Goal: Information Seeking & Learning: Find specific fact

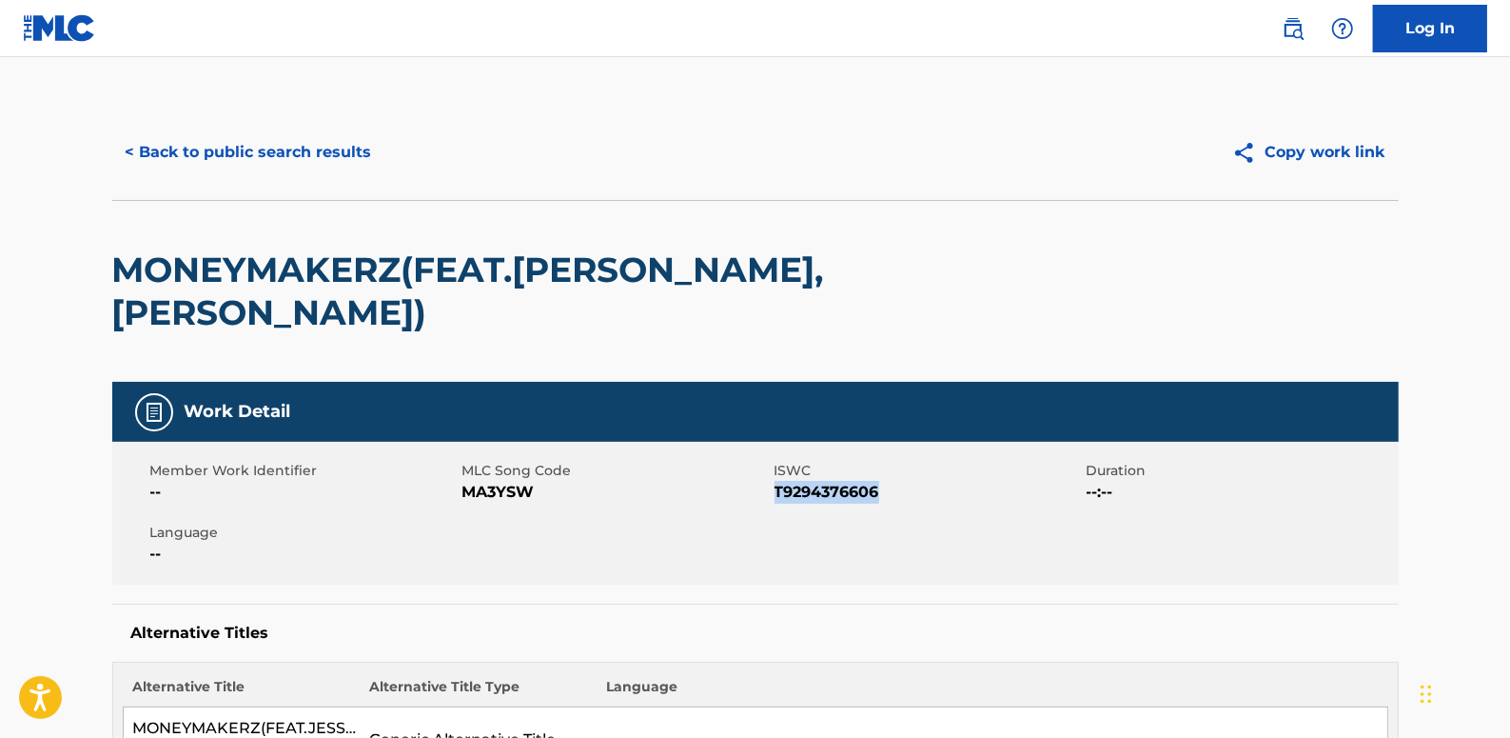
click at [309, 149] on button "< Back to public search results" at bounding box center [248, 152] width 273 height 48
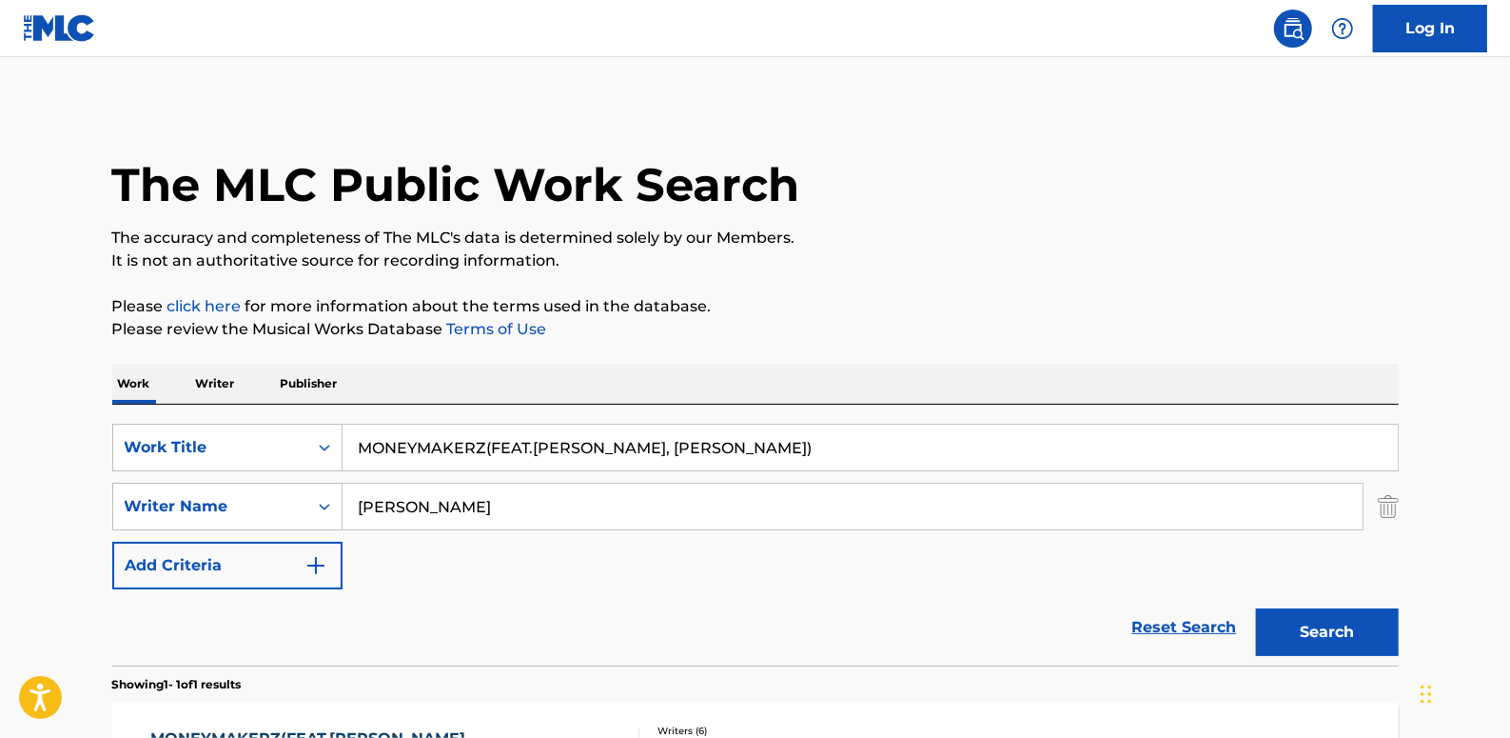
scroll to position [189, 0]
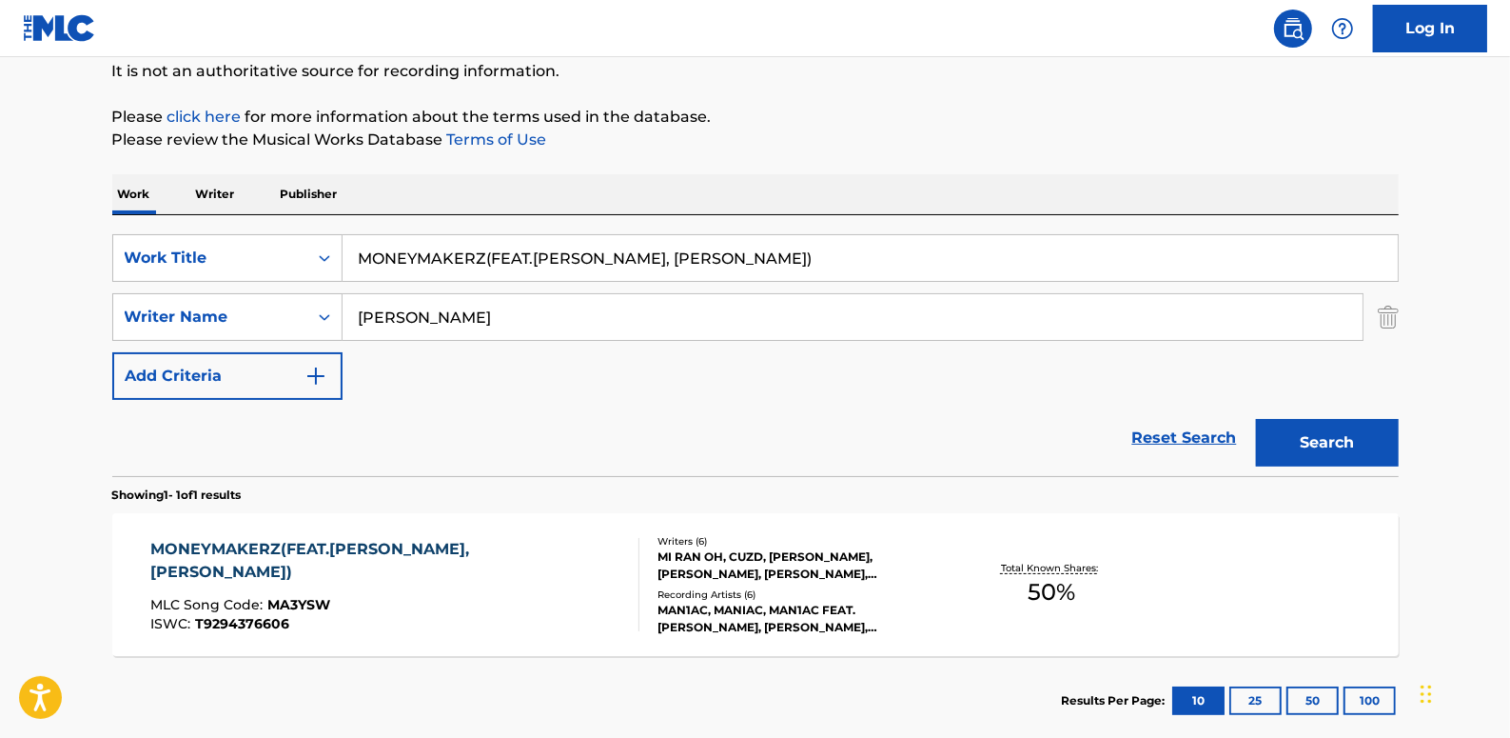
click at [1214, 443] on link "Reset Search" at bounding box center [1185, 438] width 124 height 42
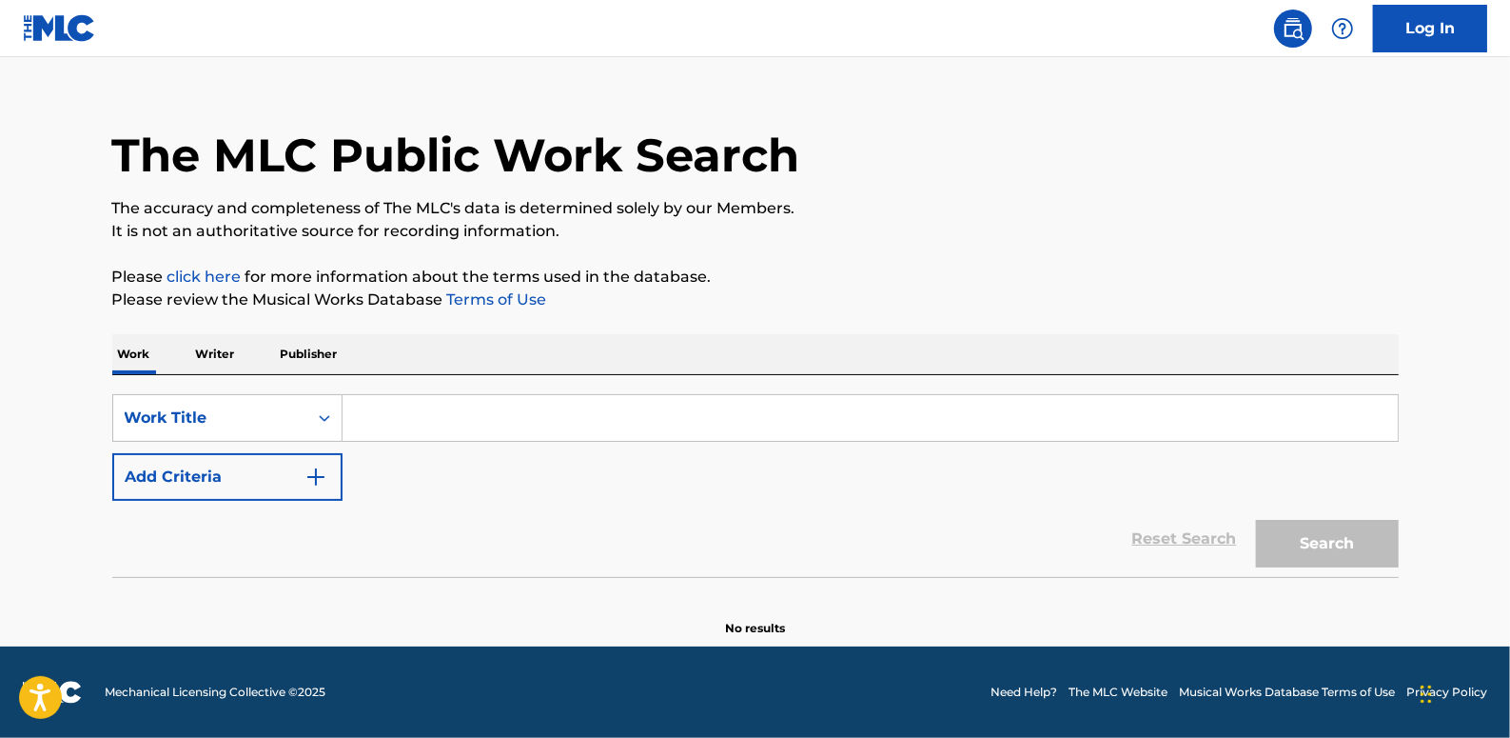
scroll to position [0, 0]
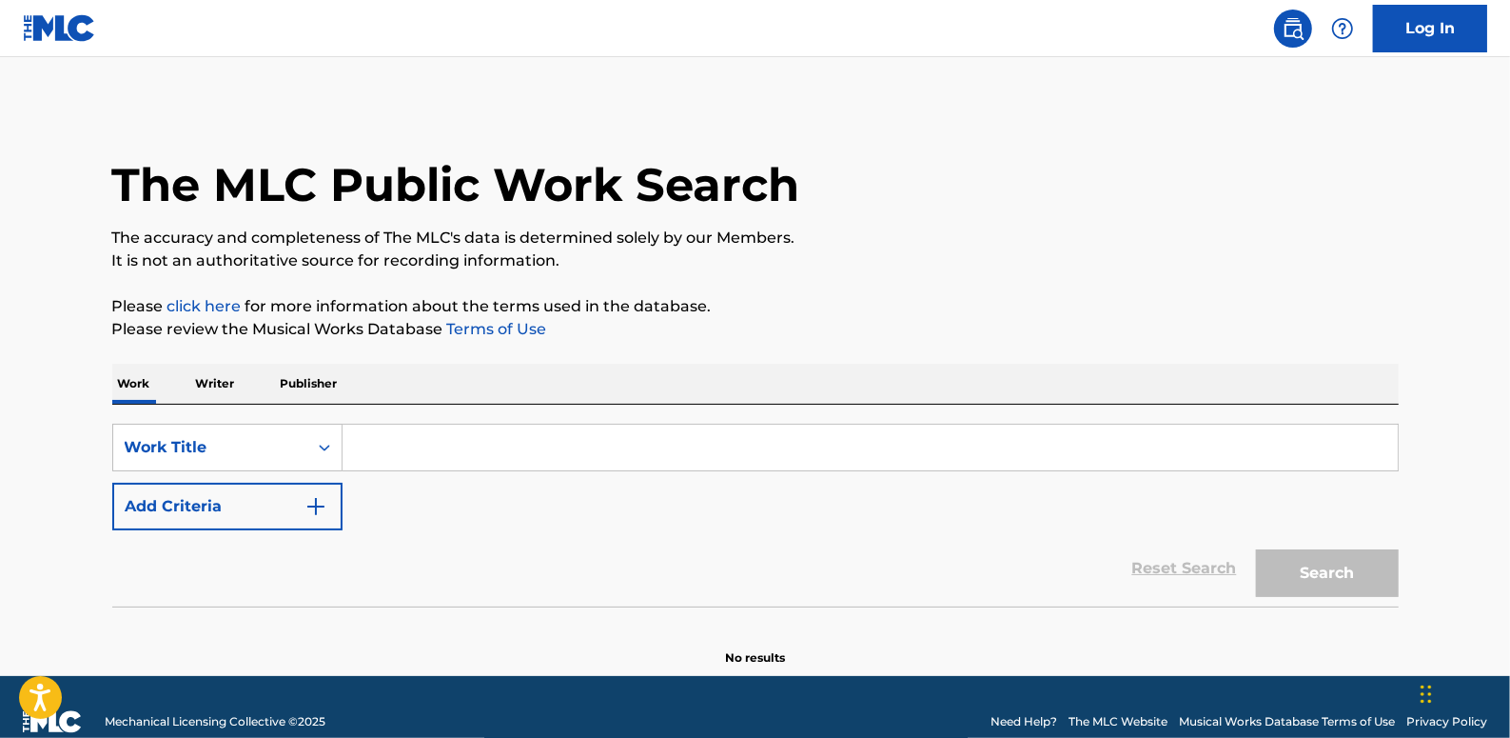
paste input "PRETTY BOY"
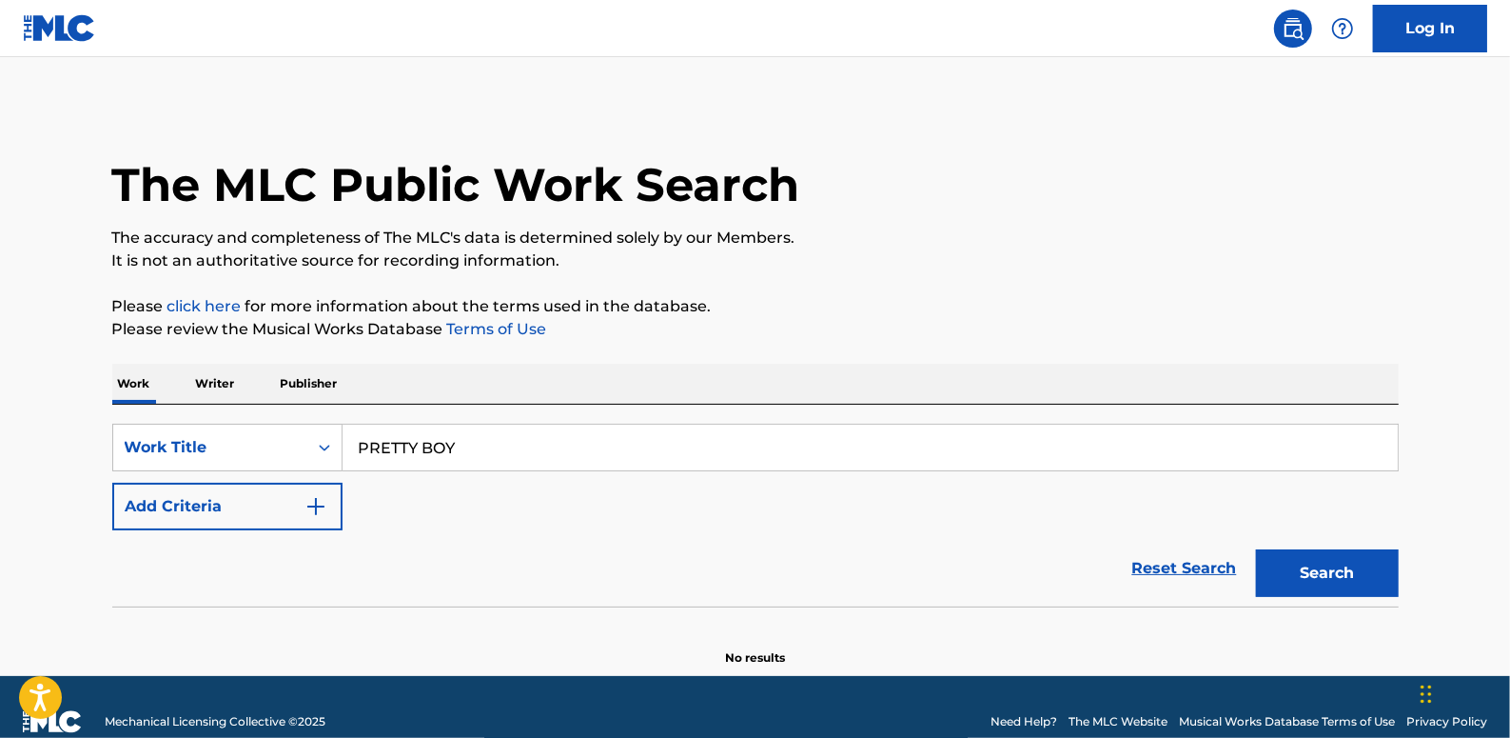
type input "PRETTY BOY"
click at [227, 497] on button "Add Criteria" at bounding box center [227, 507] width 230 height 48
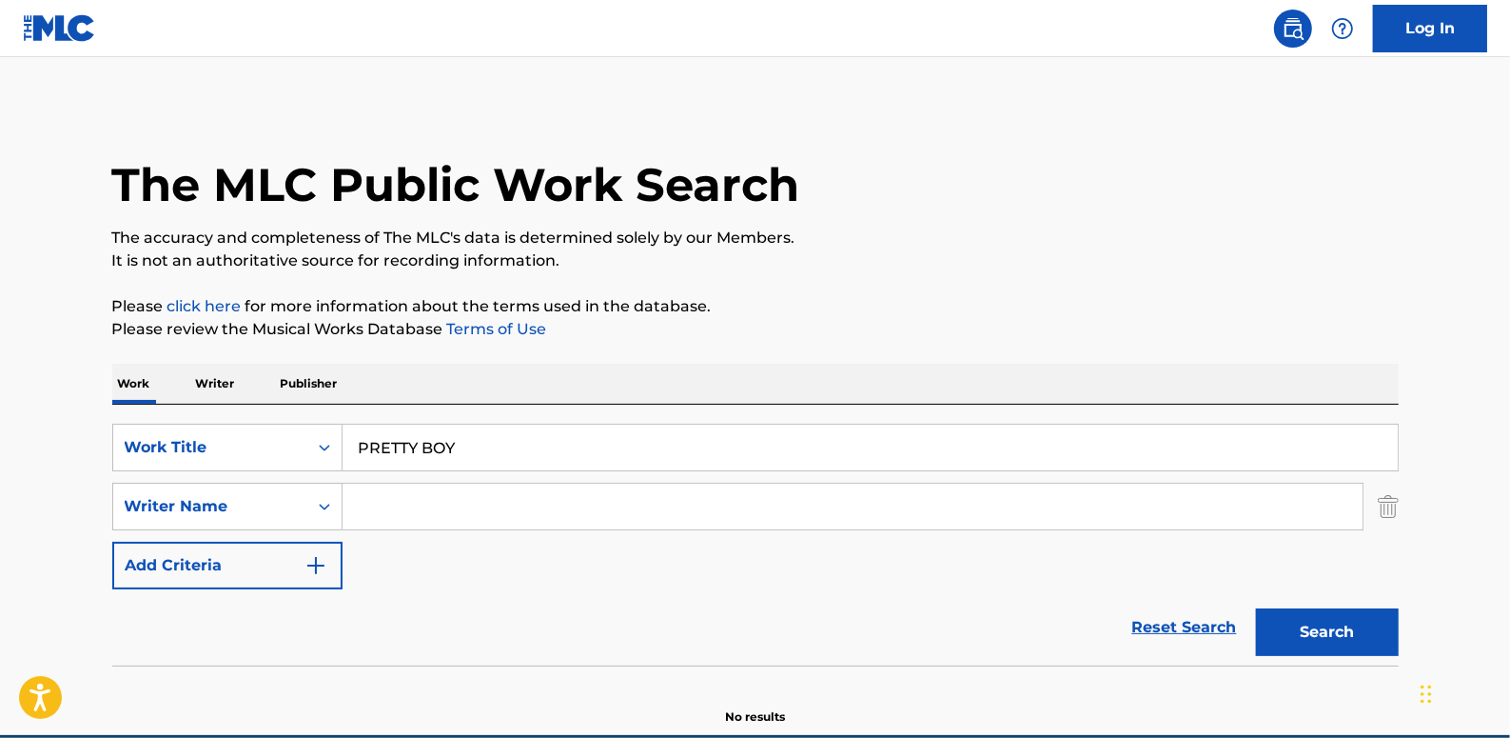
click at [418, 494] on input "Search Form" at bounding box center [853, 506] width 1020 height 46
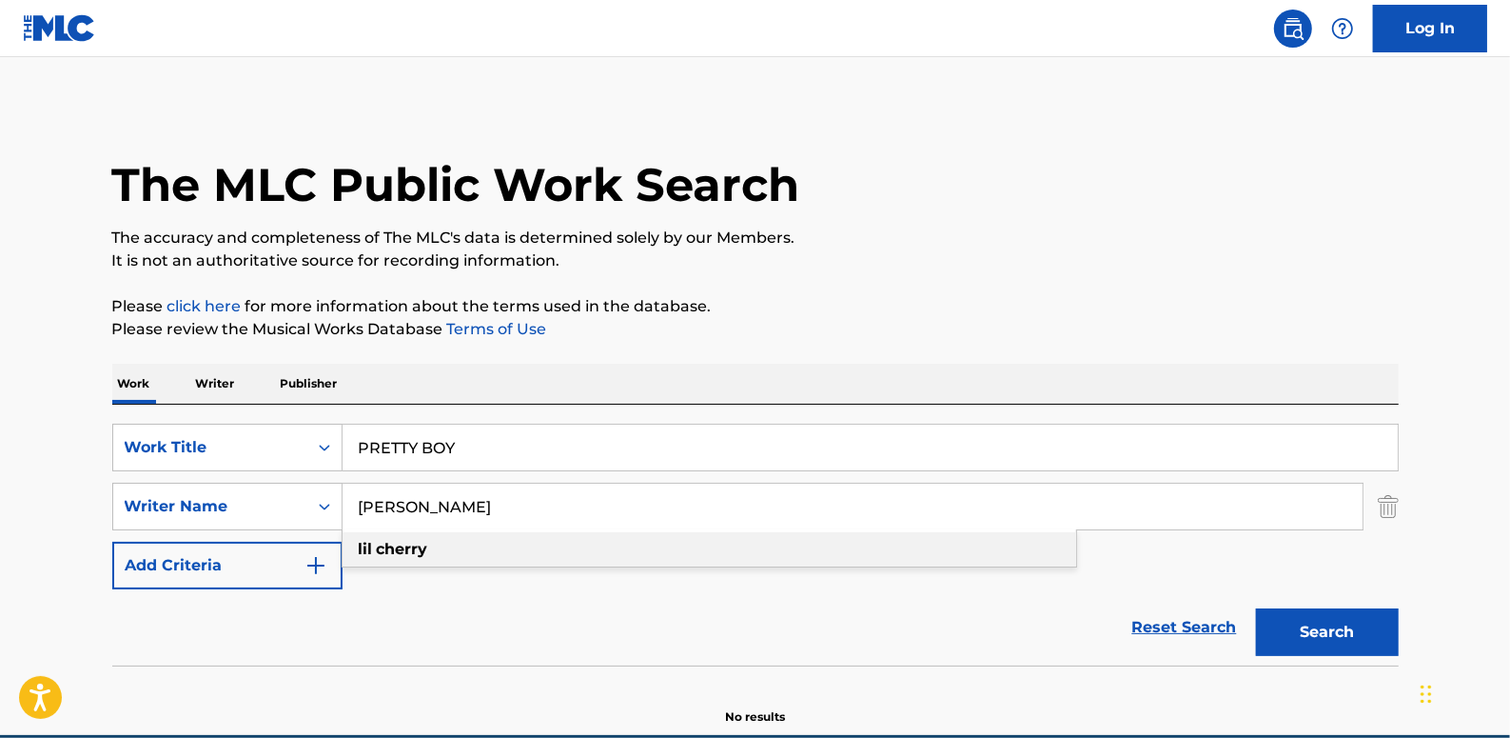
type input "[PERSON_NAME]"
click at [384, 553] on strong "cherry" at bounding box center [402, 549] width 51 height 18
click at [1367, 626] on button "Search" at bounding box center [1327, 632] width 143 height 48
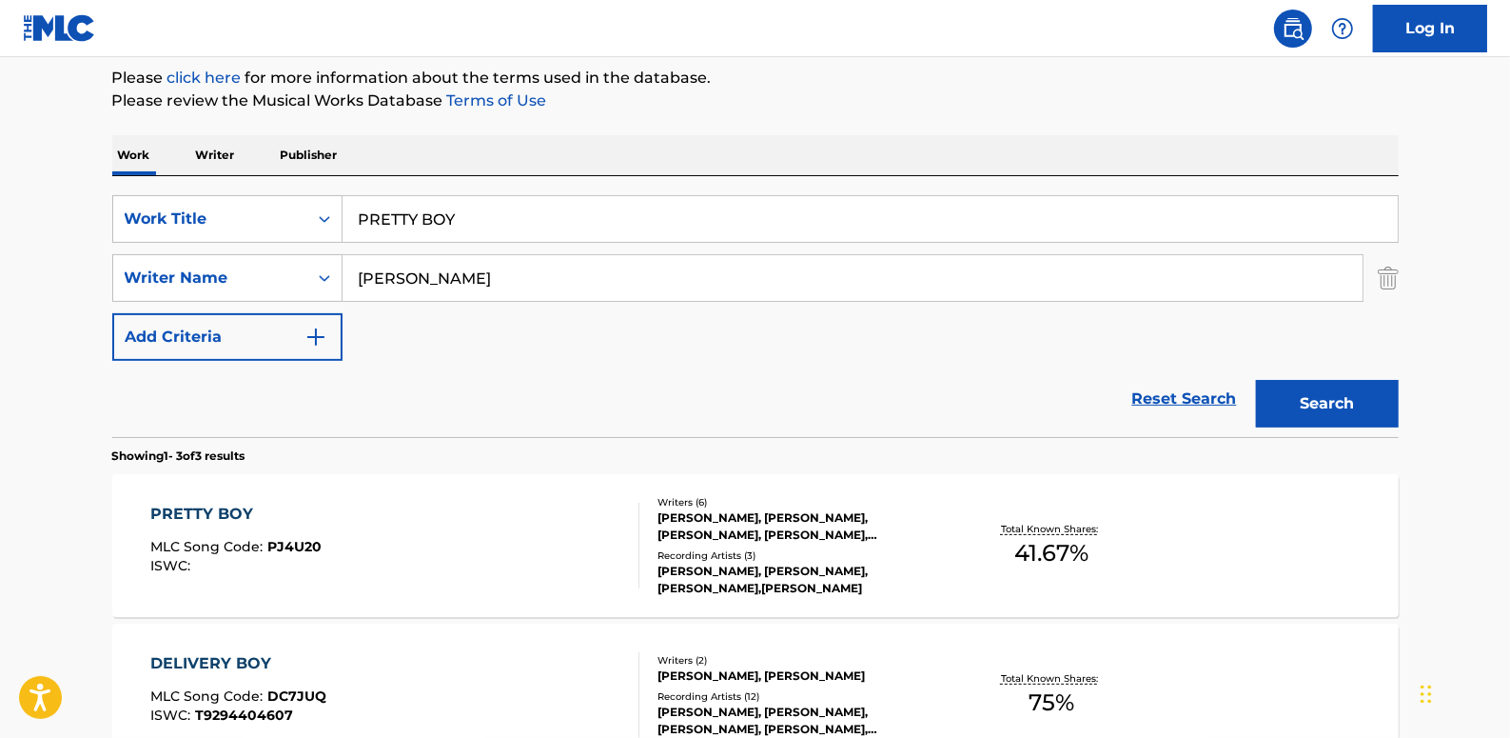
scroll to position [259, 0]
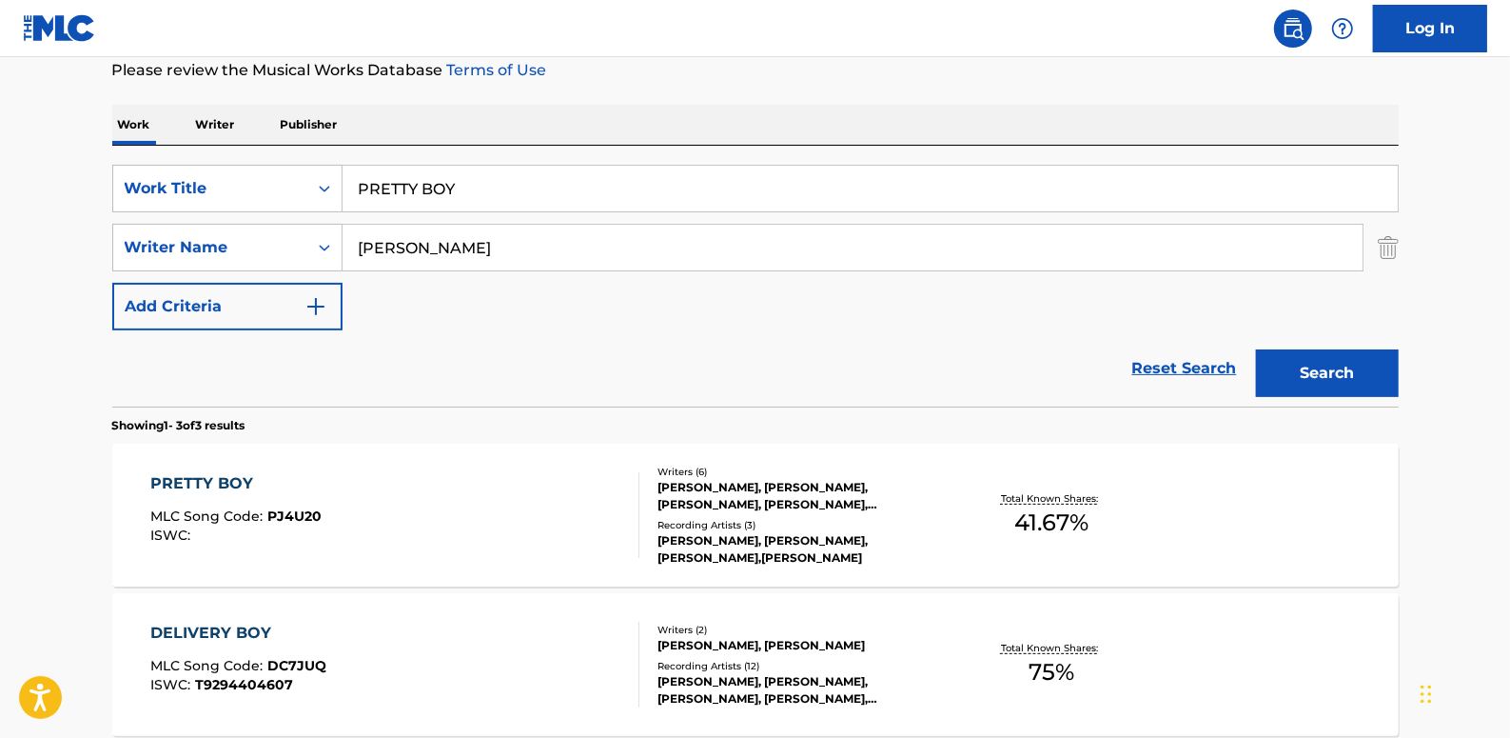
drag, startPoint x: 1163, startPoint y: 364, endPoint x: 960, endPoint y: 351, distance: 203.1
click at [1163, 363] on link "Reset Search" at bounding box center [1185, 368] width 124 height 42
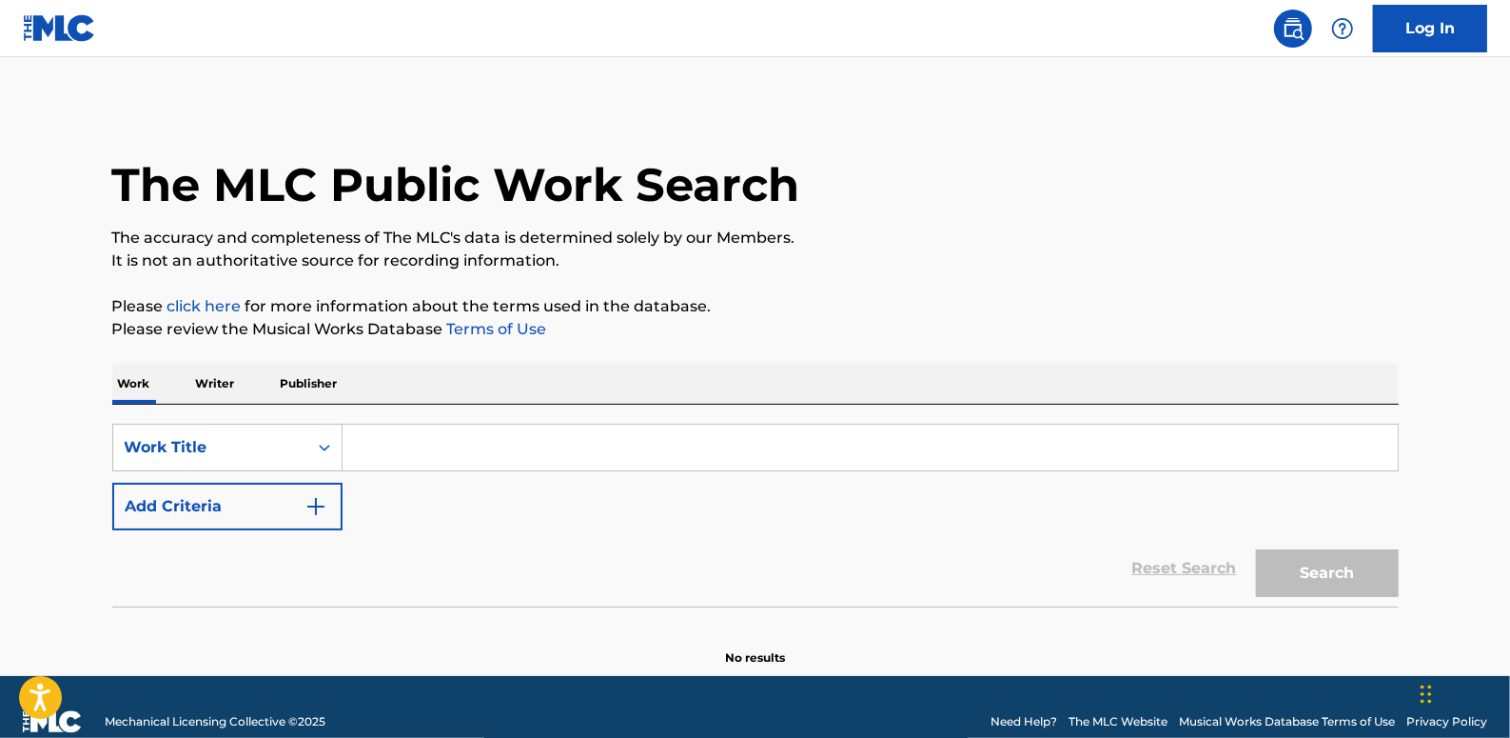
paste input "YOUR HANDS(FEAT.[PERSON_NAME])(PROD.GRAY)"
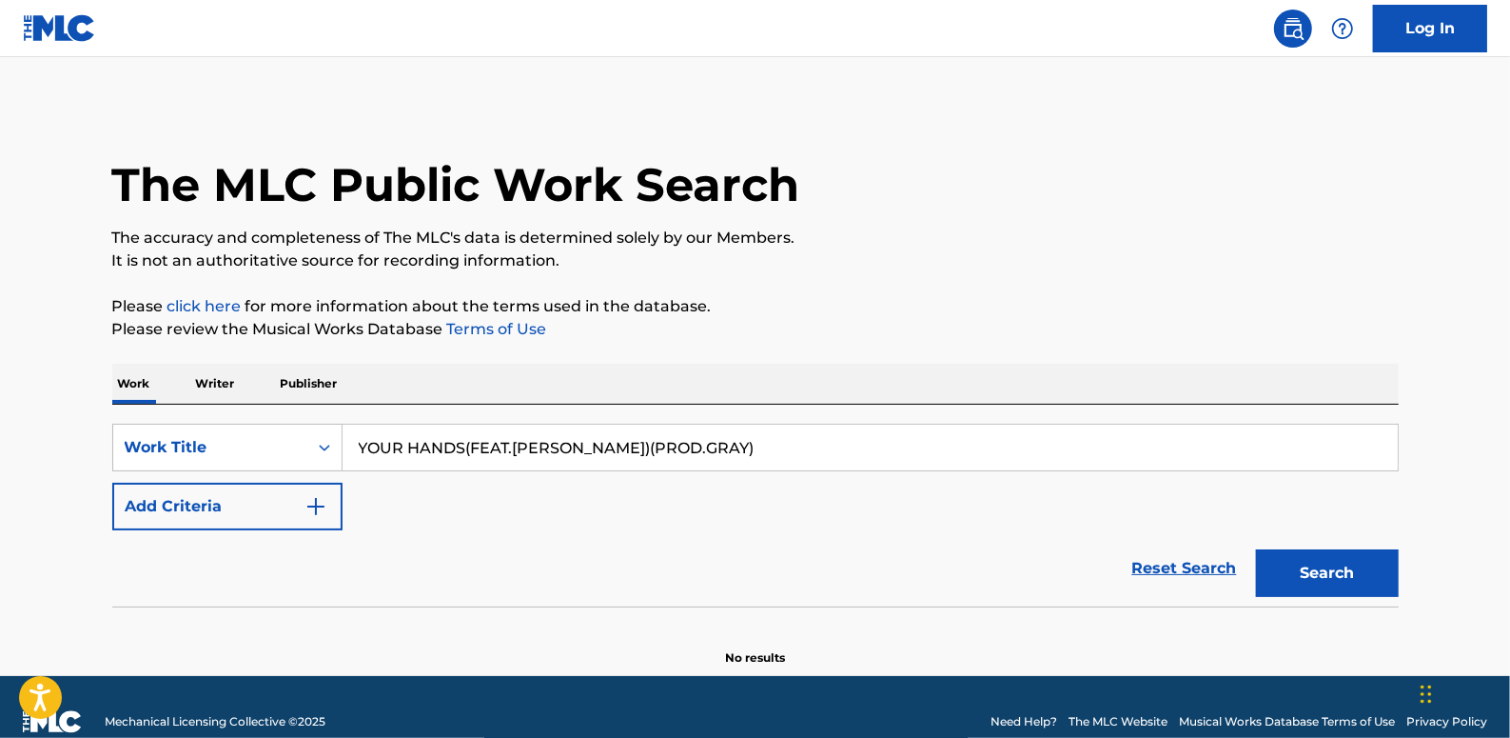
type input "YOUR HANDS(FEAT.[PERSON_NAME])(PROD.GRAY)"
click at [276, 507] on button "Add Criteria" at bounding box center [227, 507] width 230 height 48
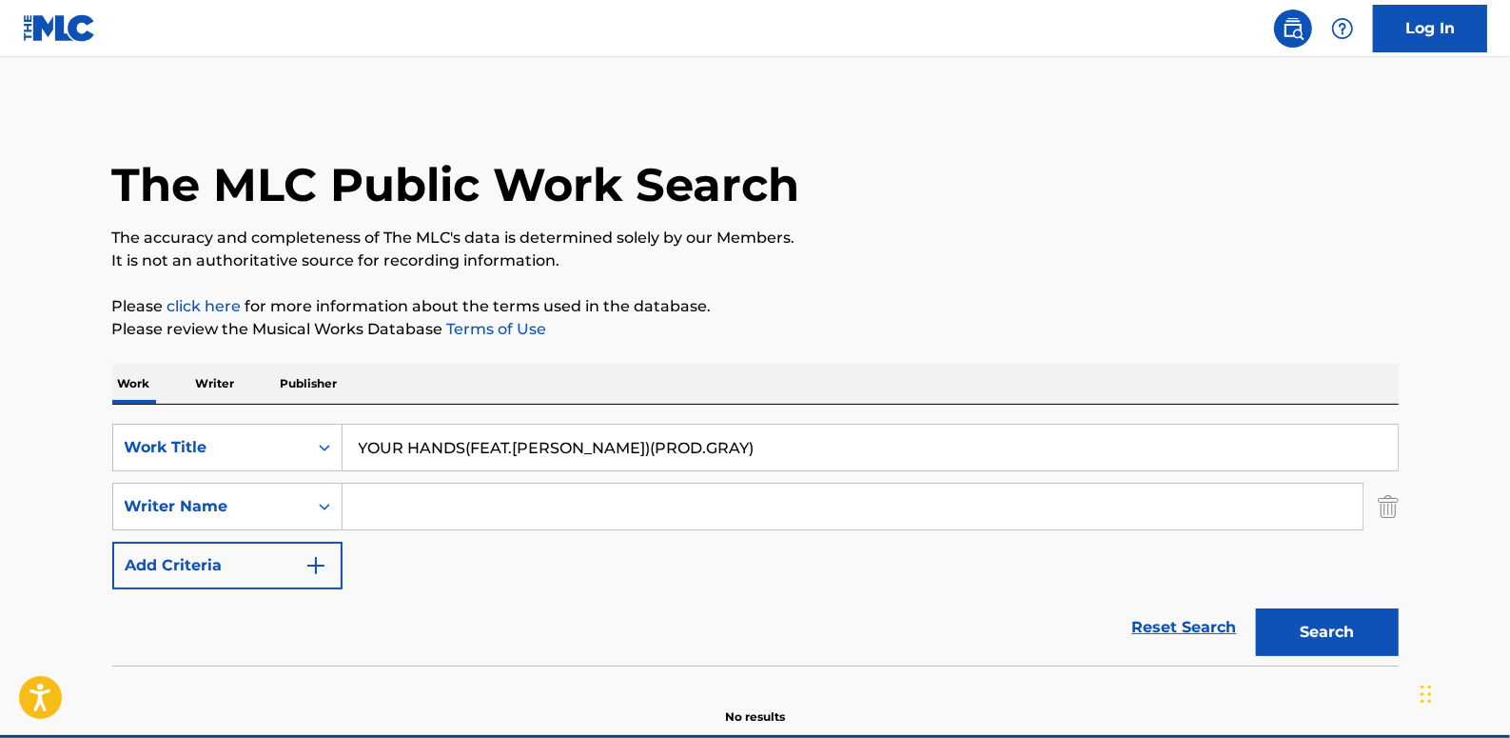
click at [393, 496] on input "Search Form" at bounding box center [853, 506] width 1020 height 46
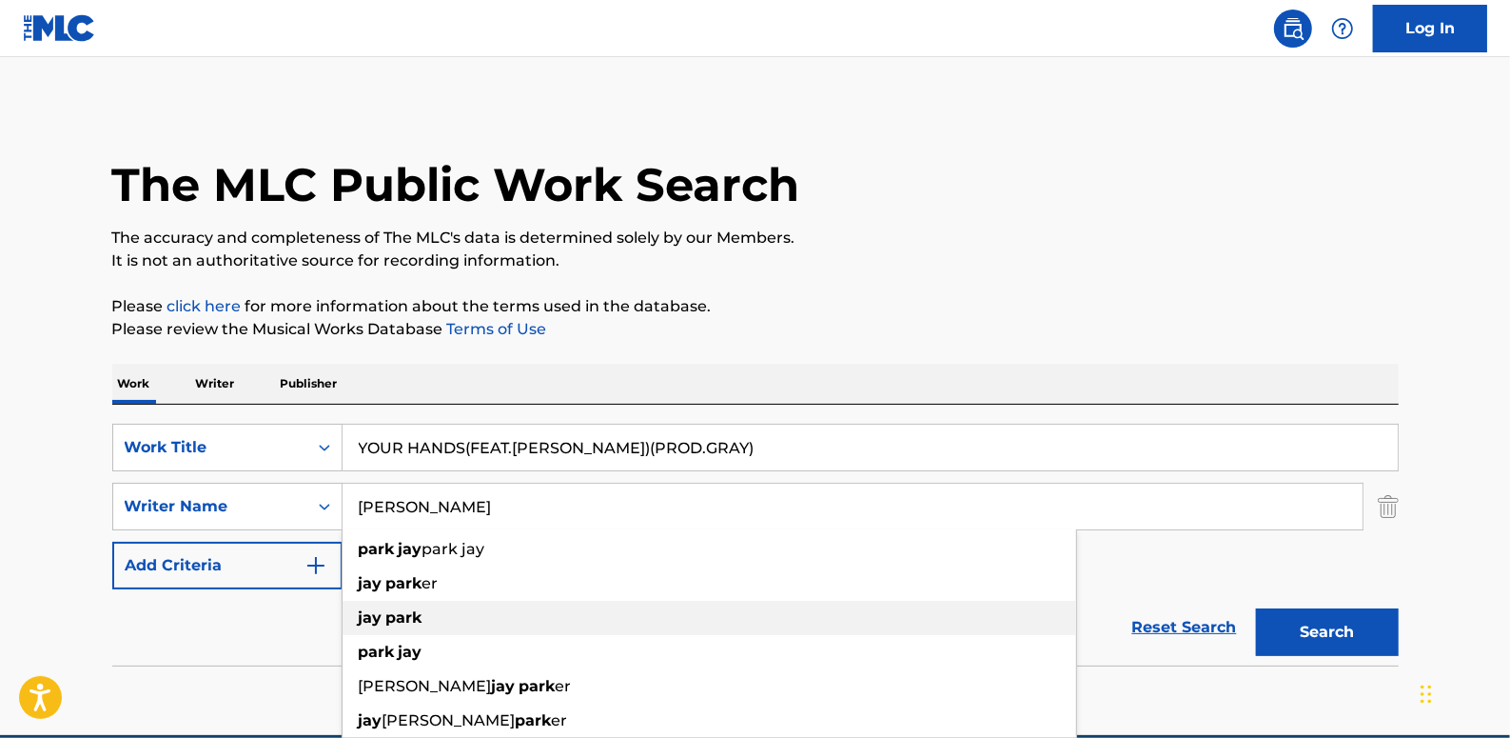
type input "[PERSON_NAME]"
click at [429, 616] on div "[PERSON_NAME]" at bounding box center [710, 618] width 734 height 34
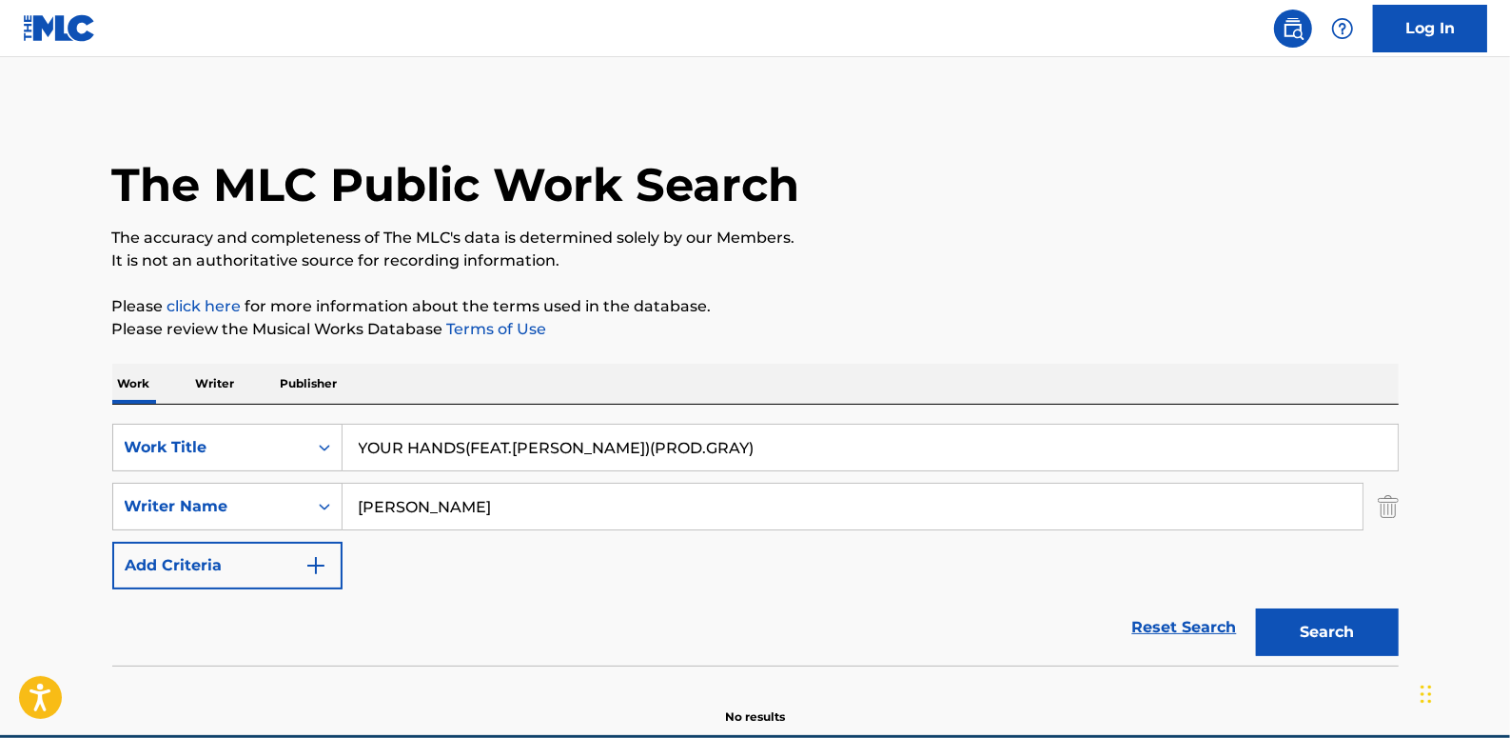
click at [1332, 637] on button "Search" at bounding box center [1327, 632] width 143 height 48
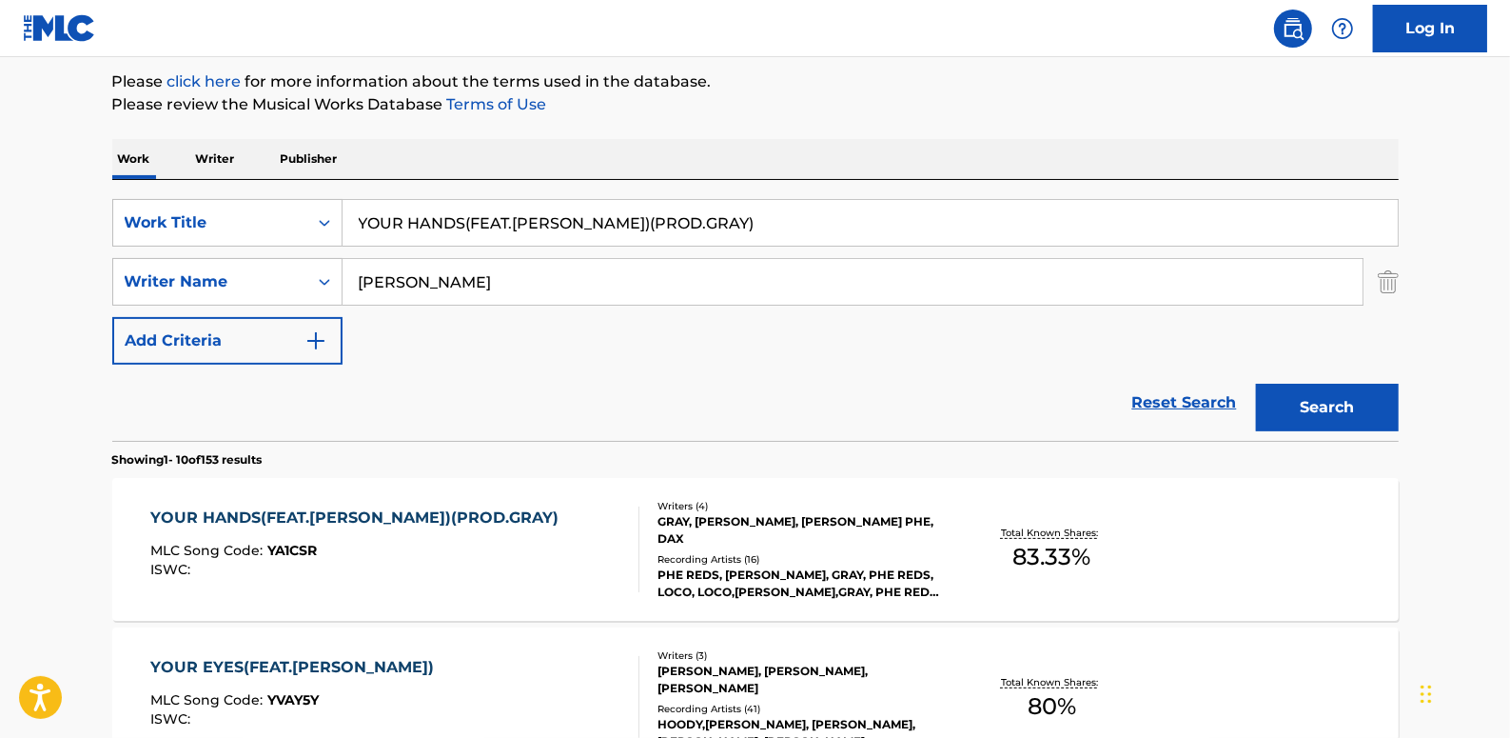
scroll to position [259, 0]
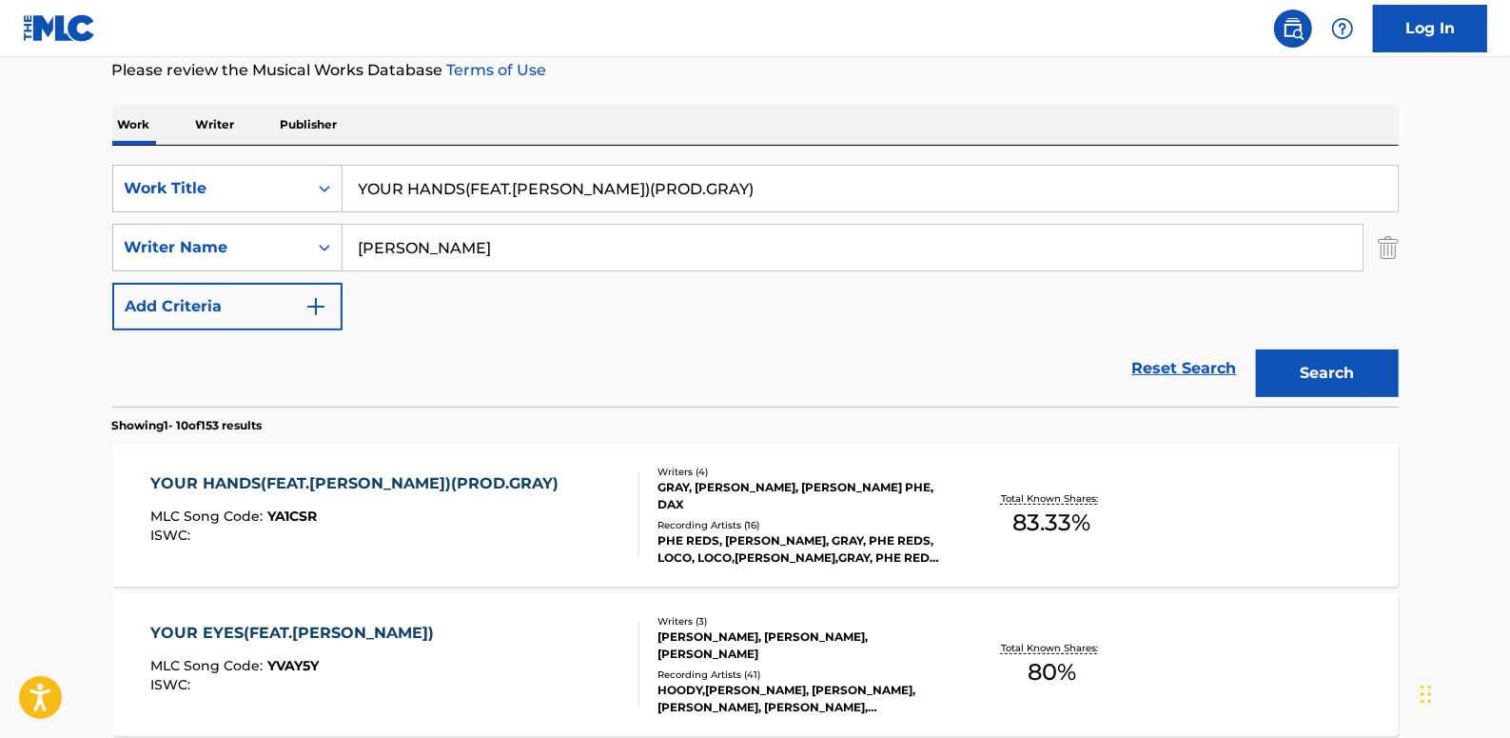
drag, startPoint x: 765, startPoint y: 191, endPoint x: 283, endPoint y: 162, distance: 483.4
click at [283, 162] on div "SearchWithCriteria06c3e48b-bede-4753-a9b3-72113a5c158e Work Title YOUR HANDS(FE…" at bounding box center [755, 276] width 1287 height 261
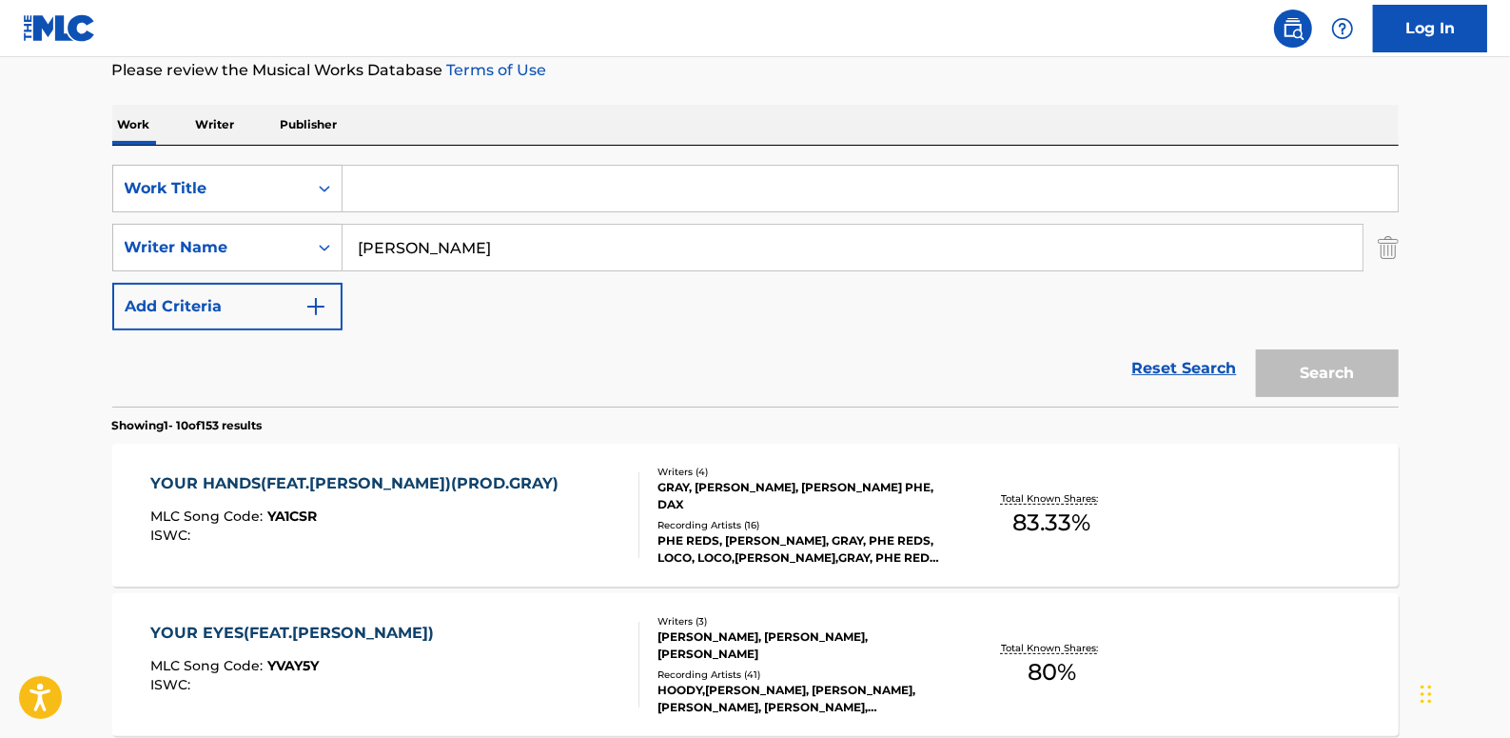
paste input "MEMORY (DODUMI ADVENTURES)"
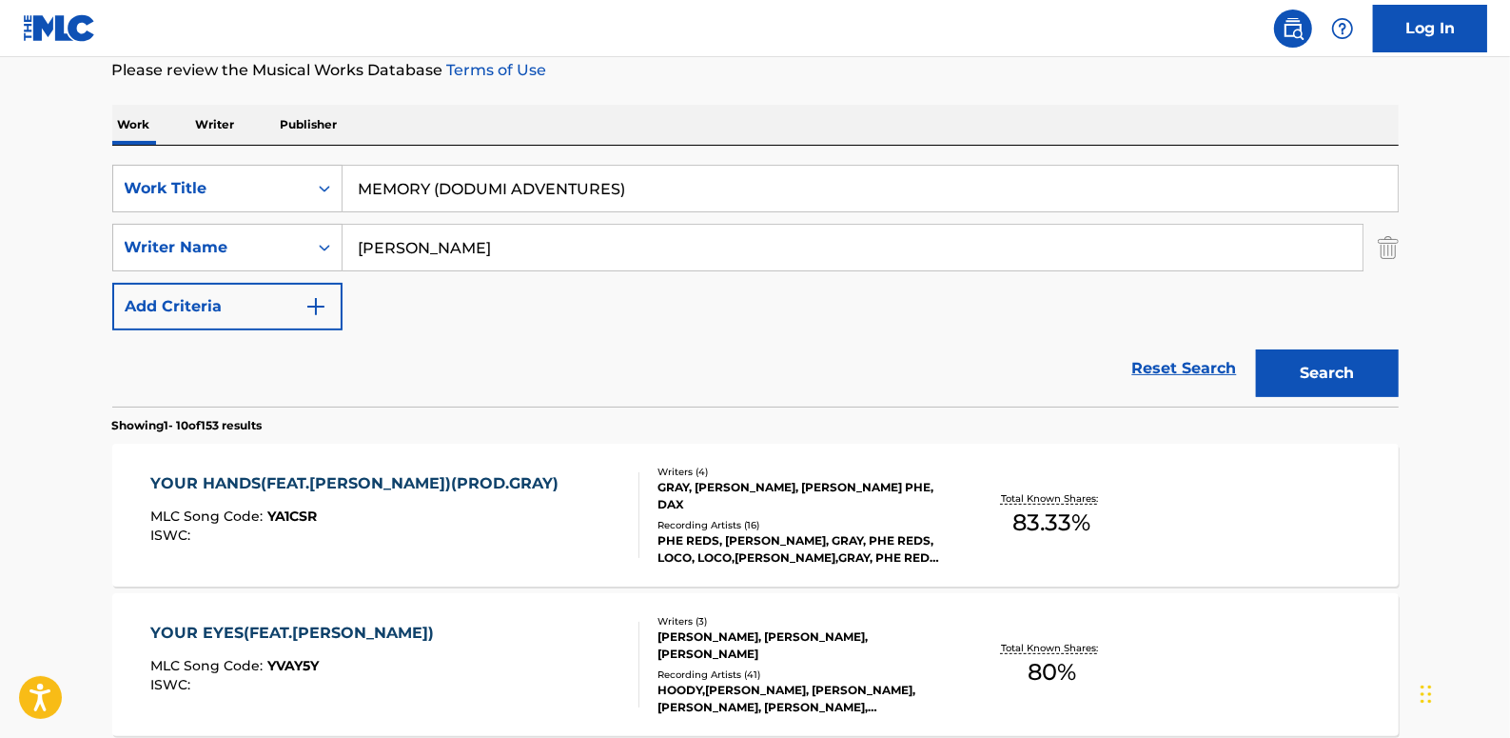
type input "MEMORY (DODUMI ADVENTURES)"
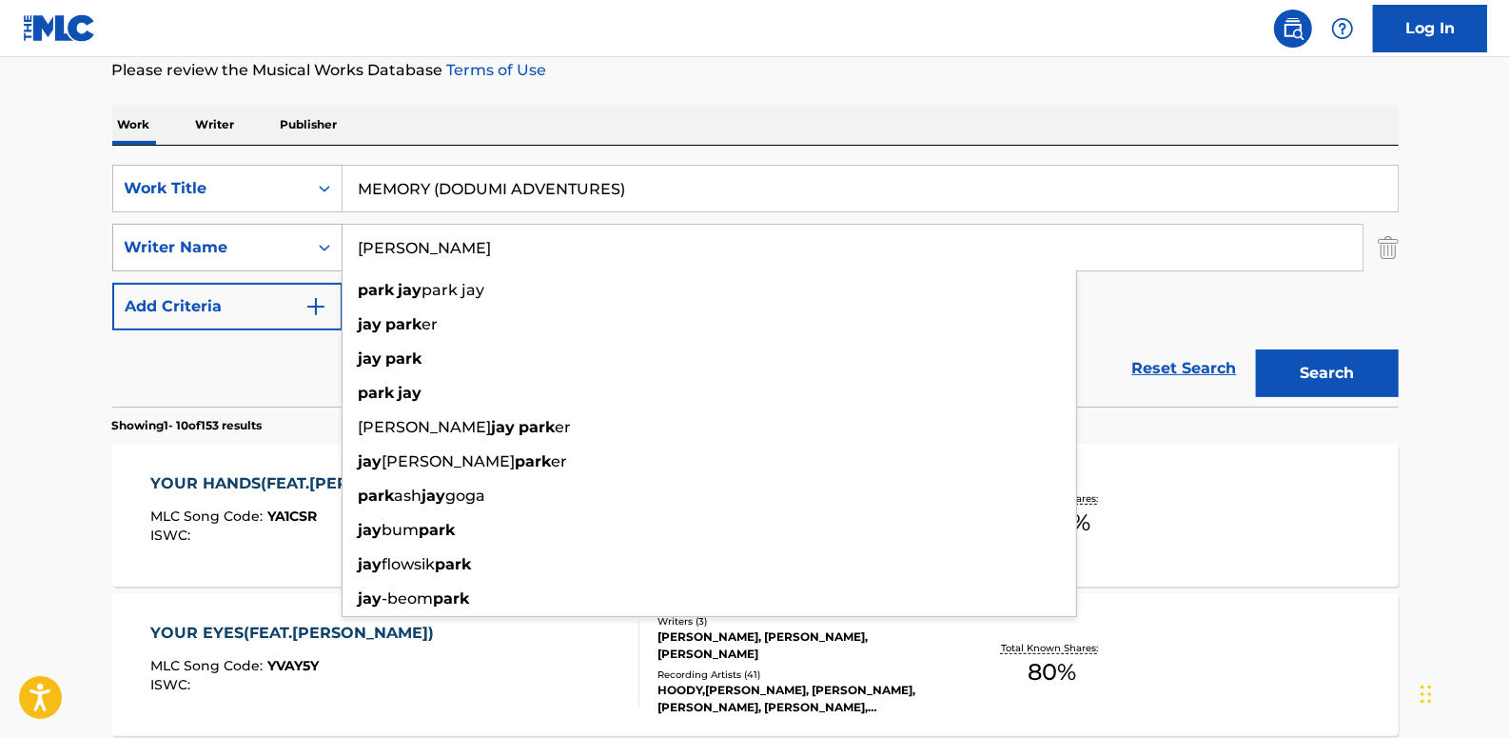
drag, startPoint x: 488, startPoint y: 260, endPoint x: 322, endPoint y: 238, distance: 168.0
click at [322, 238] on div "SearchWithCriteriaa6e068bd-12e3-4c8e-b814-4e472d16a12c Writer Name [PERSON_NAME…" at bounding box center [755, 248] width 1287 height 48
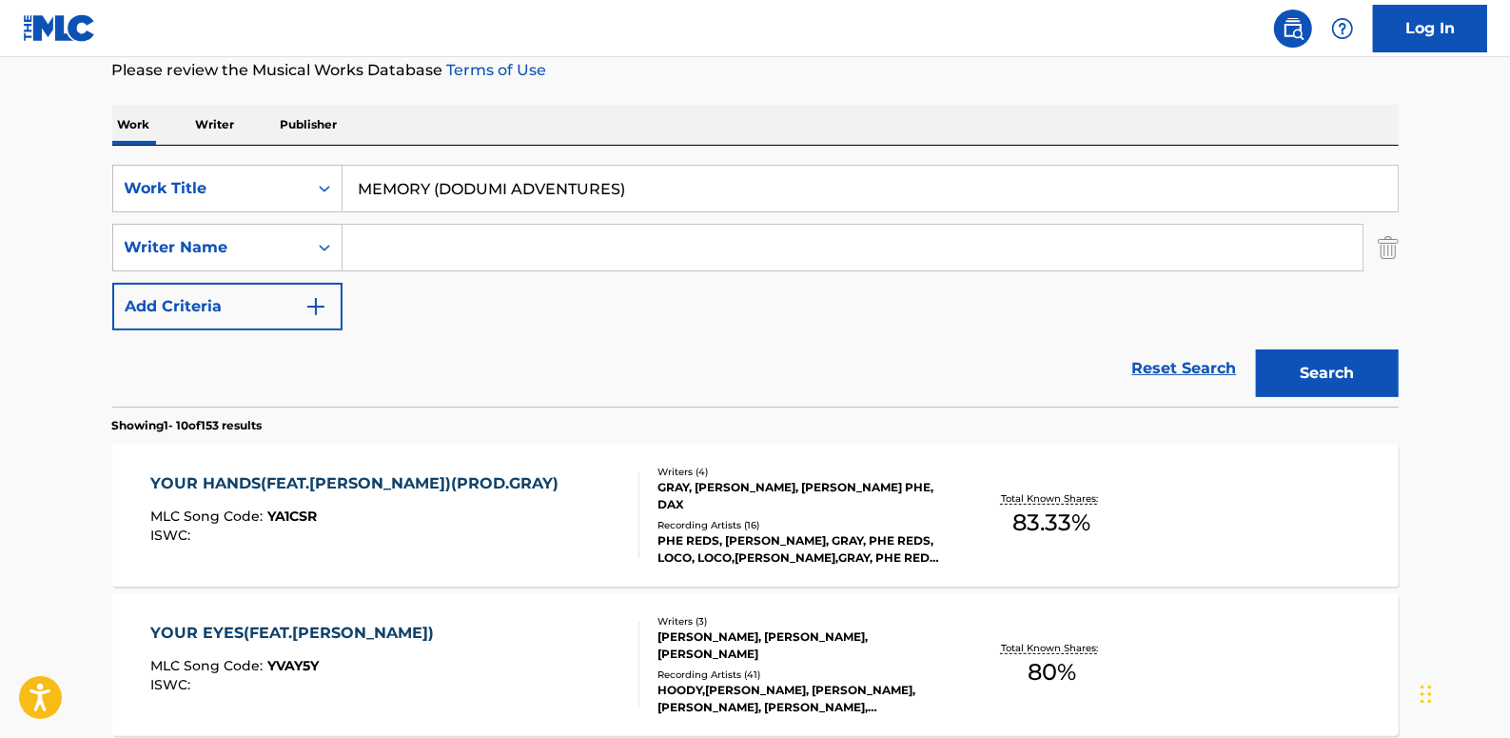
paste input "[PERSON_NAME]"
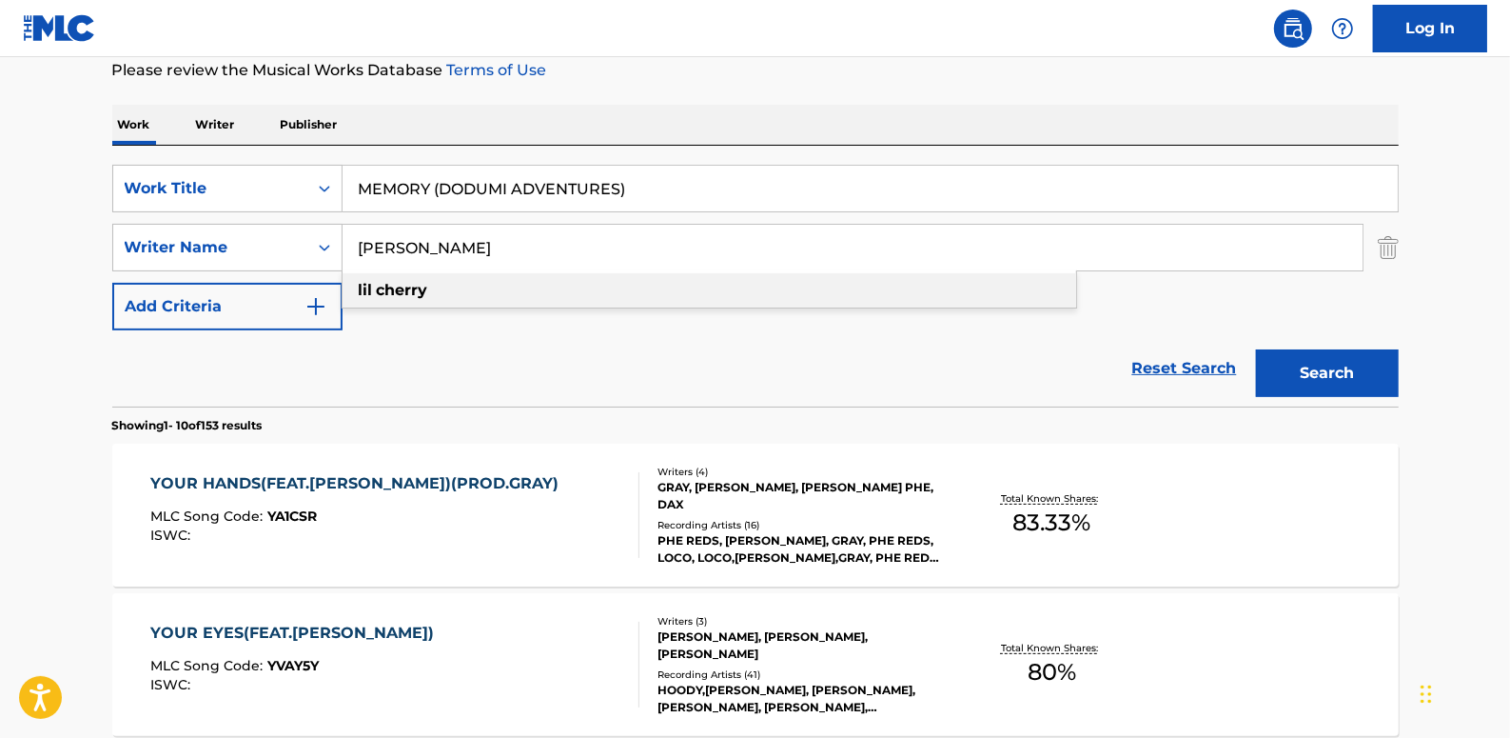
click at [438, 292] on div "[PERSON_NAME]" at bounding box center [710, 290] width 734 height 34
type input "[PERSON_NAME]"
click at [1334, 357] on button "Search" at bounding box center [1327, 373] width 143 height 48
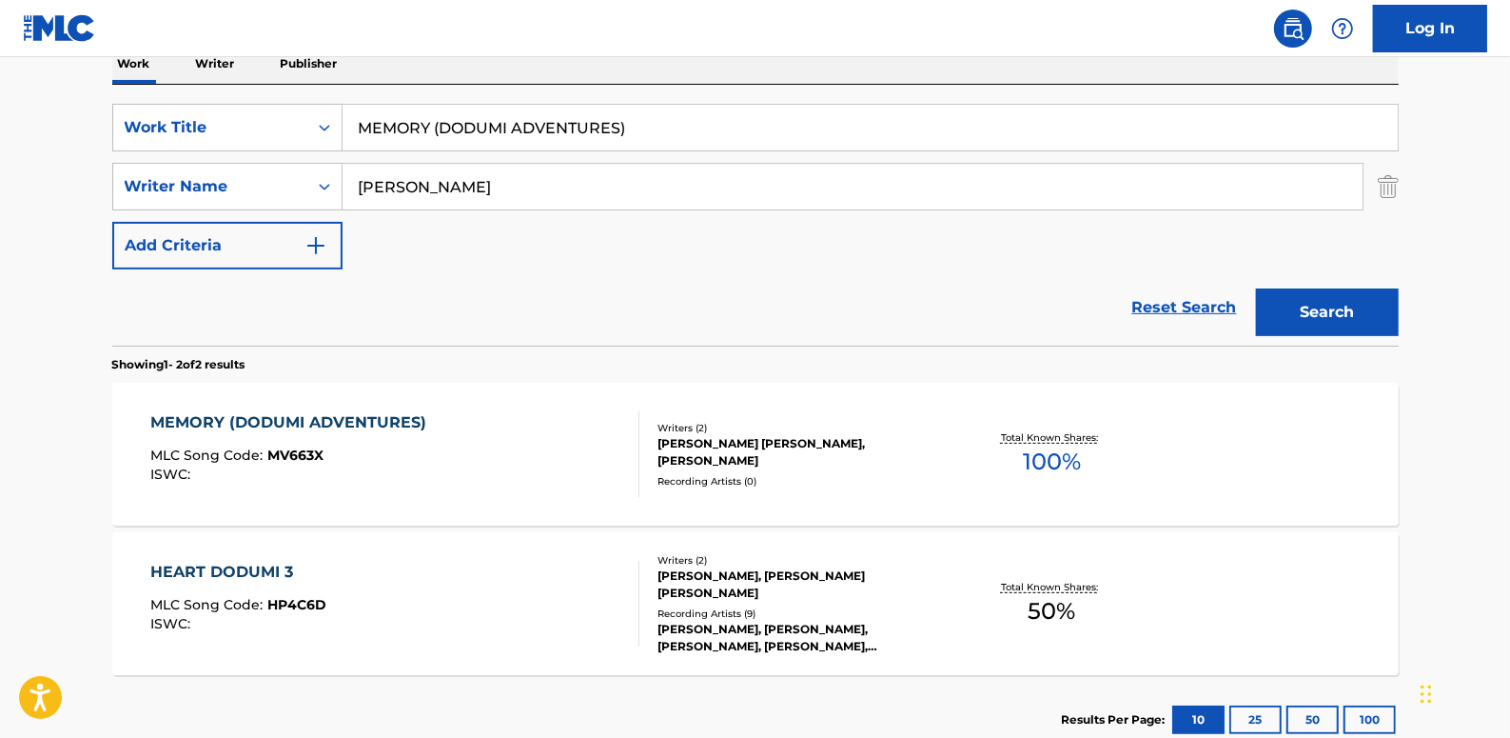
scroll to position [345, 0]
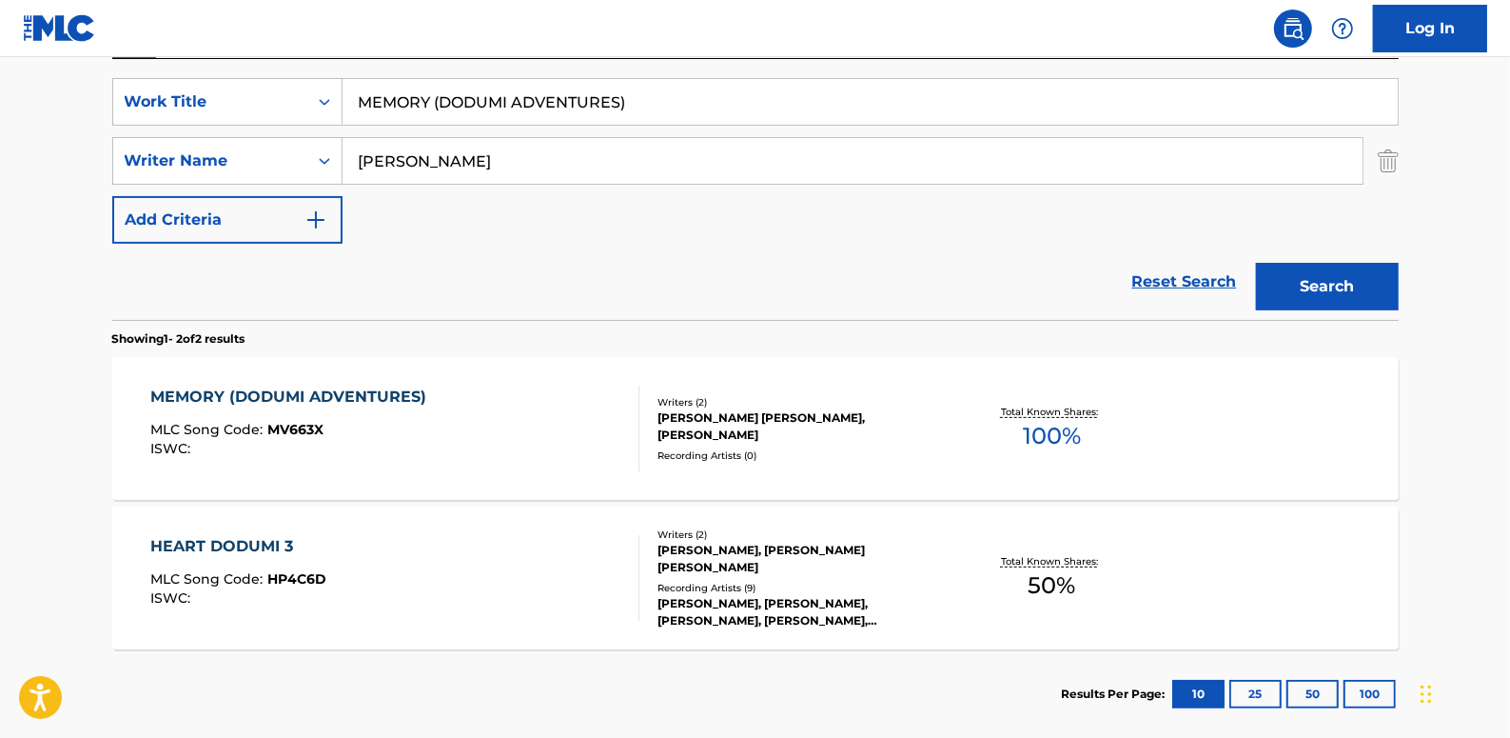
click at [1161, 276] on link "Reset Search" at bounding box center [1185, 282] width 124 height 42
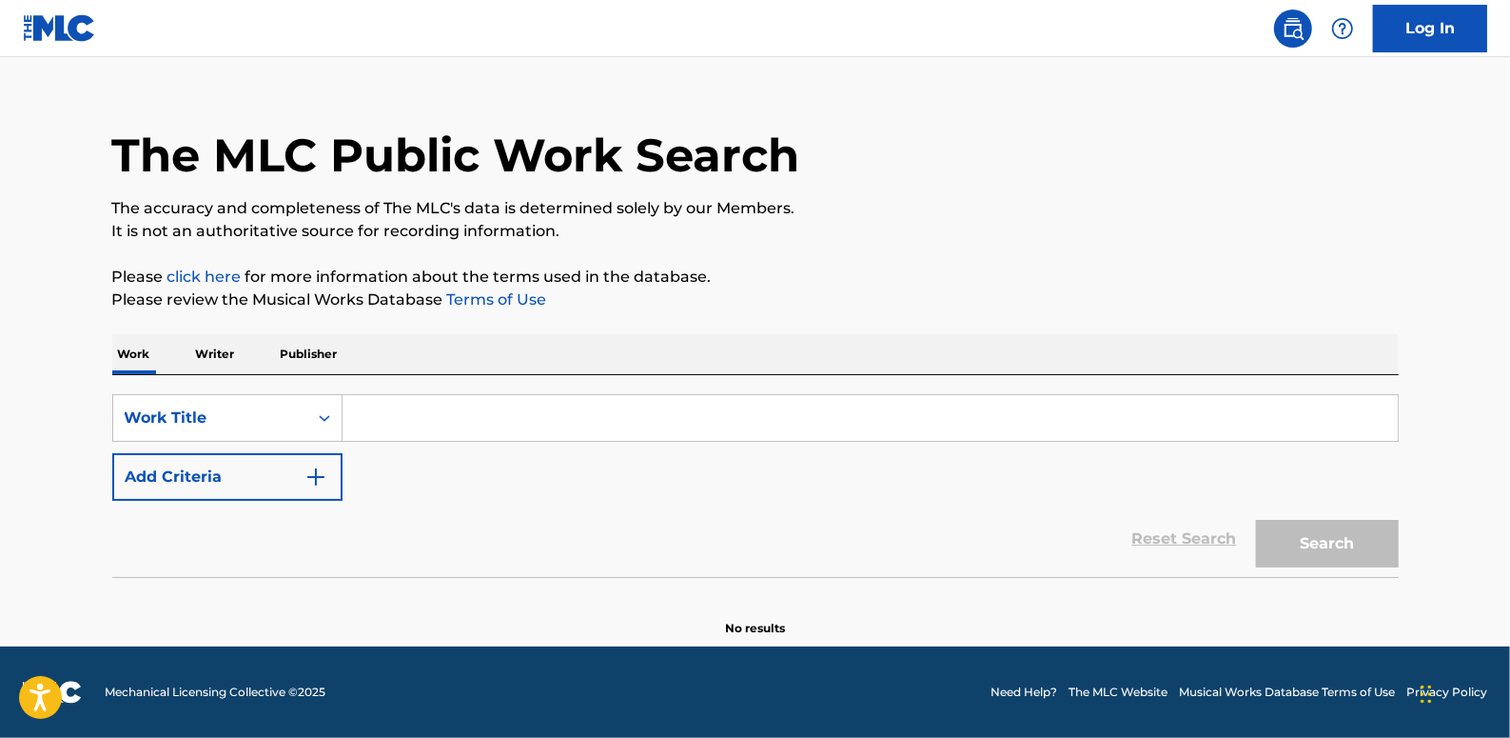
scroll to position [0, 0]
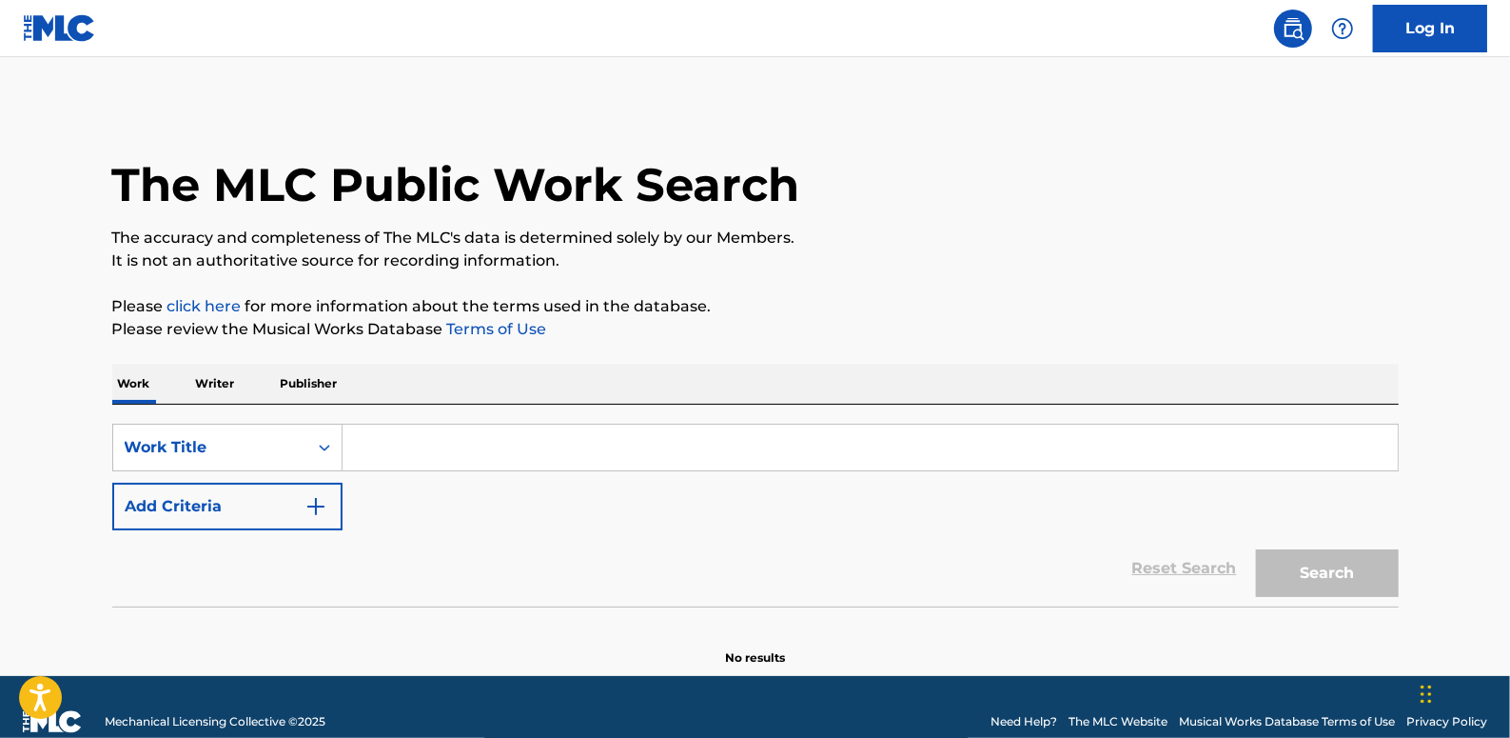
paste input "THAT BOI"
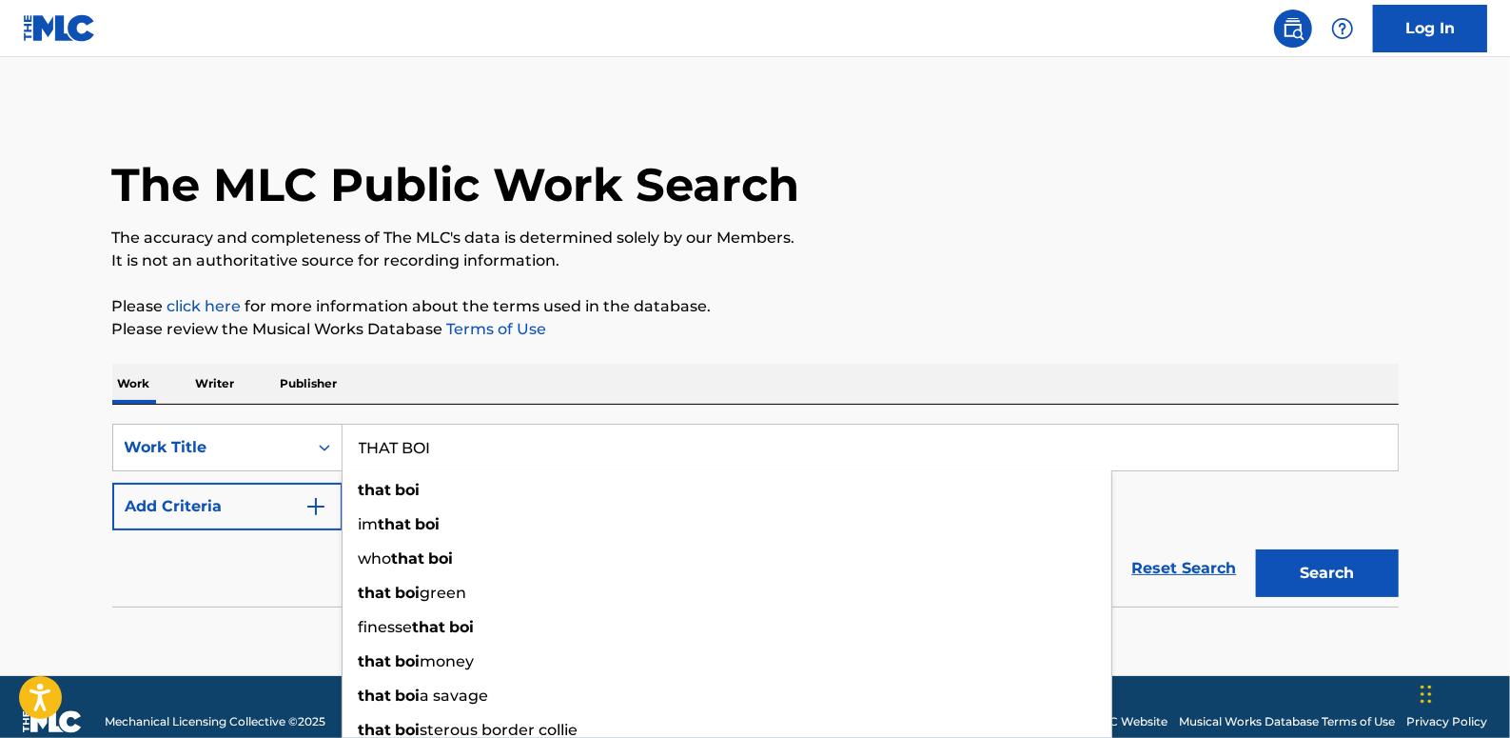
type input "THAT BOI"
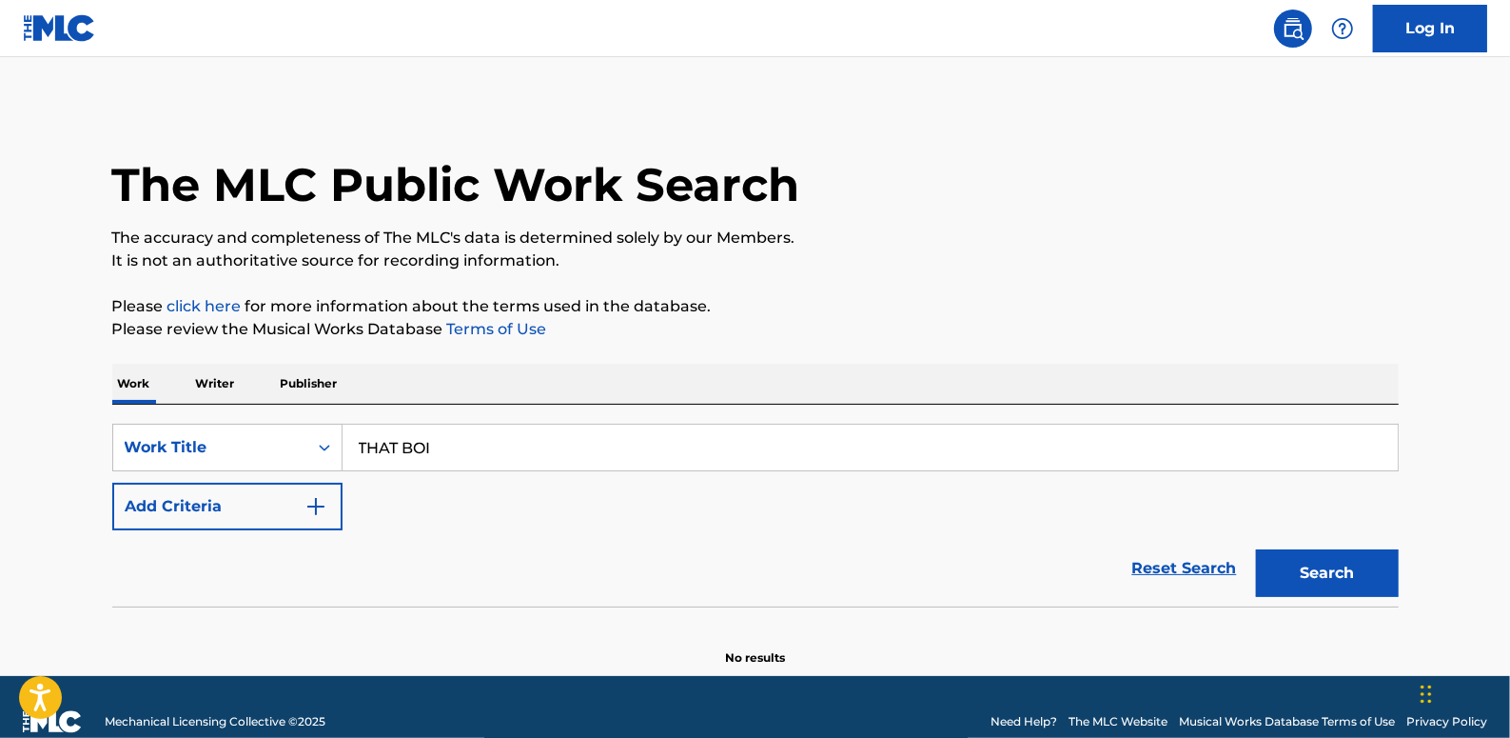
click at [247, 504] on button "Add Criteria" at bounding box center [227, 507] width 230 height 48
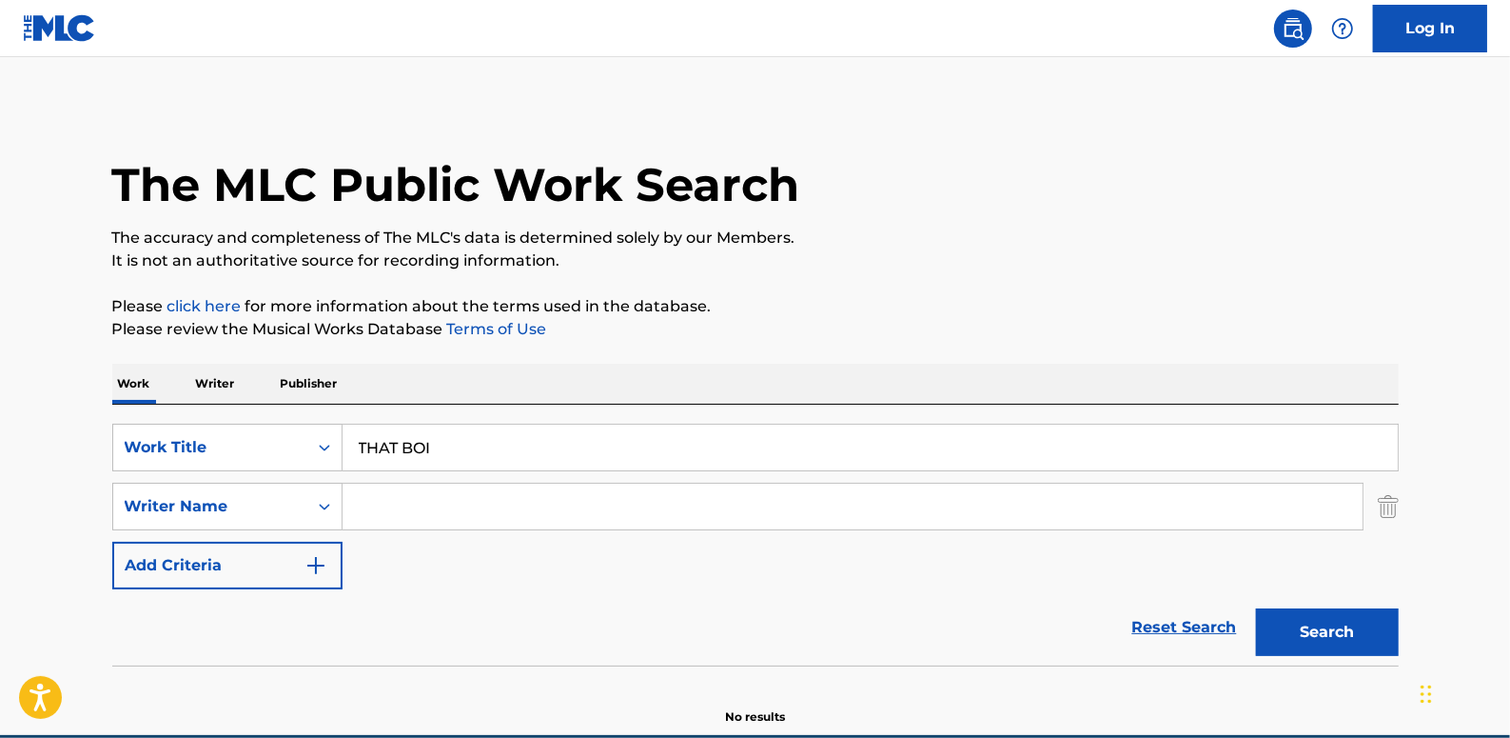
paste input "[PERSON_NAME]"
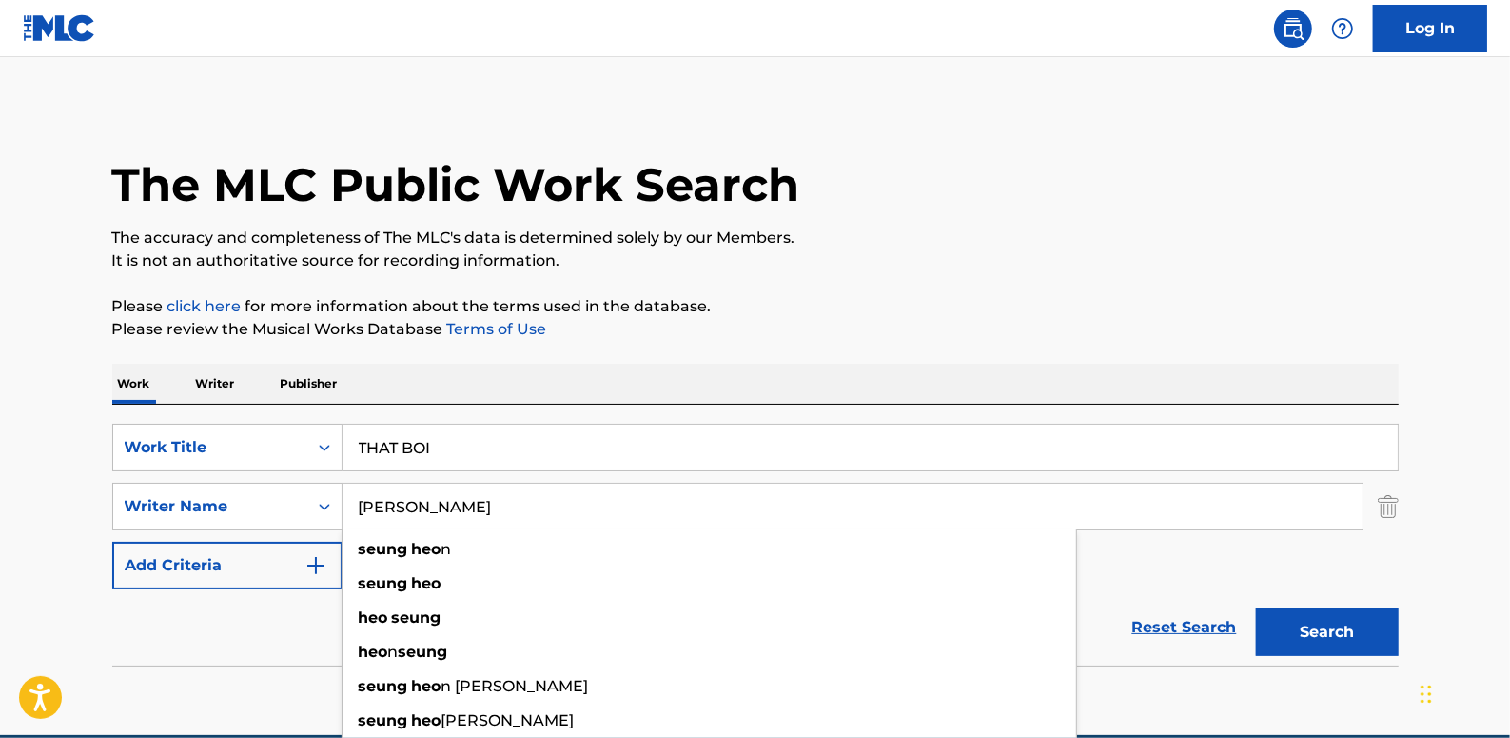
type input "[PERSON_NAME]"
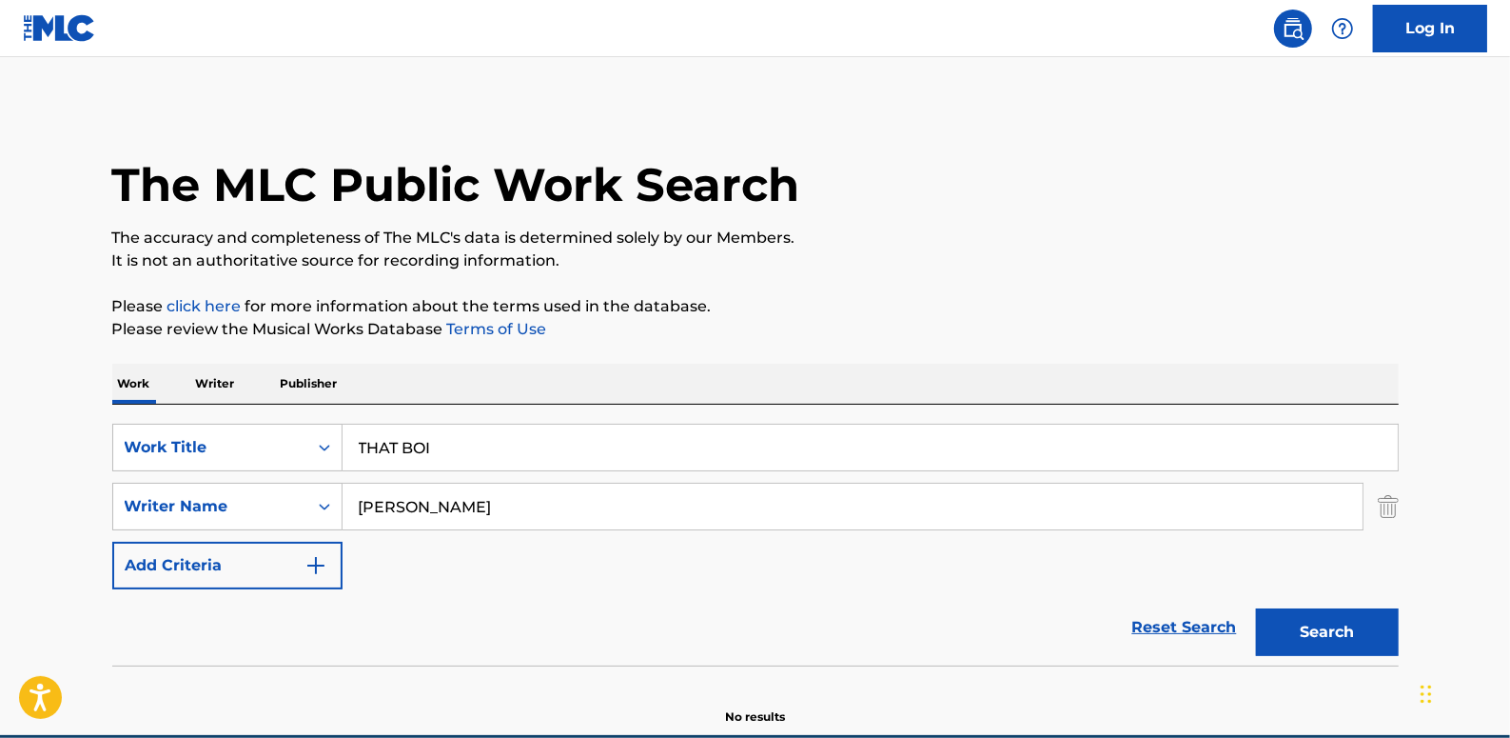
click at [1330, 625] on button "Search" at bounding box center [1327, 632] width 143 height 48
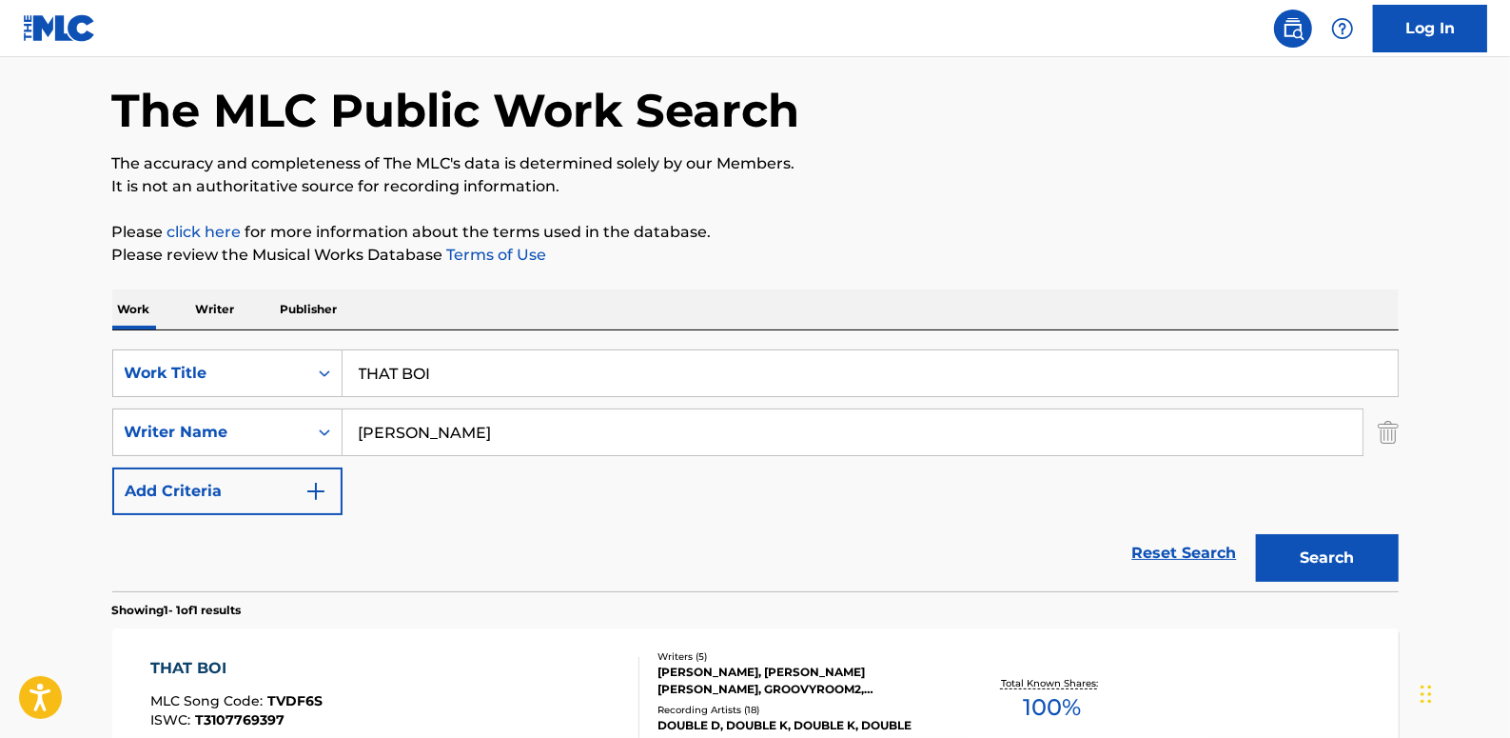
scroll to position [259, 0]
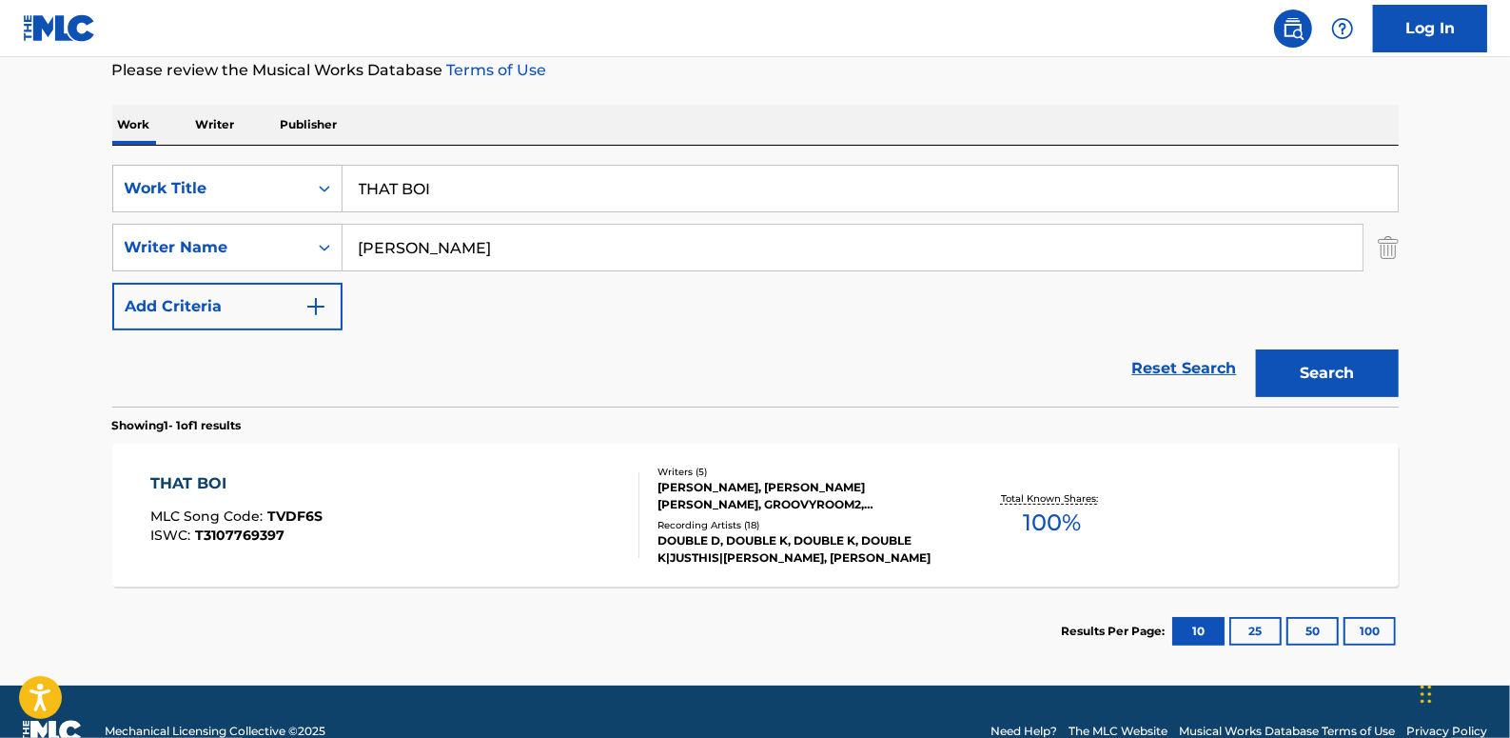
click at [596, 456] on div "THAT BOI MLC Song Code : TVDF6S ISWC : T3107769397 Writers ( 5 ) [PERSON_NAME],…" at bounding box center [755, 514] width 1287 height 143
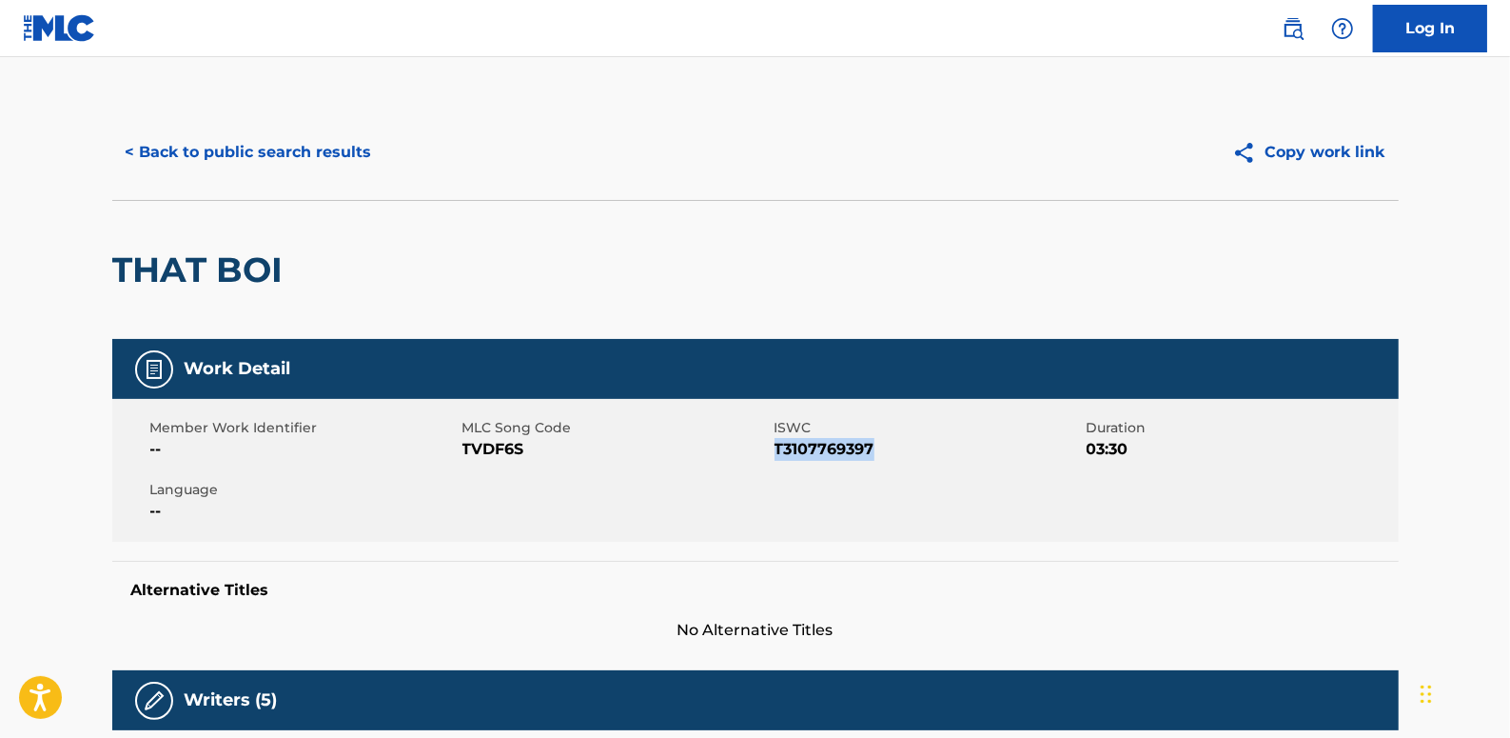
drag, startPoint x: 884, startPoint y: 451, endPoint x: 778, endPoint y: 446, distance: 106.7
click at [778, 446] on span "T3107769397" at bounding box center [928, 449] width 307 height 23
drag, startPoint x: 778, startPoint y: 446, endPoint x: 790, endPoint y: 448, distance: 12.5
copy span "T3107769397"
drag, startPoint x: 286, startPoint y: 277, endPoint x: 105, endPoint y: 265, distance: 181.2
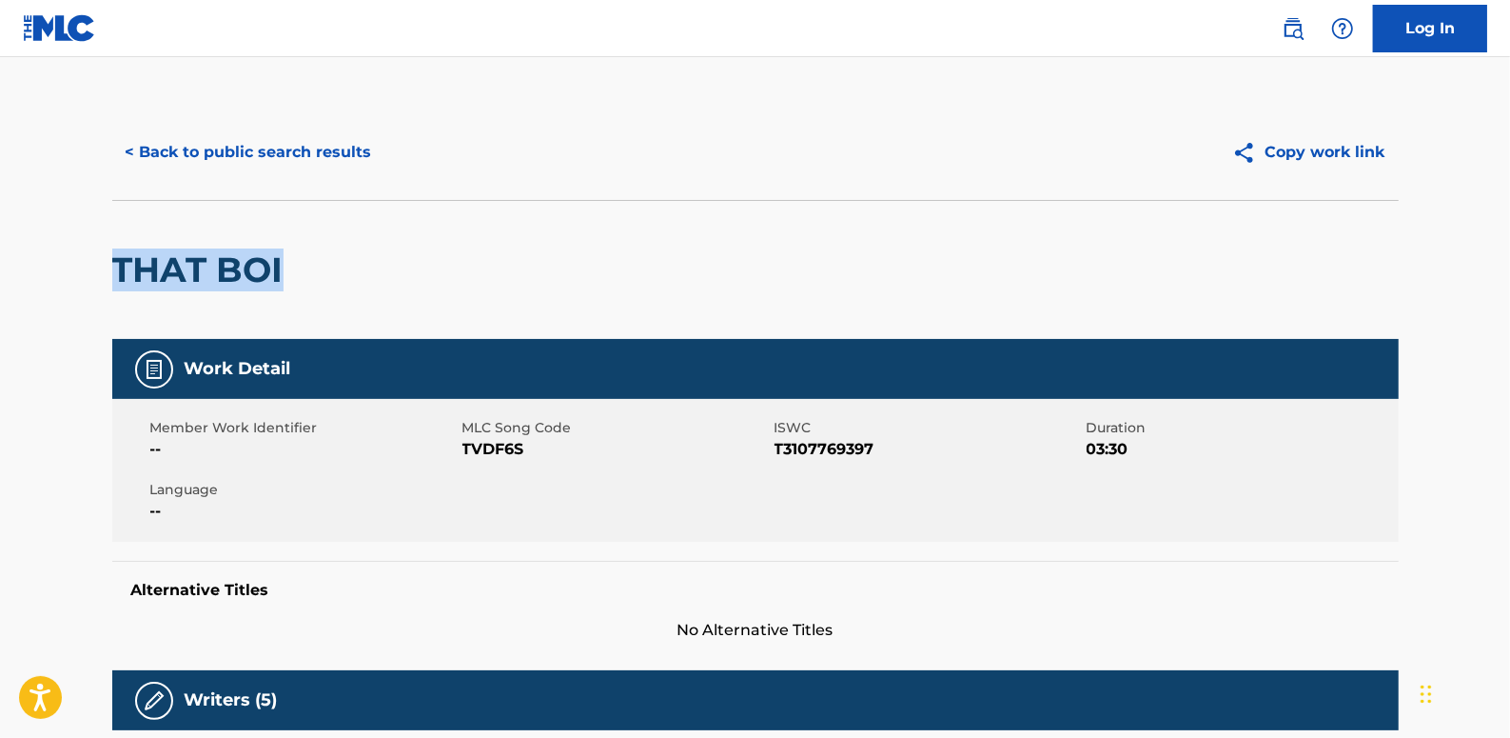
drag, startPoint x: 105, startPoint y: 265, endPoint x: 189, endPoint y: 268, distance: 84.8
copy h2 "THAT BOI"
drag, startPoint x: 884, startPoint y: 450, endPoint x: 785, endPoint y: 450, distance: 99.0
click at [780, 448] on span "T3107769397" at bounding box center [928, 449] width 307 height 23
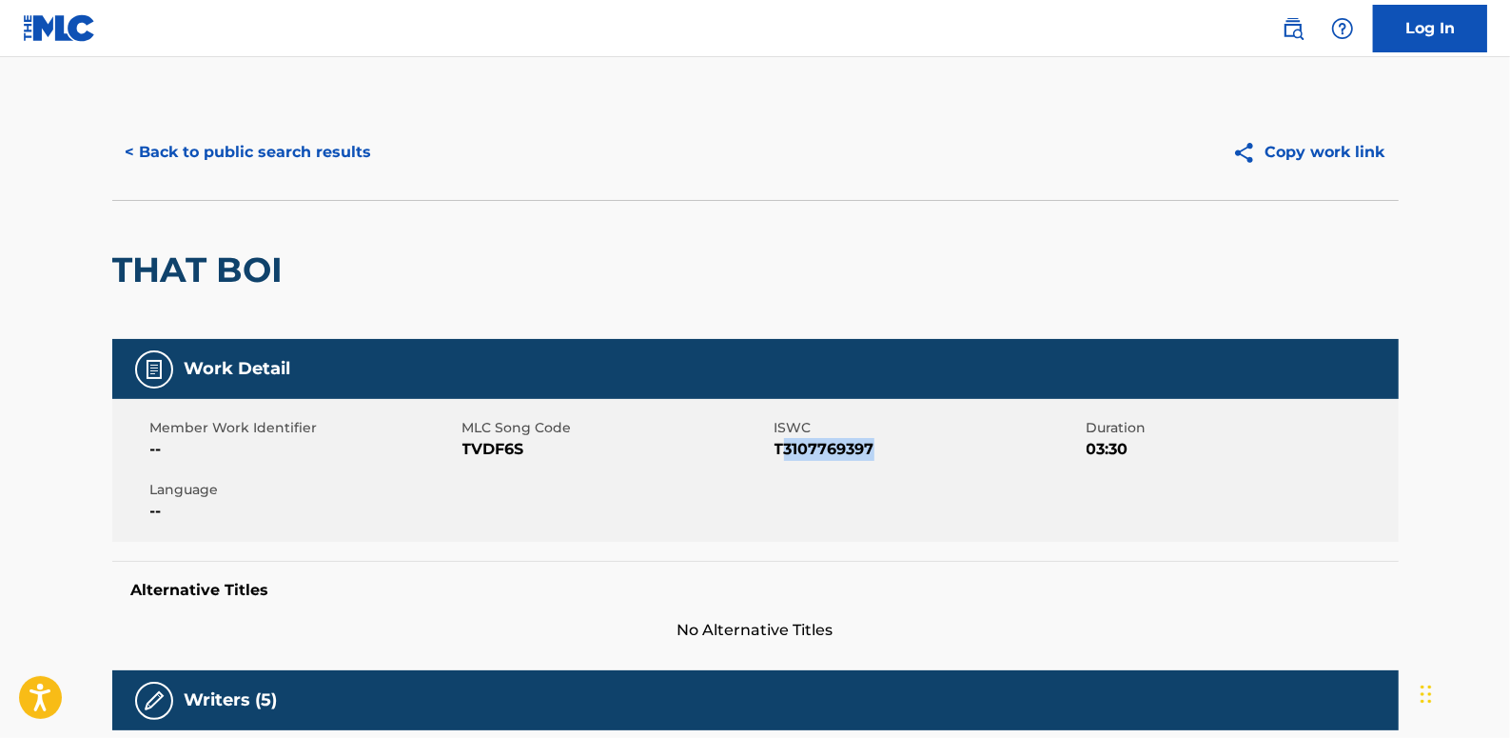
drag, startPoint x: 785, startPoint y: 450, endPoint x: 946, endPoint y: 444, distance: 160.9
click at [946, 444] on span "T3107769397" at bounding box center [928, 449] width 307 height 23
click at [899, 443] on span "T3107769397" at bounding box center [928, 449] width 307 height 23
drag, startPoint x: 877, startPoint y: 447, endPoint x: 778, endPoint y: 449, distance: 99.0
click at [778, 449] on span "T3107769397" at bounding box center [928, 449] width 307 height 23
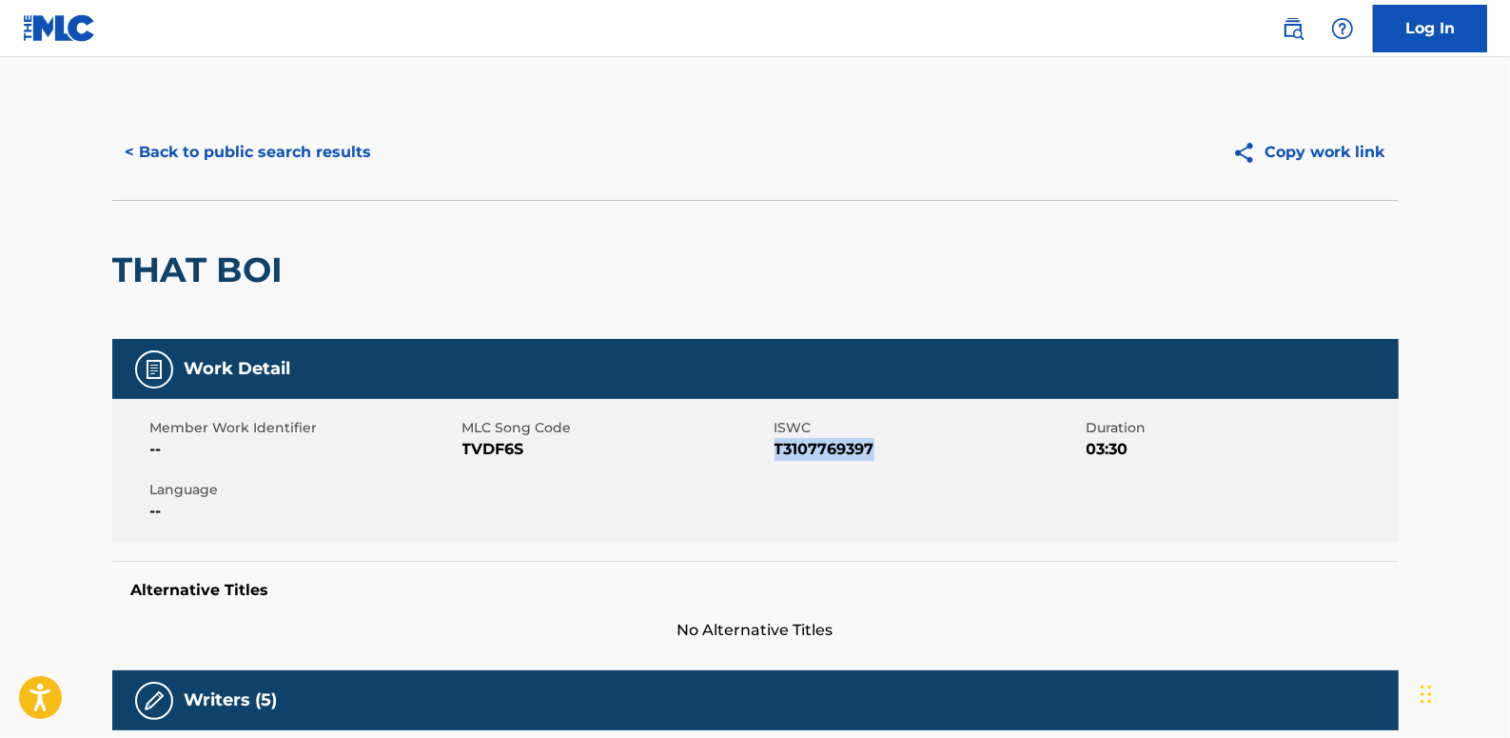
drag, startPoint x: 778, startPoint y: 449, endPoint x: 788, endPoint y: 453, distance: 11.1
copy span "T3107769397"
click at [324, 160] on button "< Back to public search results" at bounding box center [248, 152] width 273 height 48
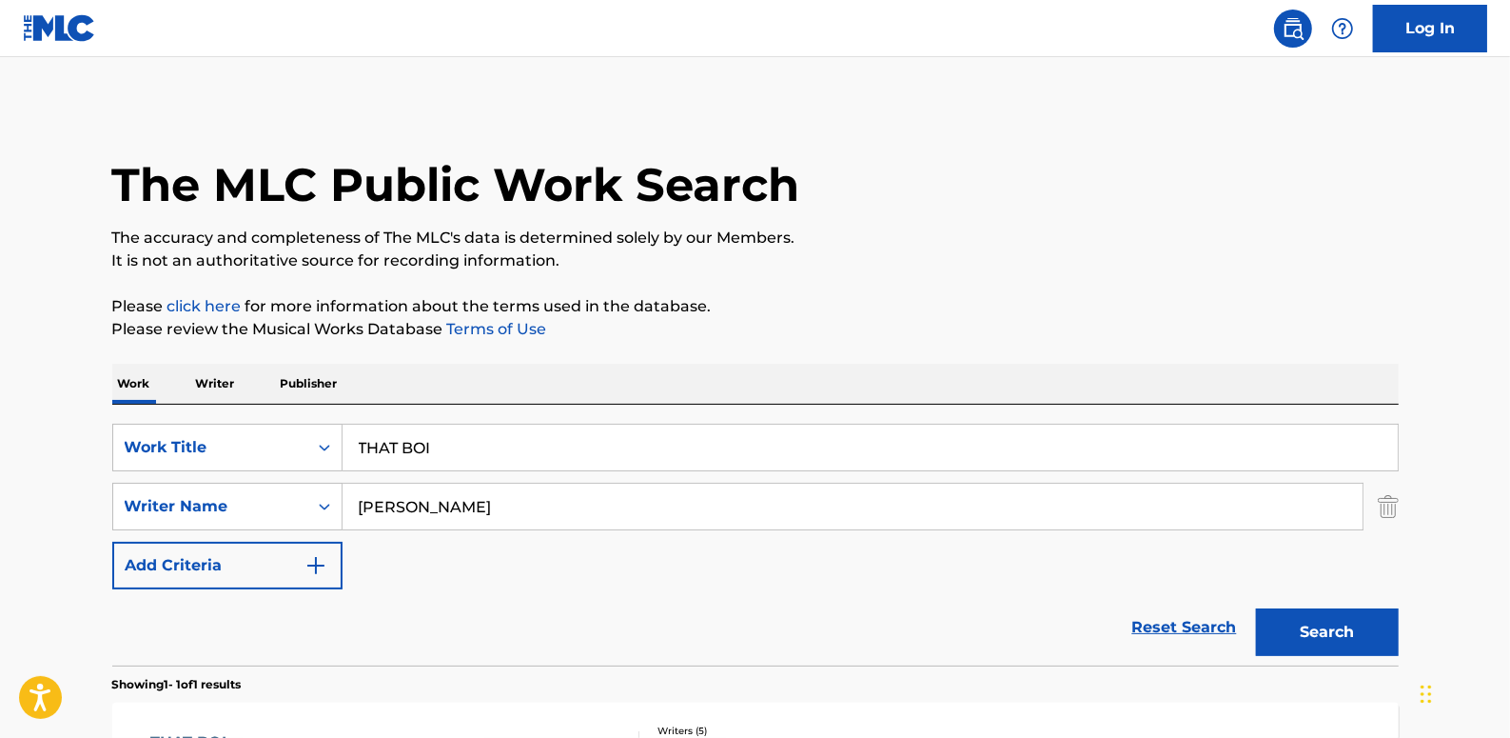
scroll to position [189, 0]
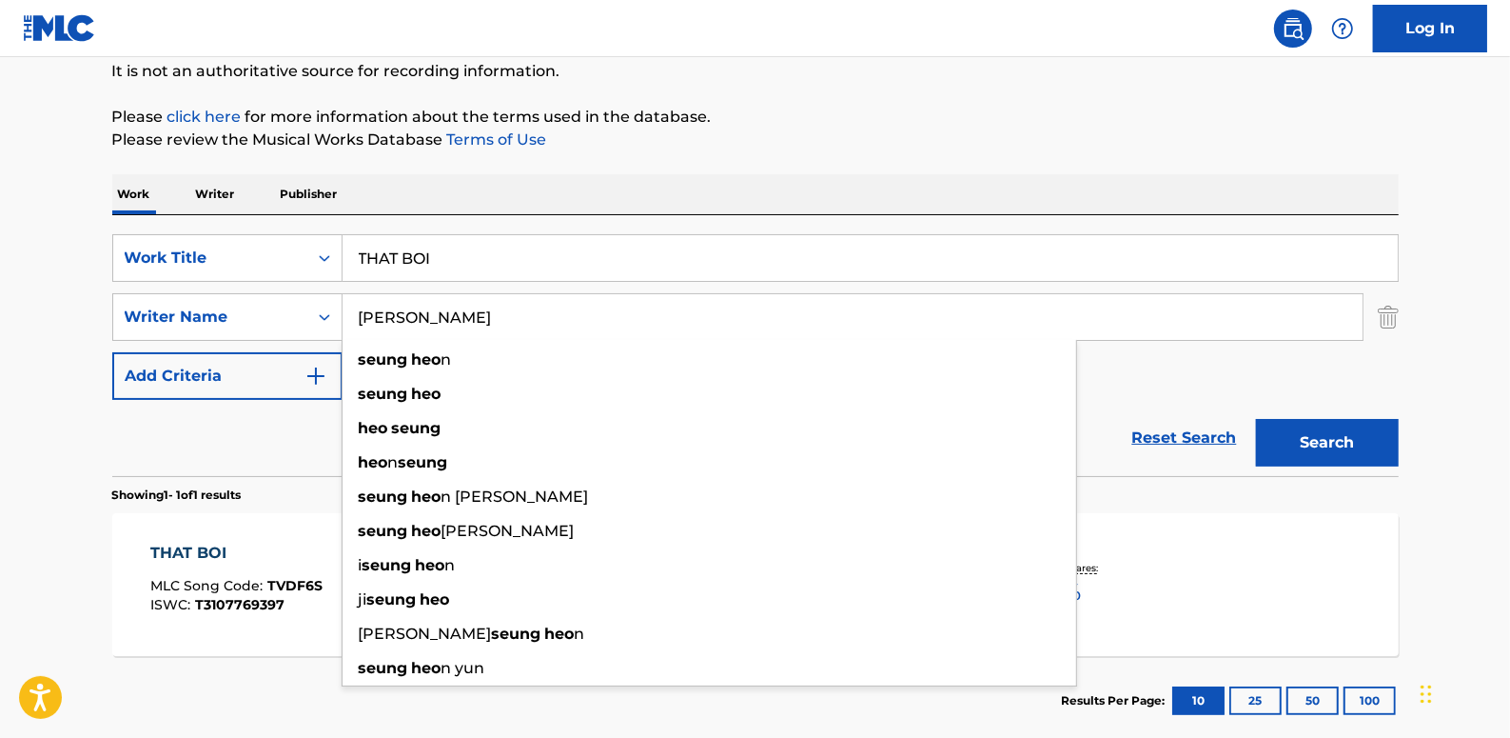
drag, startPoint x: 463, startPoint y: 314, endPoint x: 343, endPoint y: 302, distance: 121.5
click at [343, 302] on input "[PERSON_NAME]" at bounding box center [853, 317] width 1020 height 46
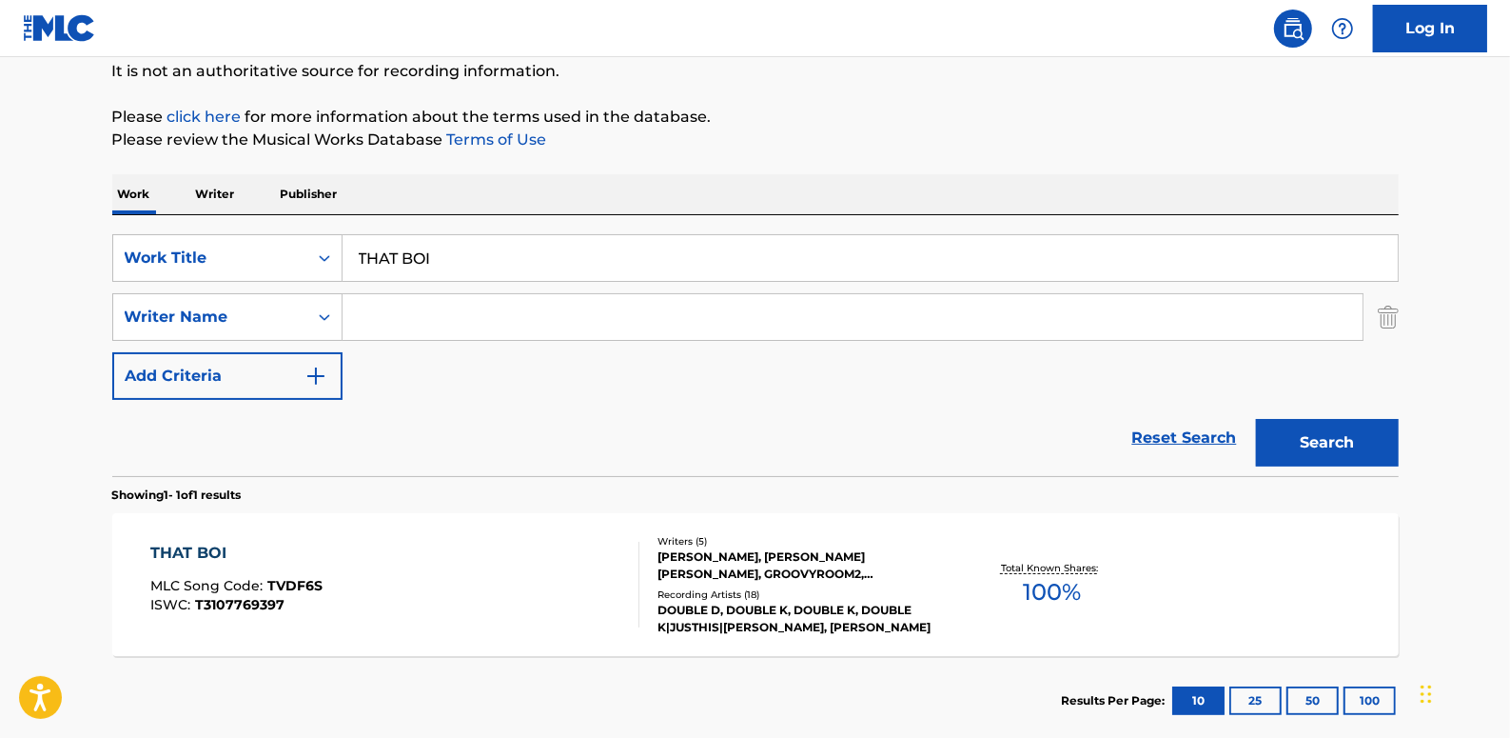
paste input "[PERSON_NAME] [PERSON_NAME];"
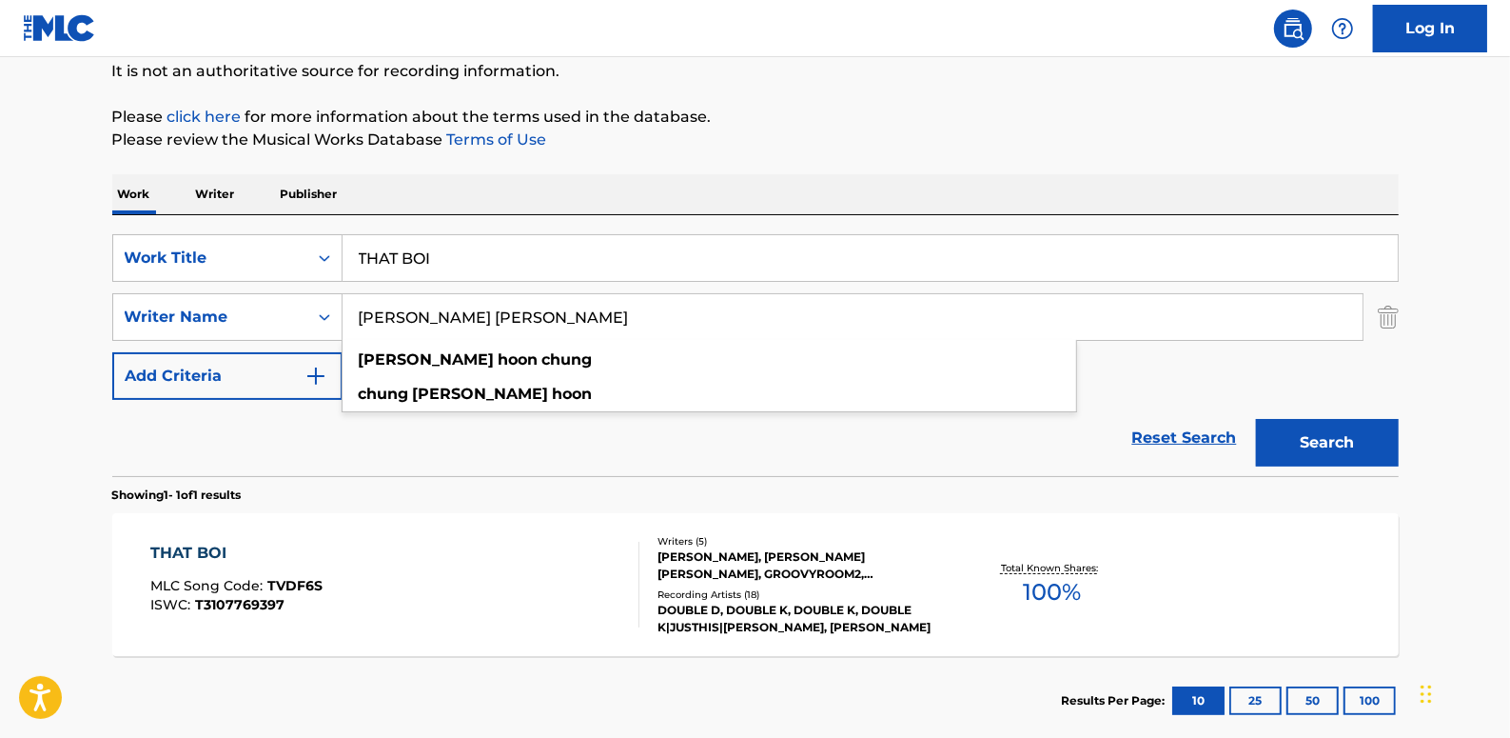
type input "[PERSON_NAME] [PERSON_NAME]"
click at [1346, 440] on button "Search" at bounding box center [1327, 443] width 143 height 48
click at [459, 598] on div "THAT BOI MLC Song Code : TVDF6S ISWC : T3107769397" at bounding box center [394, 585] width 489 height 86
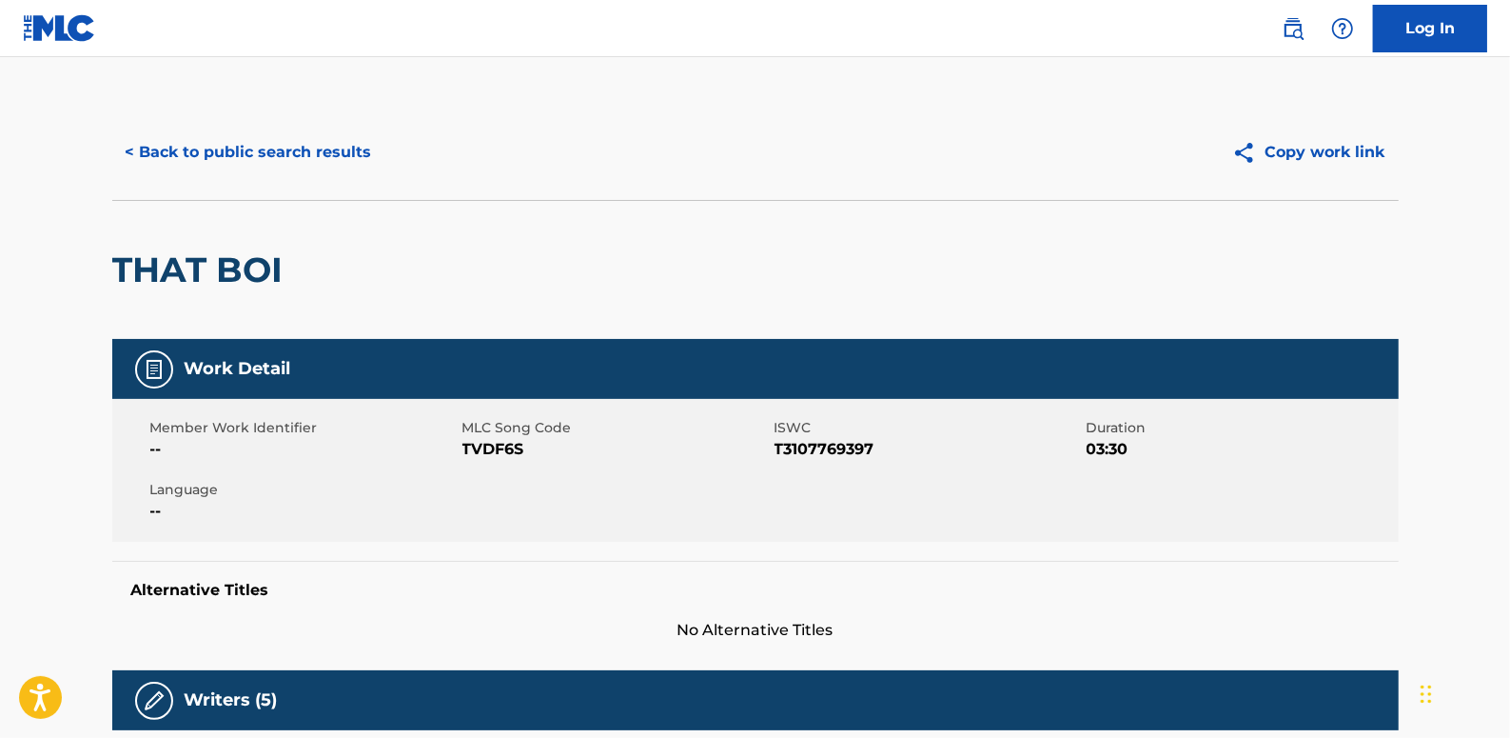
click at [208, 148] on button "< Back to public search results" at bounding box center [248, 152] width 273 height 48
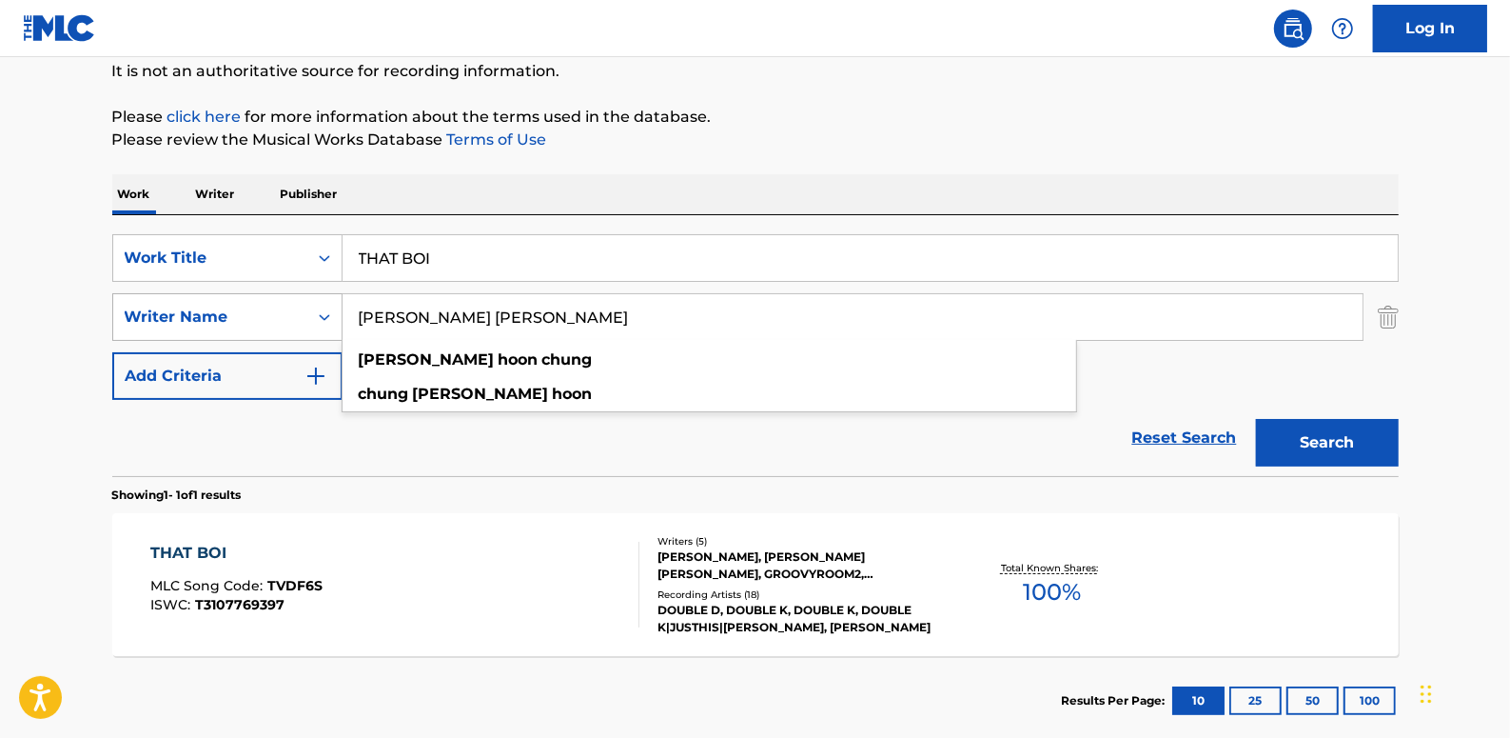
drag, startPoint x: 516, startPoint y: 322, endPoint x: 339, endPoint y: 313, distance: 177.2
click at [339, 313] on div "SearchWithCriteriaa6e068bd-12e3-4c8e-b814-4e472d16a12c Writer Name [PERSON_NAME…" at bounding box center [755, 317] width 1287 height 48
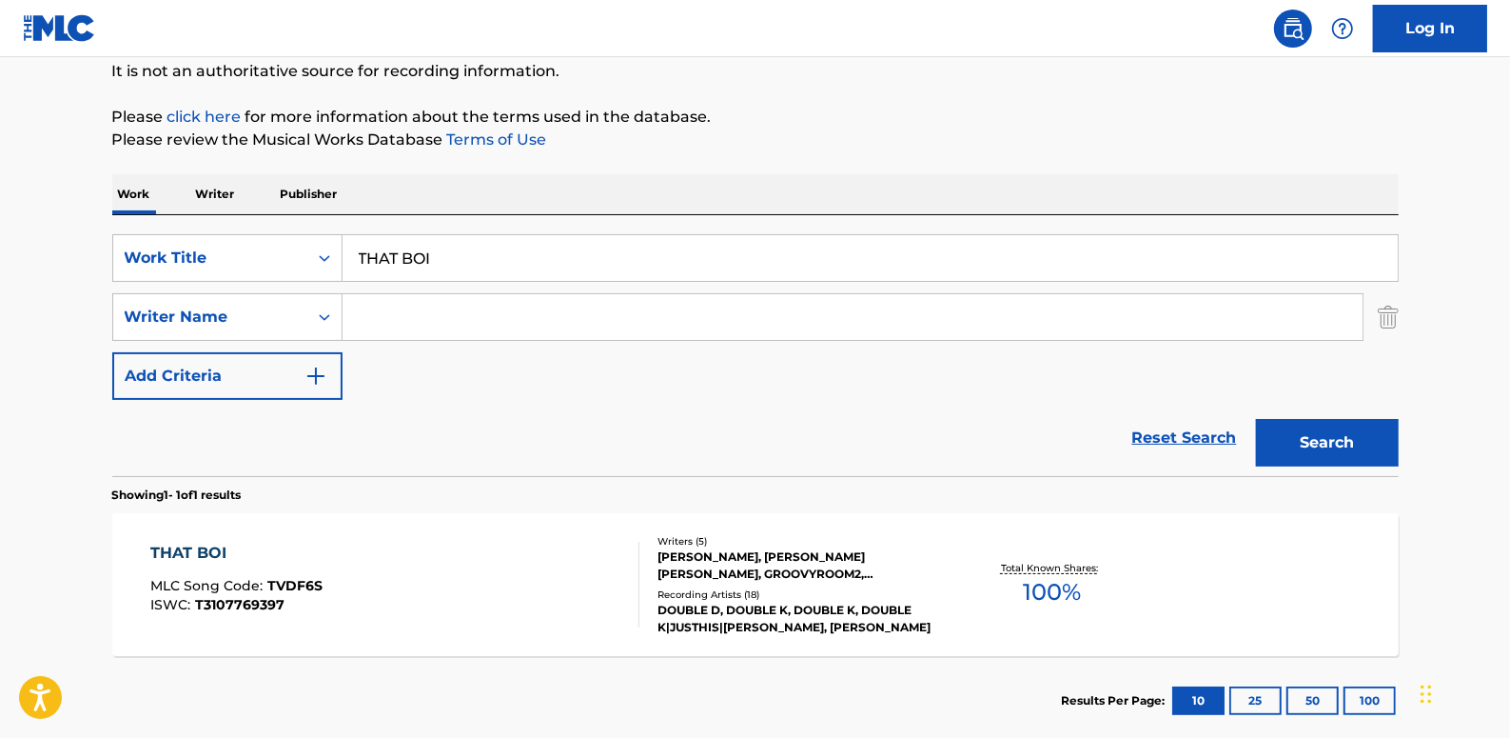
paste input "[PERSON_NAME]"
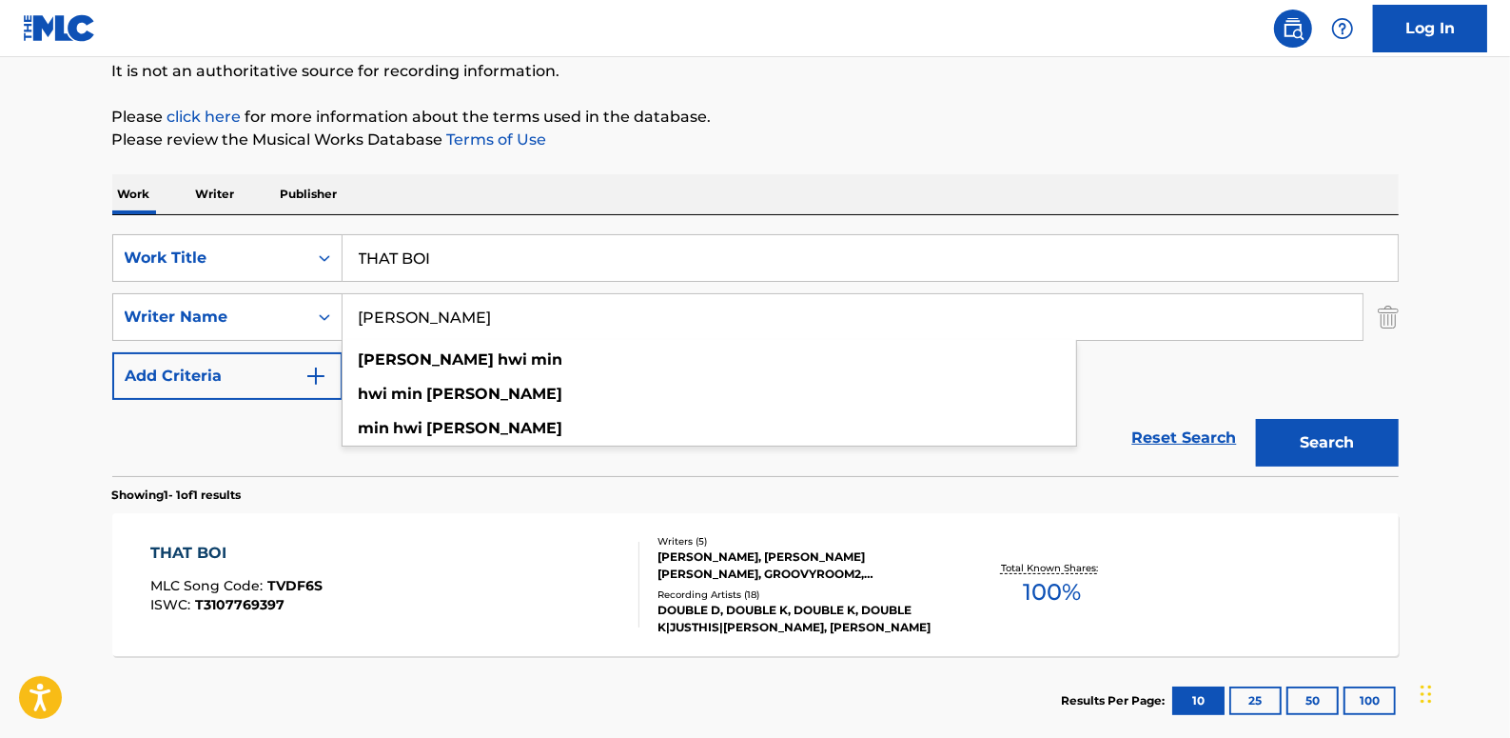
type input "[PERSON_NAME]"
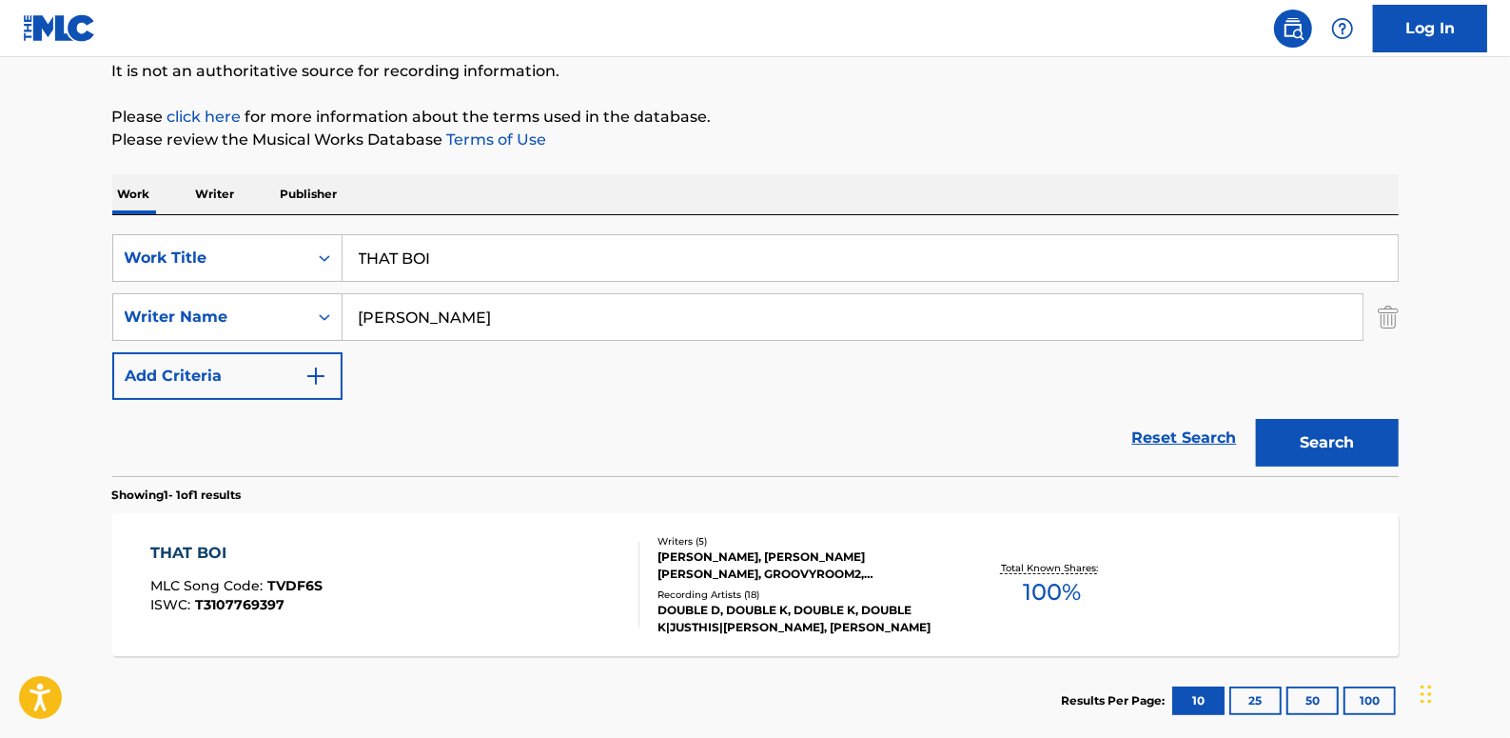
click at [1347, 443] on button "Search" at bounding box center [1327, 443] width 143 height 48
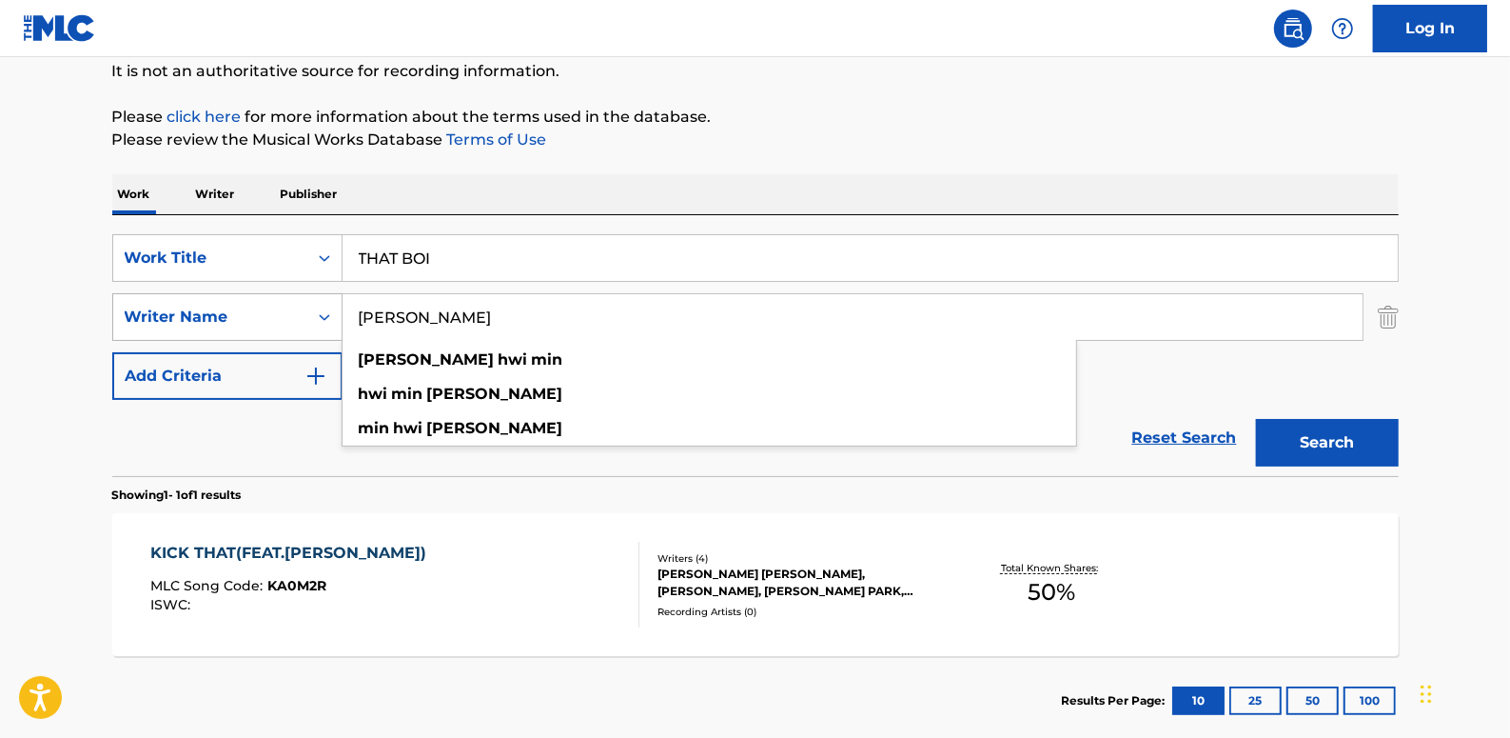
drag, startPoint x: 503, startPoint y: 321, endPoint x: 336, endPoint y: 319, distance: 166.6
click at [336, 319] on div "SearchWithCriteriaa6e068bd-12e3-4c8e-b814-4e472d16a12c Writer Name [PERSON_NAME…" at bounding box center [755, 317] width 1287 height 48
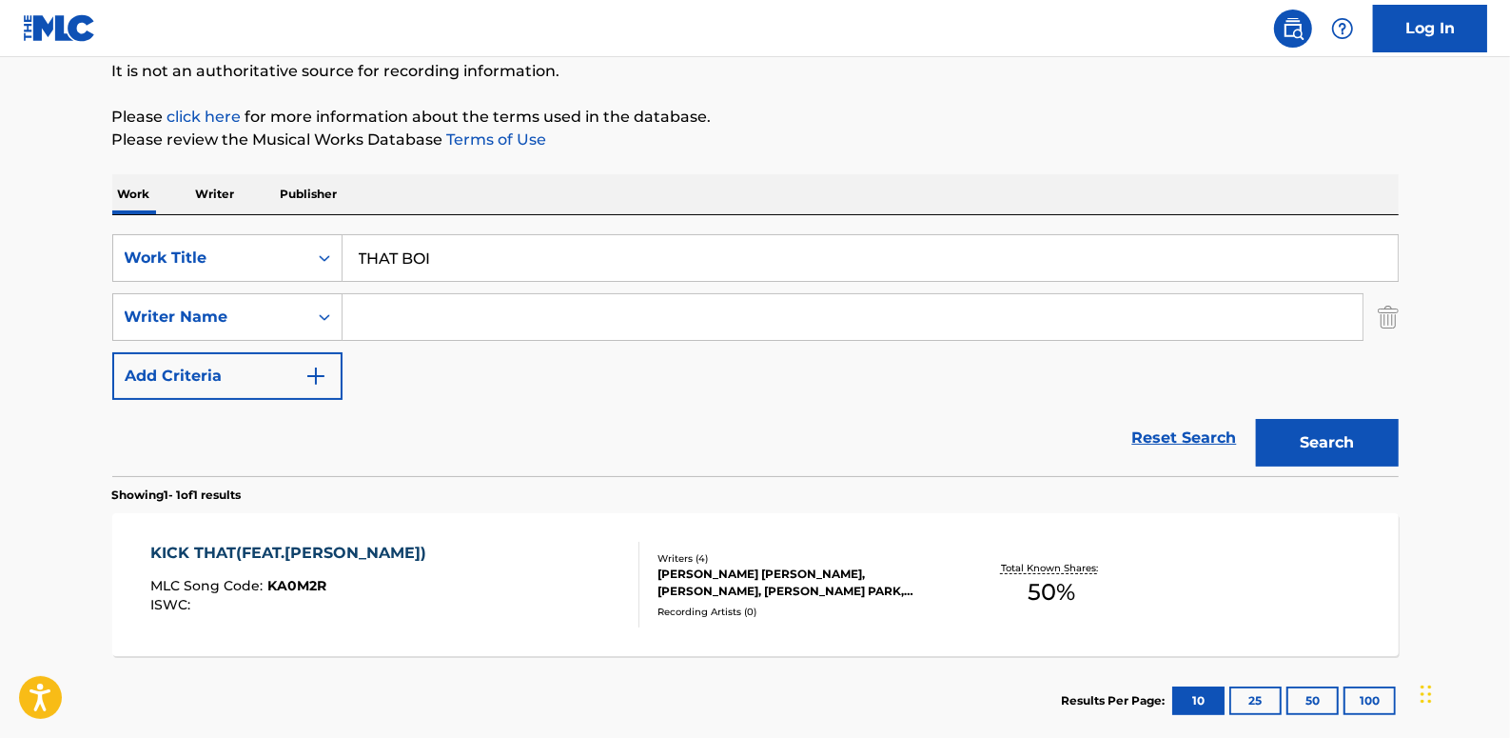
paste input "[PERSON_NAME]"
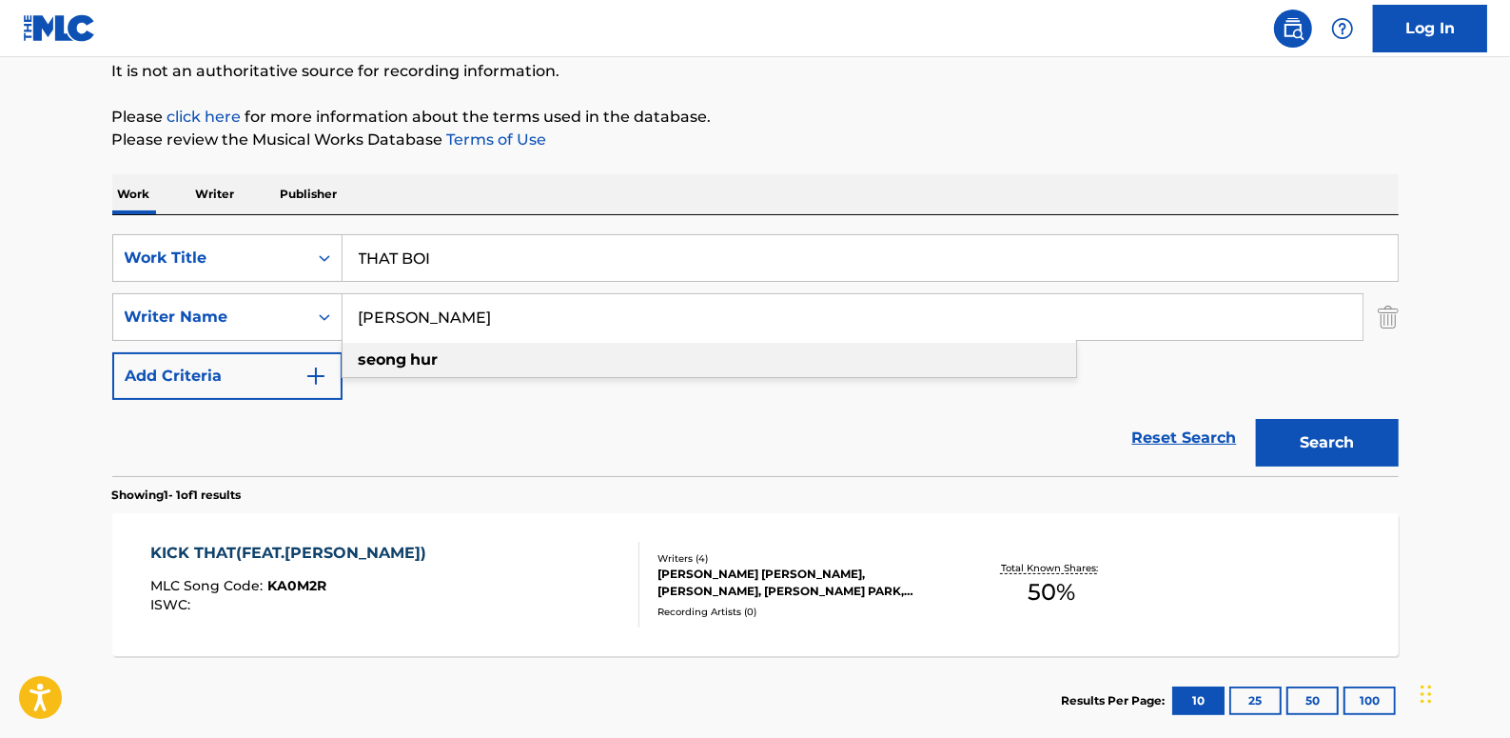
click at [549, 347] on div "[PERSON_NAME]" at bounding box center [710, 360] width 734 height 34
type input "[PERSON_NAME]"
click at [1304, 436] on button "Search" at bounding box center [1327, 443] width 143 height 48
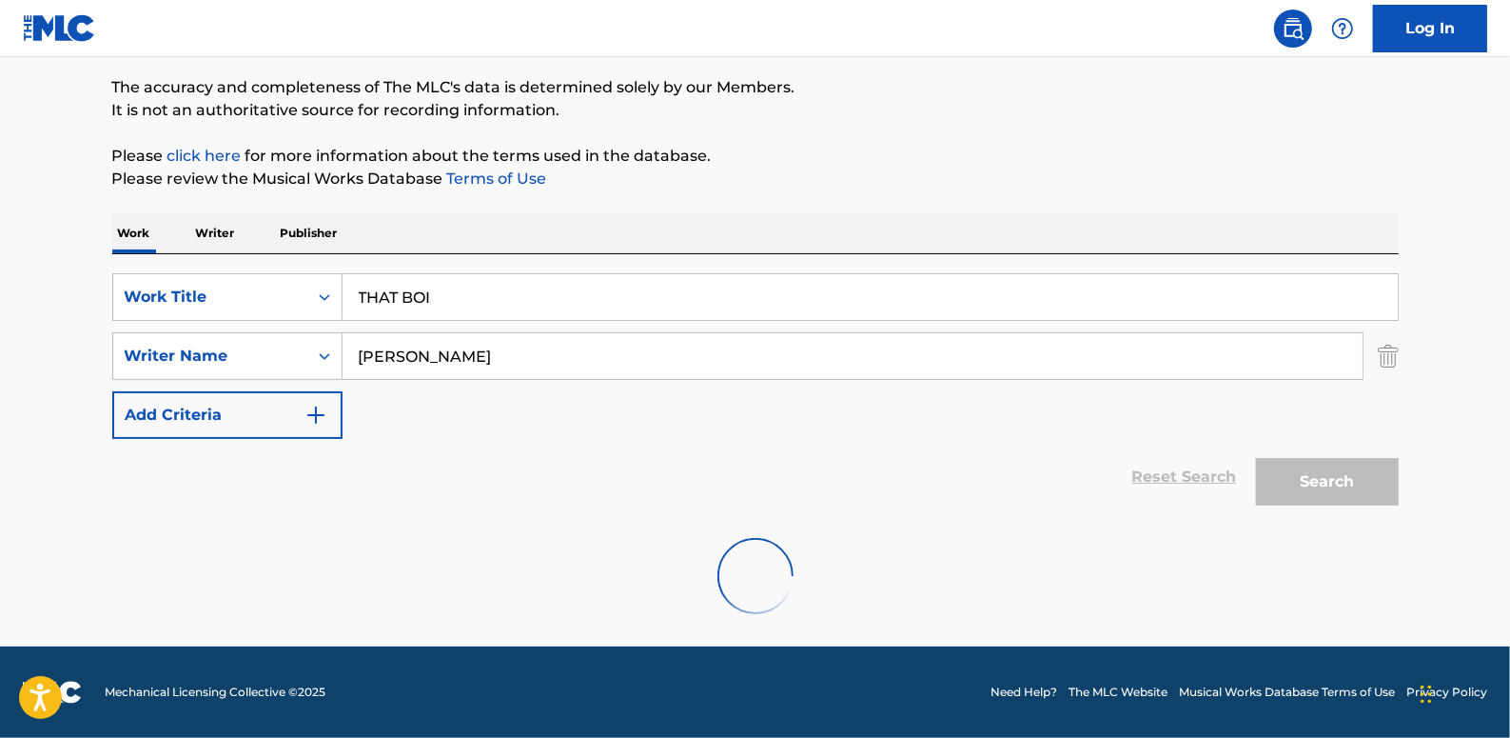
scroll to position [88, 0]
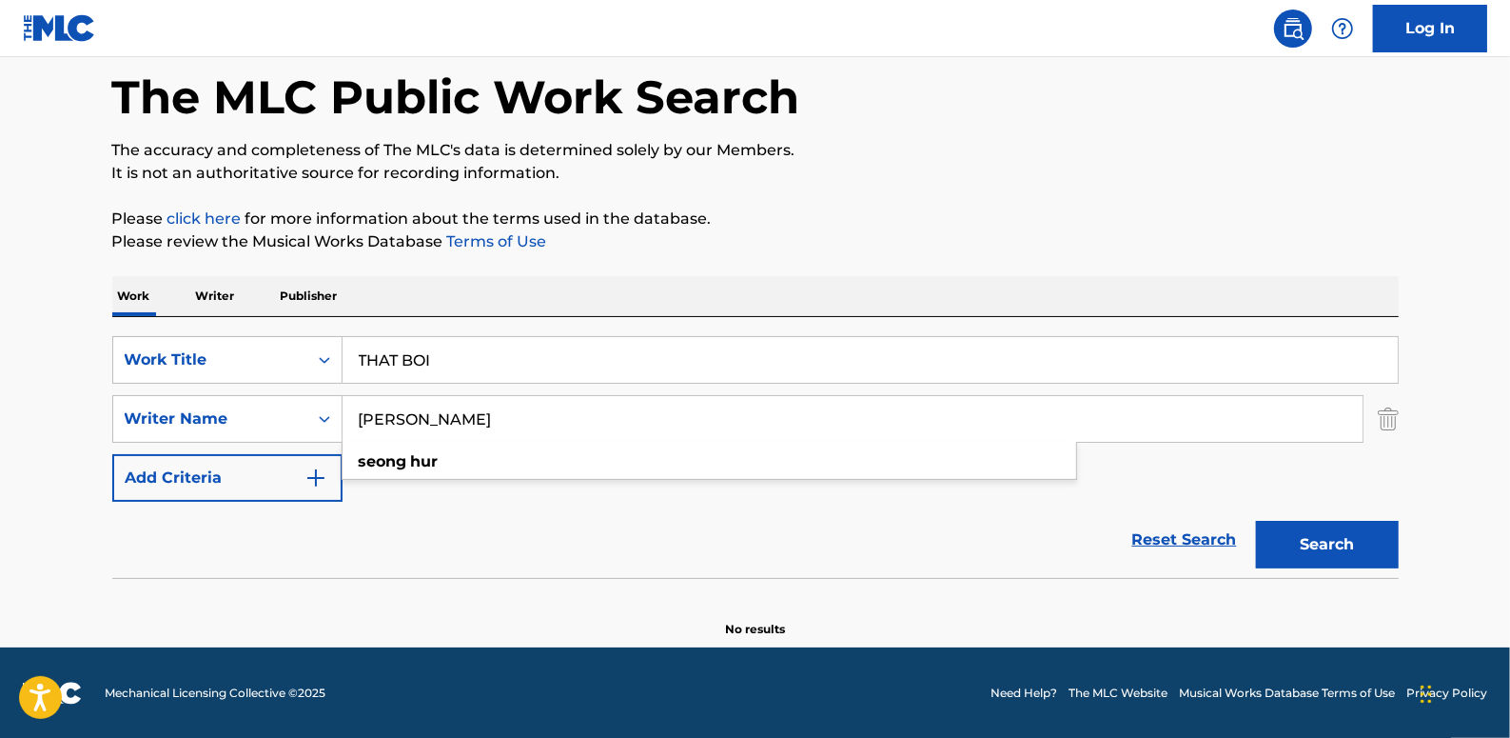
drag, startPoint x: 451, startPoint y: 418, endPoint x: 345, endPoint y: 420, distance: 106.6
click at [345, 420] on input "[PERSON_NAME]" at bounding box center [853, 419] width 1020 height 46
paste input "PARK GYUJEONG"
click at [770, 470] on div "[GEOGRAPHIC_DATA]" at bounding box center [710, 461] width 734 height 34
type input "[GEOGRAPHIC_DATA]"
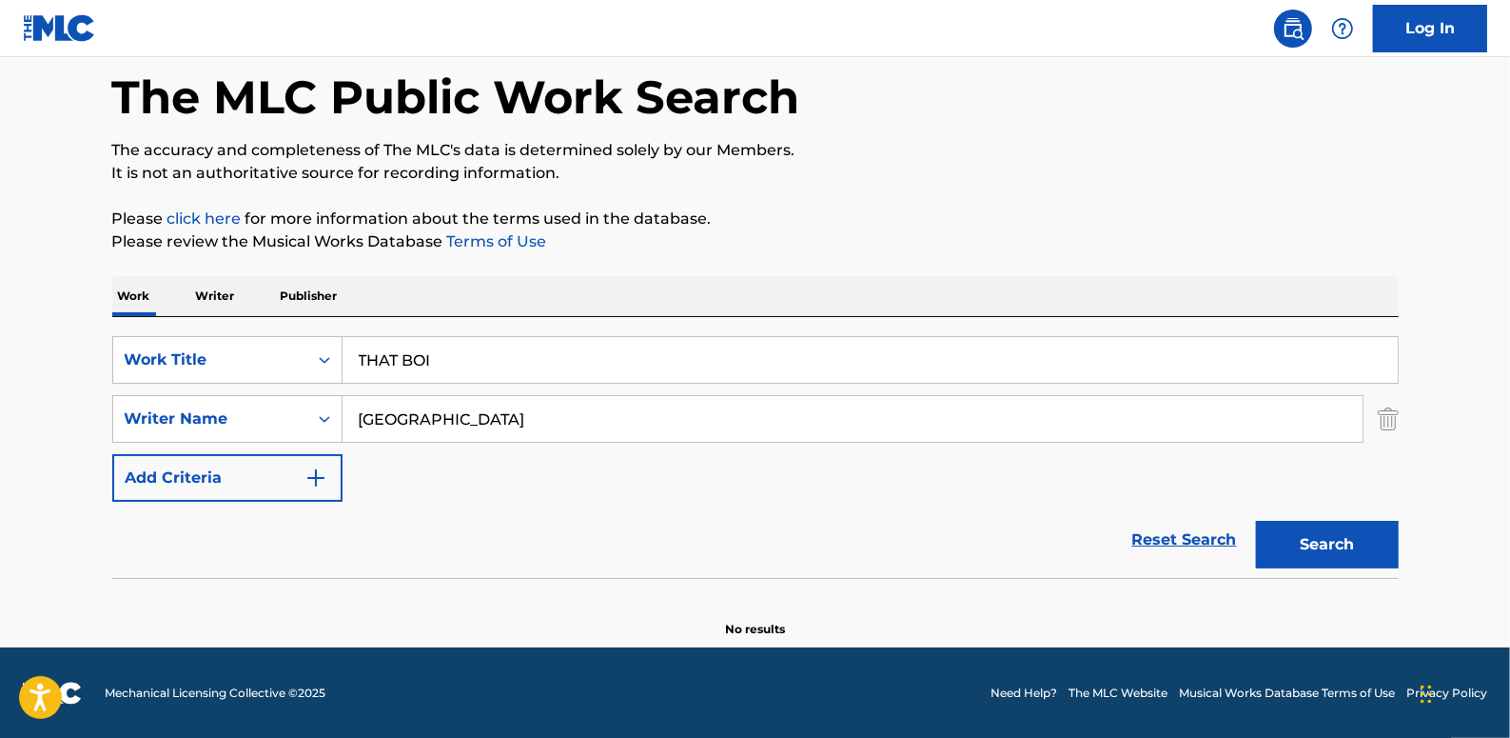
click at [1350, 528] on button "Search" at bounding box center [1327, 545] width 143 height 48
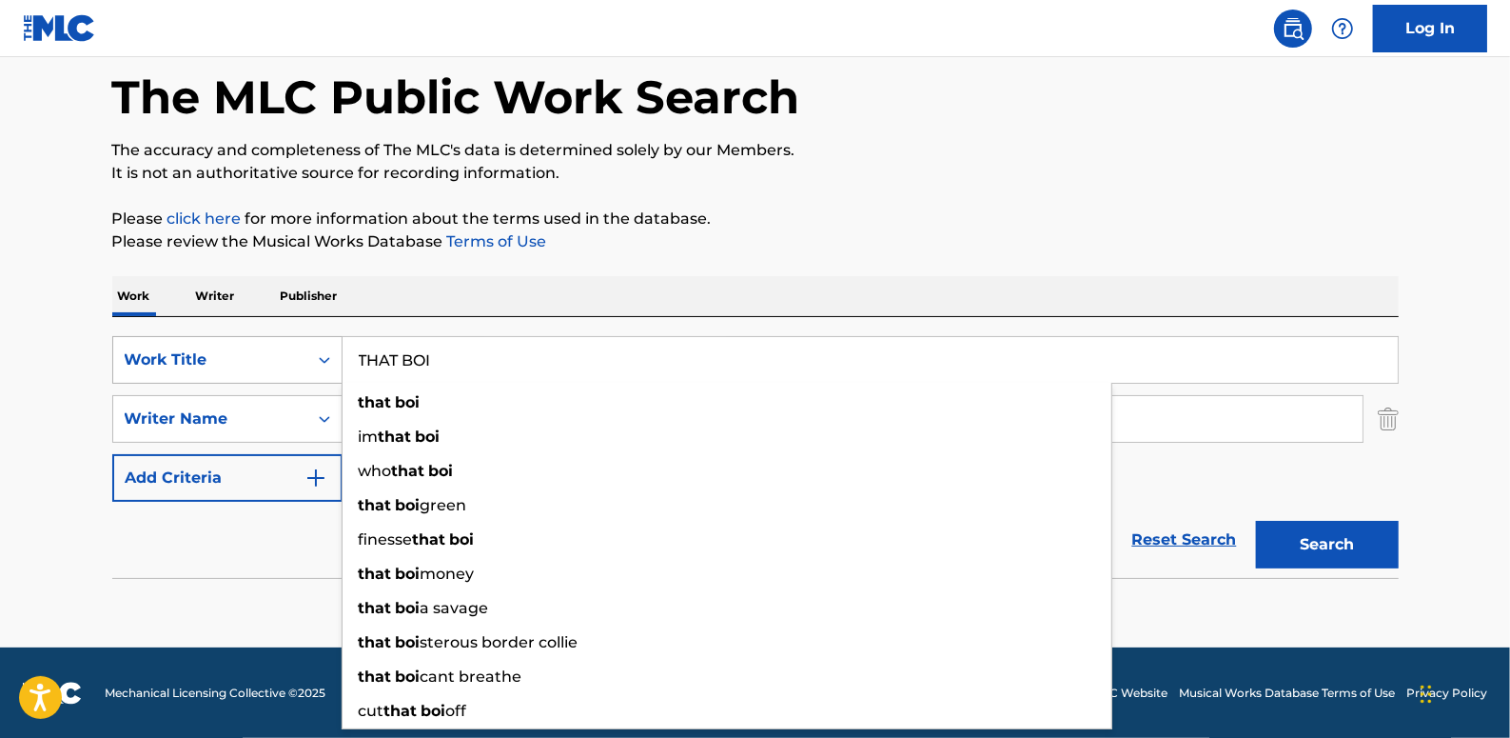
drag, startPoint x: 468, startPoint y: 365, endPoint x: 312, endPoint y: 340, distance: 158.0
click at [312, 340] on div "SearchWithCriteria06c3e48b-bede-4753-a9b3-72113a5c158e Work Title THAT BOI that…" at bounding box center [755, 360] width 1287 height 48
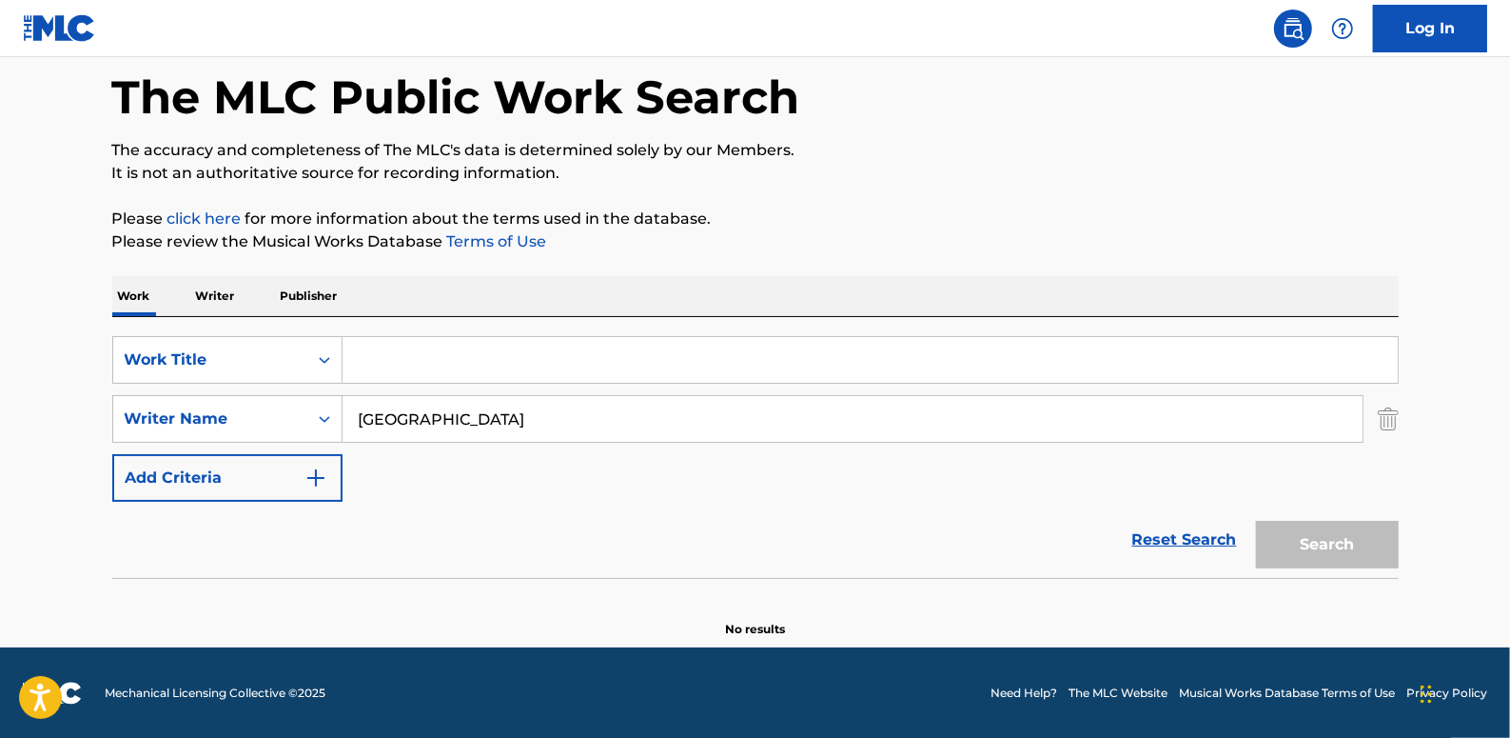
paste input "THAT BOI (FEAT. JUSTHIS & [PERSON_NAME] ONE)"
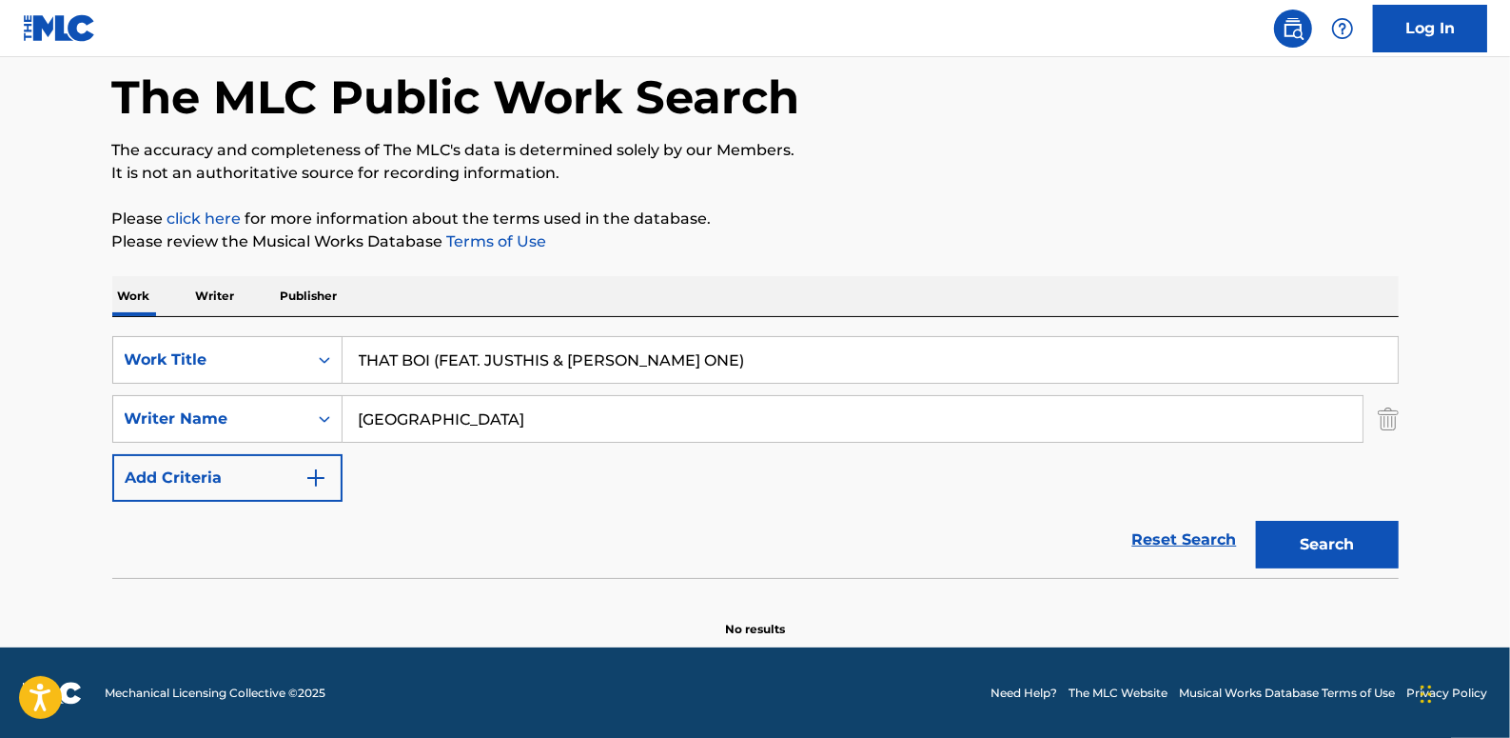
click at [1382, 418] on img "Search Form" at bounding box center [1388, 419] width 21 height 48
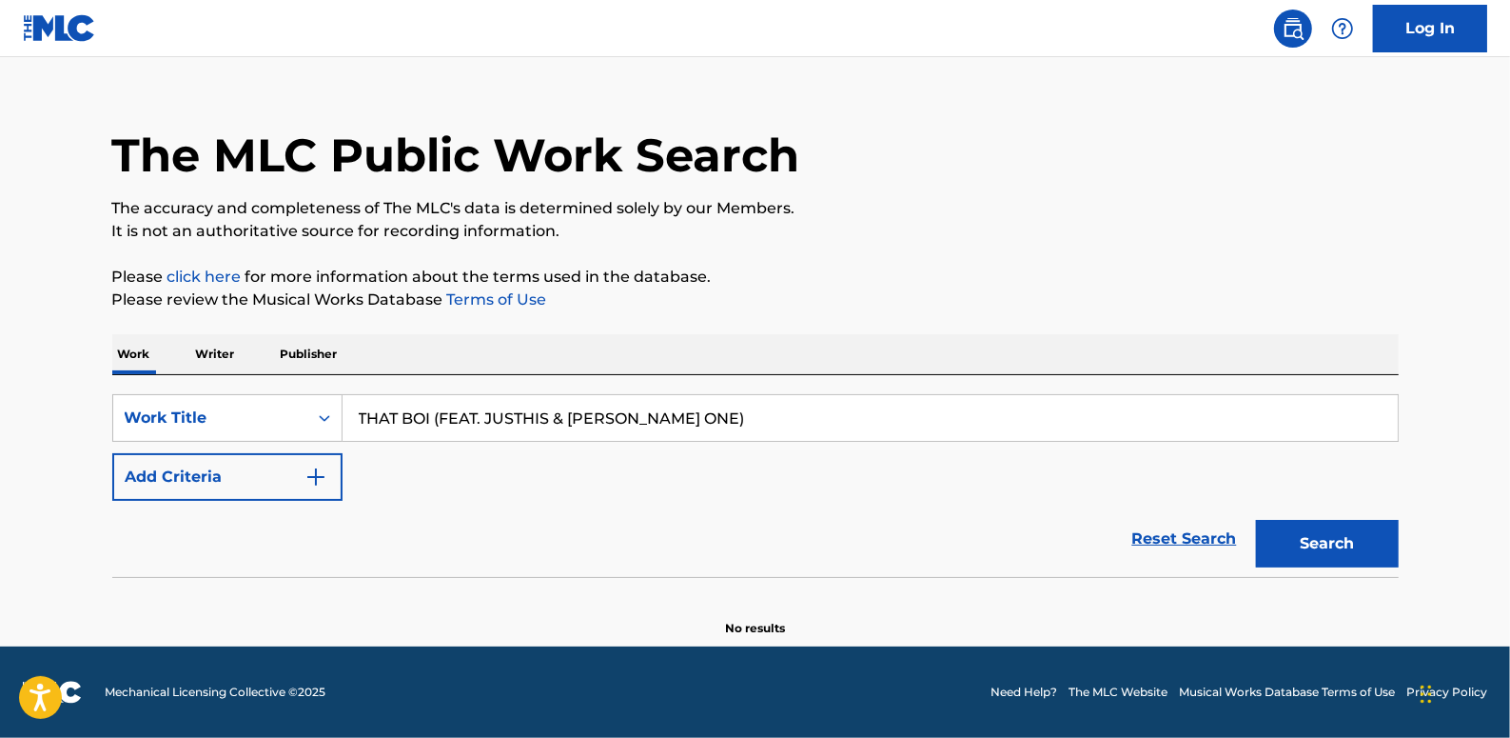
scroll to position [29, 0]
click at [1335, 544] on button "Search" at bounding box center [1327, 545] width 143 height 48
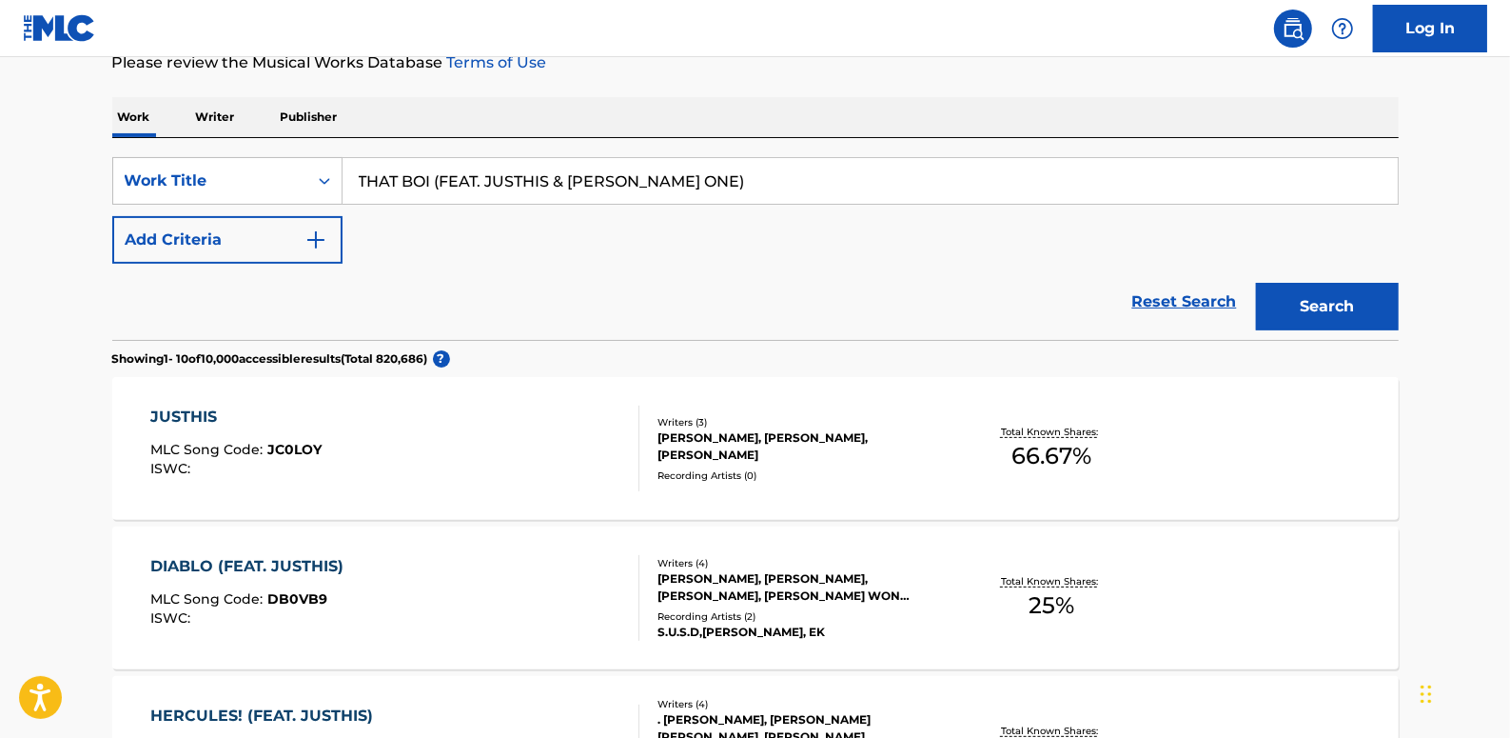
scroll to position [202, 0]
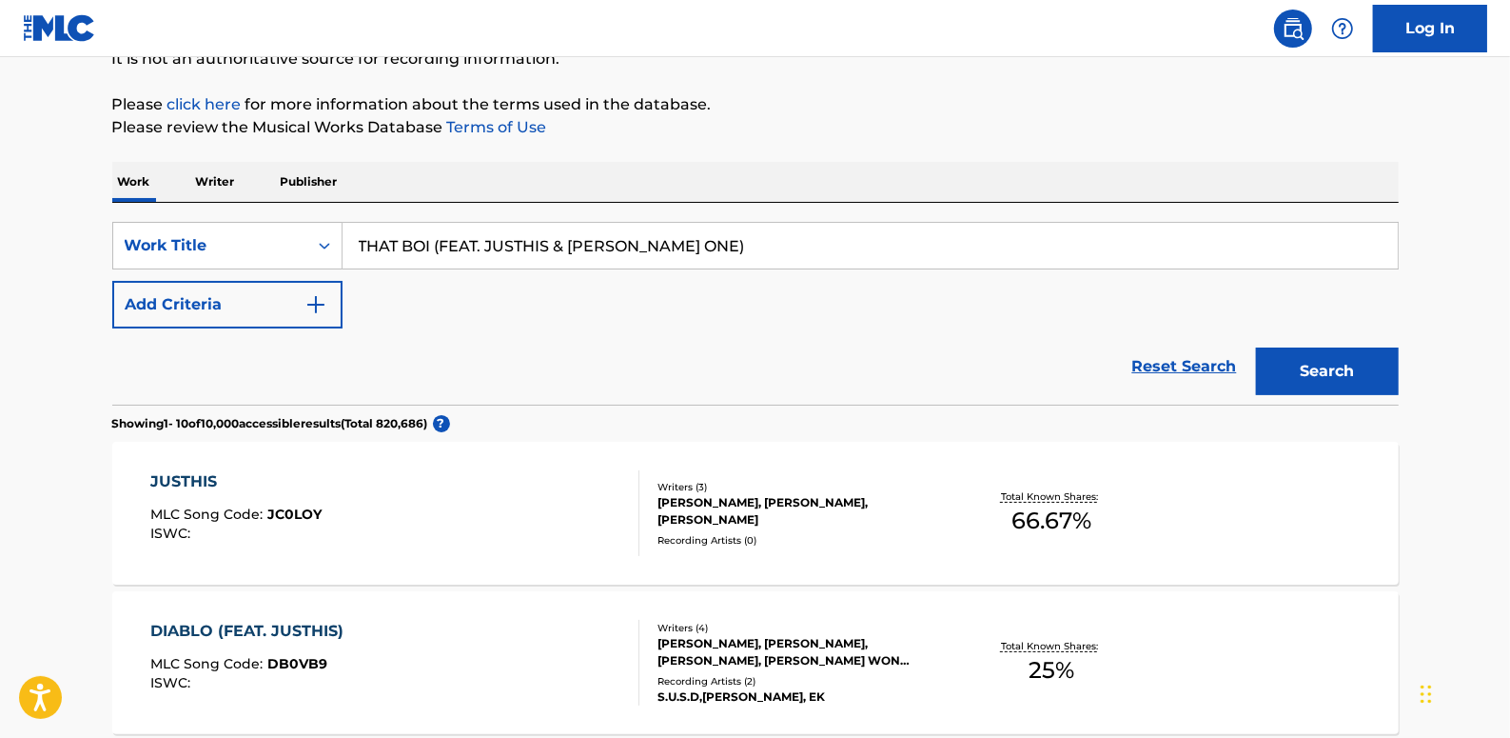
drag, startPoint x: 678, startPoint y: 252, endPoint x: 437, endPoint y: 243, distance: 241.0
click at [437, 243] on input "THAT BOI (FEAT. JUSTHIS & [PERSON_NAME] ONE)" at bounding box center [870, 246] width 1055 height 46
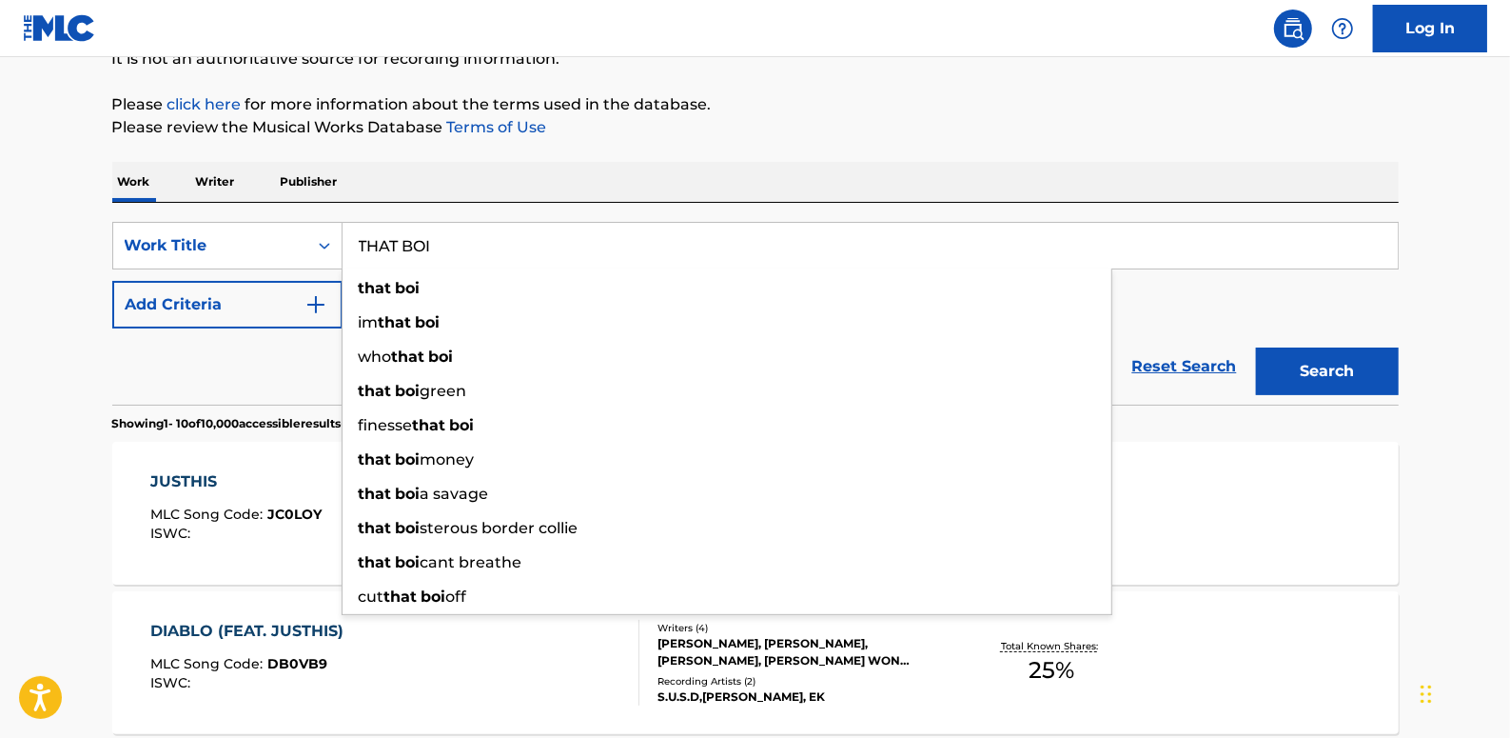
type input "THAT BOI"
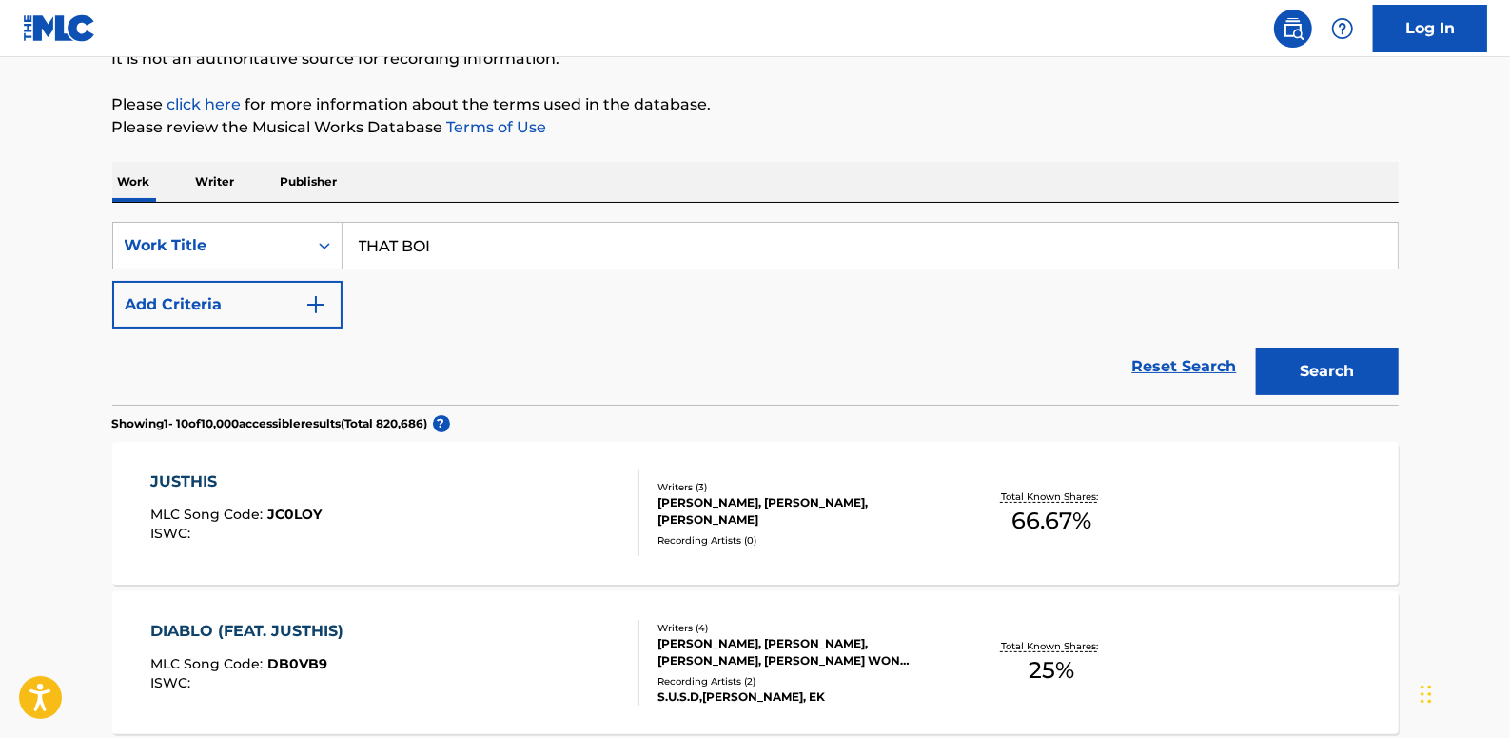
click at [249, 303] on button "Add Criteria" at bounding box center [227, 305] width 230 height 48
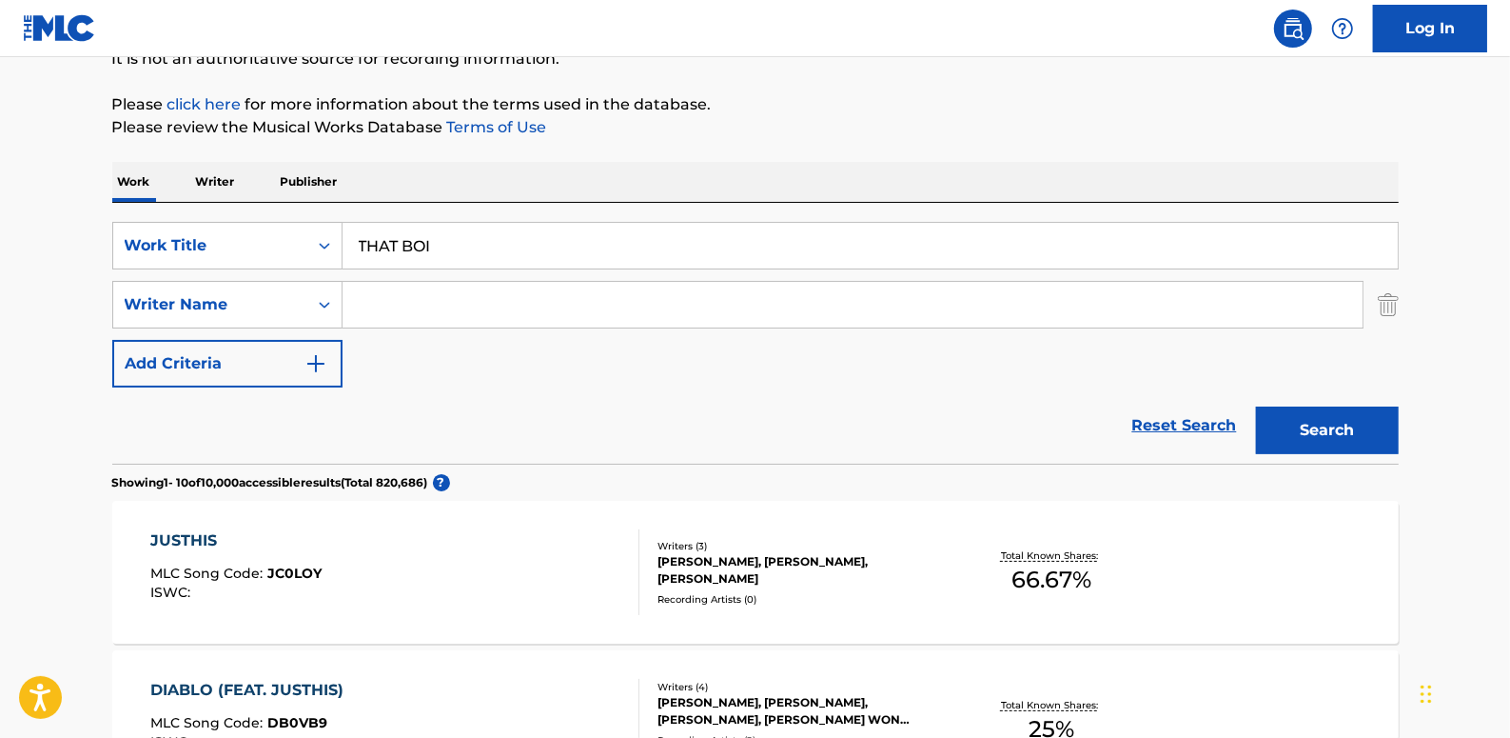
click at [435, 311] on input "Search Form" at bounding box center [853, 305] width 1020 height 46
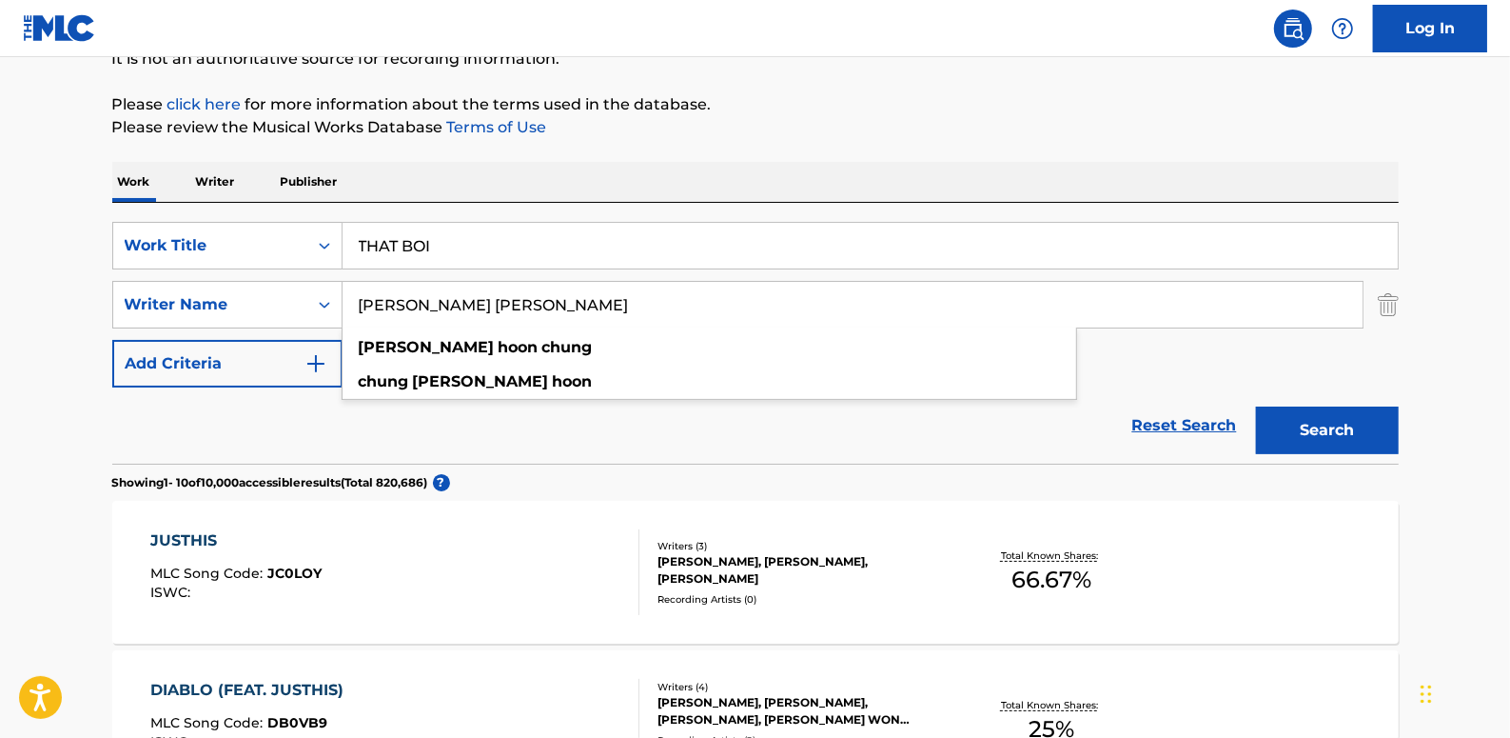
type input "[PERSON_NAME] [PERSON_NAME]"
click at [1355, 419] on button "Search" at bounding box center [1327, 430] width 143 height 48
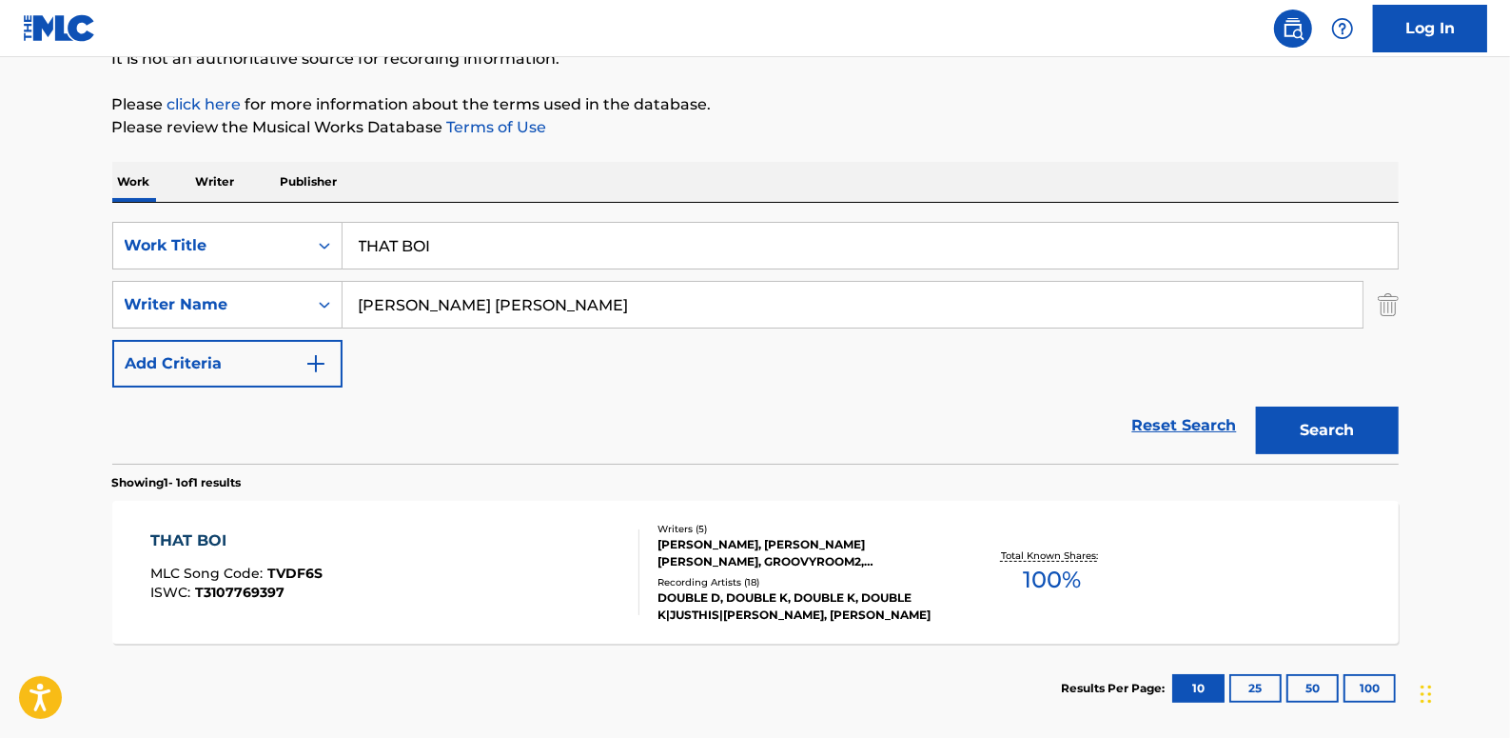
drag, startPoint x: 1198, startPoint y: 418, endPoint x: 1153, endPoint y: 416, distance: 45.7
click at [1196, 418] on link "Reset Search" at bounding box center [1185, 425] width 124 height 42
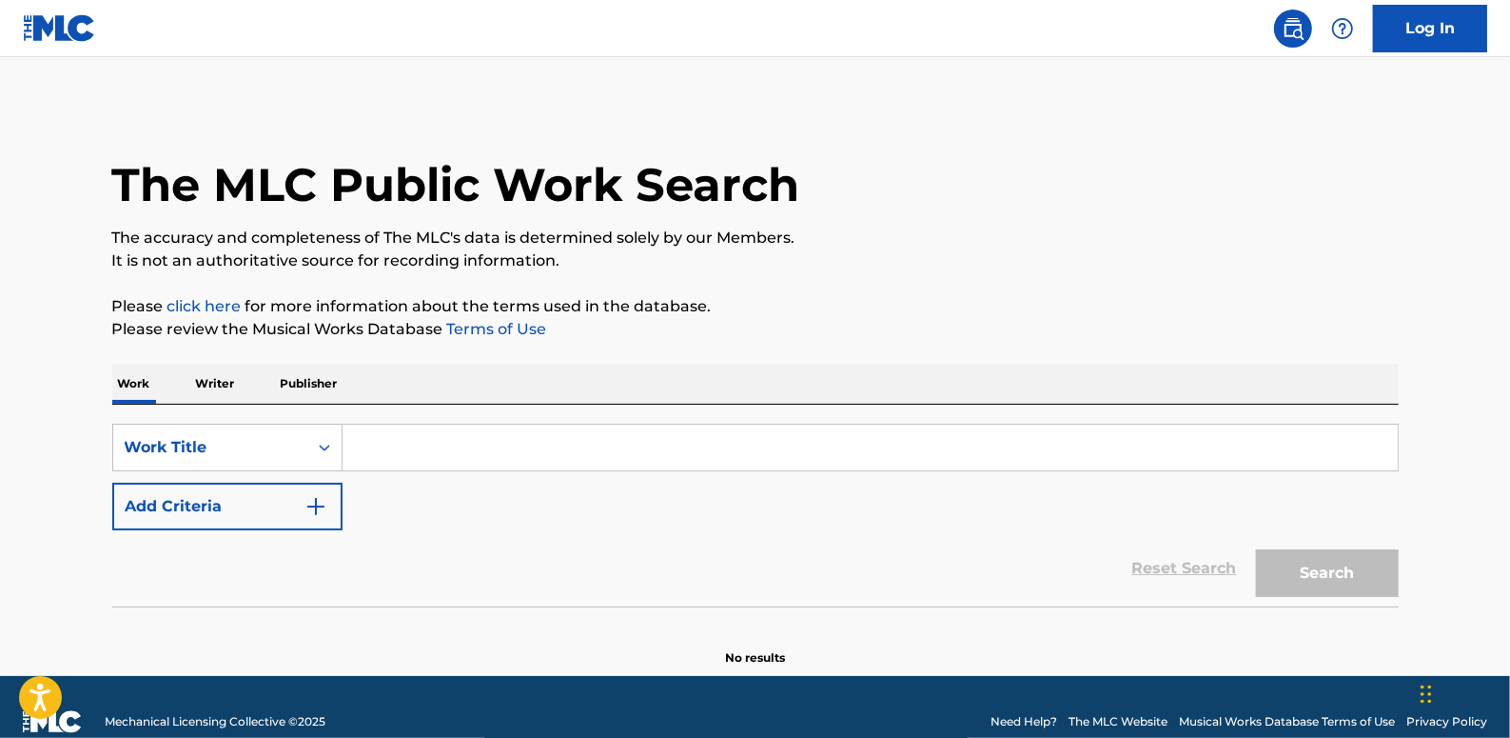
paste input "GOTHAM (PROD. BY TOIL)"
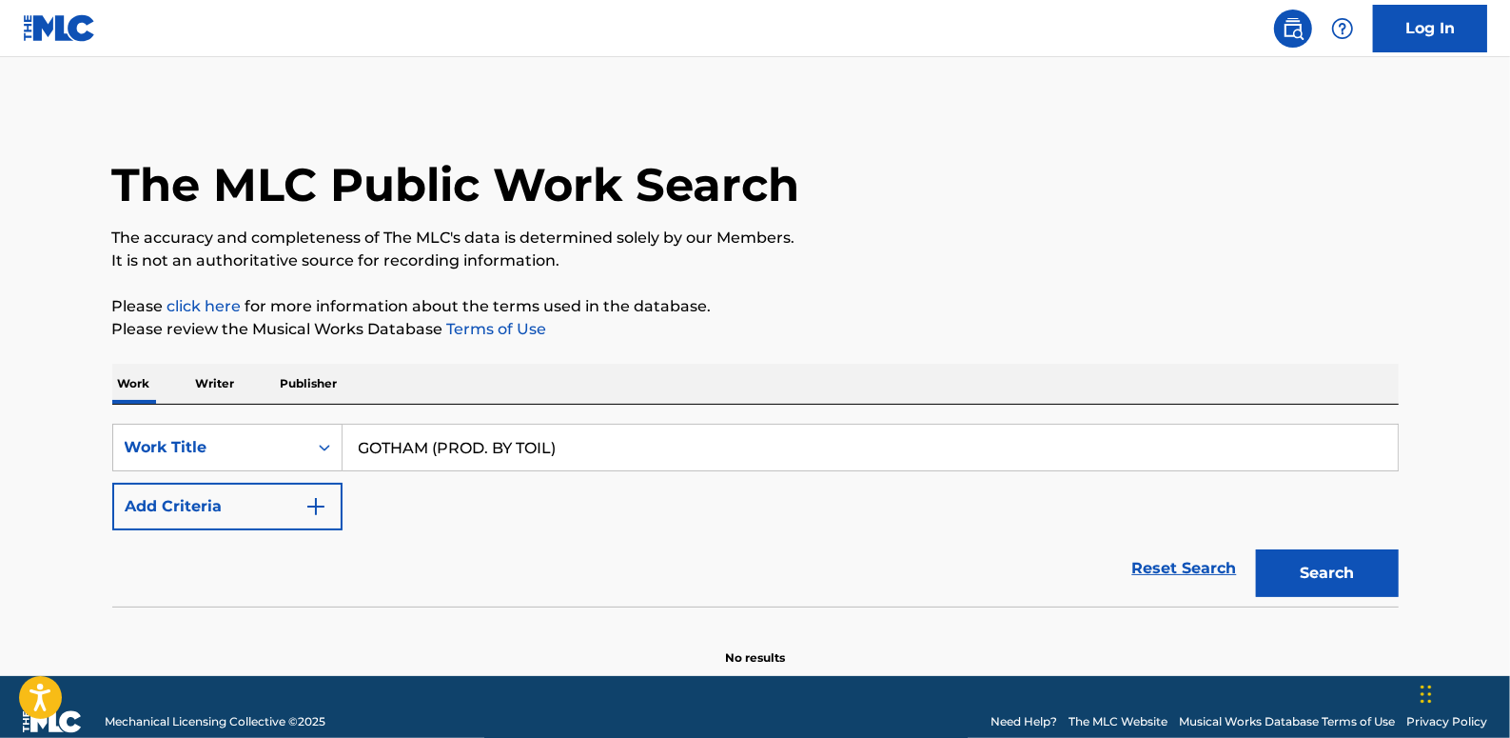
type input "GOTHAM (PROD. BY TOIL)"
click at [253, 504] on button "Add Criteria" at bounding box center [227, 507] width 230 height 48
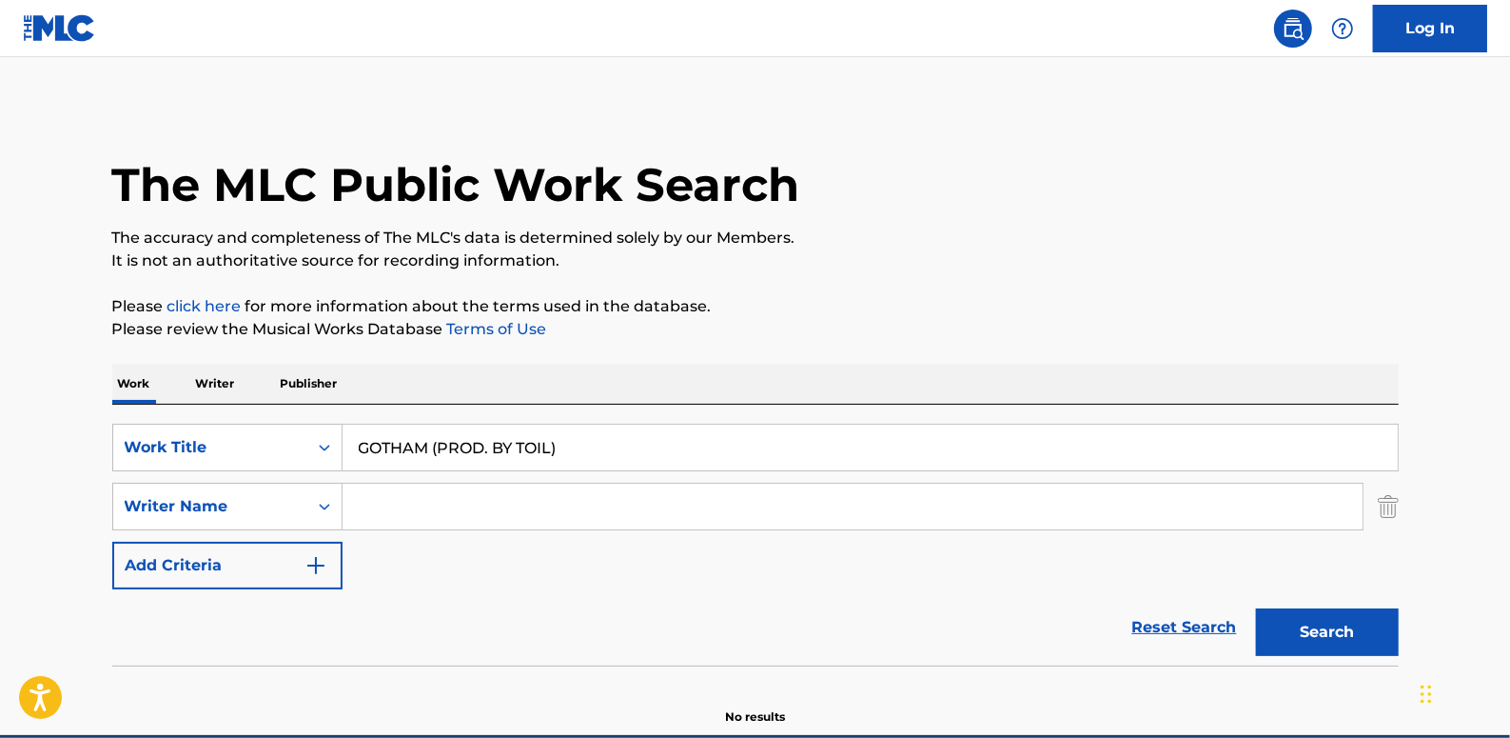
paste input "To Il An"
type input "To Il An"
click at [1311, 621] on button "Search" at bounding box center [1327, 632] width 143 height 48
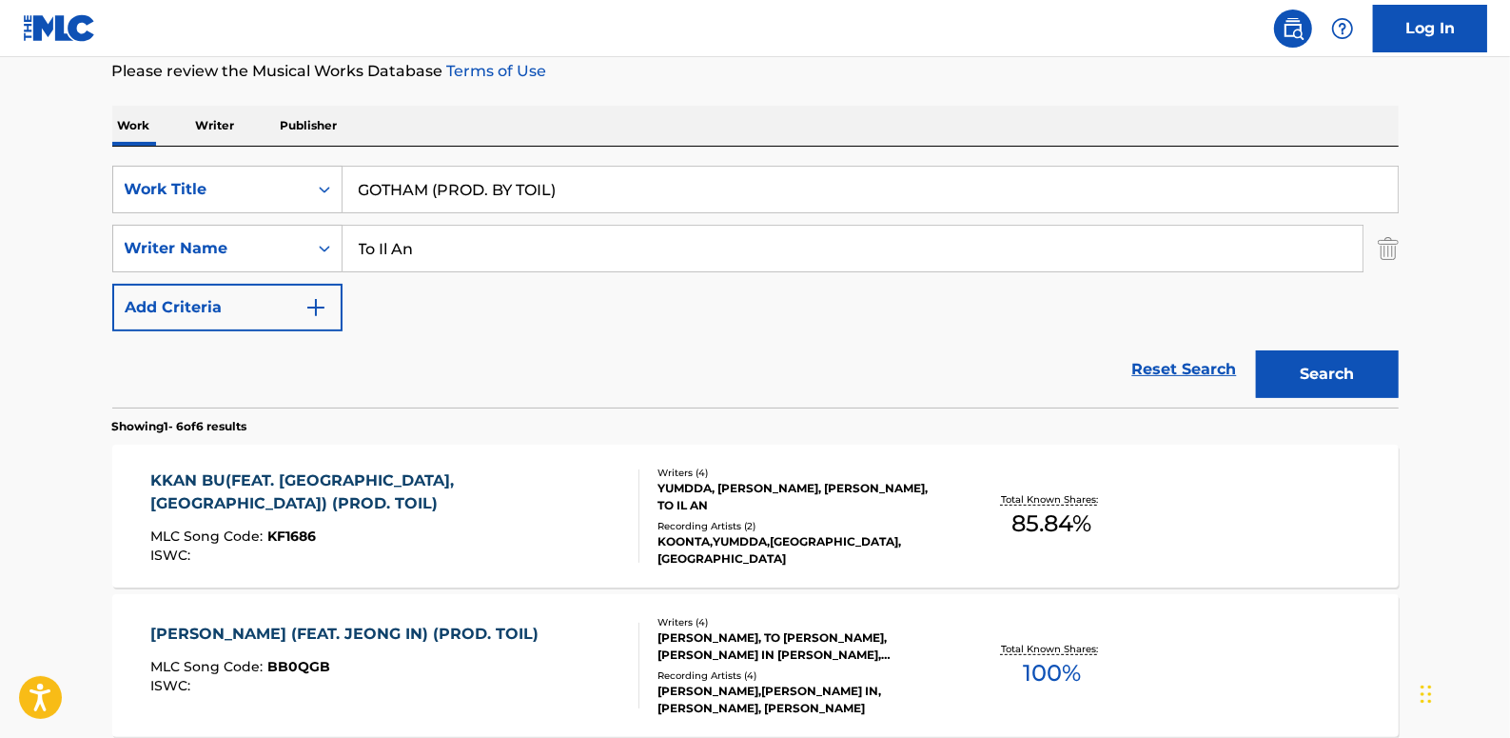
scroll to position [259, 0]
drag, startPoint x: 440, startPoint y: 194, endPoint x: 266, endPoint y: 190, distance: 173.3
click at [266, 190] on div "SearchWithCriteria06c3e48b-bede-4753-a9b3-72113a5c158e Work Title GOTHAM (PROD.…" at bounding box center [755, 189] width 1287 height 48
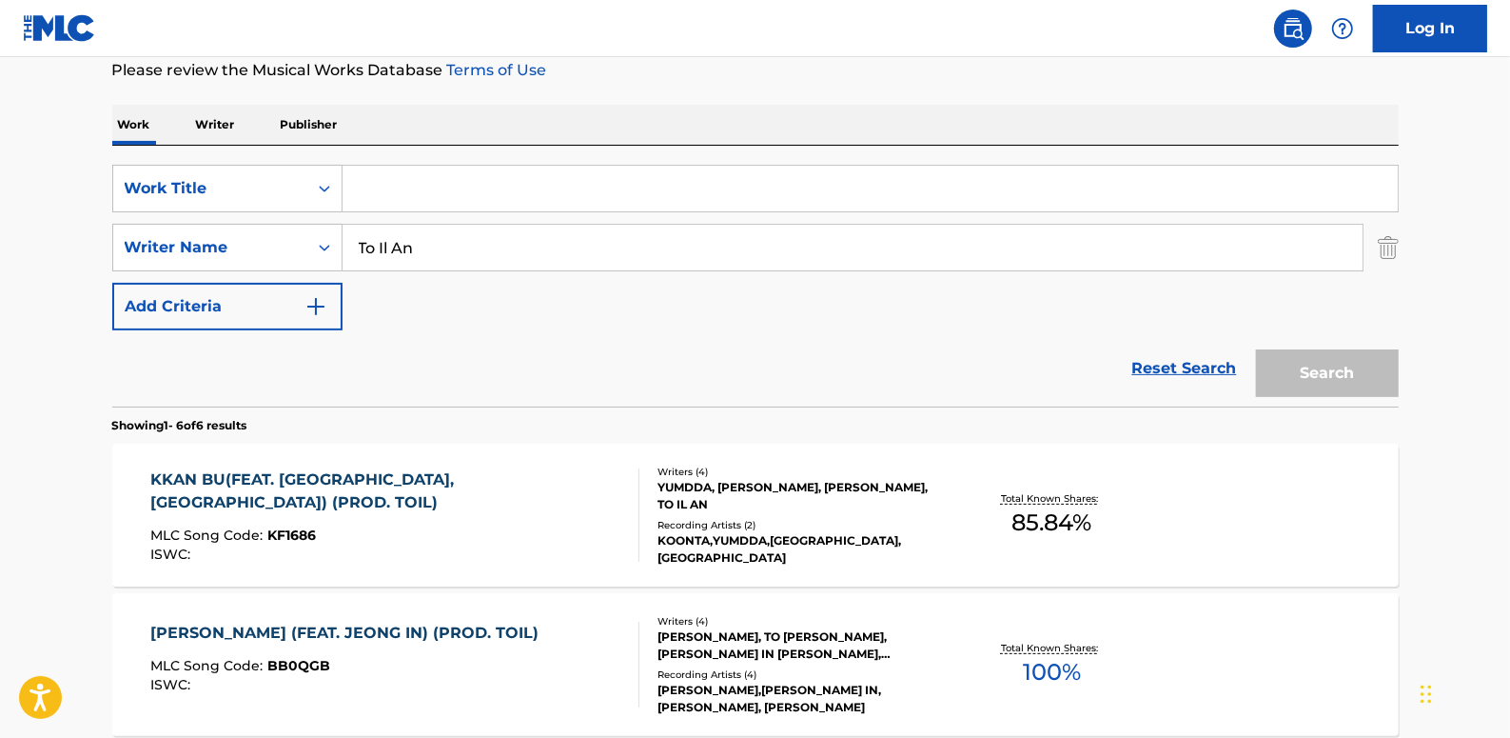
paste input "GOTHAM(PROD.TOIL)"
type input "GOTHAM(PROD.TOIL)"
click at [1336, 382] on button "Search" at bounding box center [1327, 373] width 143 height 48
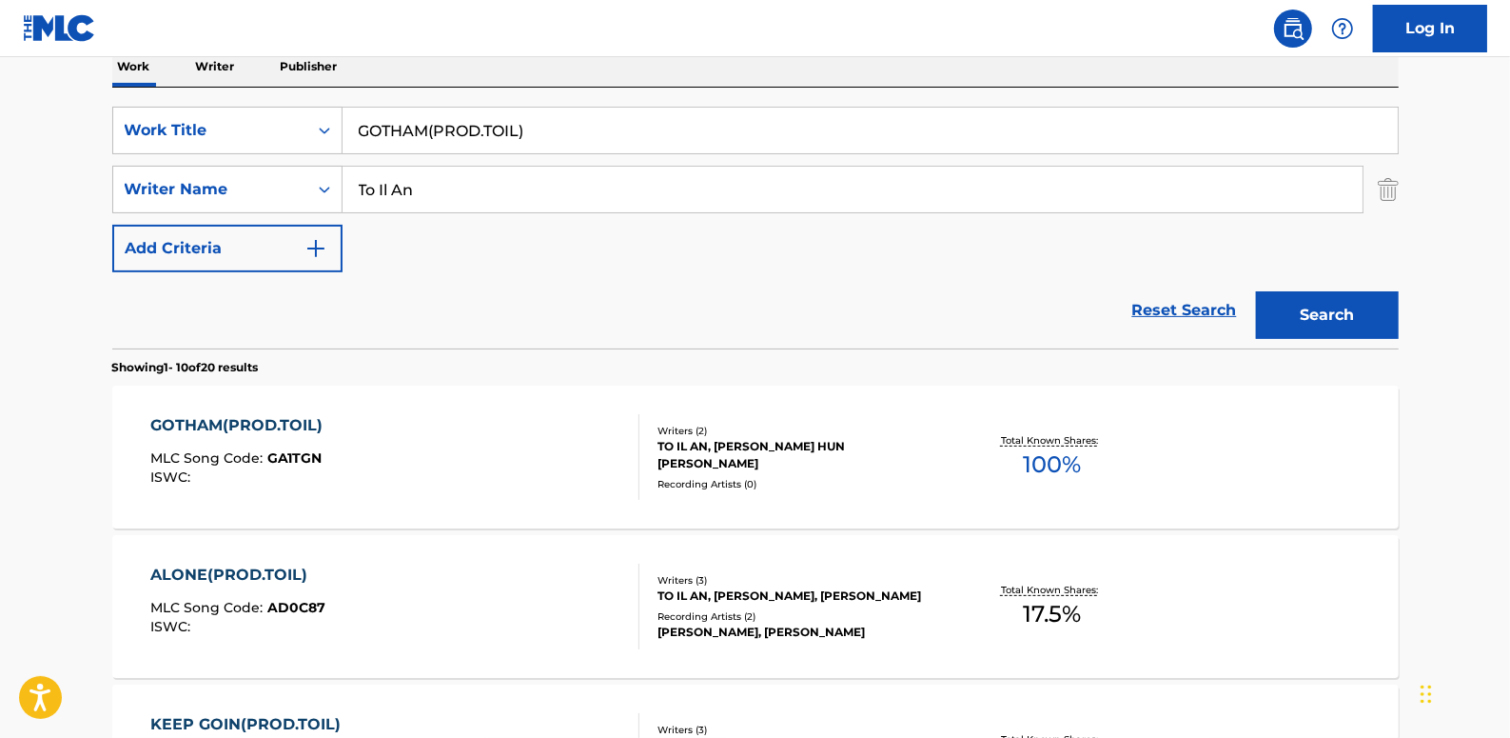
scroll to position [345, 0]
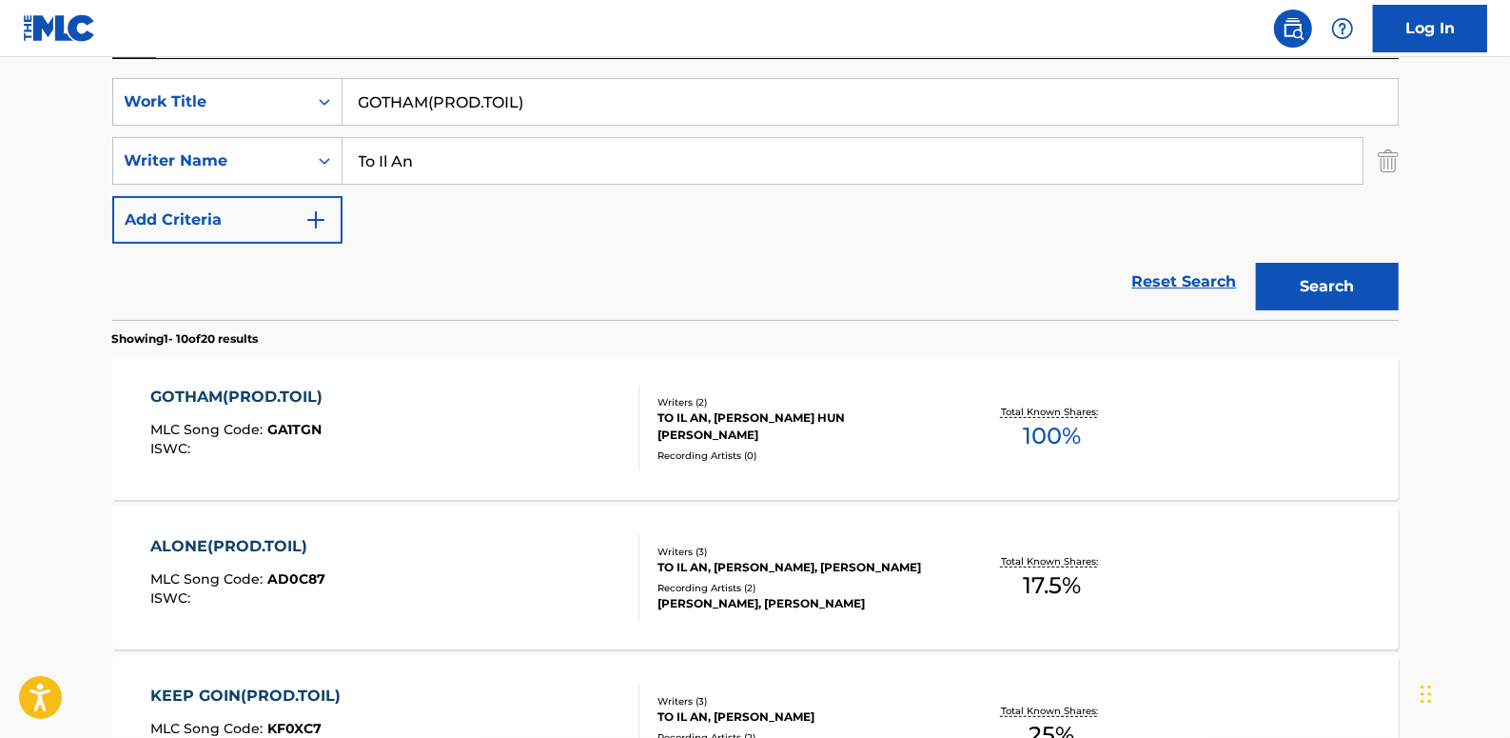
drag, startPoint x: 552, startPoint y: 103, endPoint x: 342, endPoint y: 95, distance: 210.5
click at [343, 95] on input "GOTHAM(PROD.TOIL)" at bounding box center [870, 102] width 1055 height 46
drag, startPoint x: 397, startPoint y: 157, endPoint x: 354, endPoint y: 155, distance: 42.9
click at [354, 155] on input "To Il An" at bounding box center [853, 161] width 1020 height 46
drag, startPoint x: 490, startPoint y: 102, endPoint x: 353, endPoint y: 88, distance: 137.8
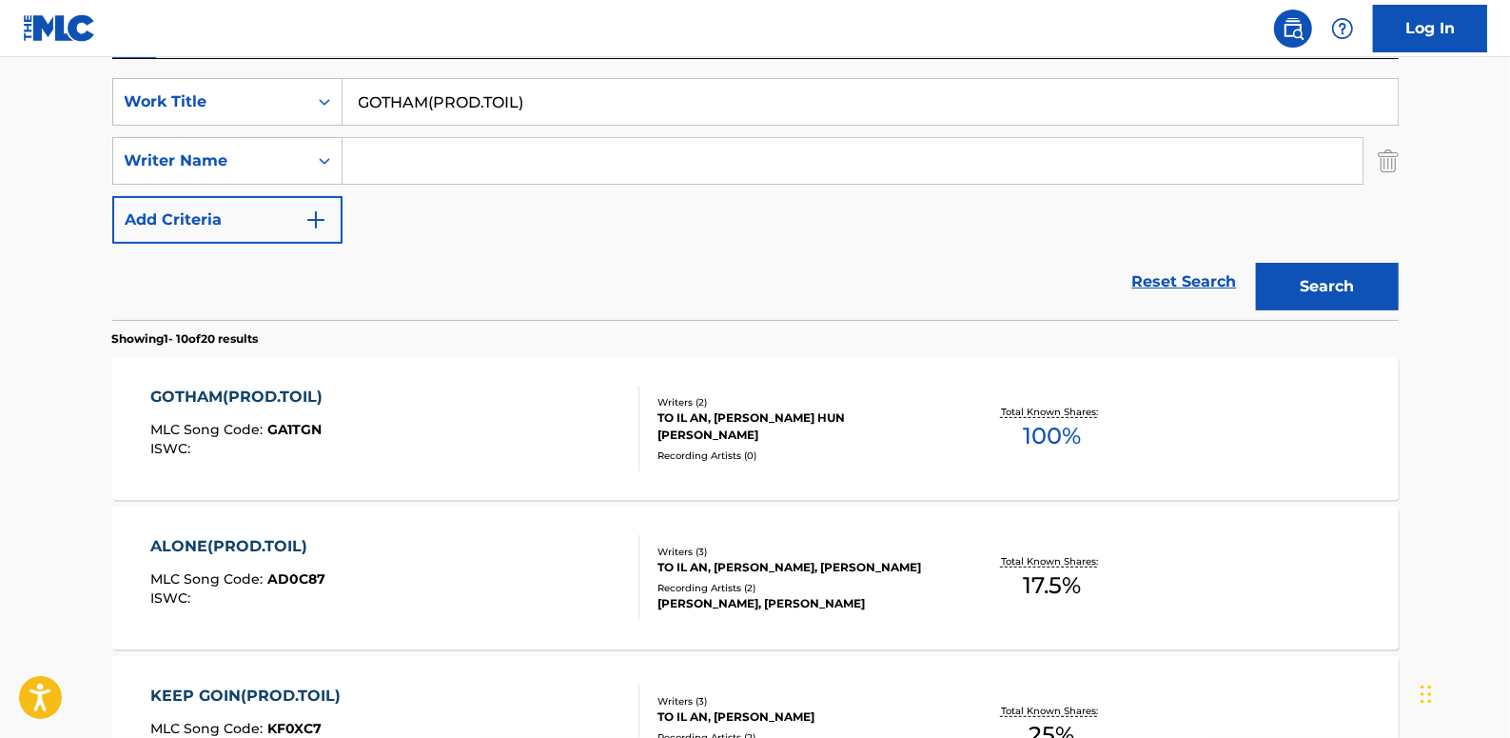
click at [353, 88] on input "GOTHAM(PROD.TOIL)" at bounding box center [870, 102] width 1055 height 46
click at [381, 431] on div "GOTHAM(PROD.TOIL) MLC Song Code : GA1TGN ISWC :" at bounding box center [394, 428] width 489 height 86
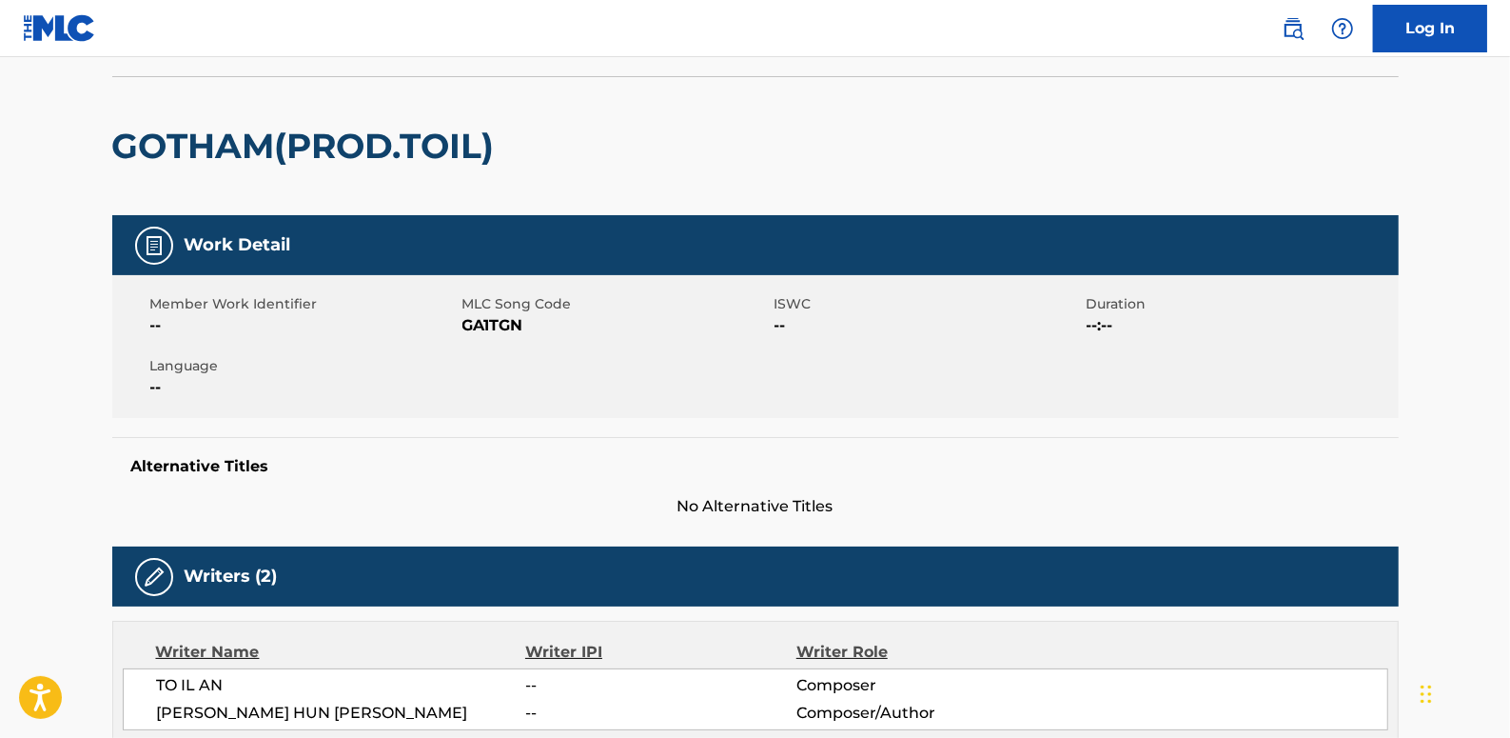
scroll to position [345, 0]
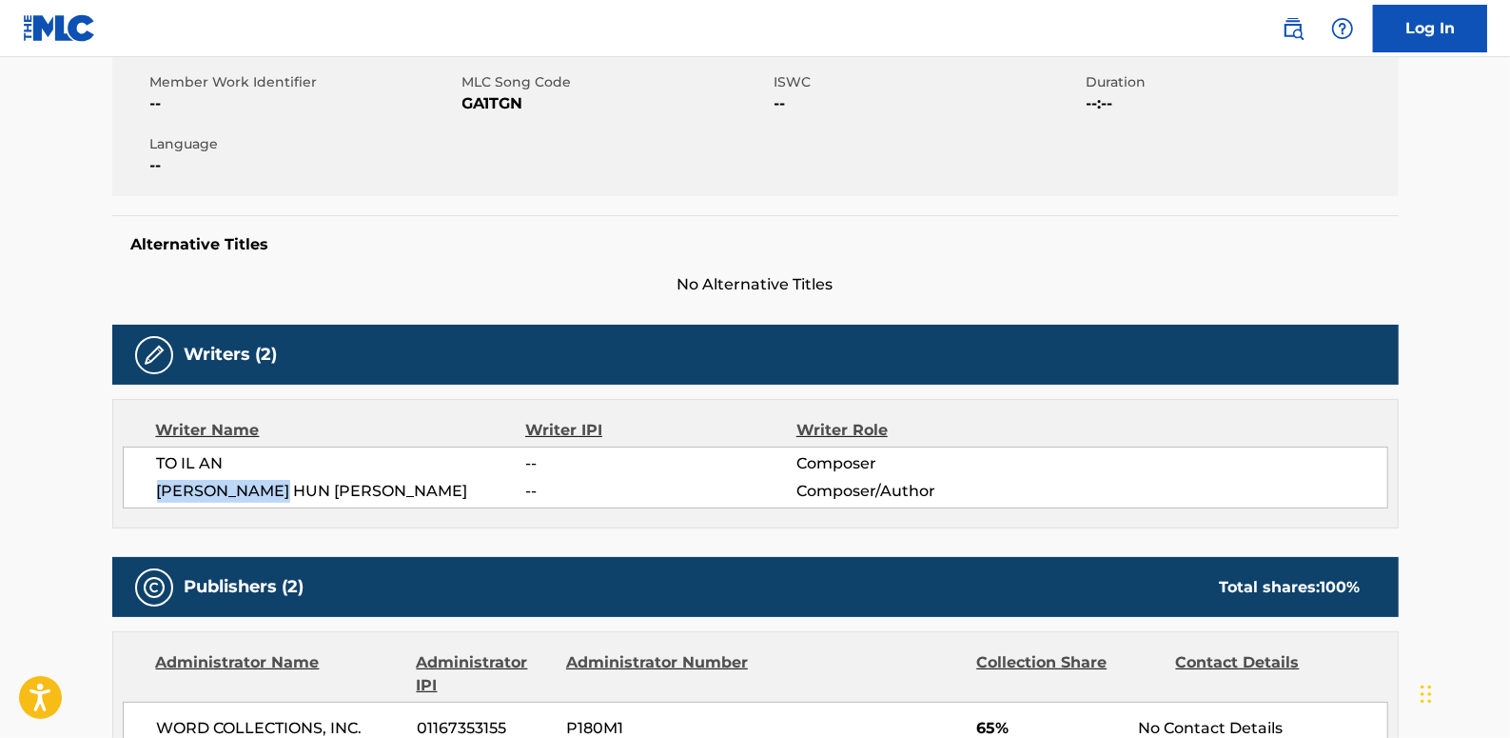
drag, startPoint x: 317, startPoint y: 491, endPoint x: 154, endPoint y: 495, distance: 162.8
click at [154, 495] on div "TO IL AN -- Composer [PERSON_NAME] HUN [PERSON_NAME] -- Composer/Author" at bounding box center [756, 477] width 1266 height 62
drag, startPoint x: 154, startPoint y: 495, endPoint x: 237, endPoint y: 495, distance: 82.8
copy span "[PERSON_NAME] HUN [PERSON_NAME]"
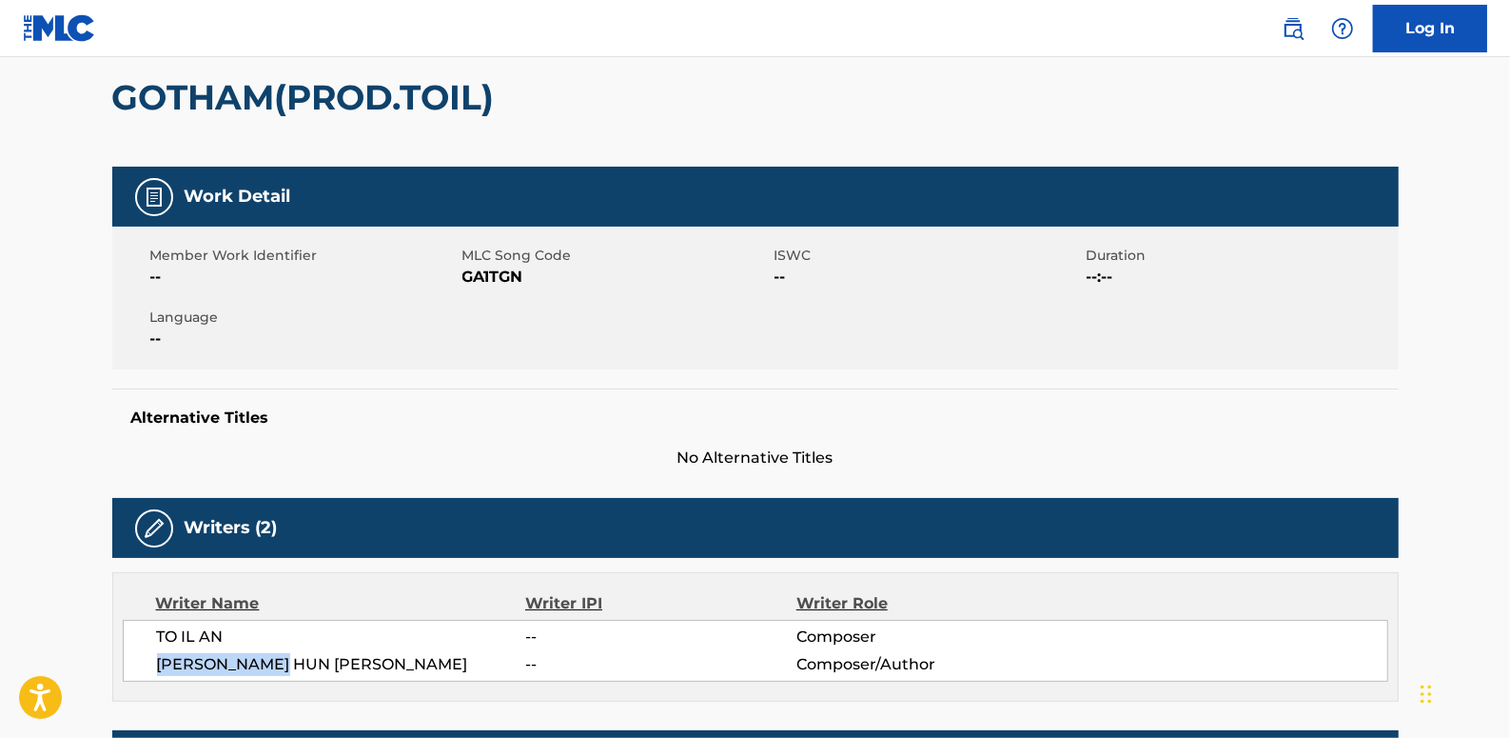
scroll to position [0, 0]
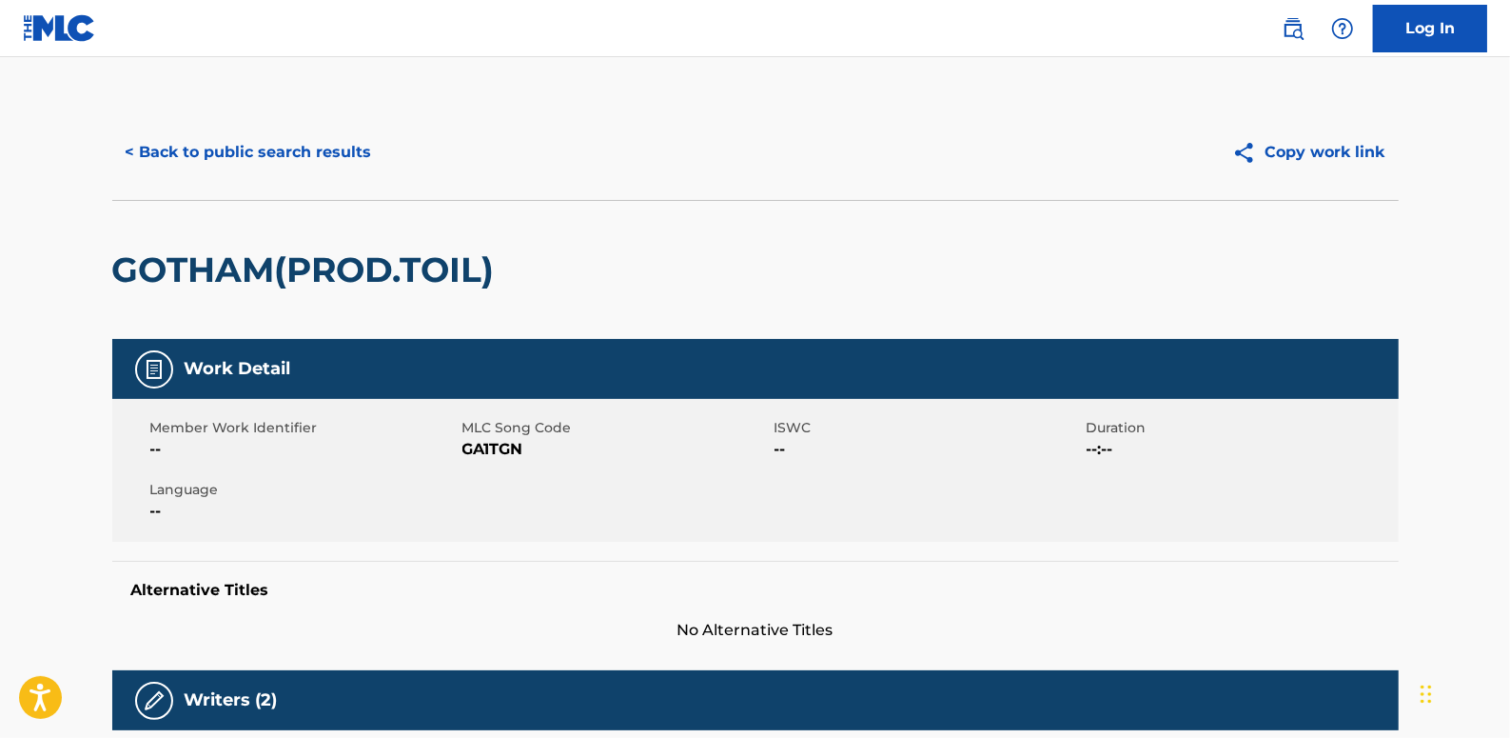
click at [237, 145] on button "< Back to public search results" at bounding box center [248, 152] width 273 height 48
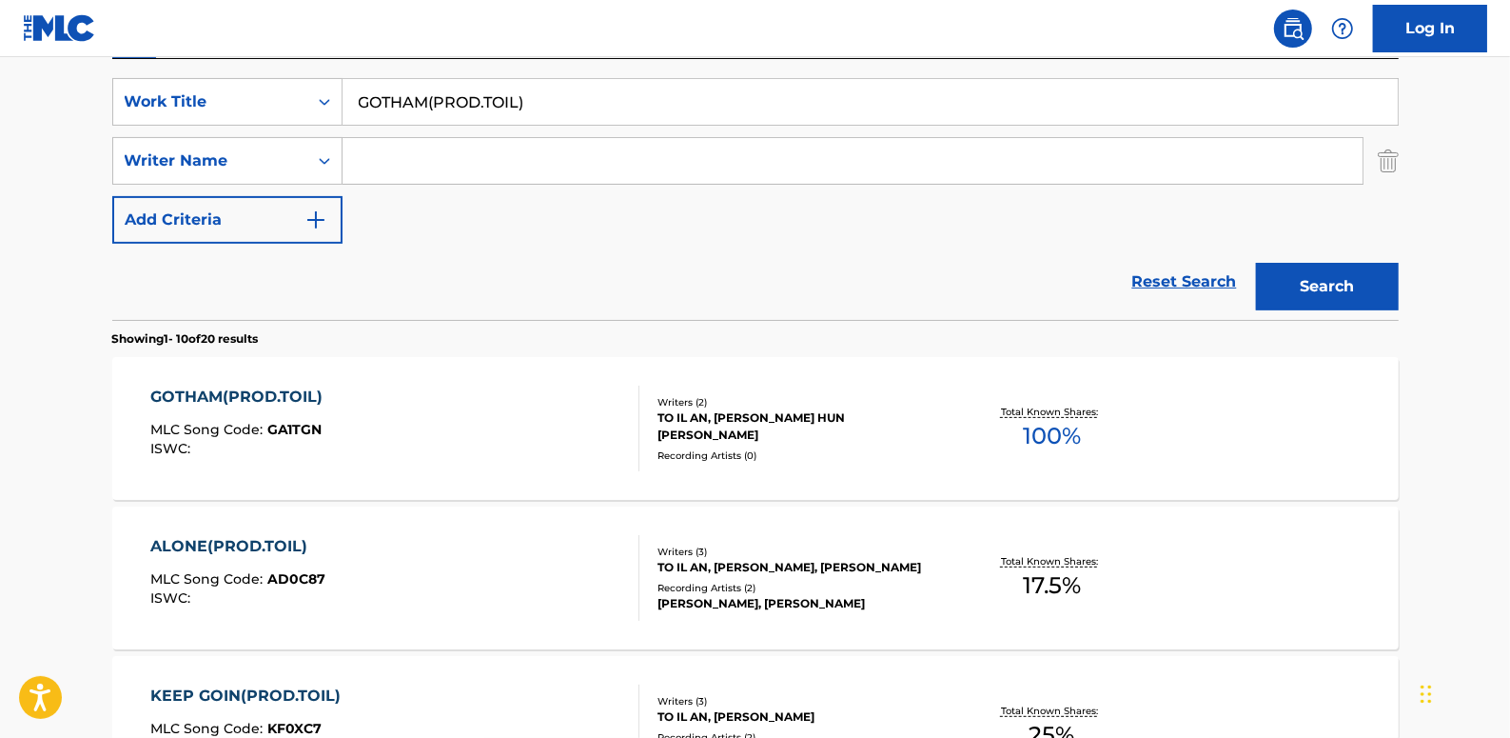
drag, startPoint x: 1200, startPoint y: 273, endPoint x: 1090, endPoint y: 267, distance: 110.5
click at [1200, 274] on link "Reset Search" at bounding box center [1185, 282] width 124 height 42
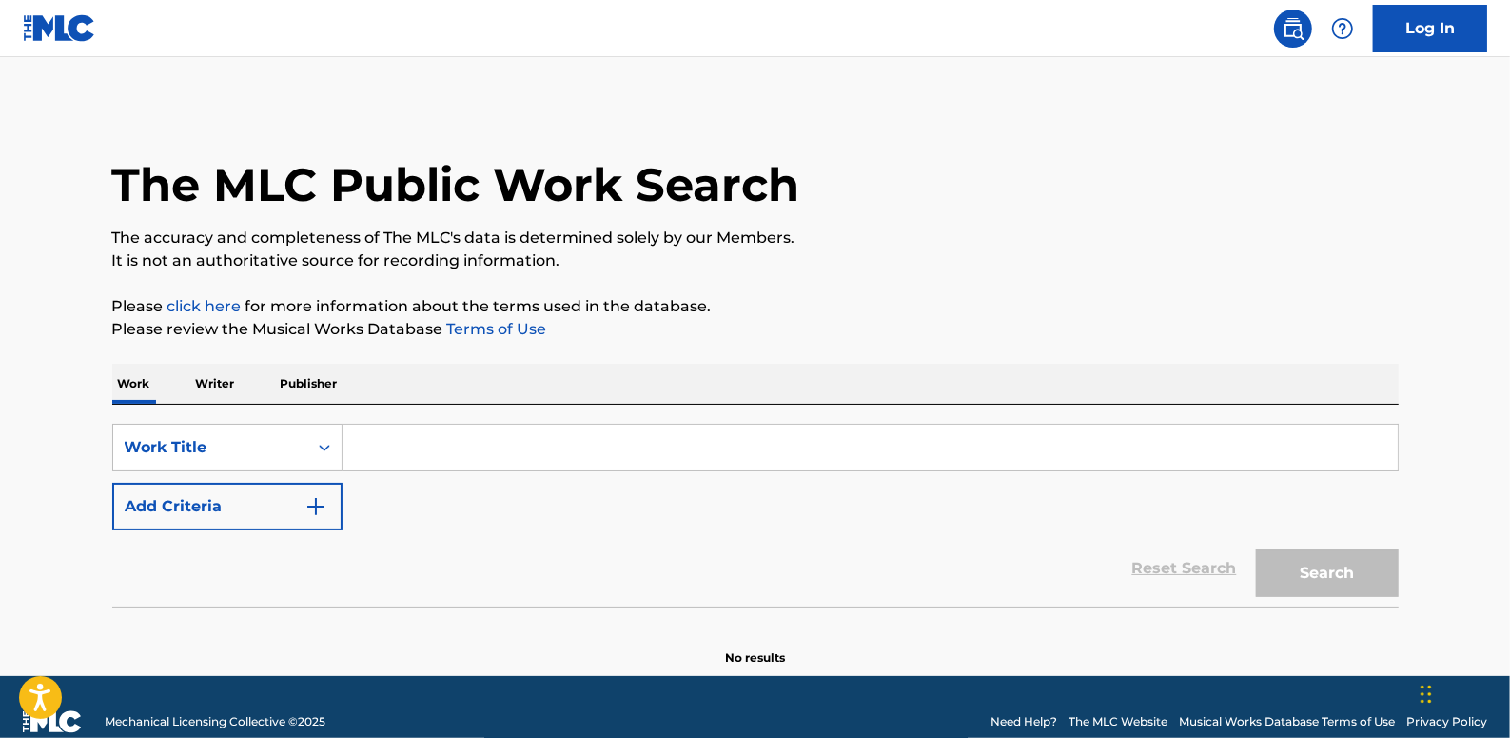
paste input "GOOD DAY(FEAT.PALOALTO)(PROD.CODE KUNST)"
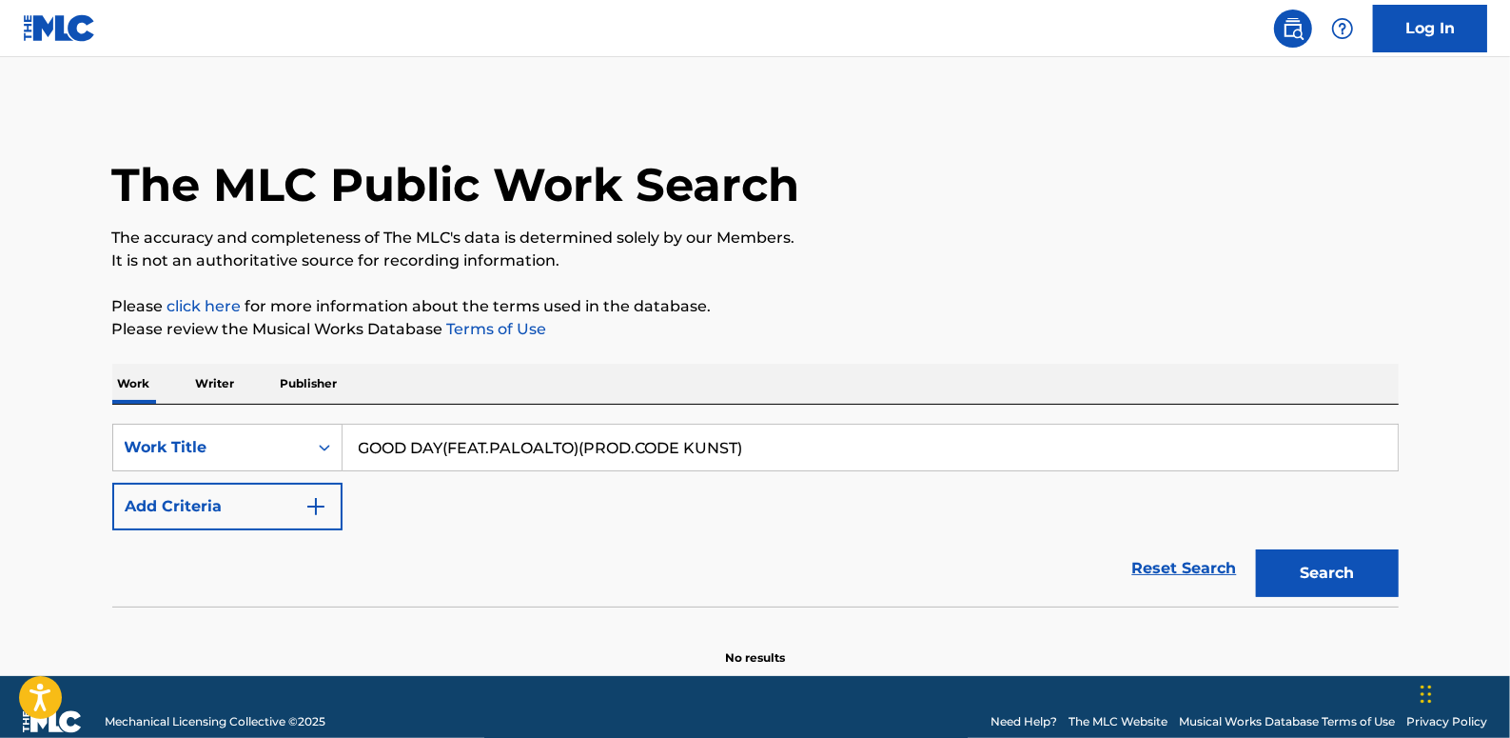
type input "GOOD DAY(FEAT.PALOALTO)(PROD.CODE KUNST)"
click at [1388, 564] on button "Search" at bounding box center [1327, 573] width 143 height 48
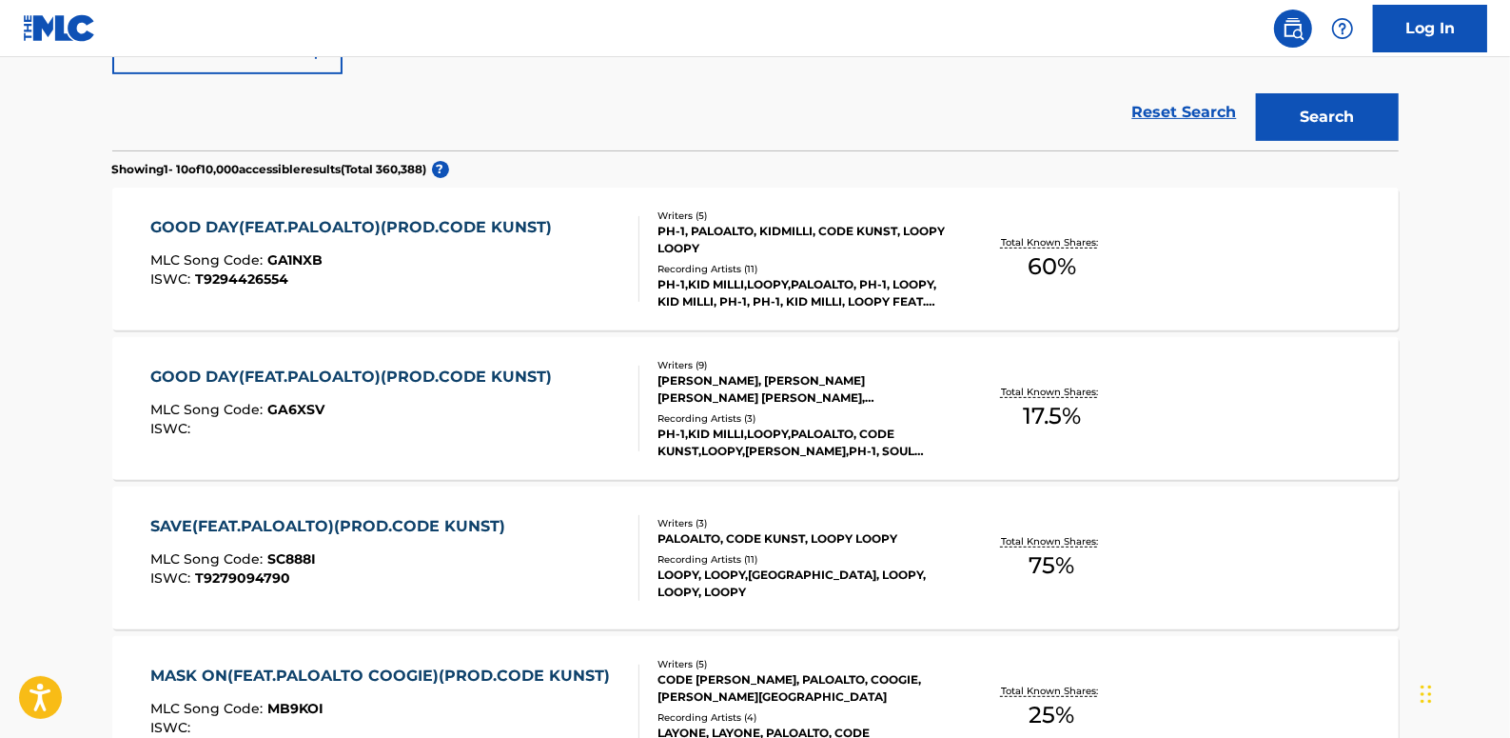
scroll to position [345, 0]
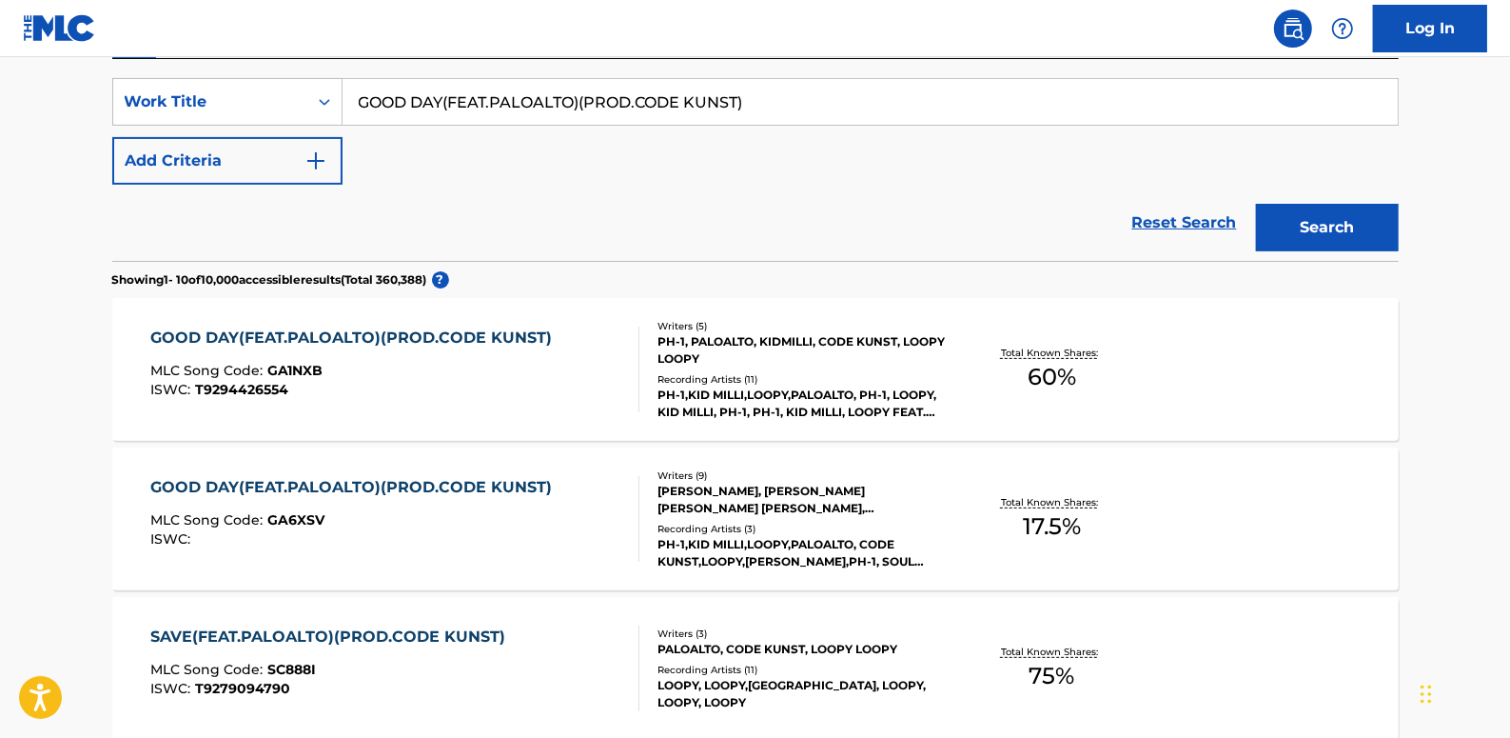
click at [597, 480] on div "GOOD DAY(FEAT.PALOALTO)(PROD.CODE KUNST) MLC Song Code : GA6XSV ISWC :" at bounding box center [394, 519] width 489 height 86
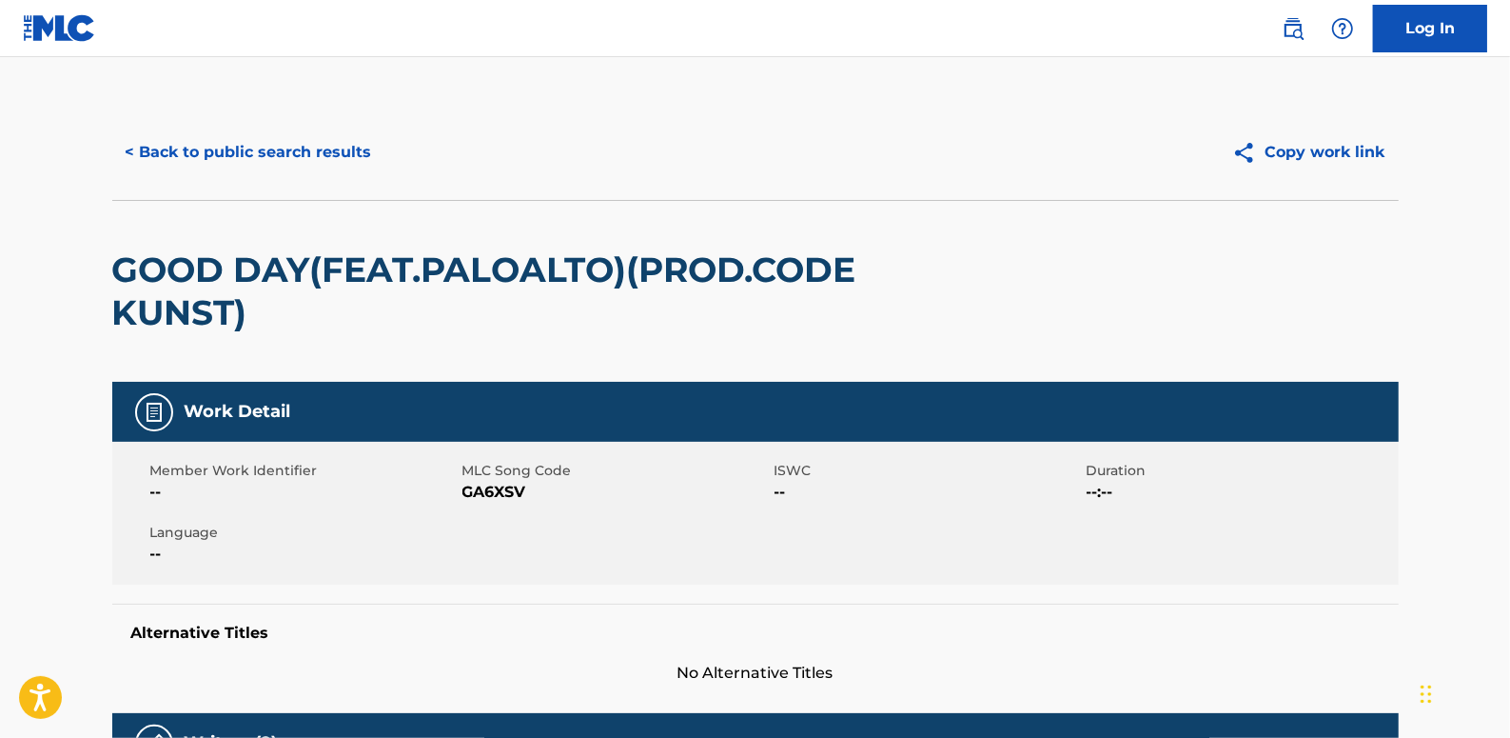
click at [286, 148] on button "< Back to public search results" at bounding box center [248, 152] width 273 height 48
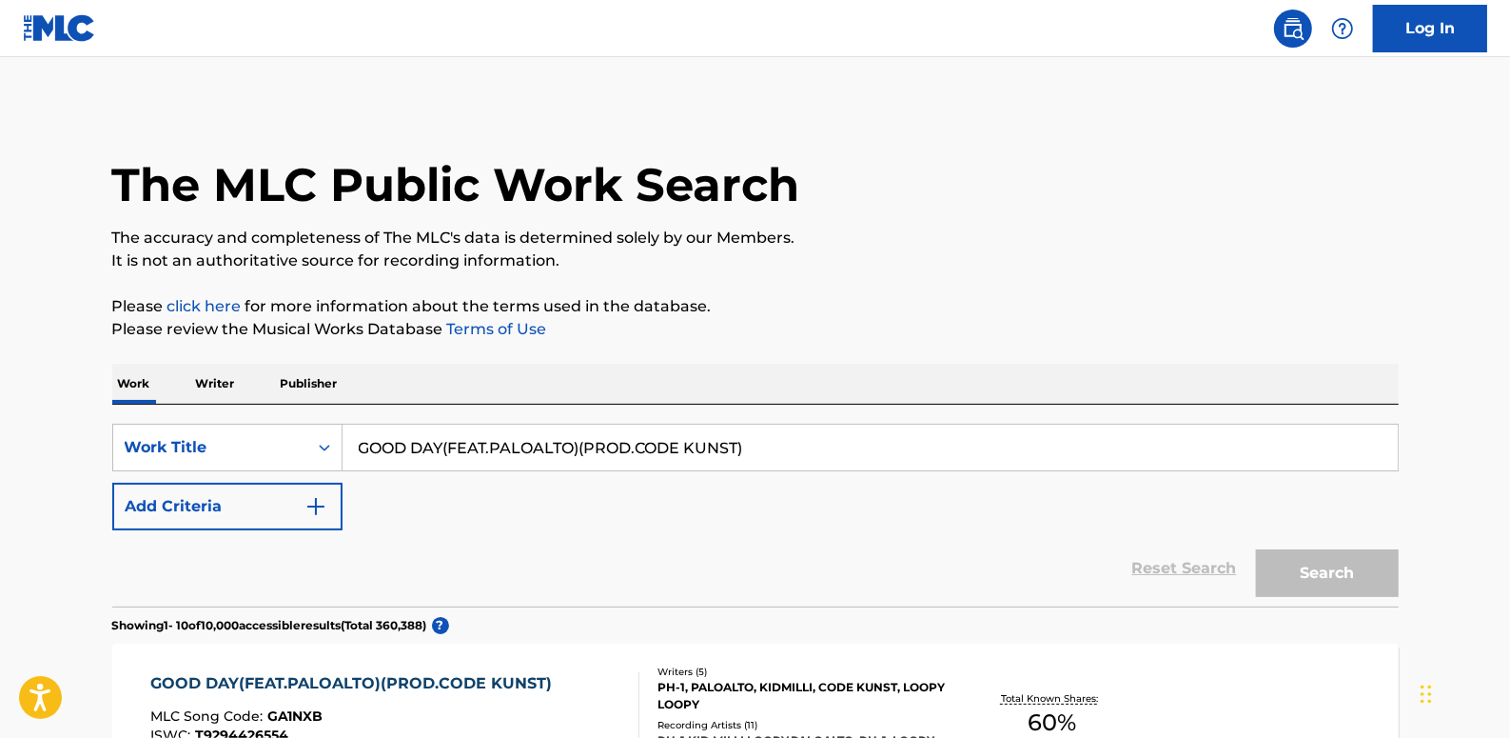
scroll to position [345, 0]
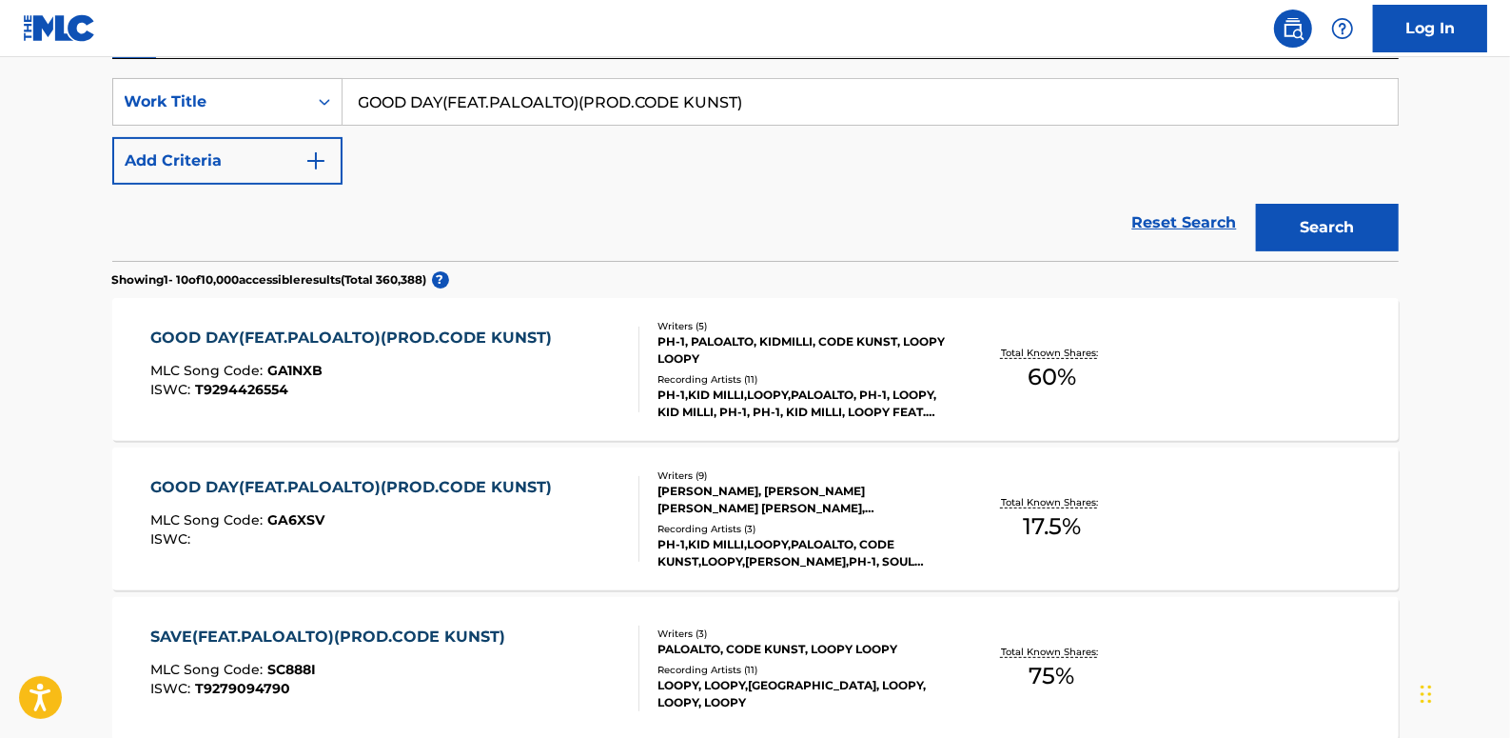
click at [409, 385] on div "ISWC : T9294426554" at bounding box center [355, 390] width 411 height 14
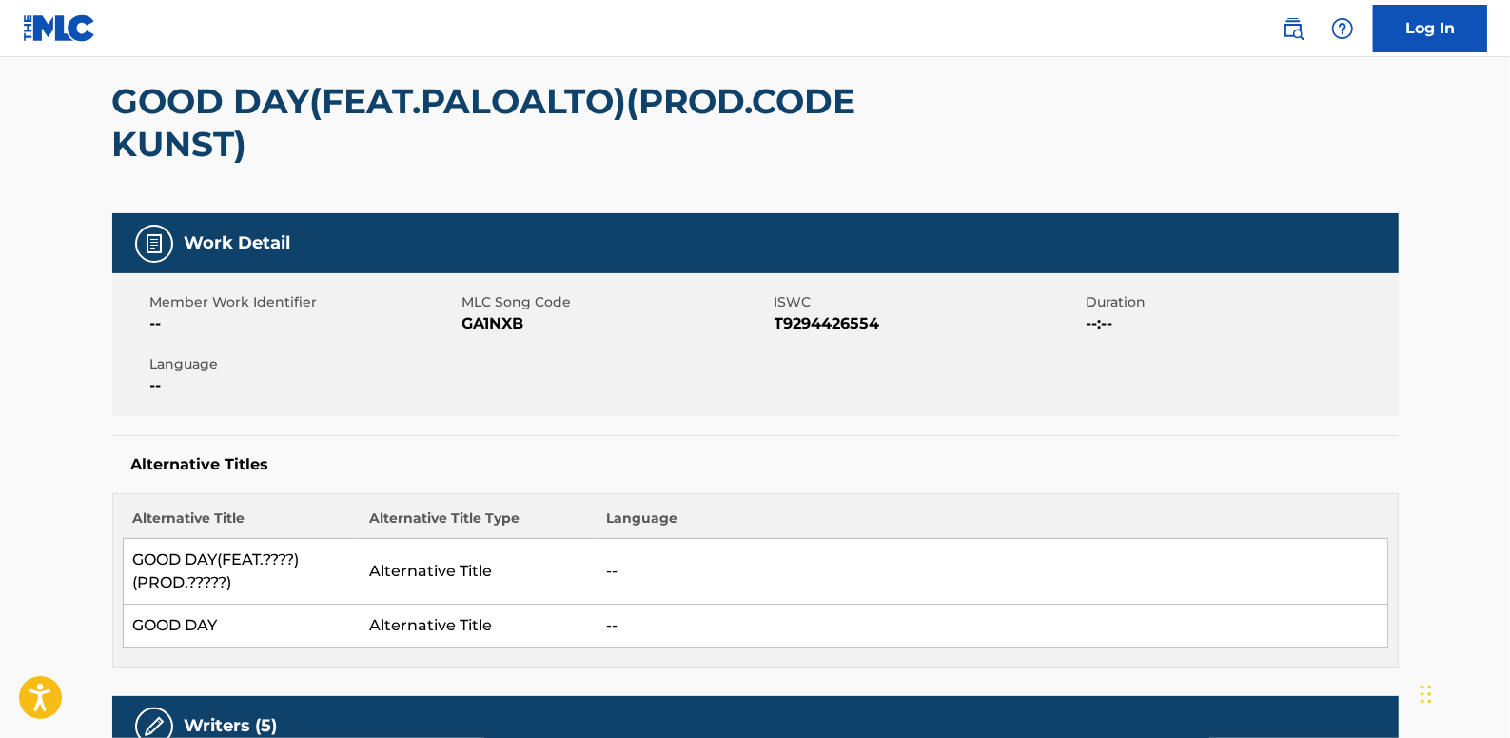
scroll to position [172, 0]
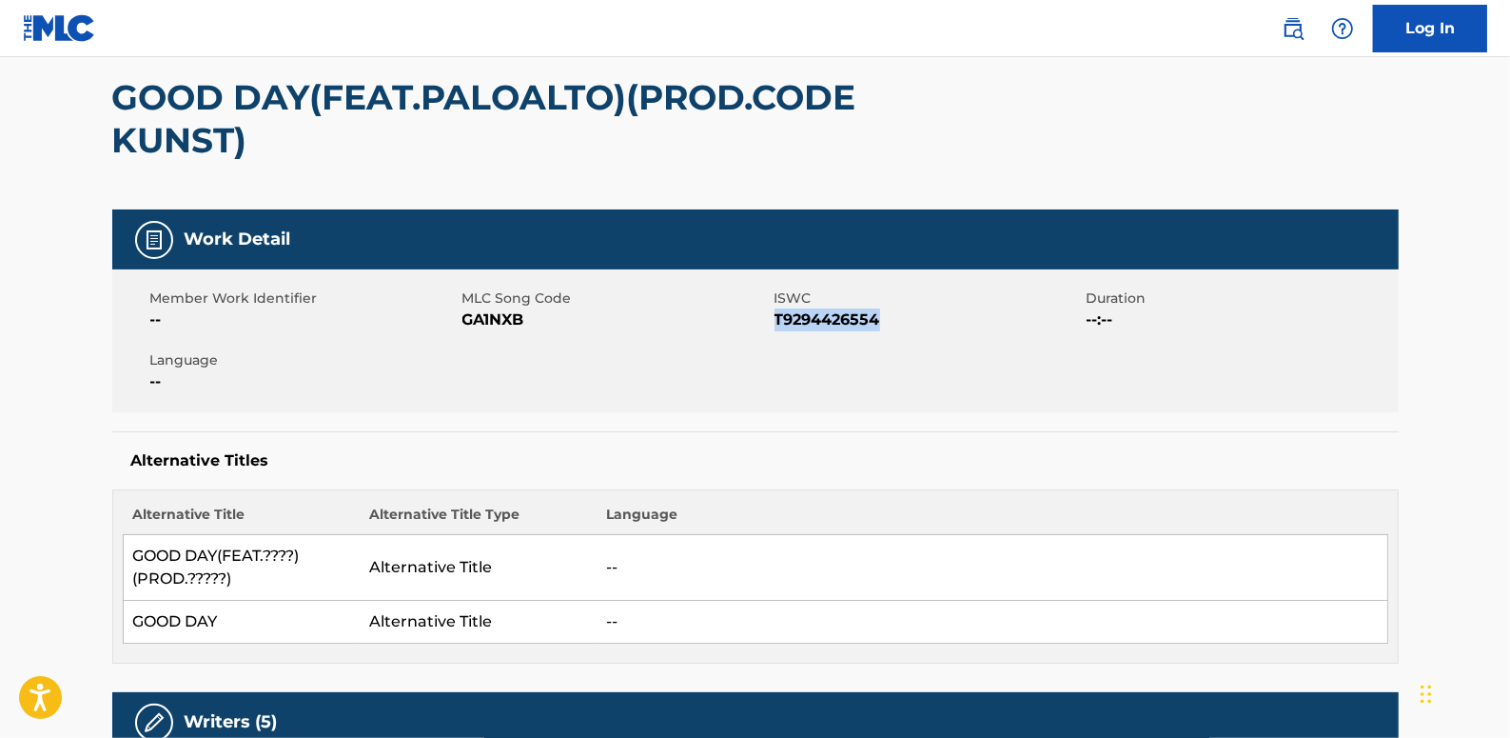
drag, startPoint x: 895, startPoint y: 321, endPoint x: 779, endPoint y: 316, distance: 116.2
click at [779, 316] on span "T9294426554" at bounding box center [928, 319] width 307 height 23
drag, startPoint x: 779, startPoint y: 316, endPoint x: 787, endPoint y: 325, distance: 12.1
copy span "T9294426554"
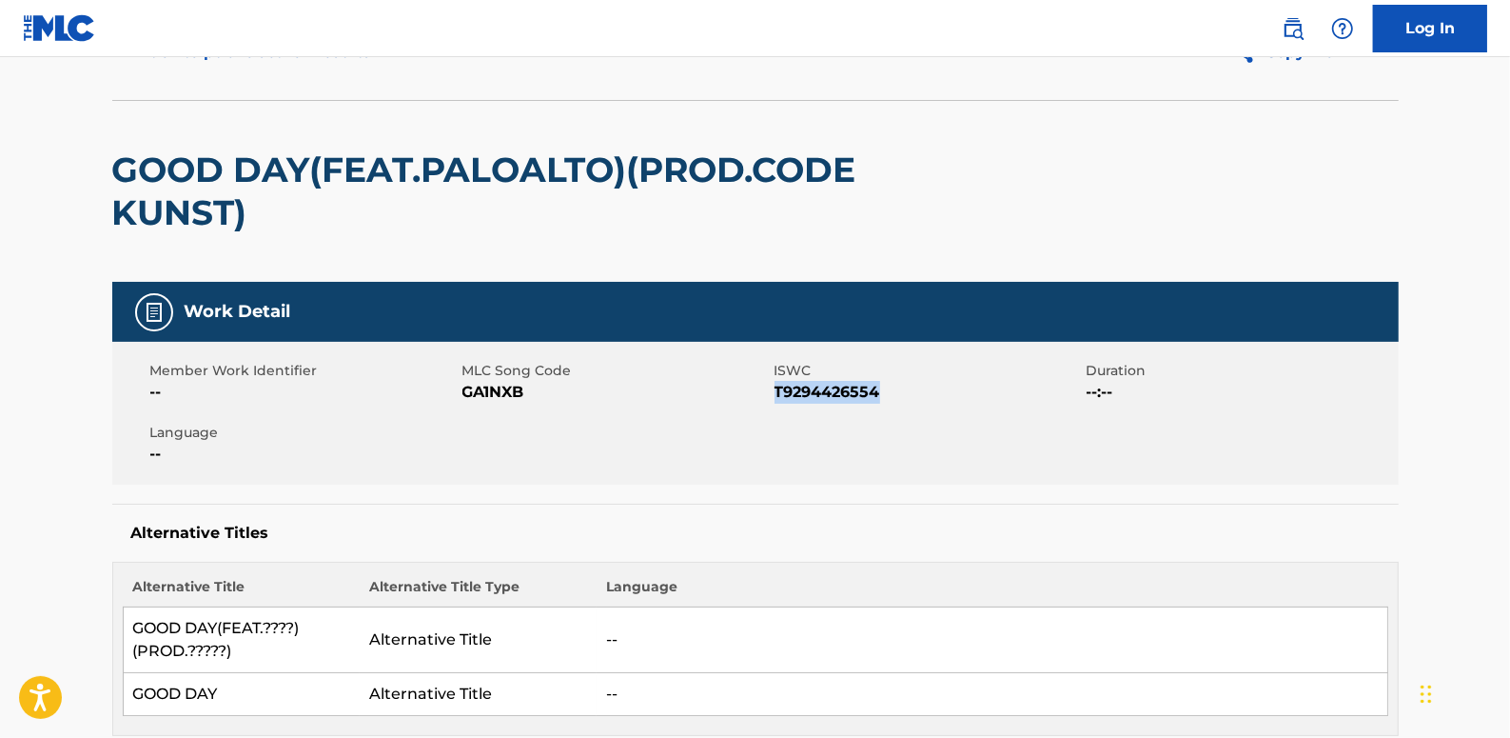
scroll to position [86, 0]
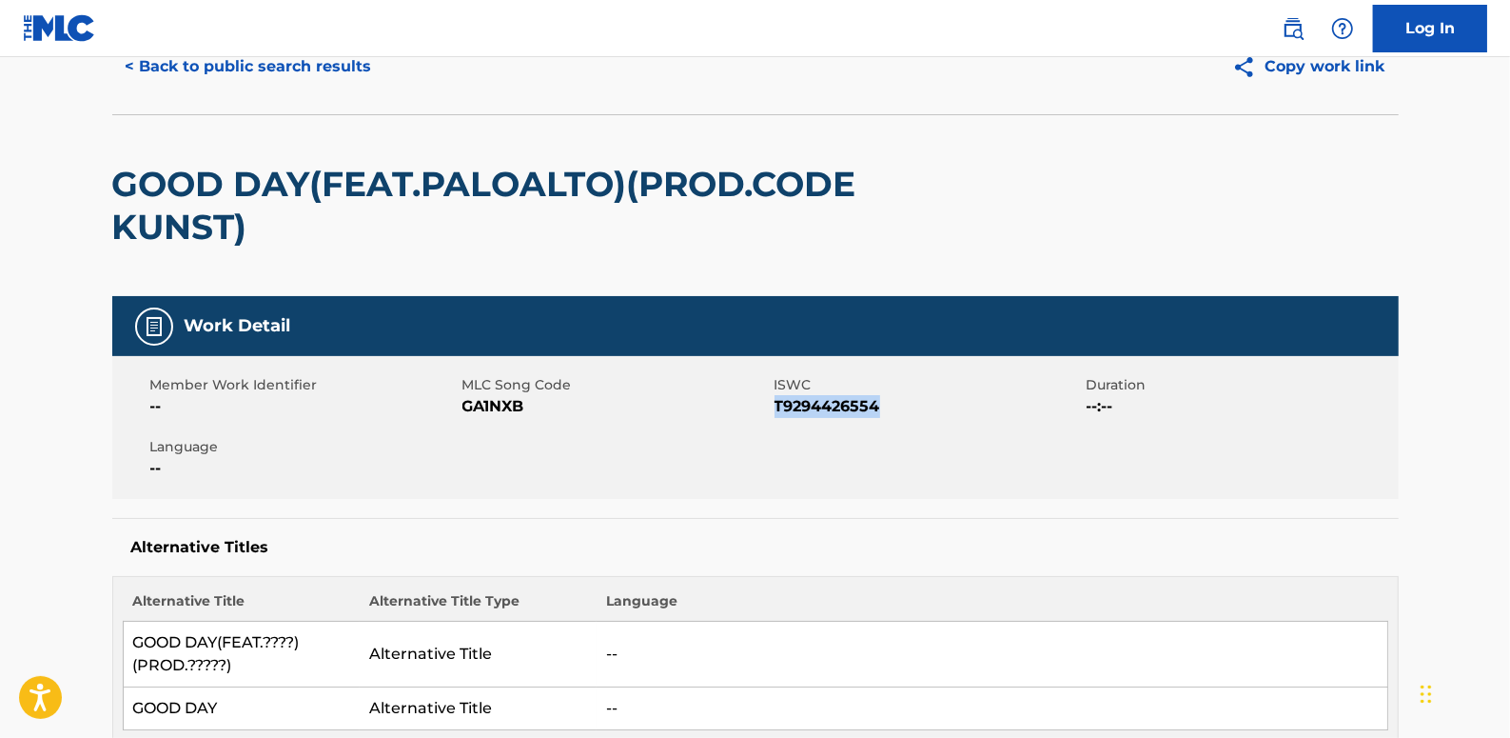
click at [309, 65] on button "< Back to public search results" at bounding box center [248, 67] width 273 height 48
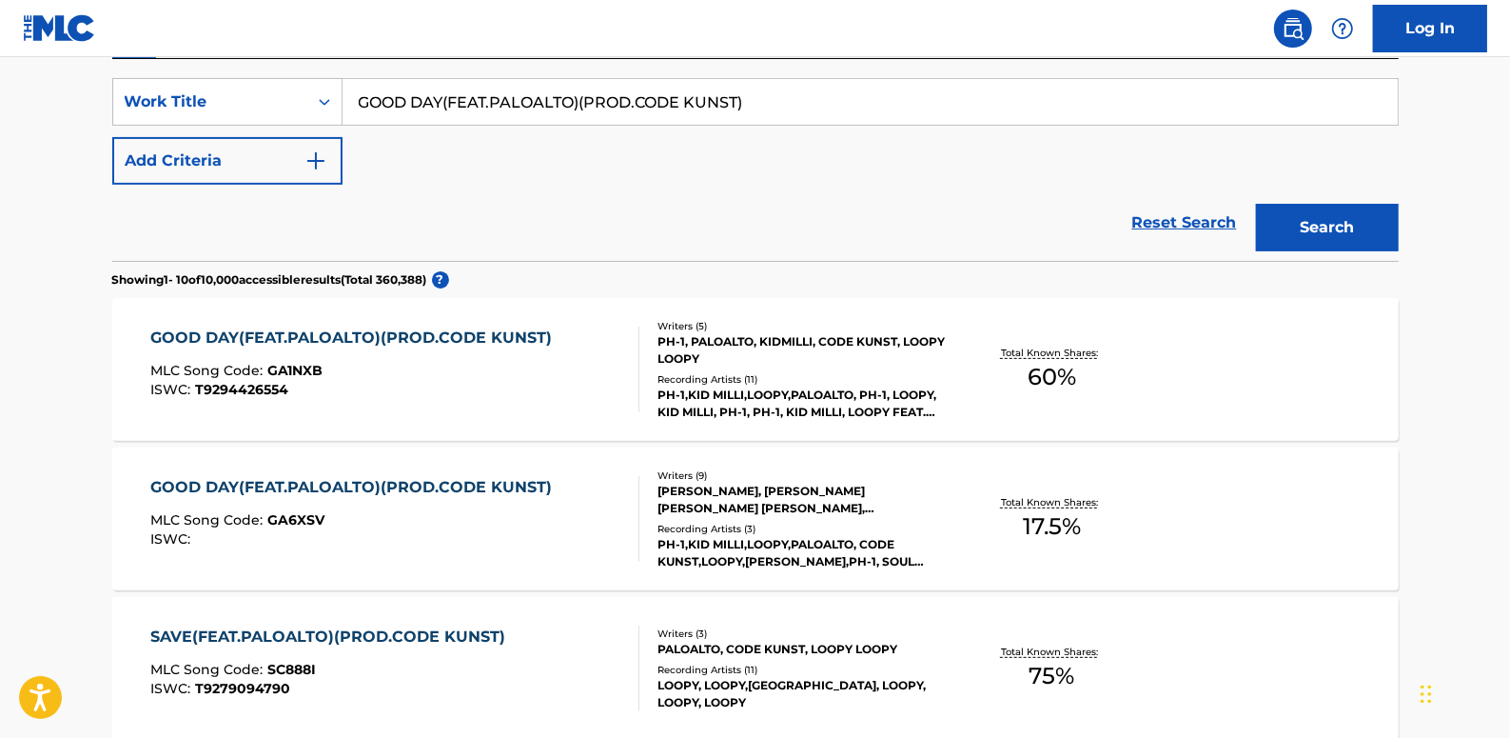
click at [542, 488] on div "GOOD DAY(FEAT.PALOALTO)(PROD.CODE KUNST)" at bounding box center [355, 487] width 411 height 23
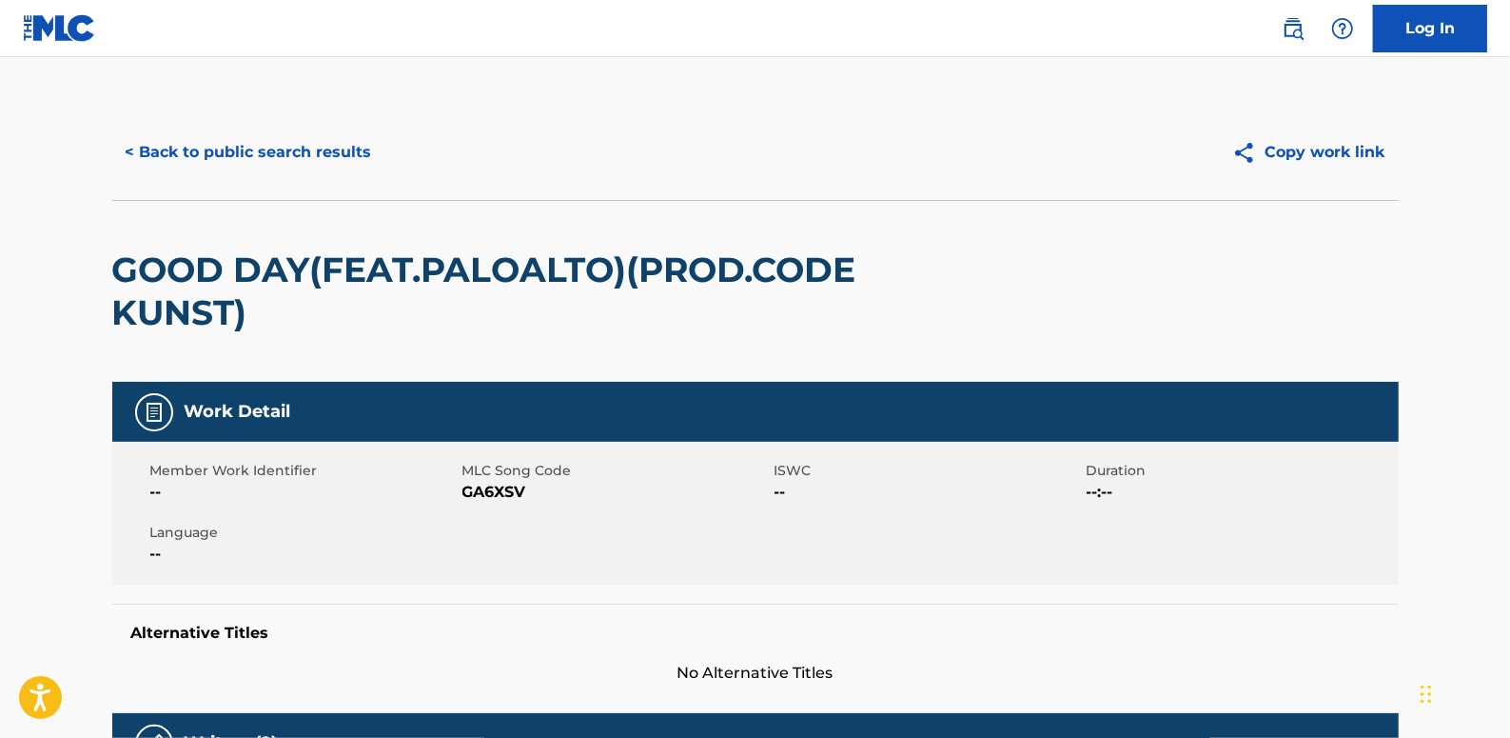
click at [295, 141] on button "< Back to public search results" at bounding box center [248, 152] width 273 height 48
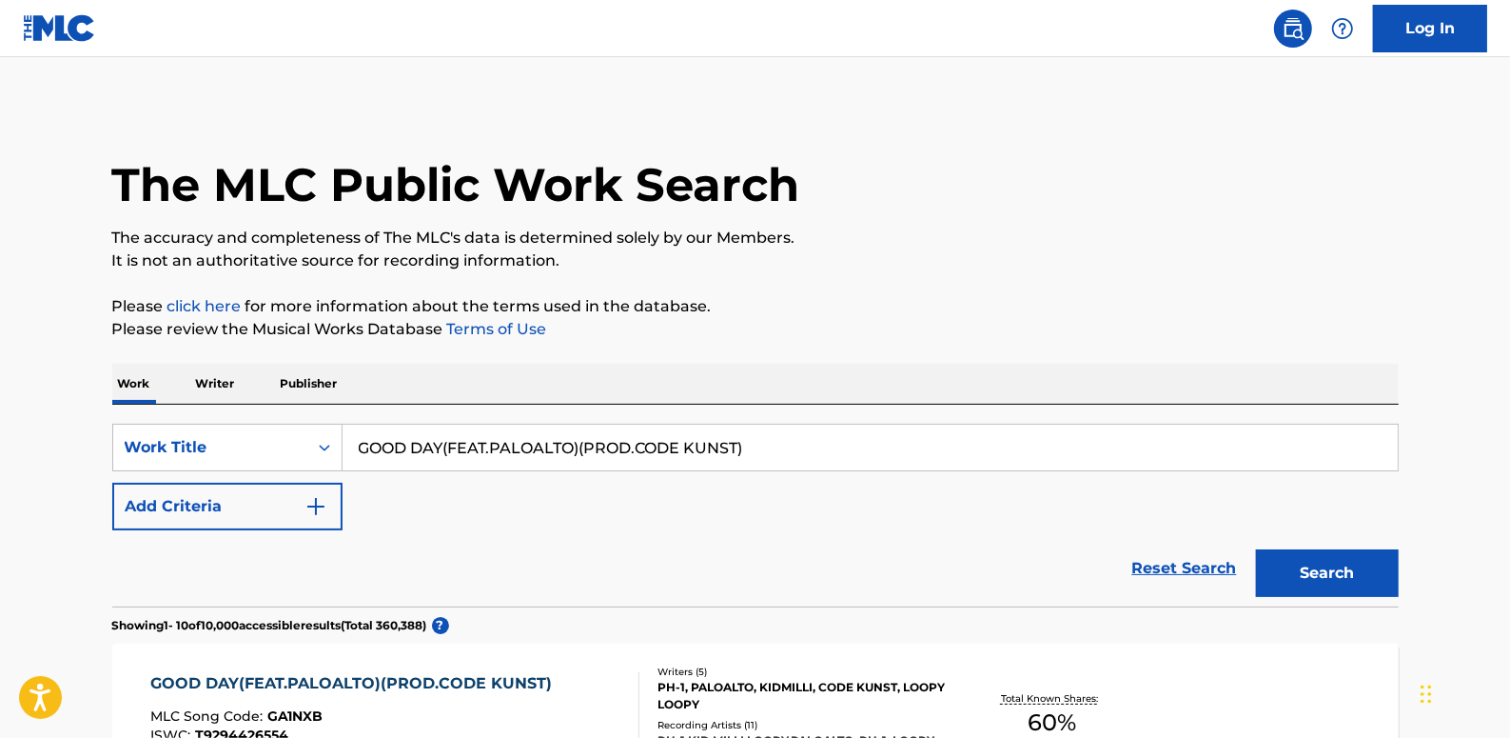
scroll to position [345, 0]
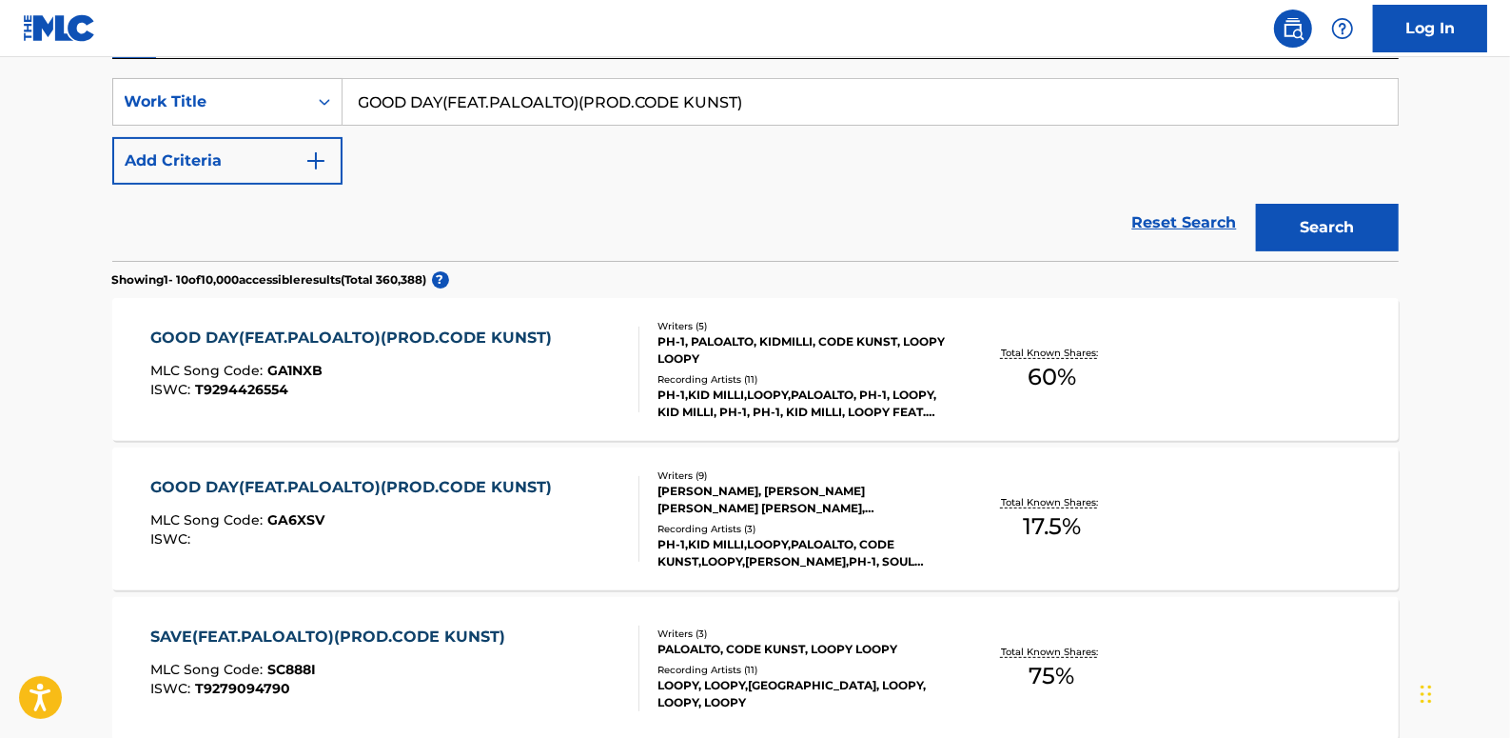
click at [450, 390] on div "ISWC : T9294426554" at bounding box center [355, 390] width 411 height 14
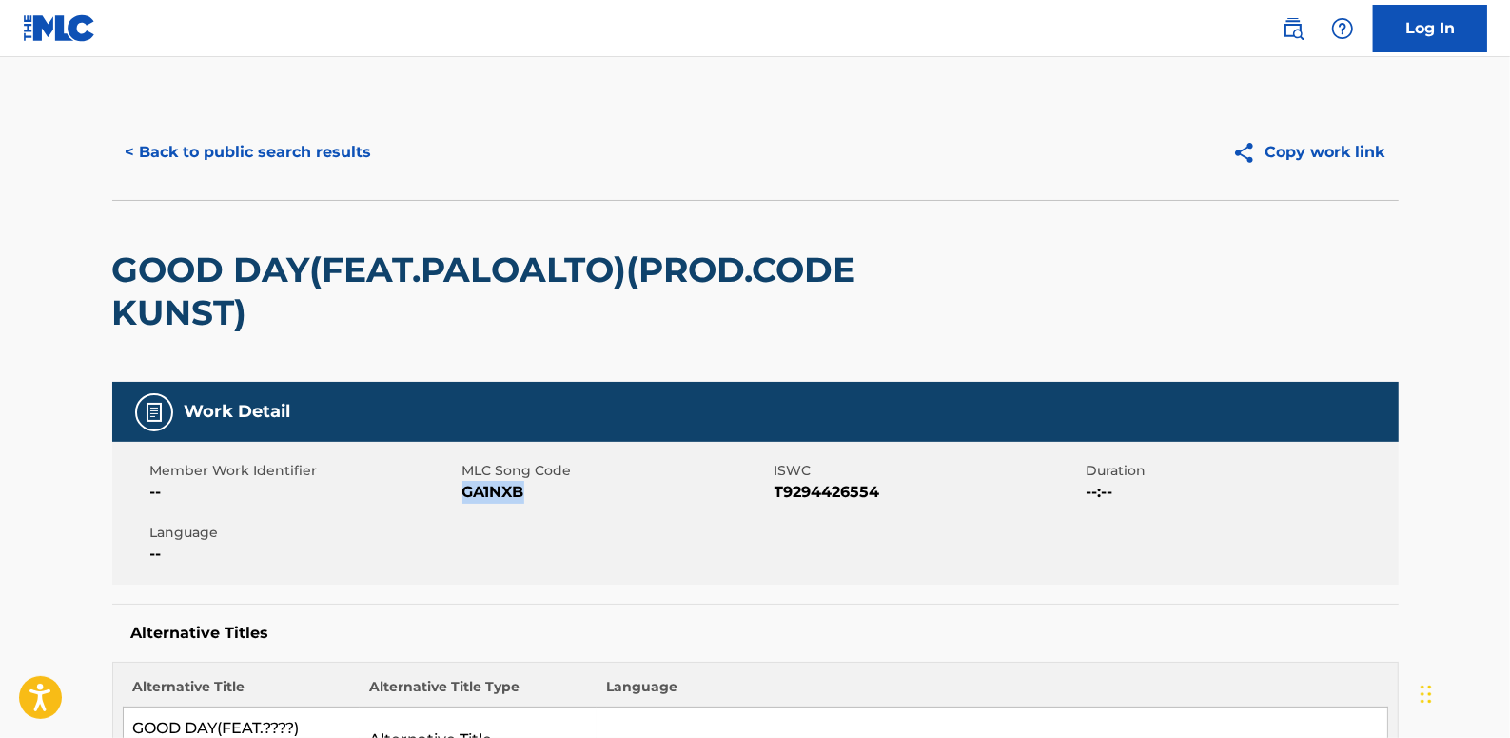
drag, startPoint x: 535, startPoint y: 495, endPoint x: 465, endPoint y: 484, distance: 70.3
click at [465, 484] on span "GA1NXB" at bounding box center [616, 492] width 307 height 23
drag, startPoint x: 466, startPoint y: 484, endPoint x: 490, endPoint y: 490, distance: 24.5
copy span "GA1NXB"
click at [315, 148] on button "< Back to public search results" at bounding box center [248, 152] width 273 height 48
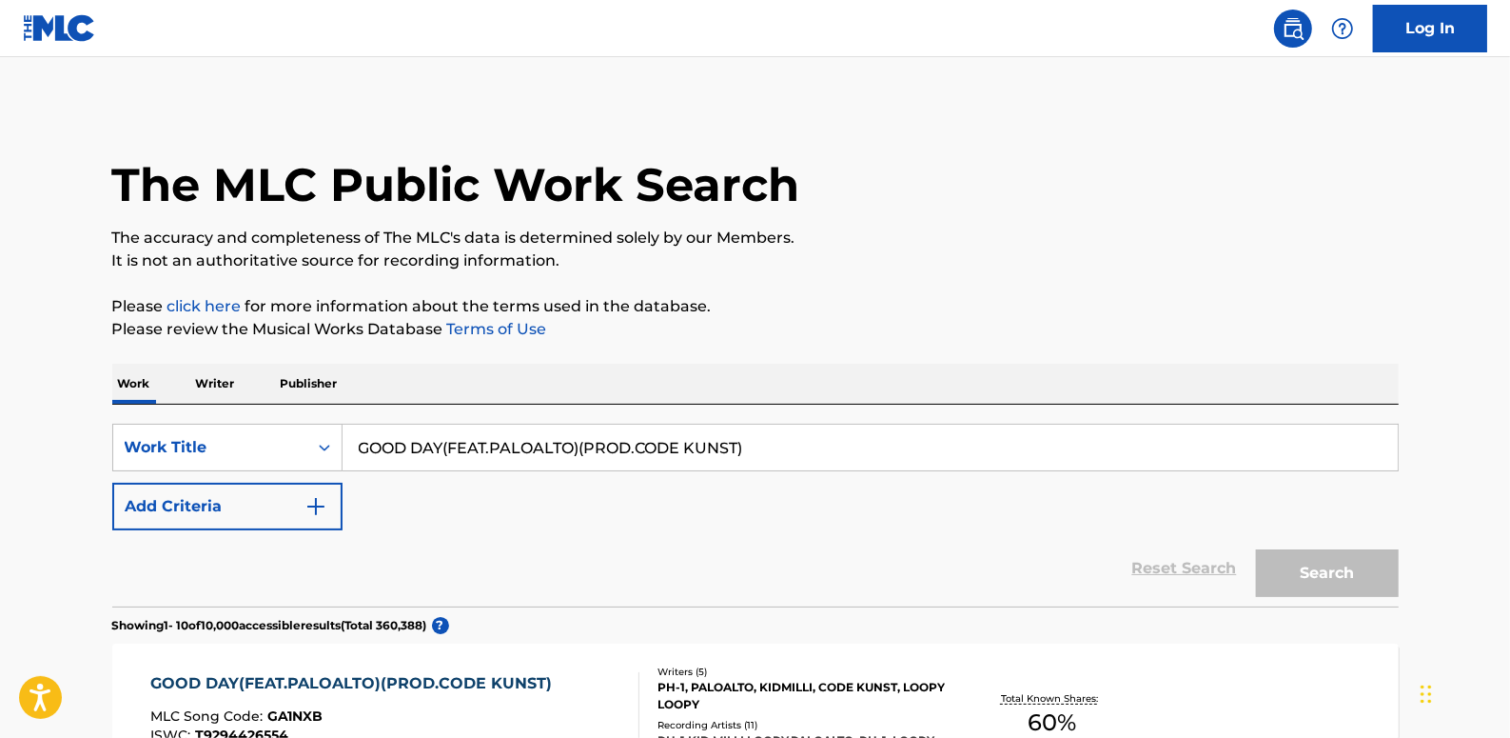
scroll to position [345, 0]
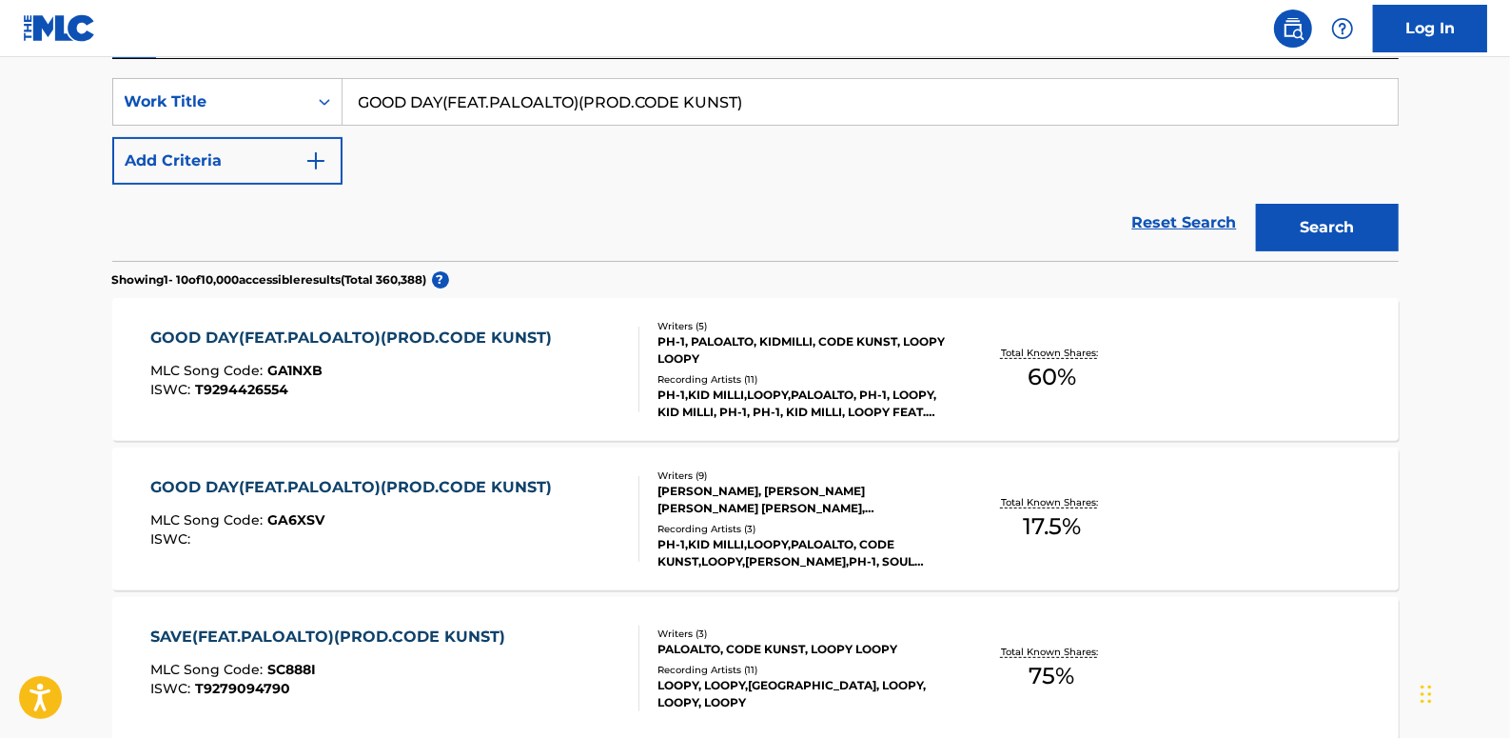
click at [1202, 218] on link "Reset Search" at bounding box center [1185, 223] width 124 height 42
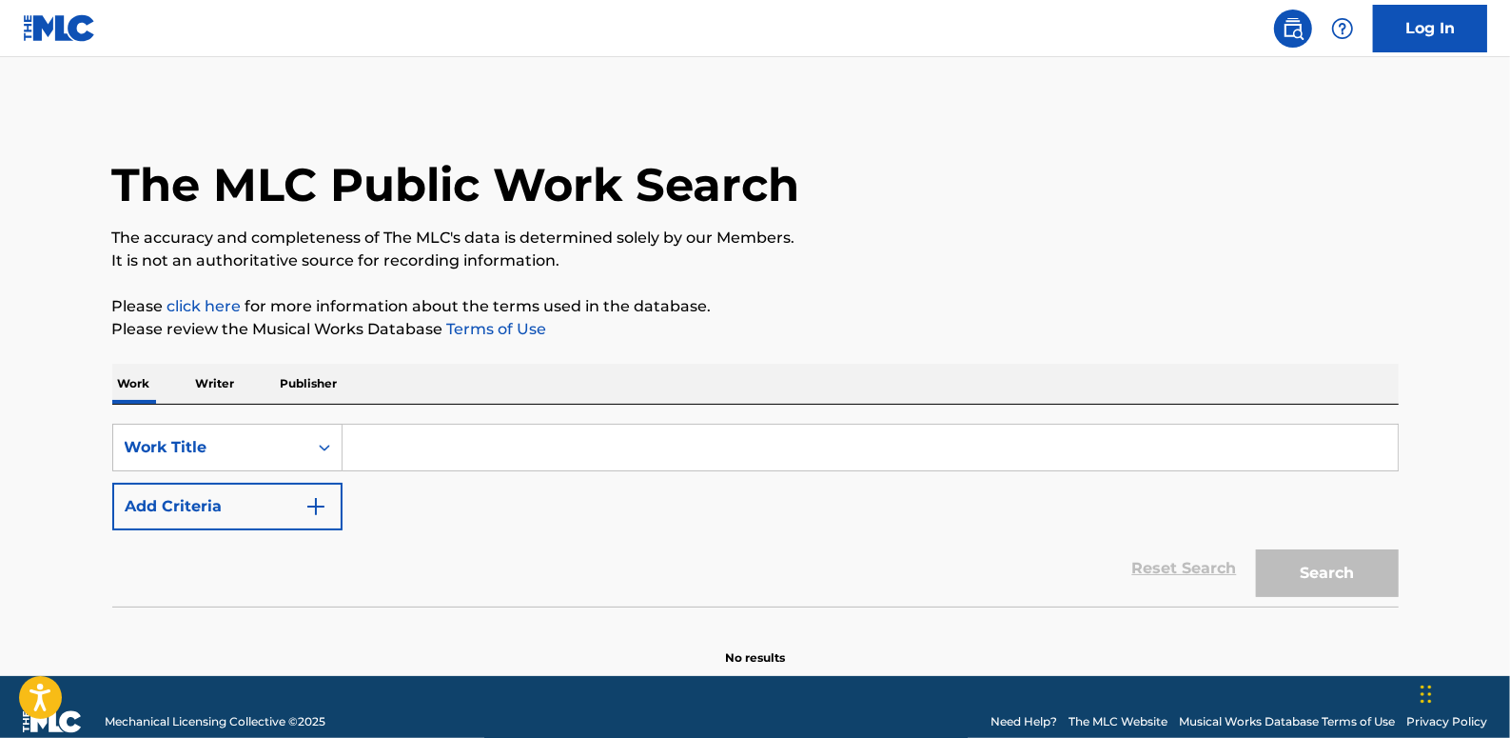
paste input "LIME RARI"
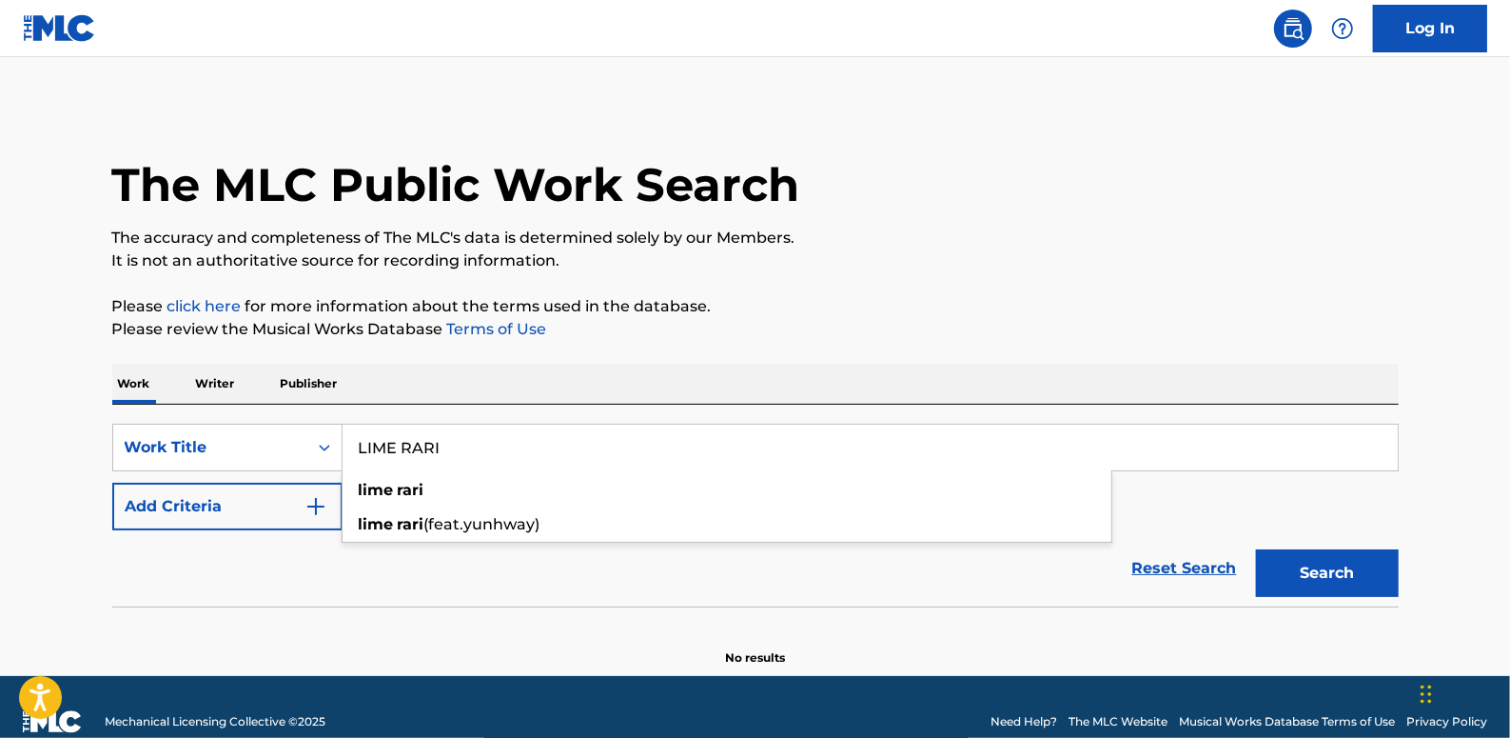
type input "LIME RARI"
click at [180, 510] on button "Add Criteria" at bounding box center [227, 507] width 230 height 48
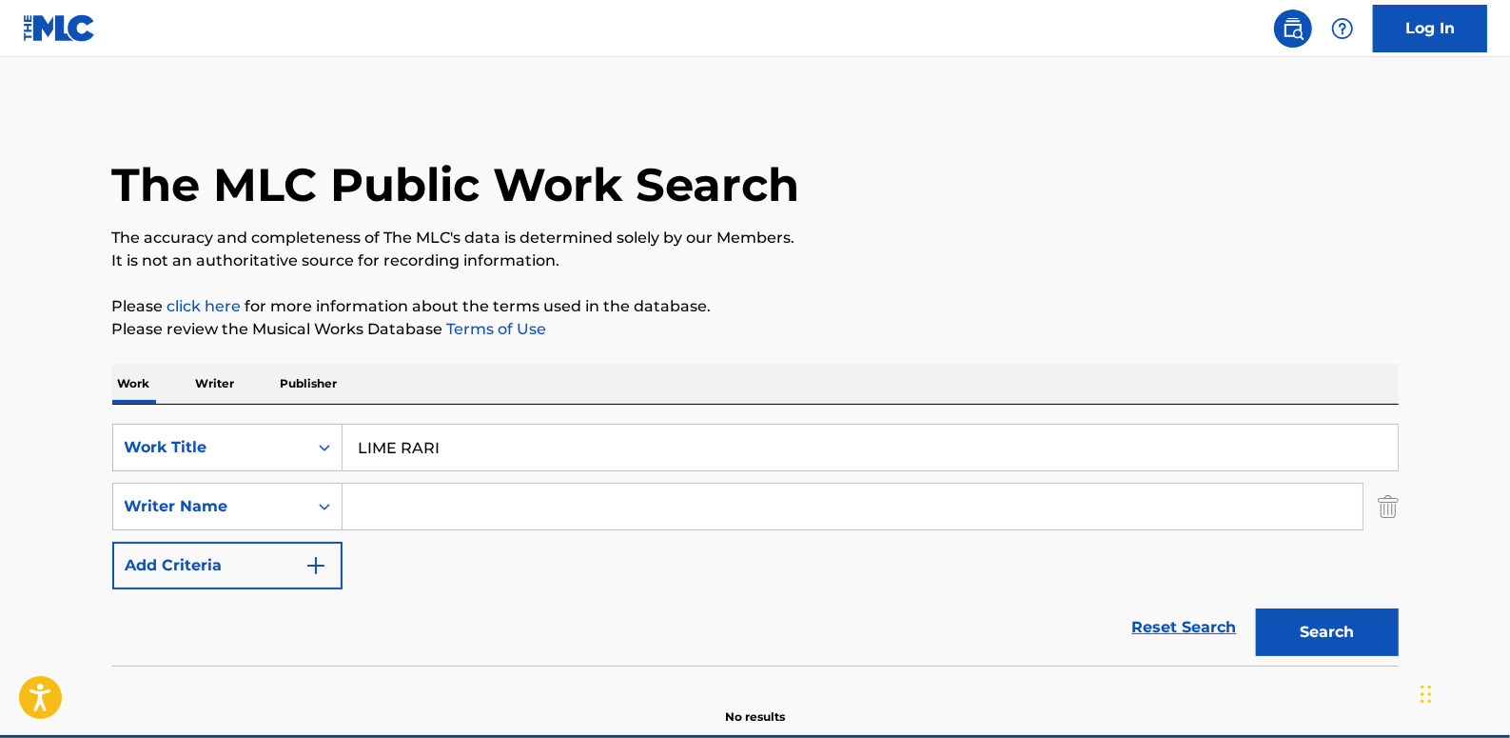
paste input "[PERSON_NAME]"
type input "[PERSON_NAME]"
click at [1340, 639] on button "Search" at bounding box center [1327, 632] width 143 height 48
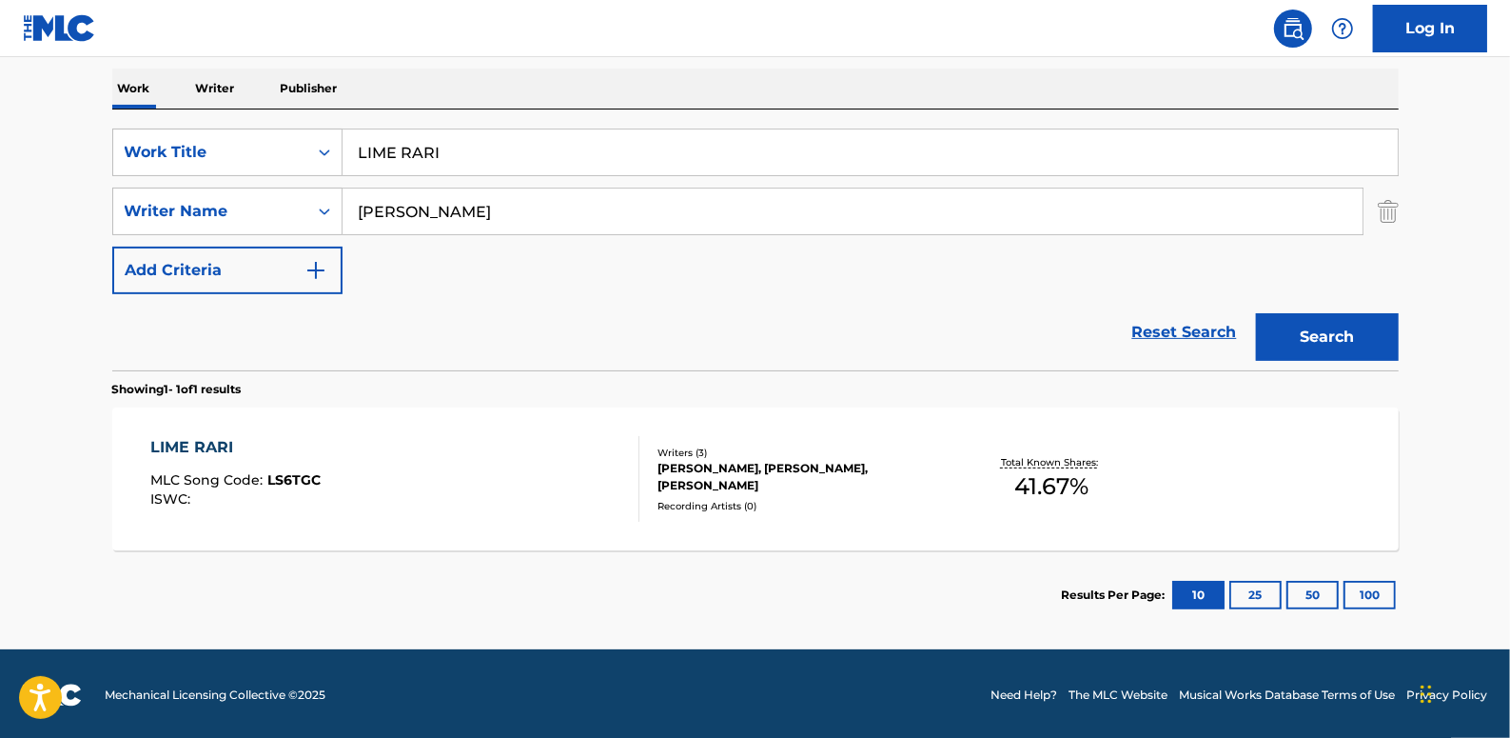
scroll to position [297, 0]
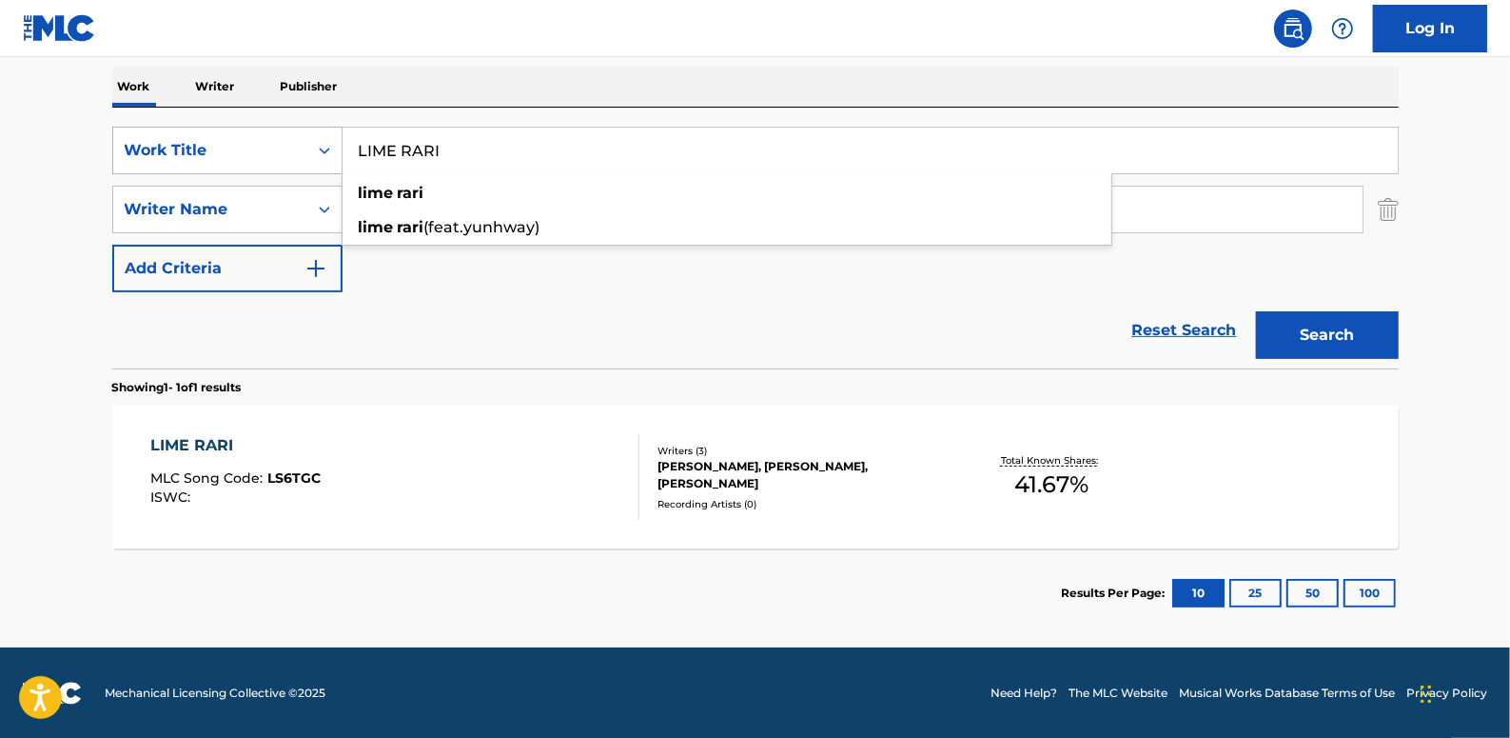
drag, startPoint x: 542, startPoint y: 143, endPoint x: 332, endPoint y: 137, distance: 210.4
click at [332, 137] on div "SearchWithCriteria06c3e48b-bede-4753-a9b3-72113a5c158e Work Title LIME RARI lim…" at bounding box center [755, 151] width 1287 height 48
click at [1173, 326] on link "Reset Search" at bounding box center [1185, 330] width 124 height 42
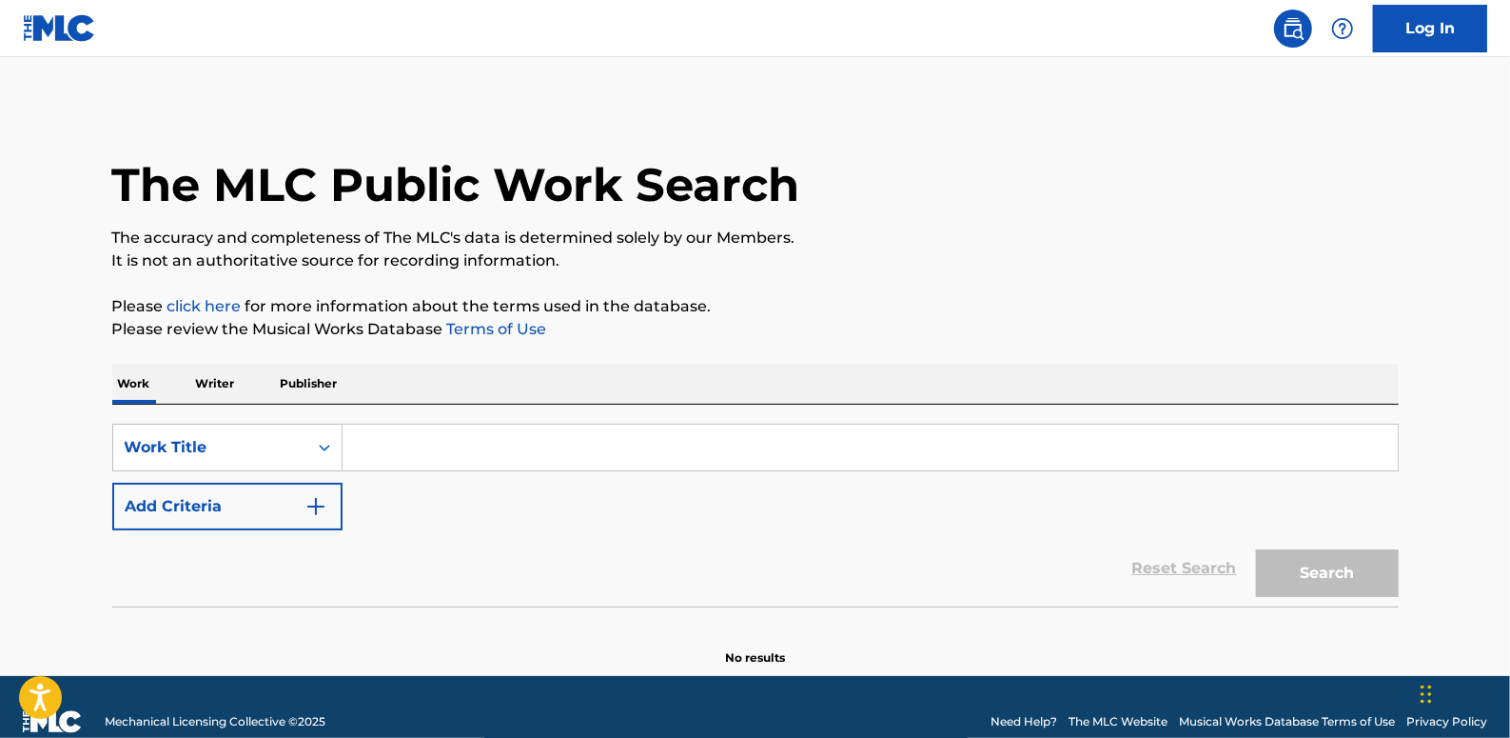
paste input "TO THE TOP OF THE TOP (FEAT. [PERSON_NAME])"
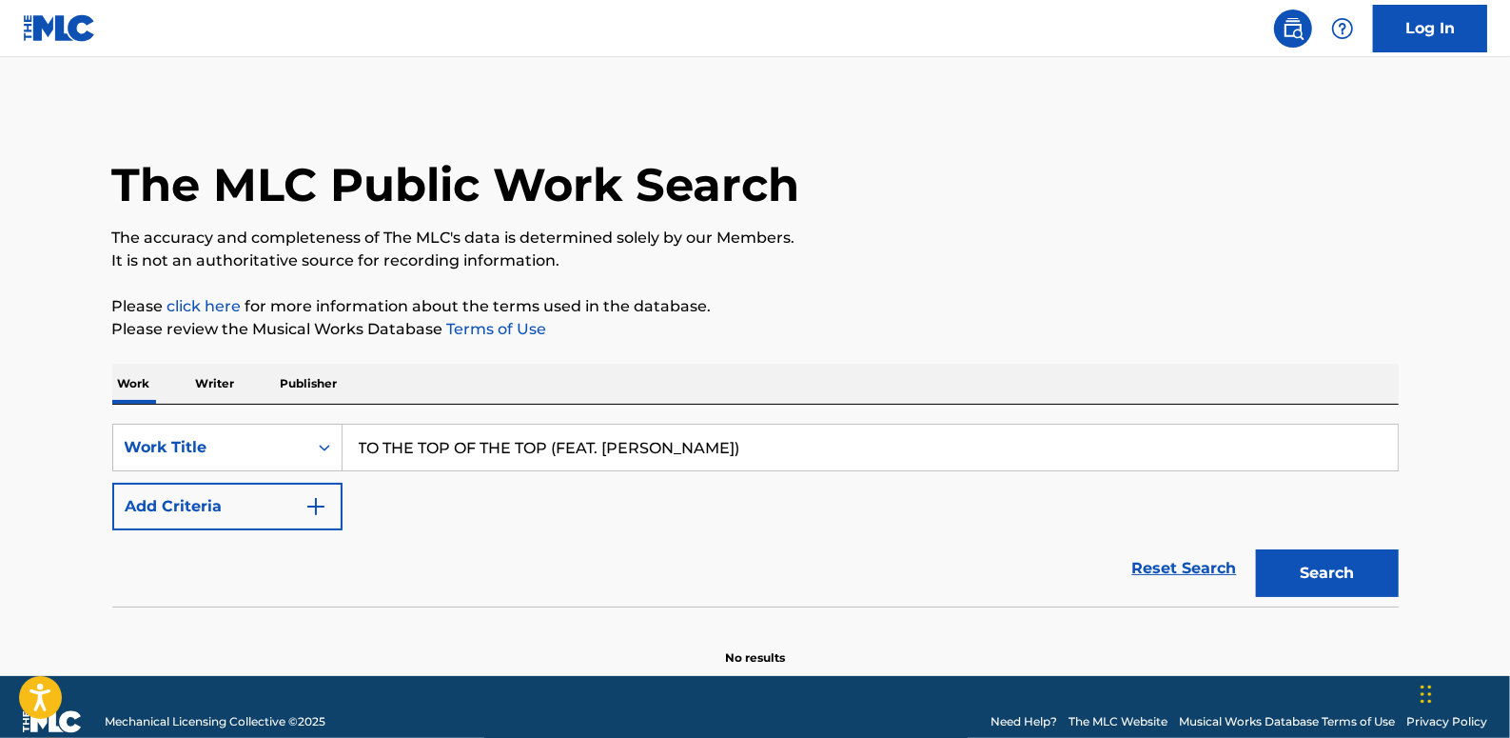
type input "TO THE TOP OF THE TOP (FEAT. [PERSON_NAME])"
click at [1325, 571] on button "Search" at bounding box center [1327, 573] width 143 height 48
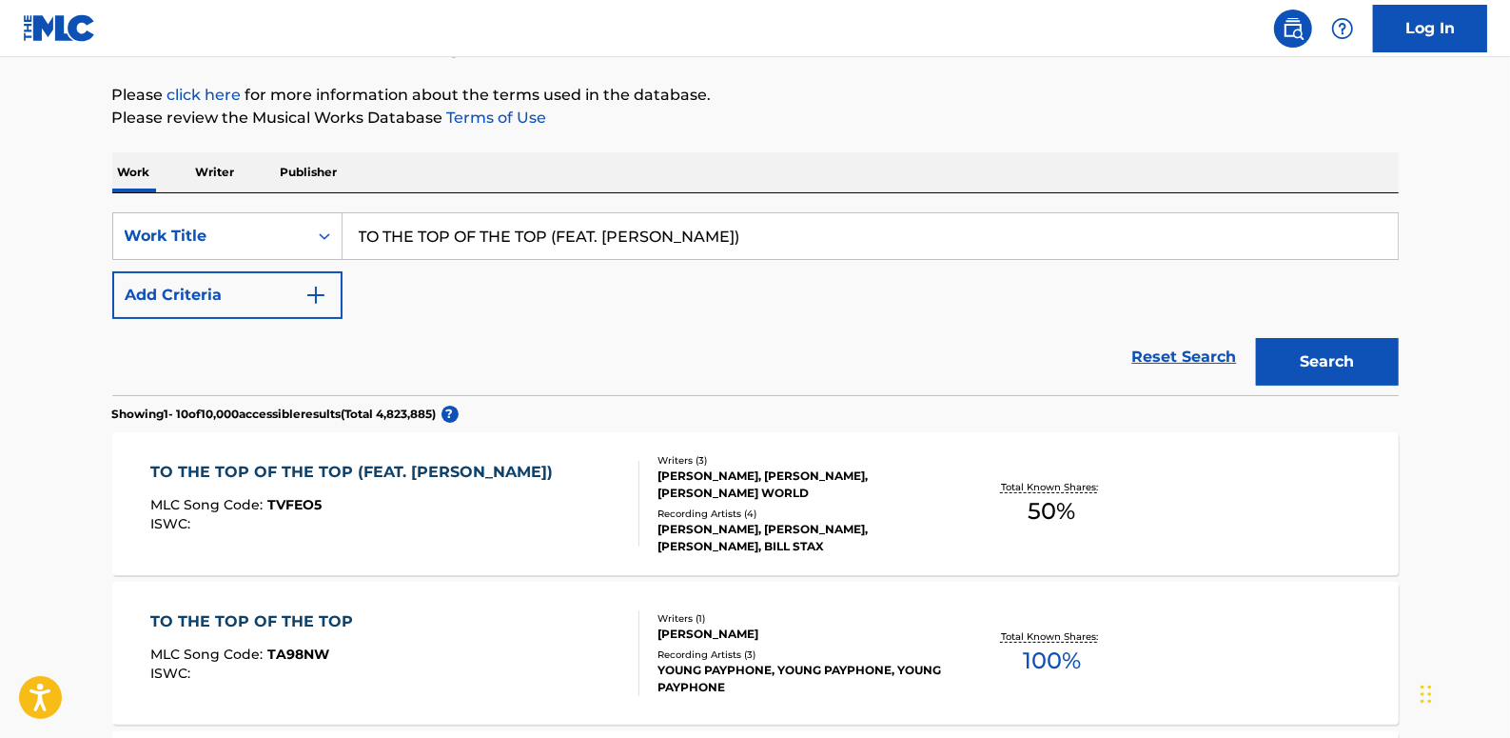
scroll to position [172, 0]
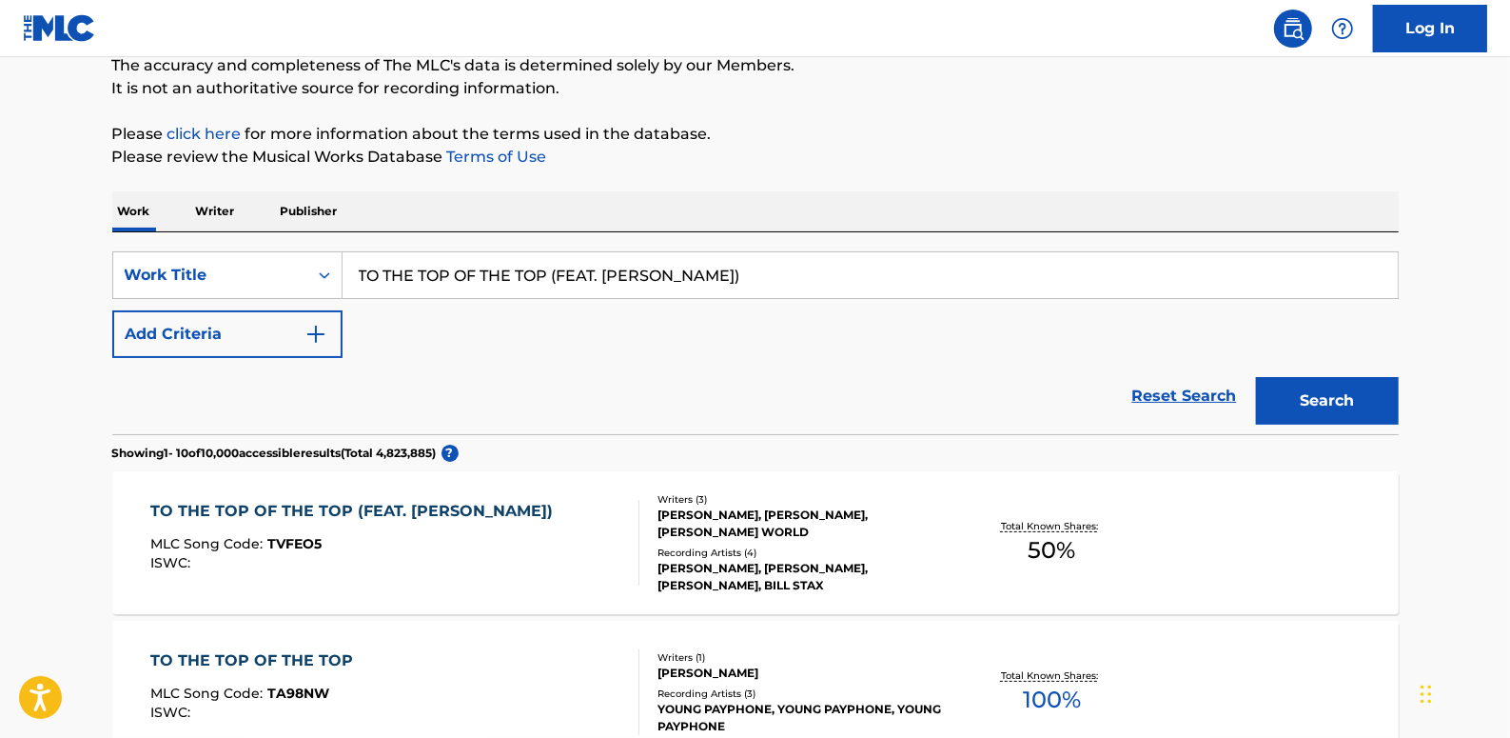
drag, startPoint x: 1218, startPoint y: 397, endPoint x: 1012, endPoint y: 387, distance: 206.7
click at [1217, 397] on link "Reset Search" at bounding box center [1185, 396] width 124 height 42
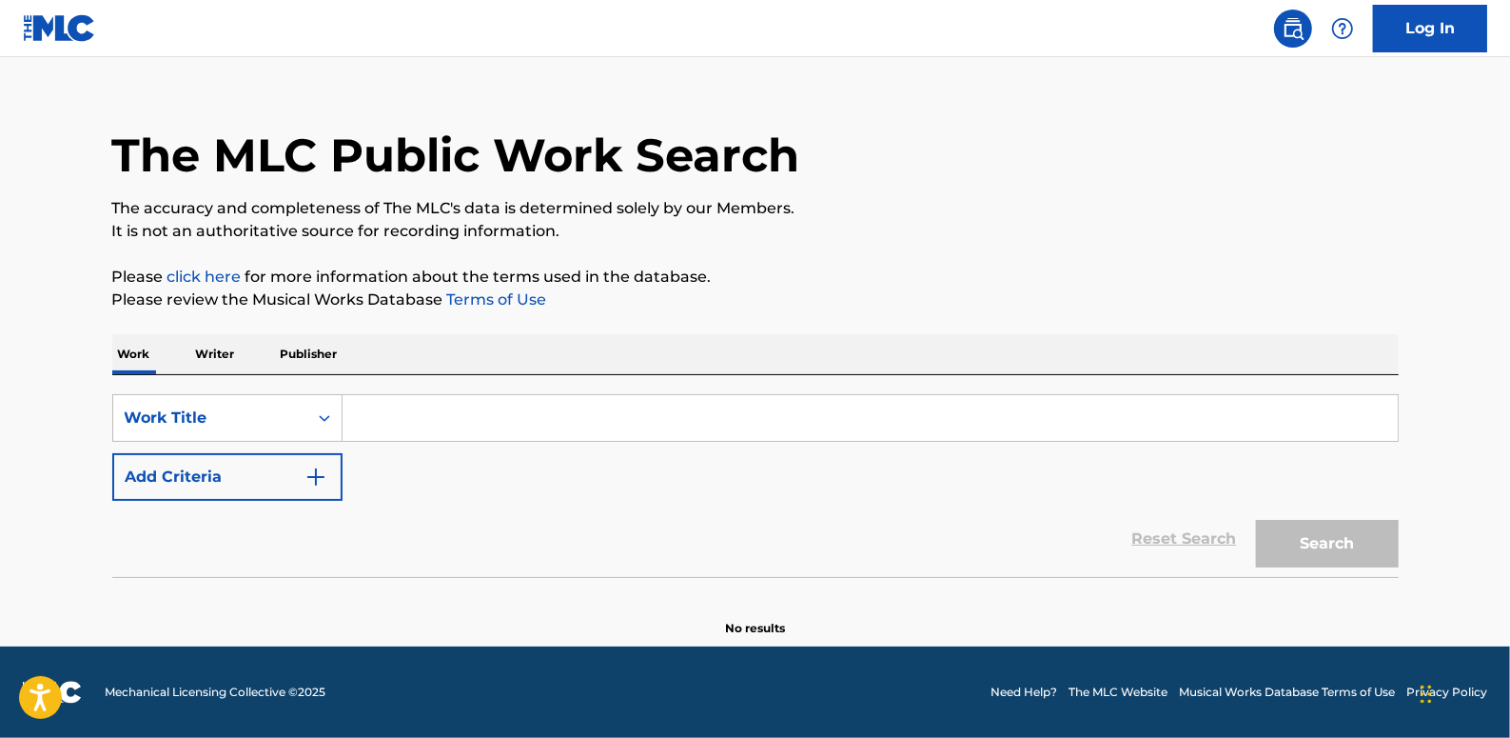
scroll to position [0, 0]
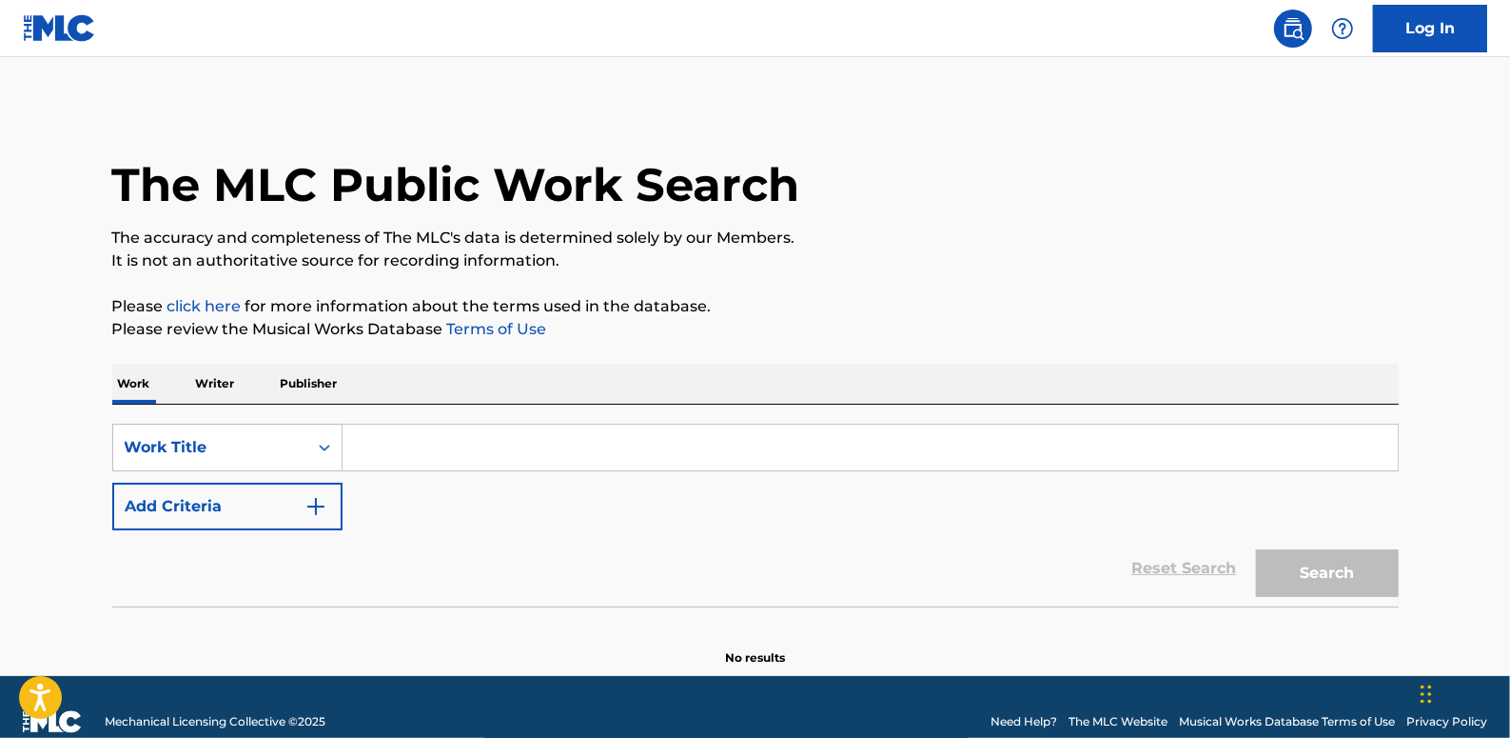
paste input "I WONDER (FEAT.BIG NAUGHTY)"
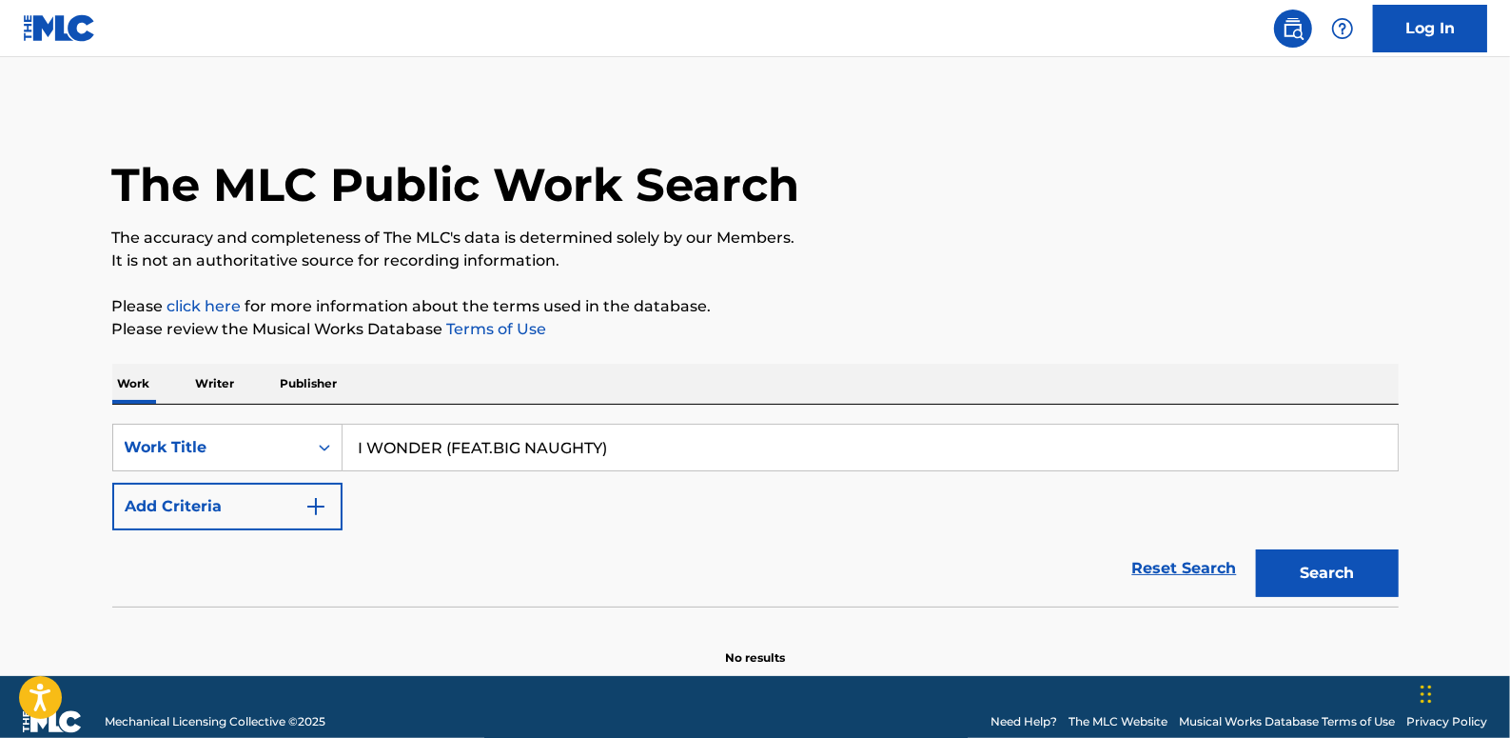
type input "I WONDER (FEAT.BIG NAUGHTY)"
click at [248, 504] on button "Add Criteria" at bounding box center [227, 507] width 230 height 48
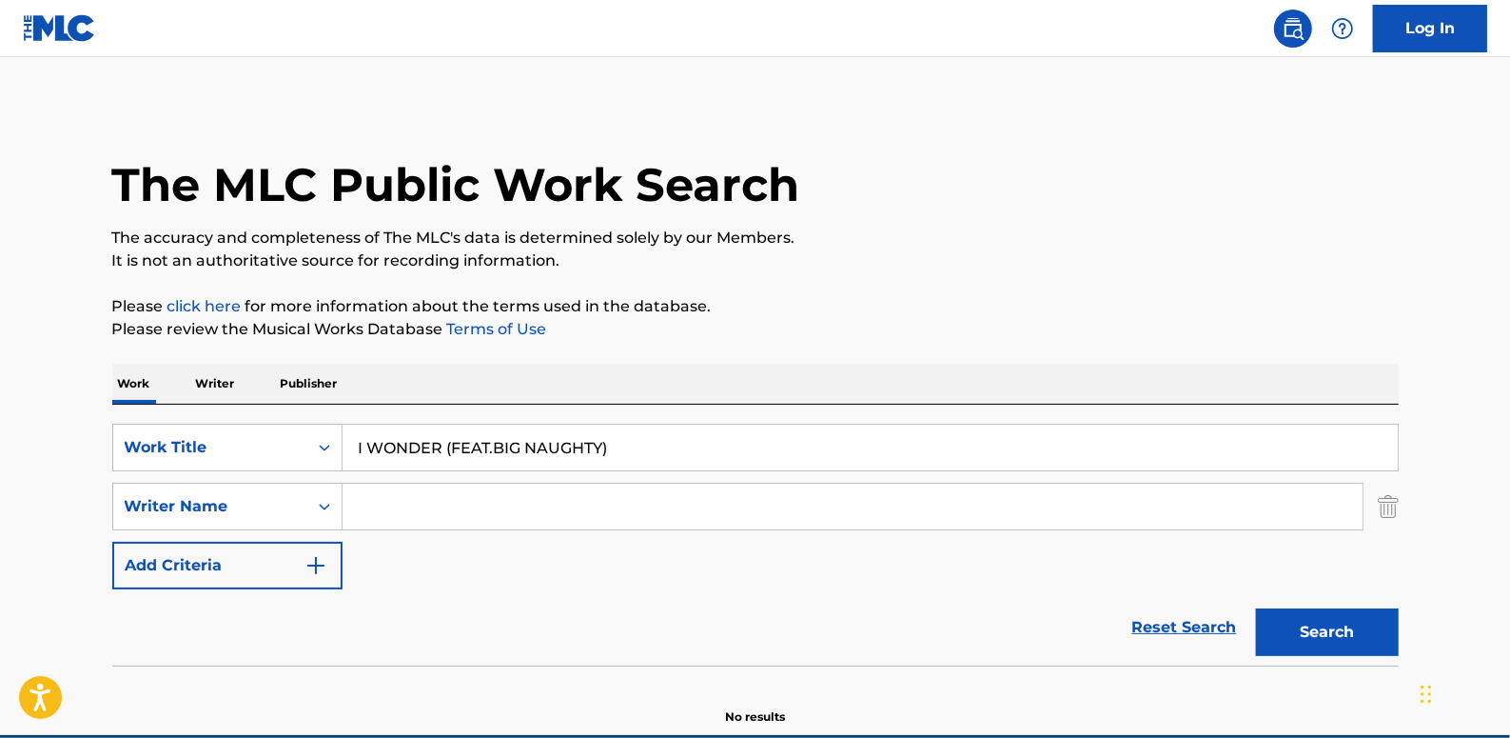
click at [381, 503] on input "Search Form" at bounding box center [853, 506] width 1020 height 46
paste input "[PERSON_NAME]"
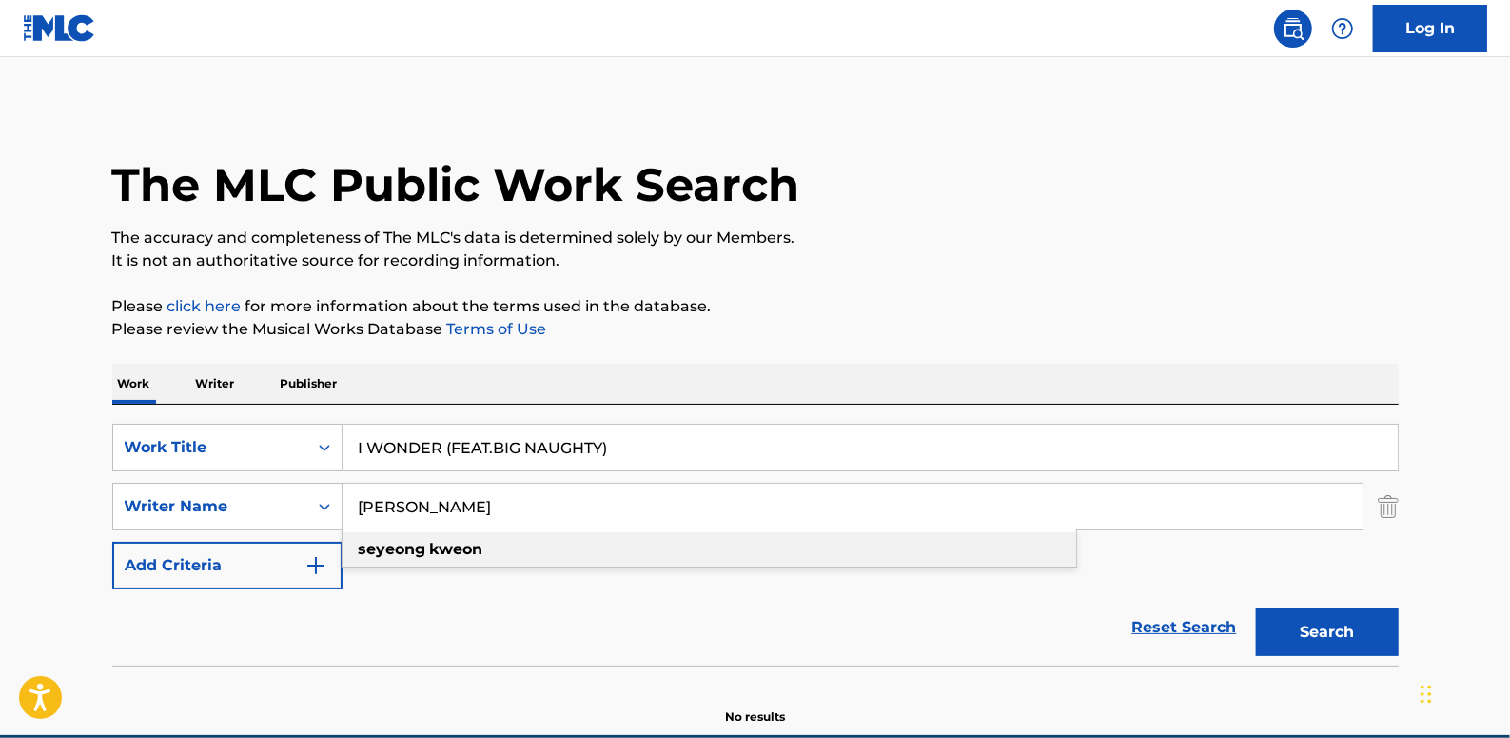
click at [601, 542] on div "[PERSON_NAME]" at bounding box center [710, 549] width 734 height 34
type input "[PERSON_NAME]"
click at [1359, 633] on button "Search" at bounding box center [1327, 632] width 143 height 48
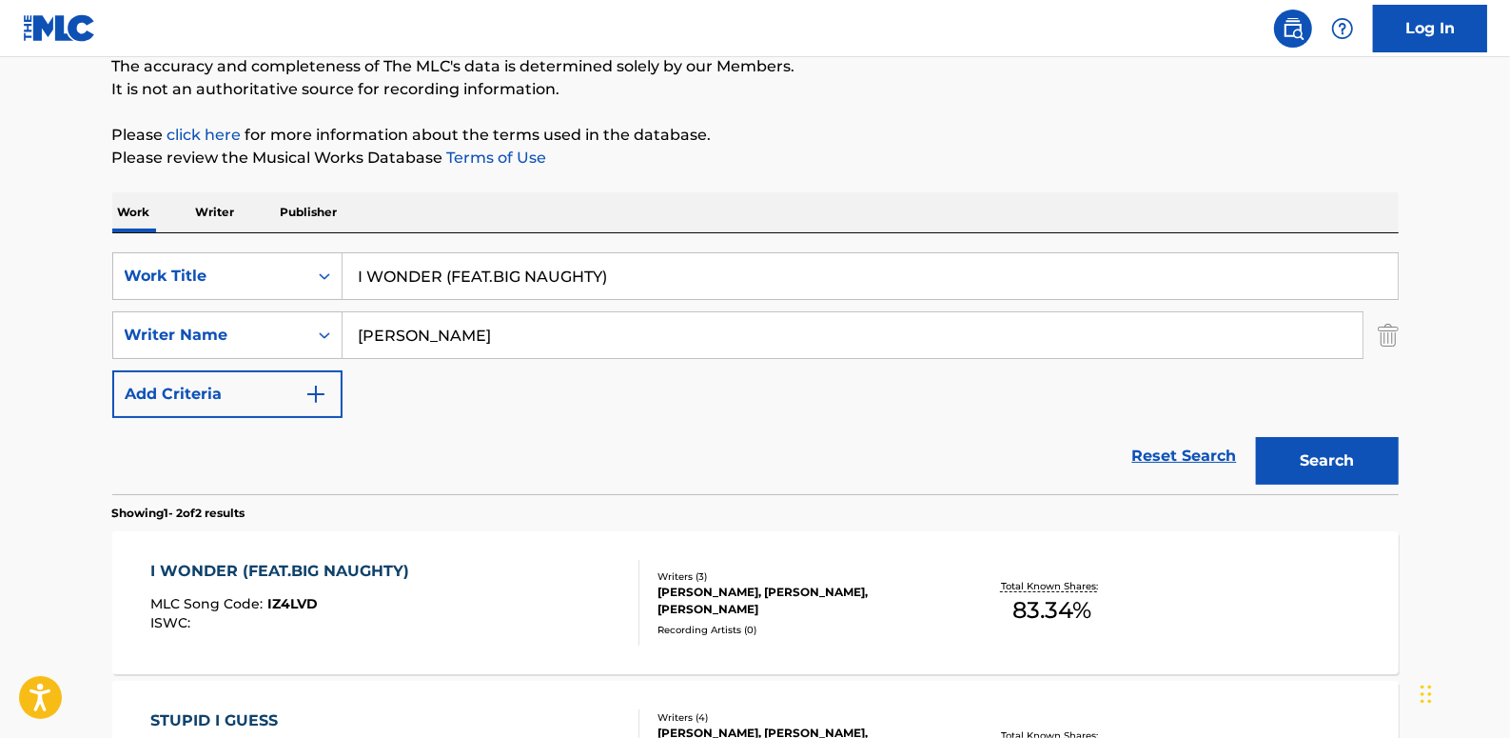
scroll to position [172, 0]
click at [1172, 452] on link "Reset Search" at bounding box center [1185, 455] width 124 height 42
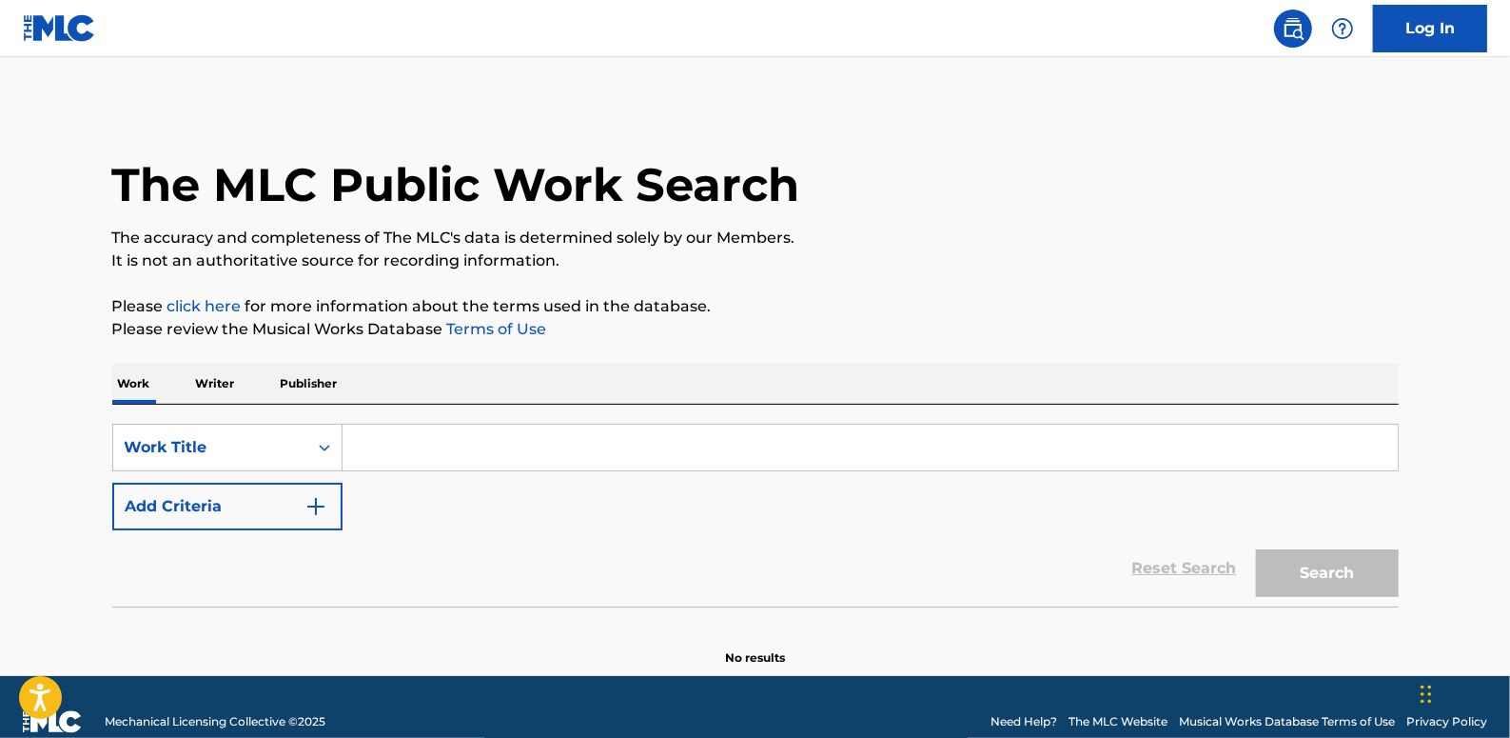
click at [213, 507] on button "Add Criteria" at bounding box center [227, 507] width 230 height 48
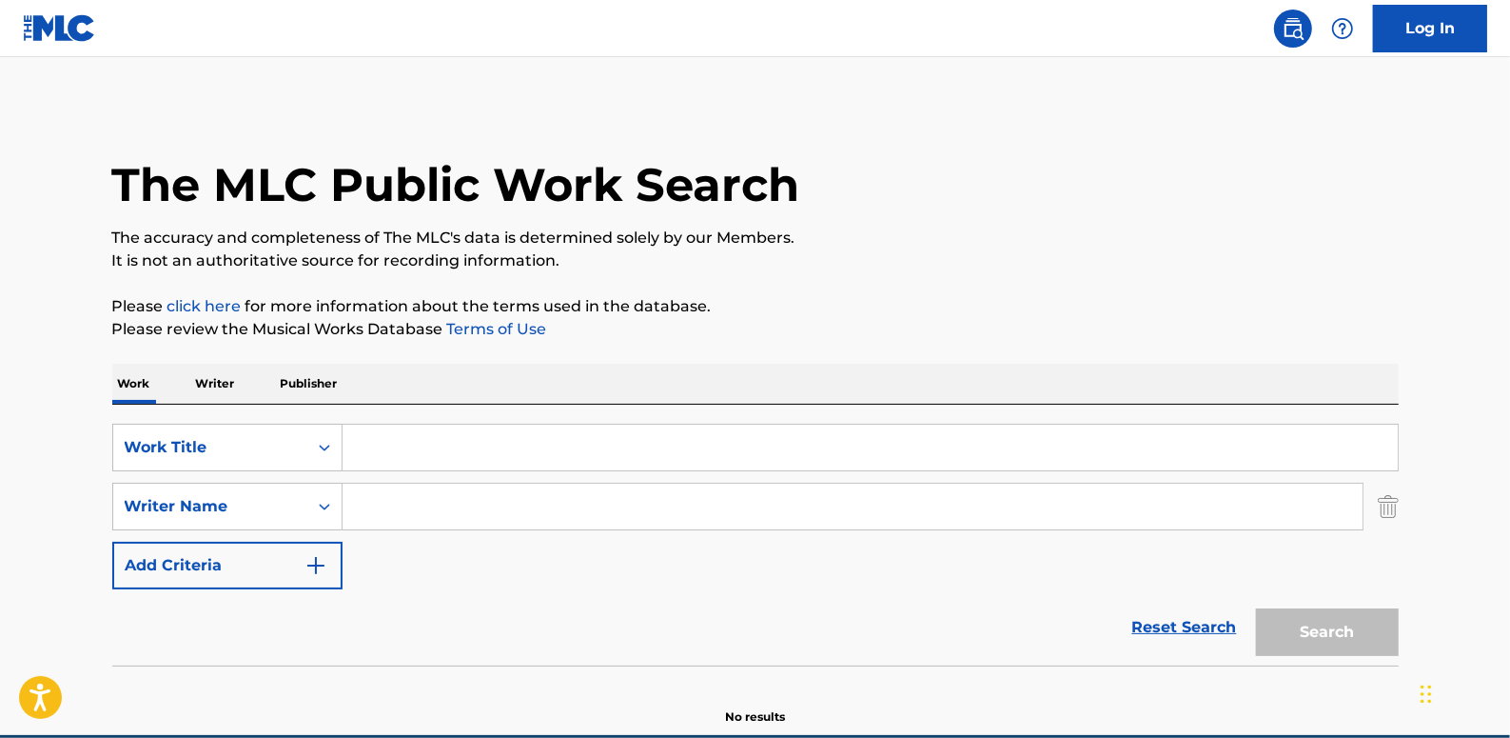
paste input "[PERSON_NAME]"
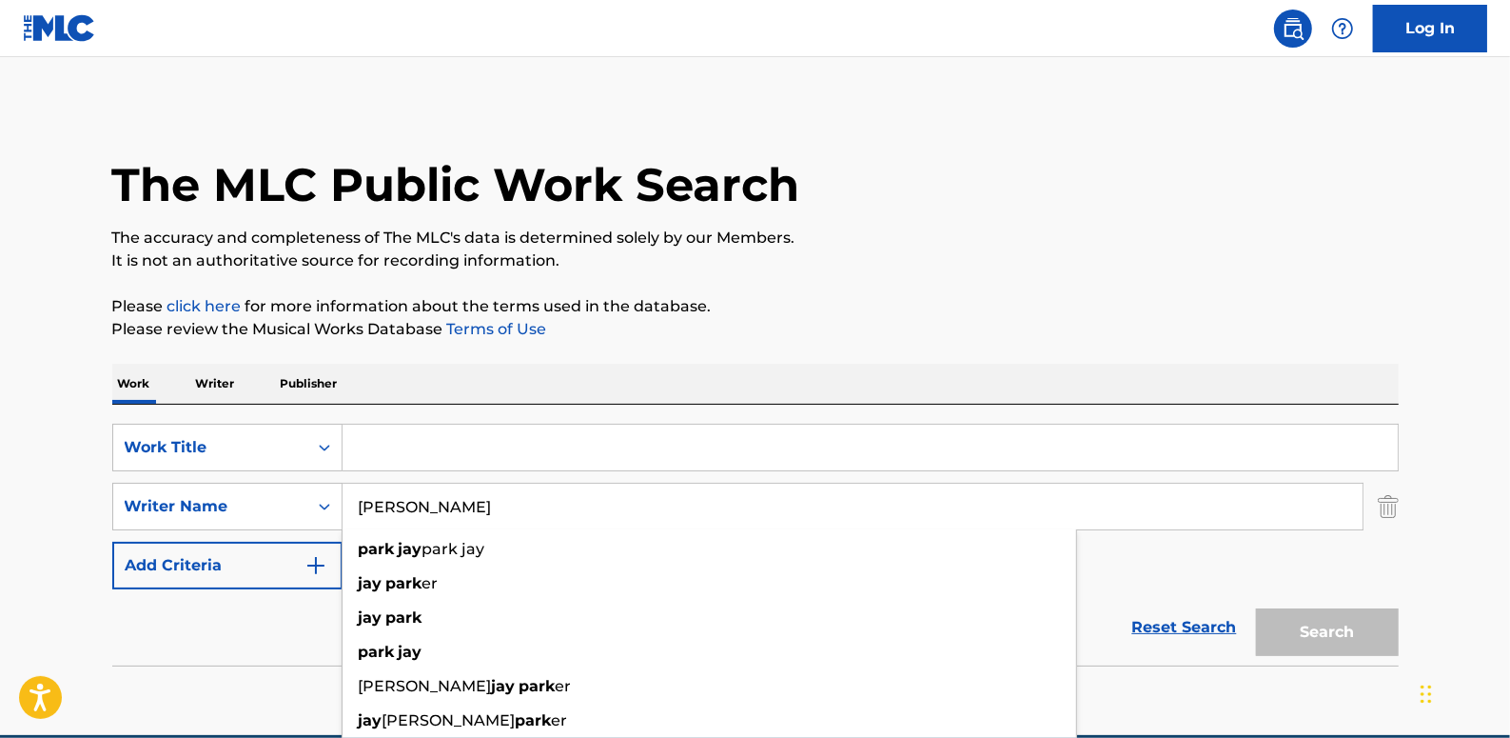
type input "[PERSON_NAME]"
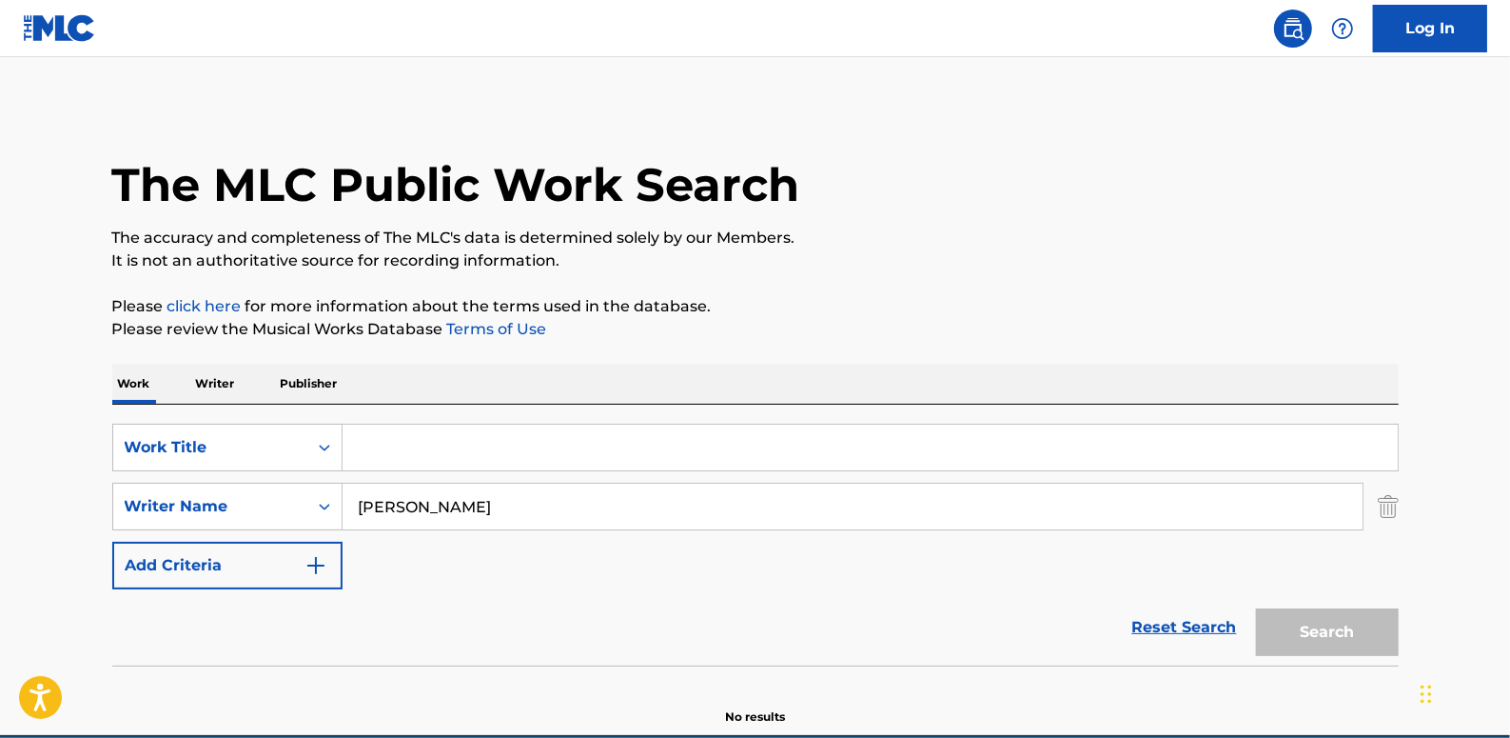
paste input "KILLA"
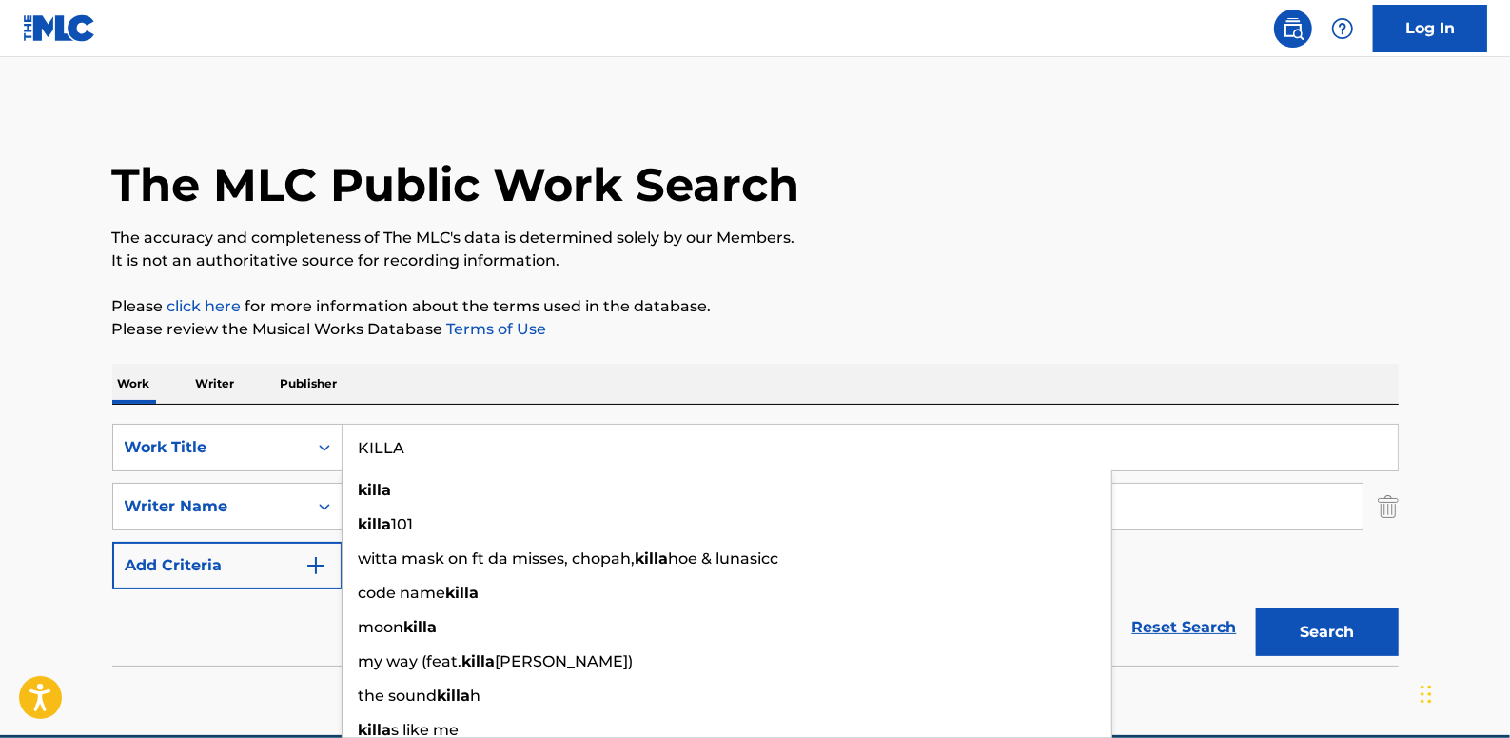
type input "KILLA"
click at [1317, 626] on button "Search" at bounding box center [1327, 632] width 143 height 48
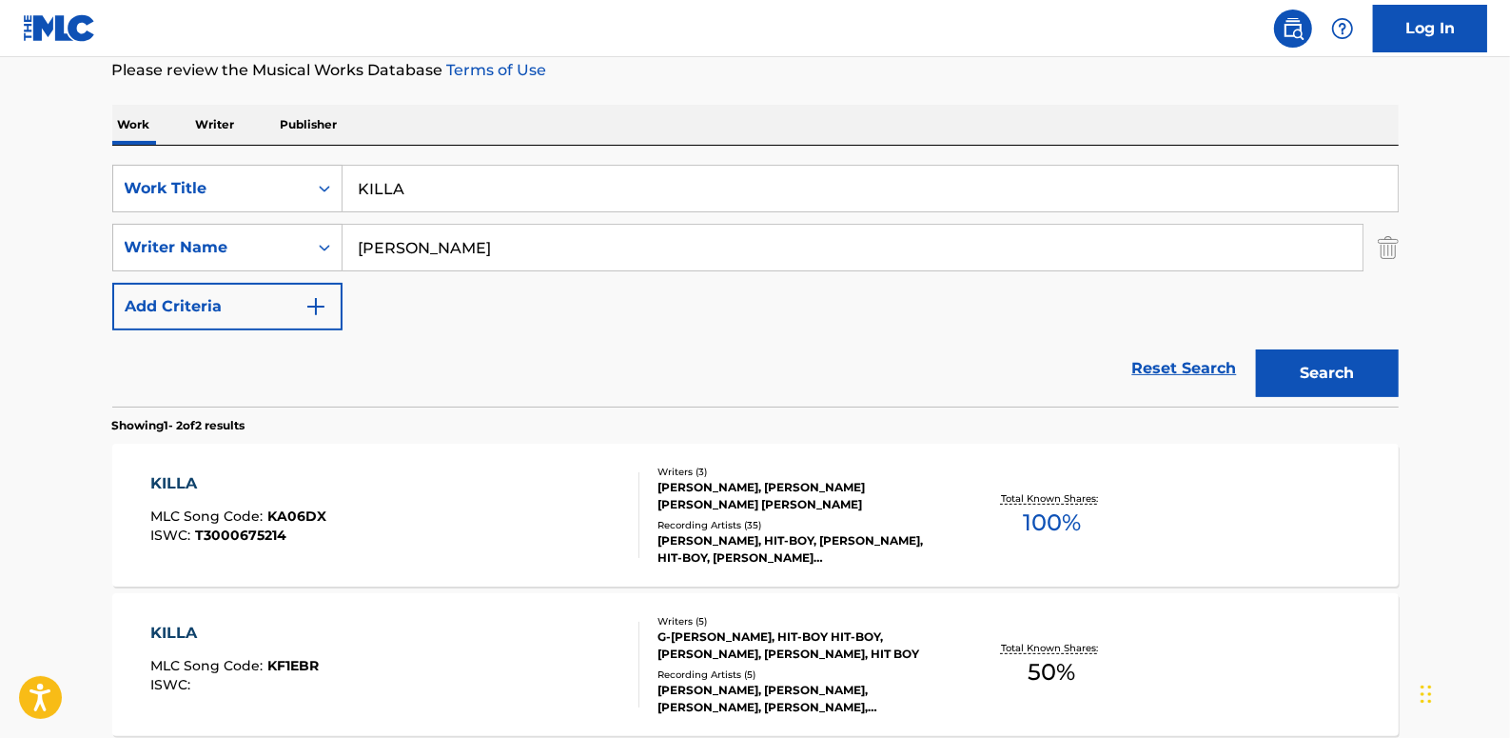
scroll to position [345, 0]
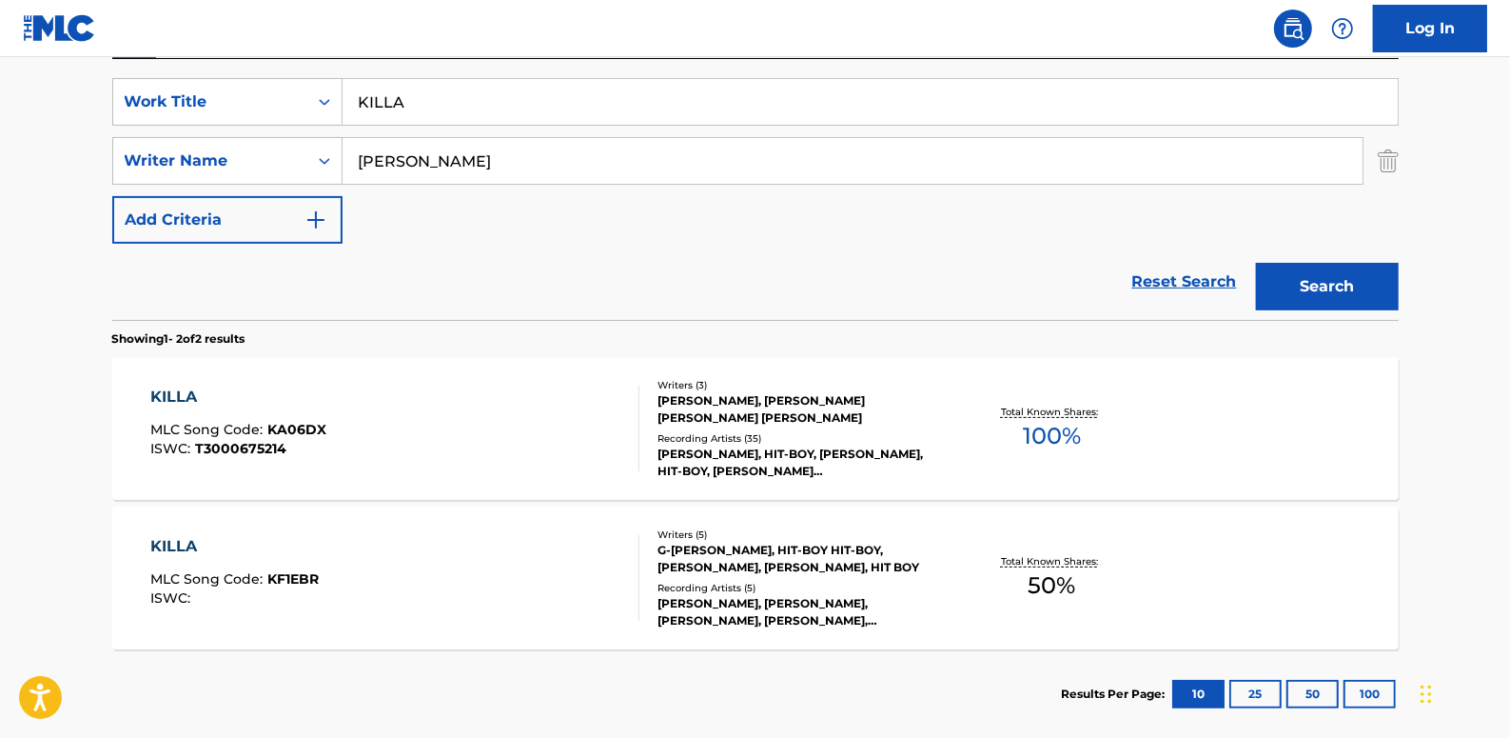
click at [492, 403] on div "KILLA MLC Song Code : KA06DX ISWC : T3000675214" at bounding box center [394, 428] width 489 height 86
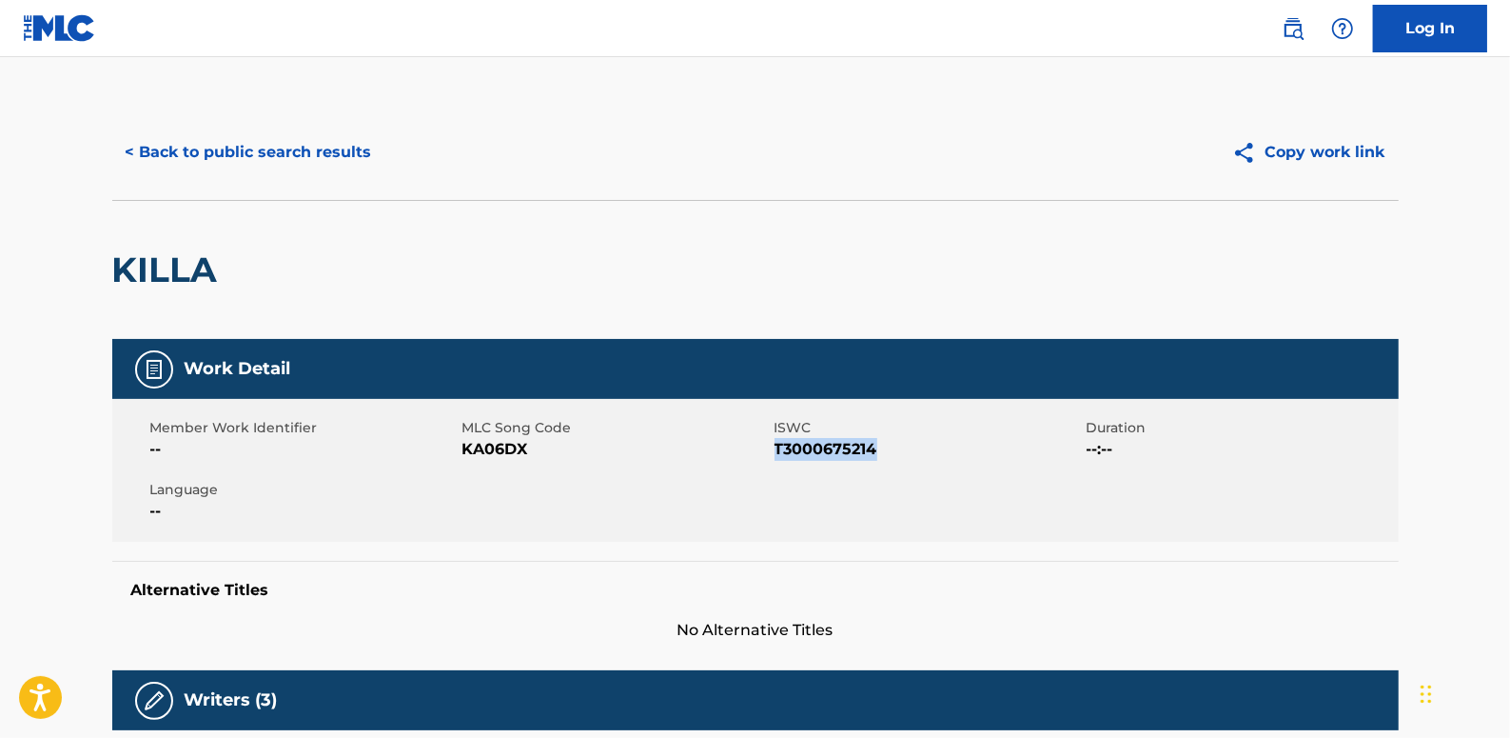
drag, startPoint x: 879, startPoint y: 446, endPoint x: 777, endPoint y: 450, distance: 102.9
click at [777, 450] on span "T3000675214" at bounding box center [928, 449] width 307 height 23
copy span "T3000675214"
click at [337, 148] on button "< Back to public search results" at bounding box center [248, 152] width 273 height 48
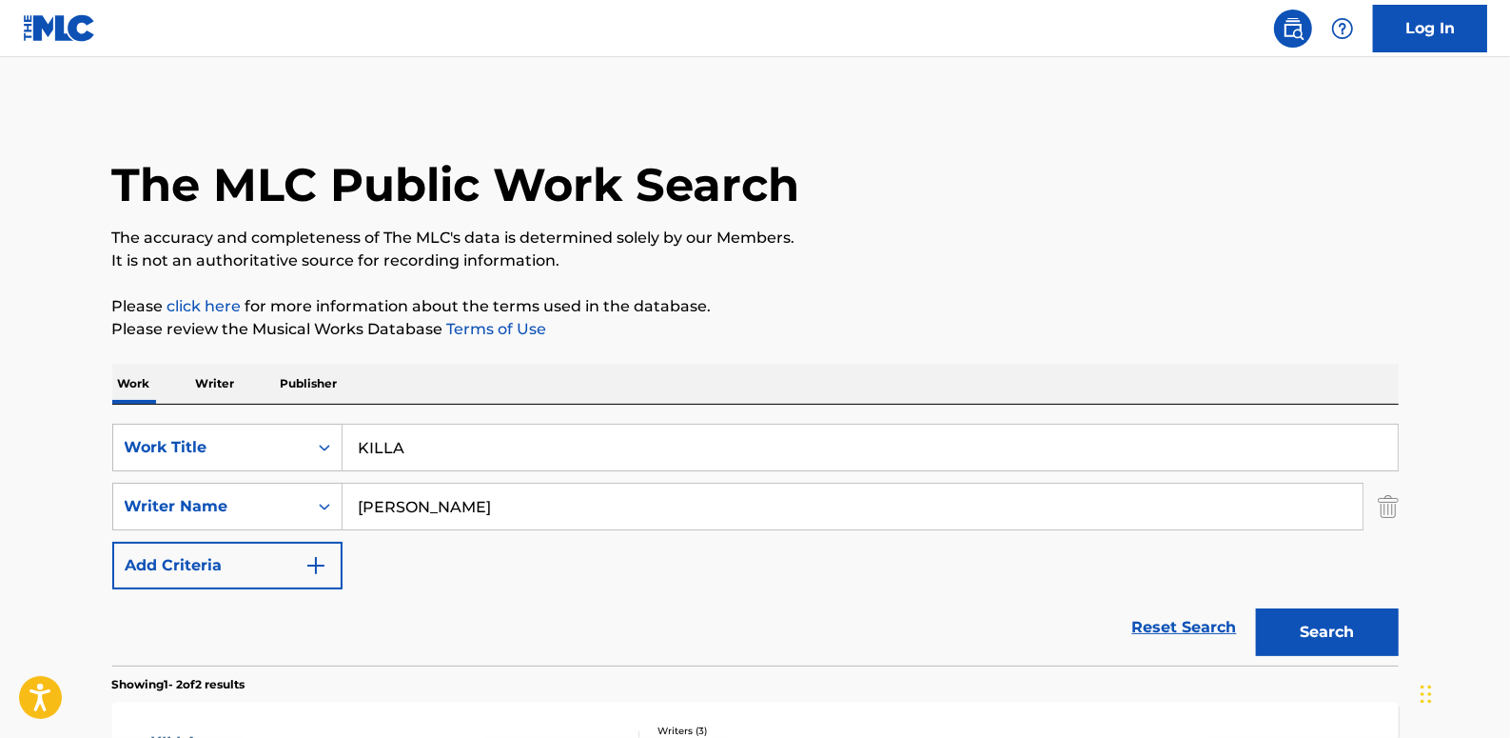
scroll to position [339, 0]
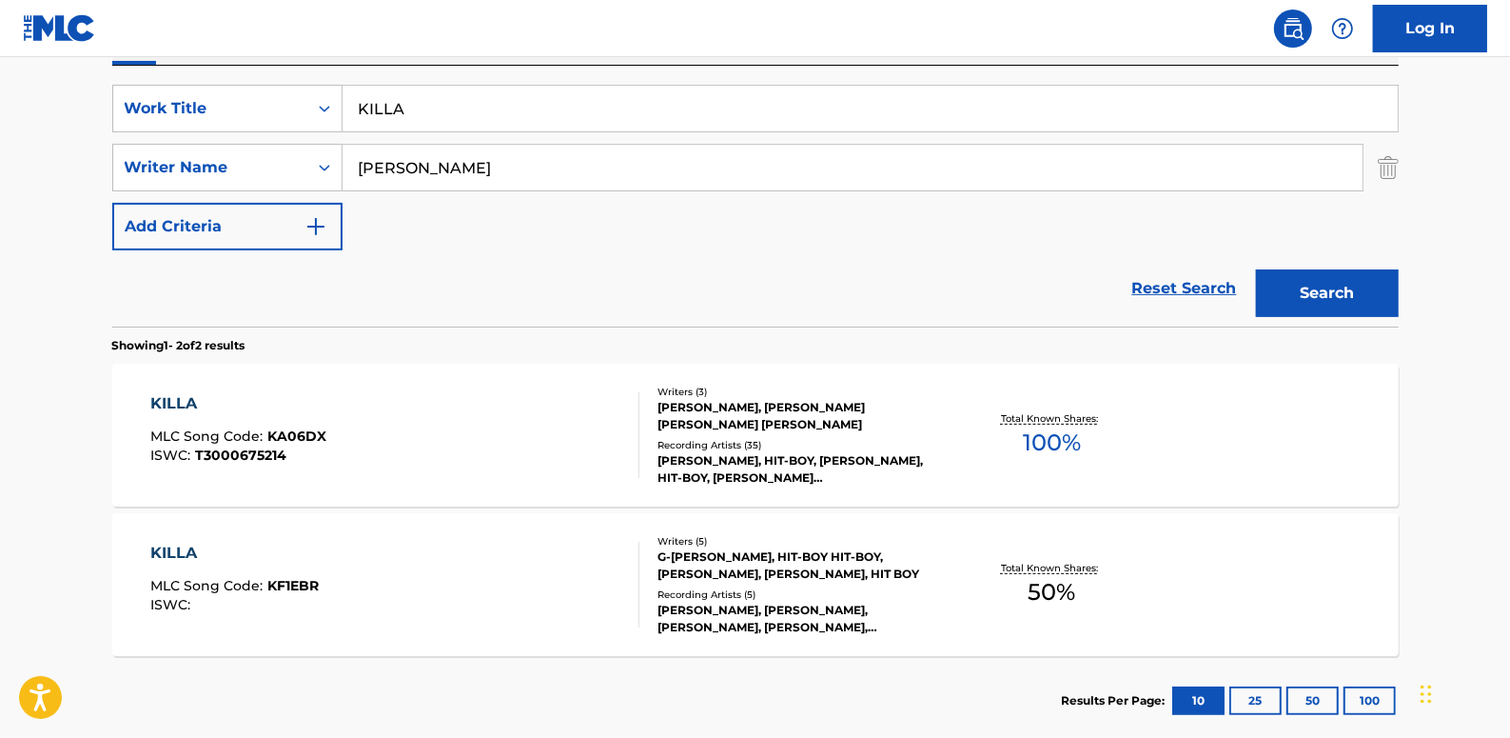
click at [539, 443] on div "KILLA MLC Song Code : KA06DX ISWC : T3000675214" at bounding box center [394, 435] width 489 height 86
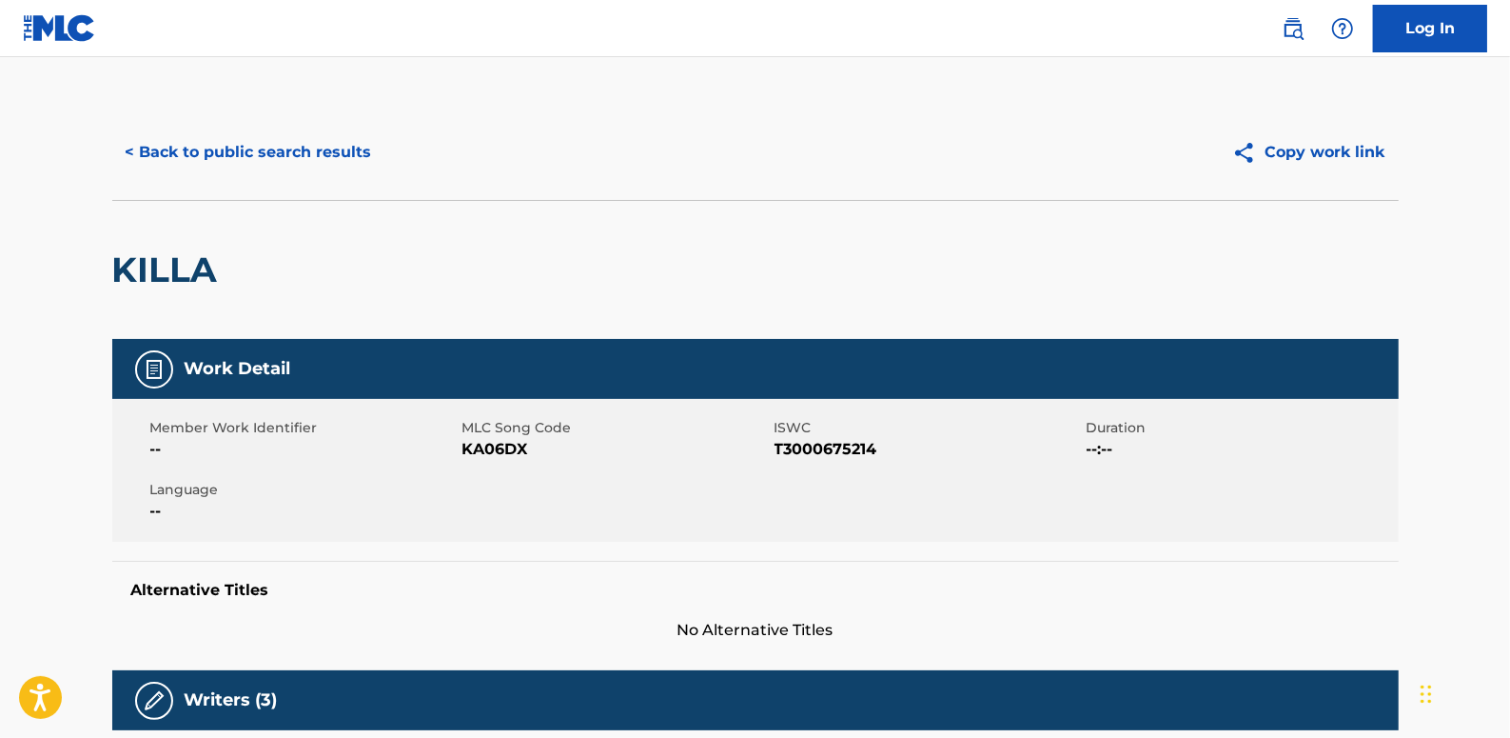
click at [511, 454] on span "KA06DX" at bounding box center [616, 449] width 307 height 23
drag, startPoint x: 536, startPoint y: 446, endPoint x: 465, endPoint y: 454, distance: 70.8
click at [465, 454] on span "KA06DX" at bounding box center [616, 449] width 307 height 23
drag, startPoint x: 465, startPoint y: 454, endPoint x: 493, endPoint y: 454, distance: 27.6
copy span "KA06DX"
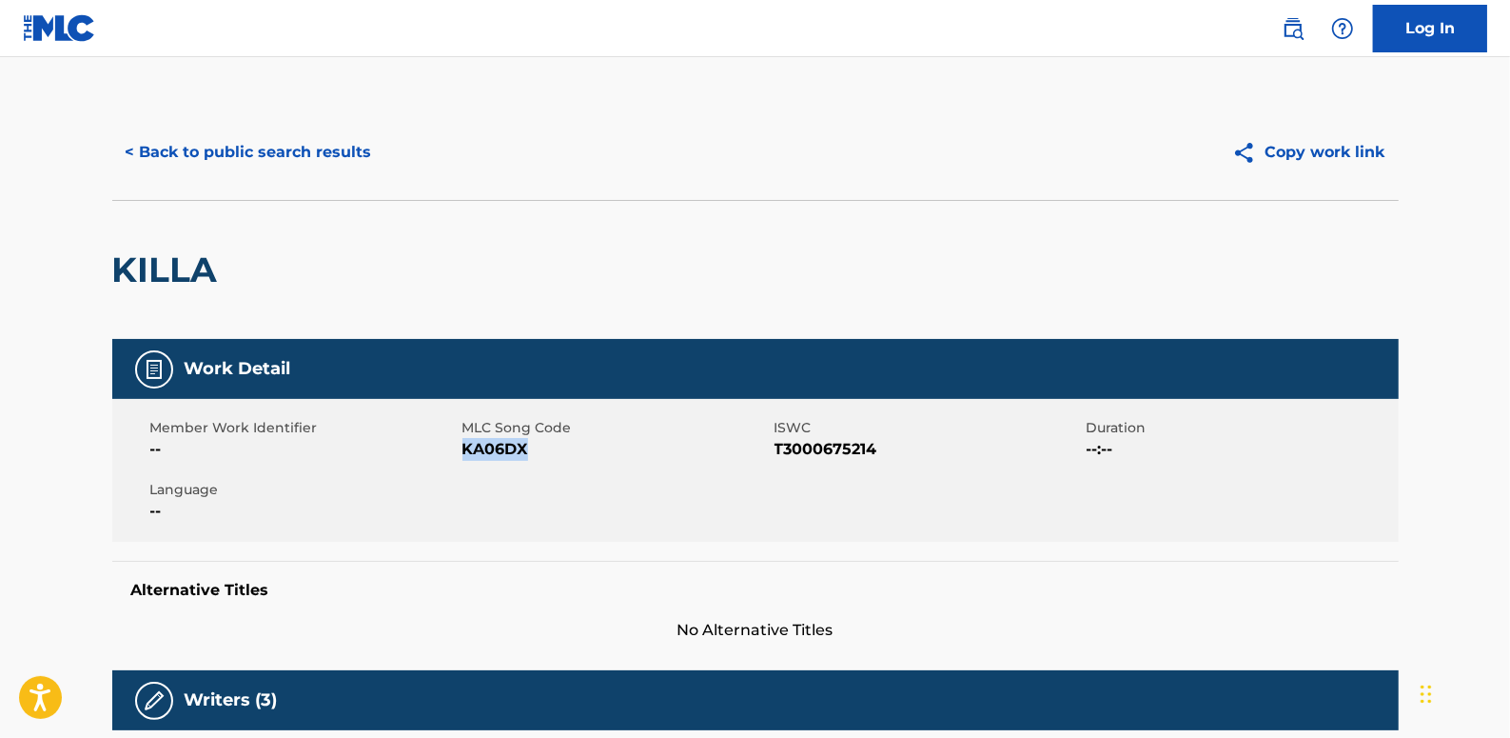
click at [296, 161] on button "< Back to public search results" at bounding box center [248, 152] width 273 height 48
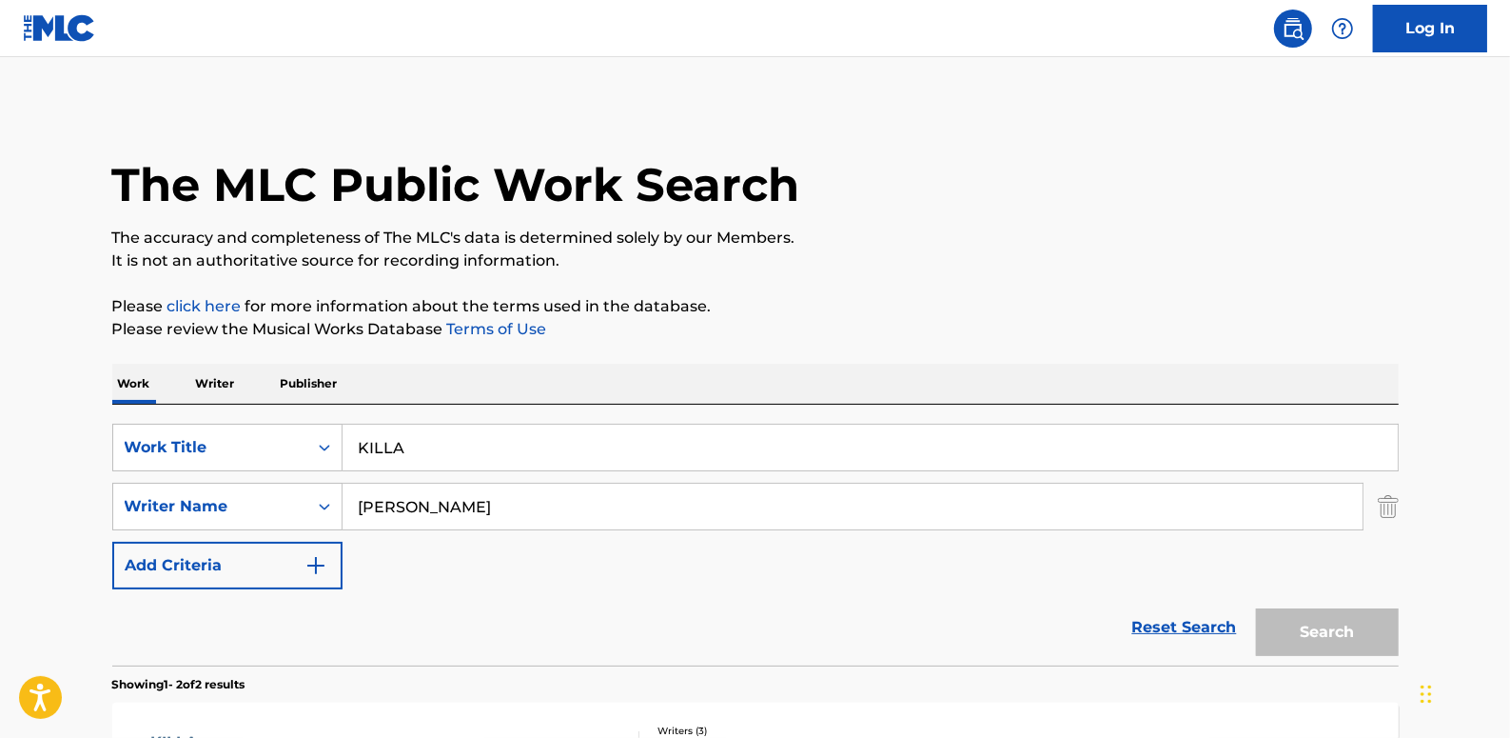
scroll to position [339, 0]
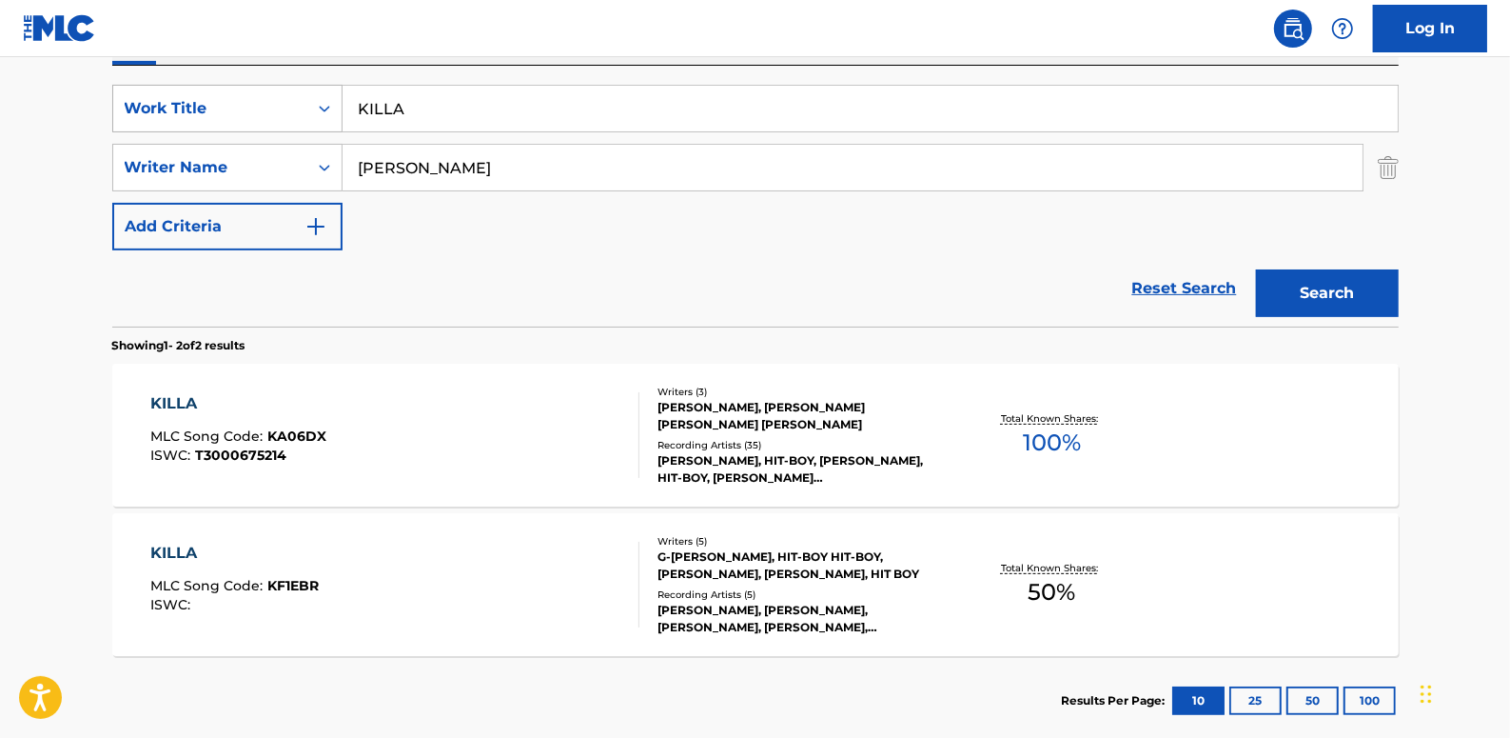
drag, startPoint x: 495, startPoint y: 108, endPoint x: 289, endPoint y: 108, distance: 205.6
click at [289, 108] on div "SearchWithCriteria06c3e48b-bede-4753-a9b3-72113a5c158e Work Title KILLA" at bounding box center [755, 109] width 1287 height 48
paste input "LEVEL 1000"
type input "LEVEL 1000"
click at [1316, 301] on button "Search" at bounding box center [1327, 293] width 143 height 48
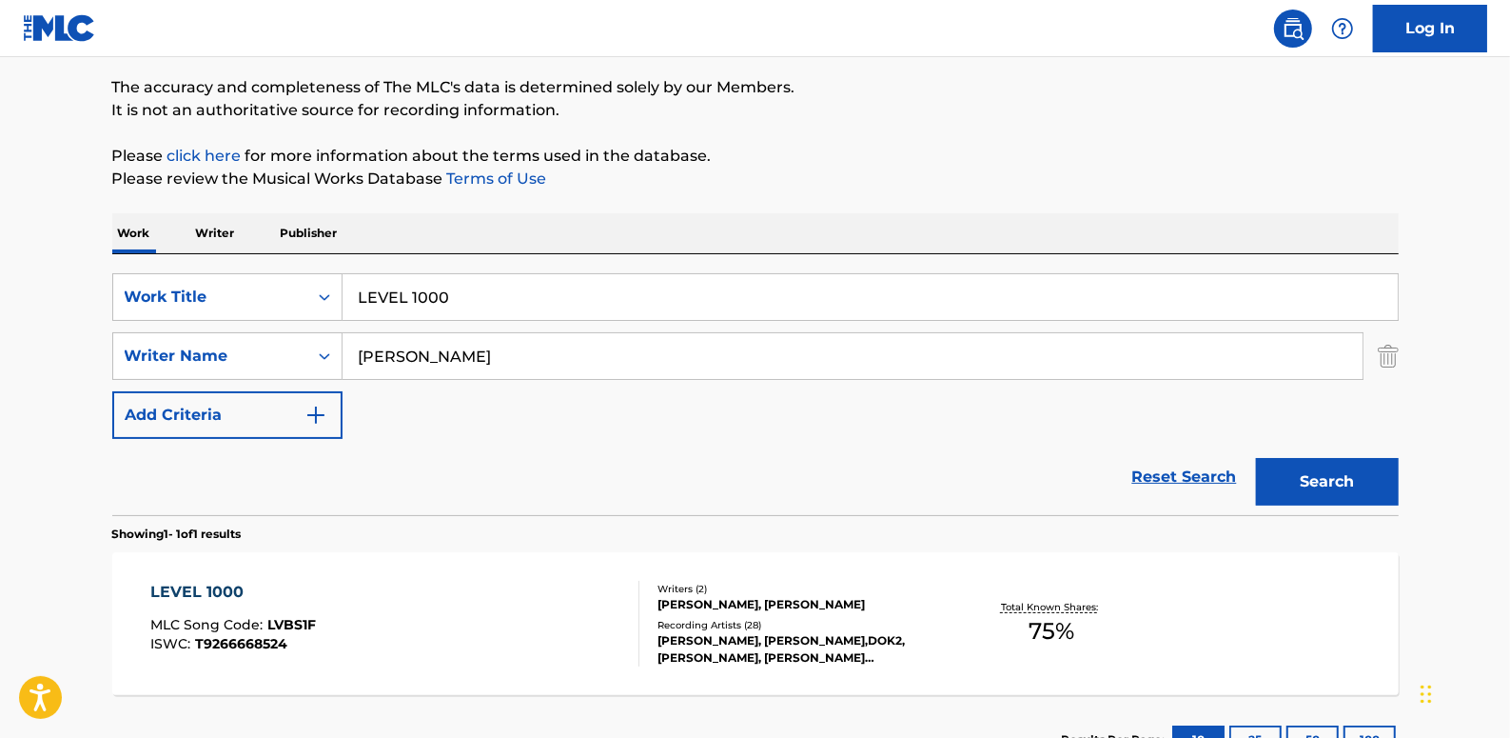
scroll to position [297, 0]
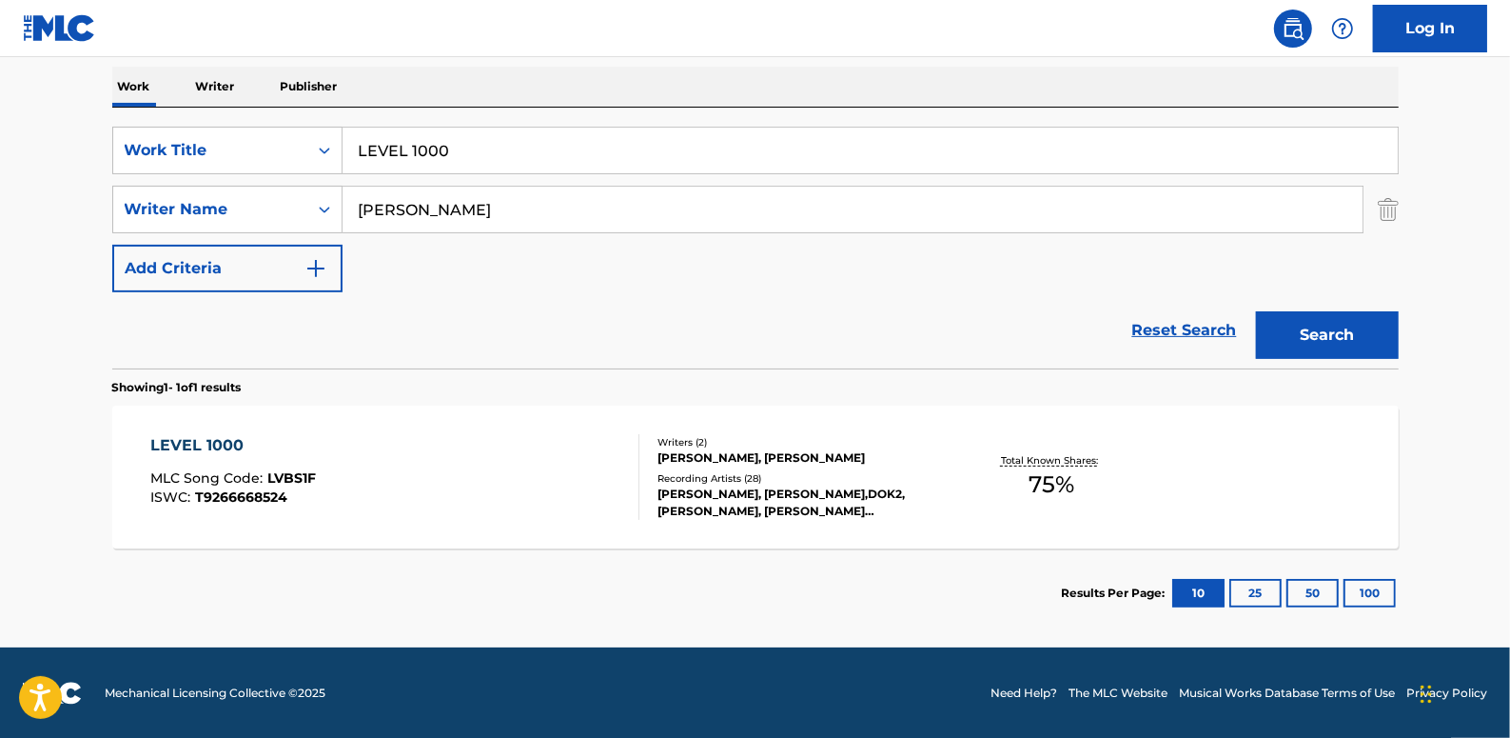
click at [504, 480] on div "LEVEL 1000 MLC Song Code : LVBS1F ISWC : T9266668524" at bounding box center [394, 477] width 489 height 86
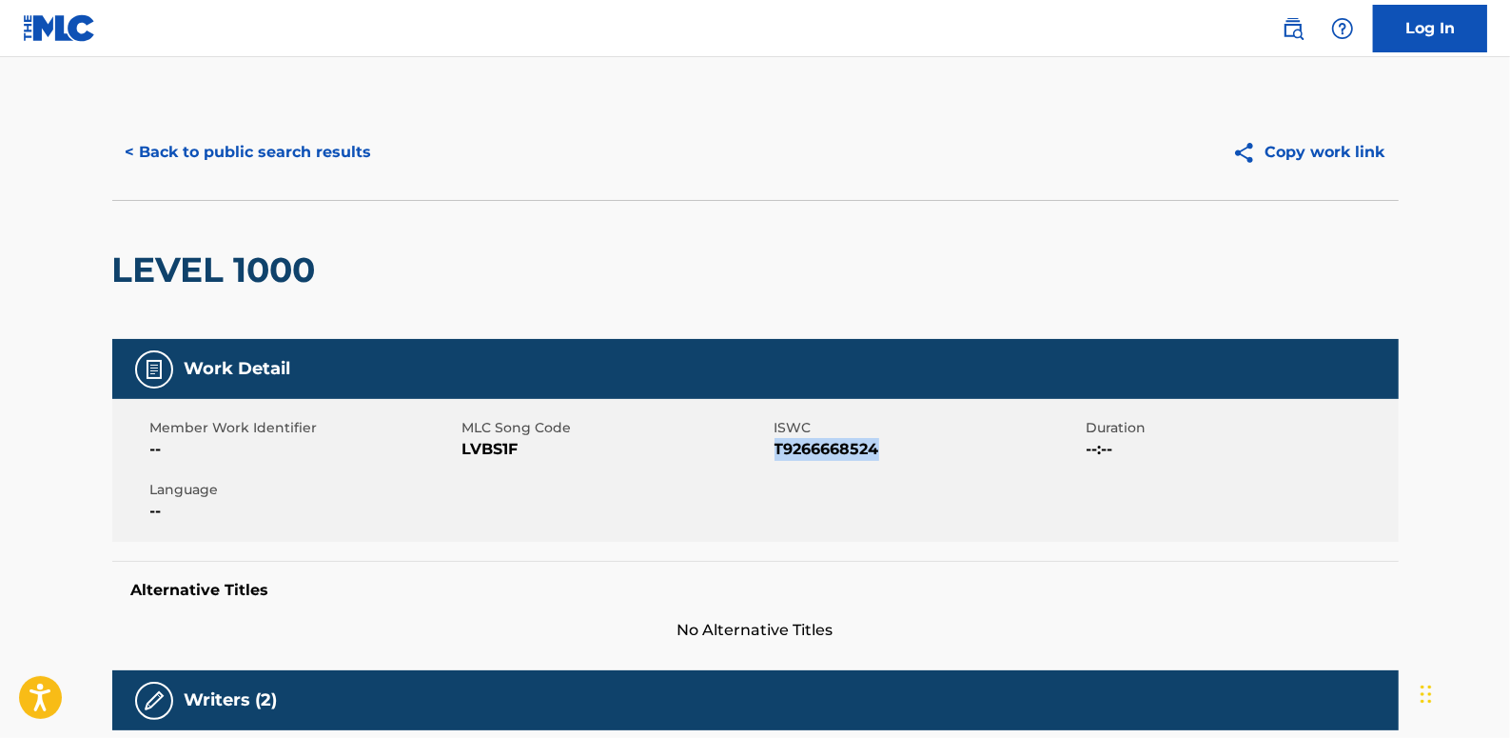
drag, startPoint x: 889, startPoint y: 457, endPoint x: 778, endPoint y: 443, distance: 112.1
click at [778, 443] on span "T9266668524" at bounding box center [928, 449] width 307 height 23
drag, startPoint x: 778, startPoint y: 443, endPoint x: 777, endPoint y: 453, distance: 9.6
copy span "T9266668524"
click at [333, 164] on button "< Back to public search results" at bounding box center [248, 152] width 273 height 48
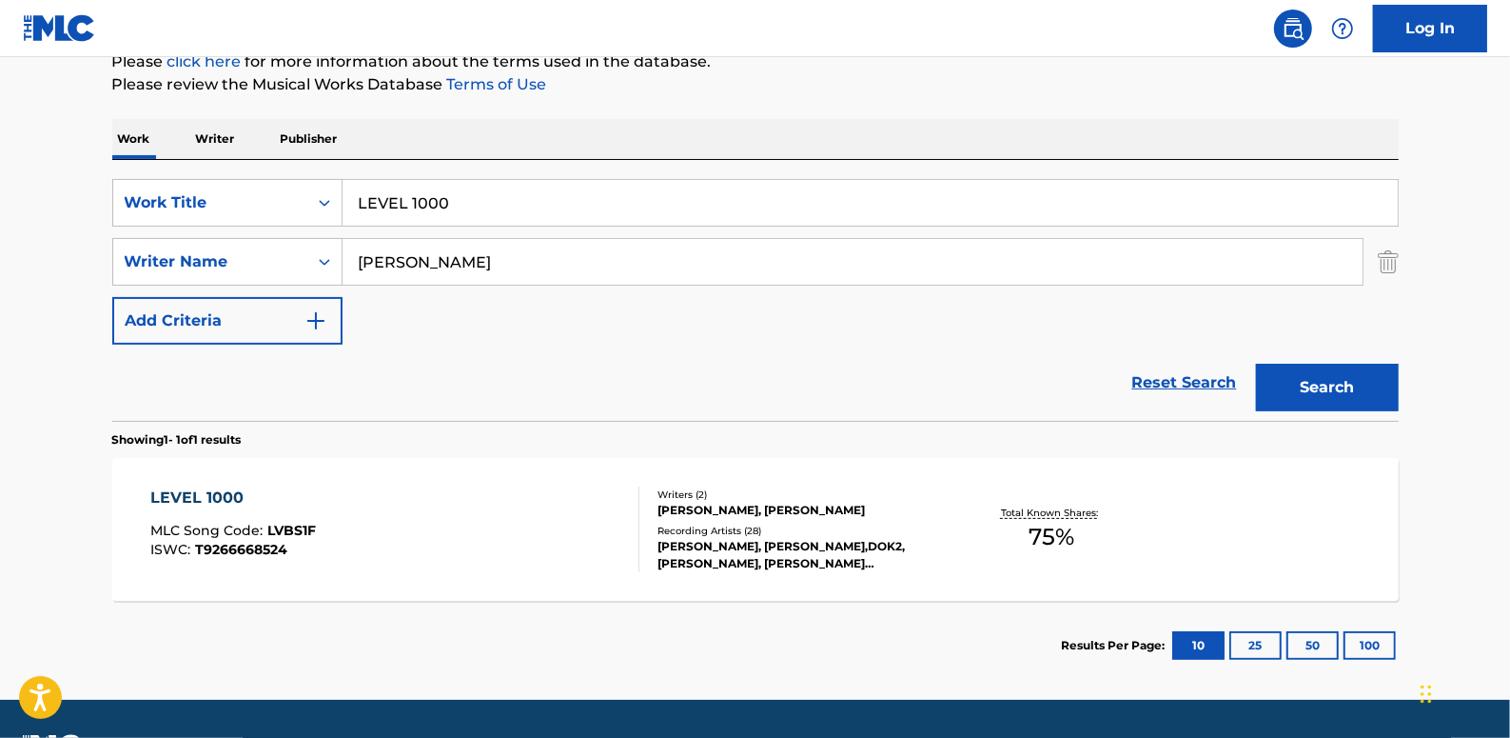
scroll to position [276, 0]
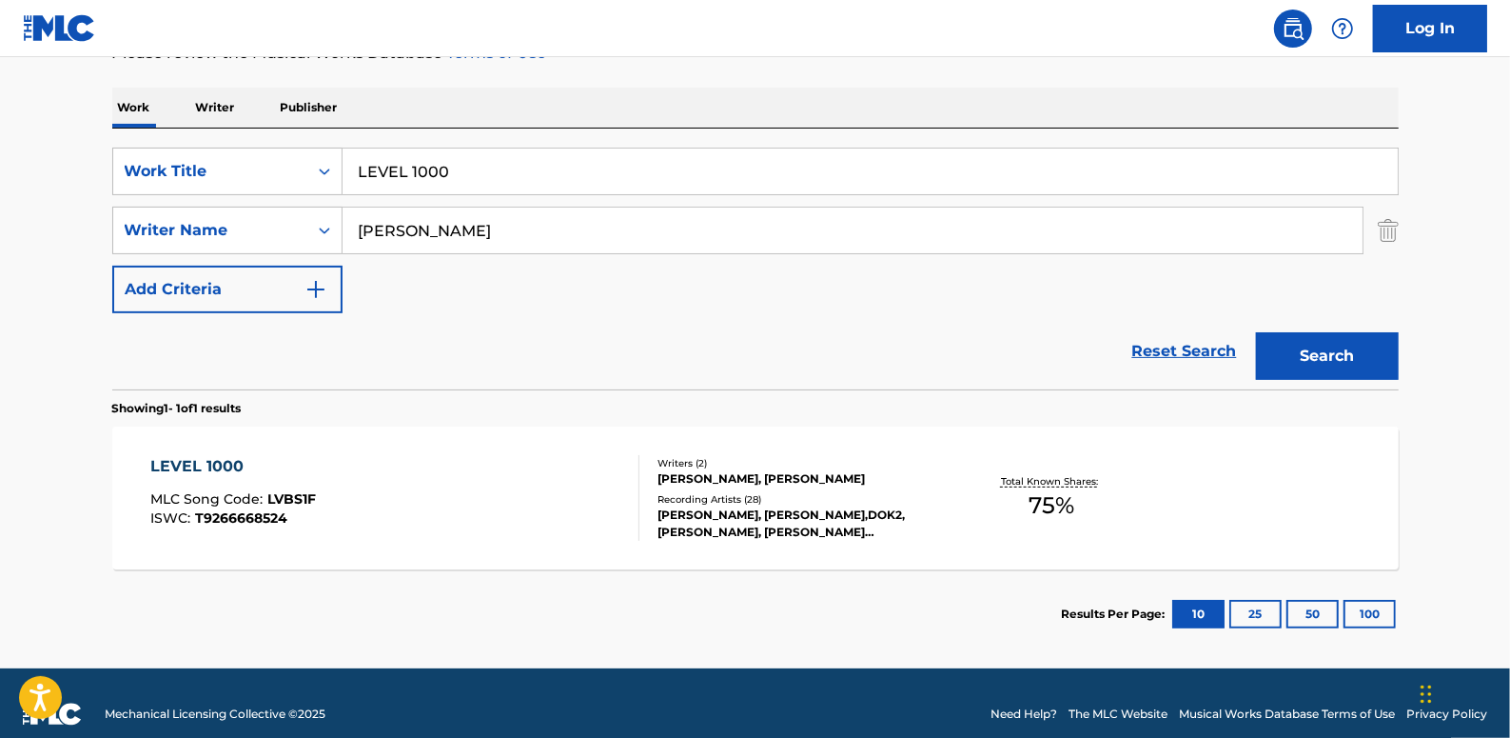
click at [1152, 343] on link "Reset Search" at bounding box center [1185, 351] width 124 height 42
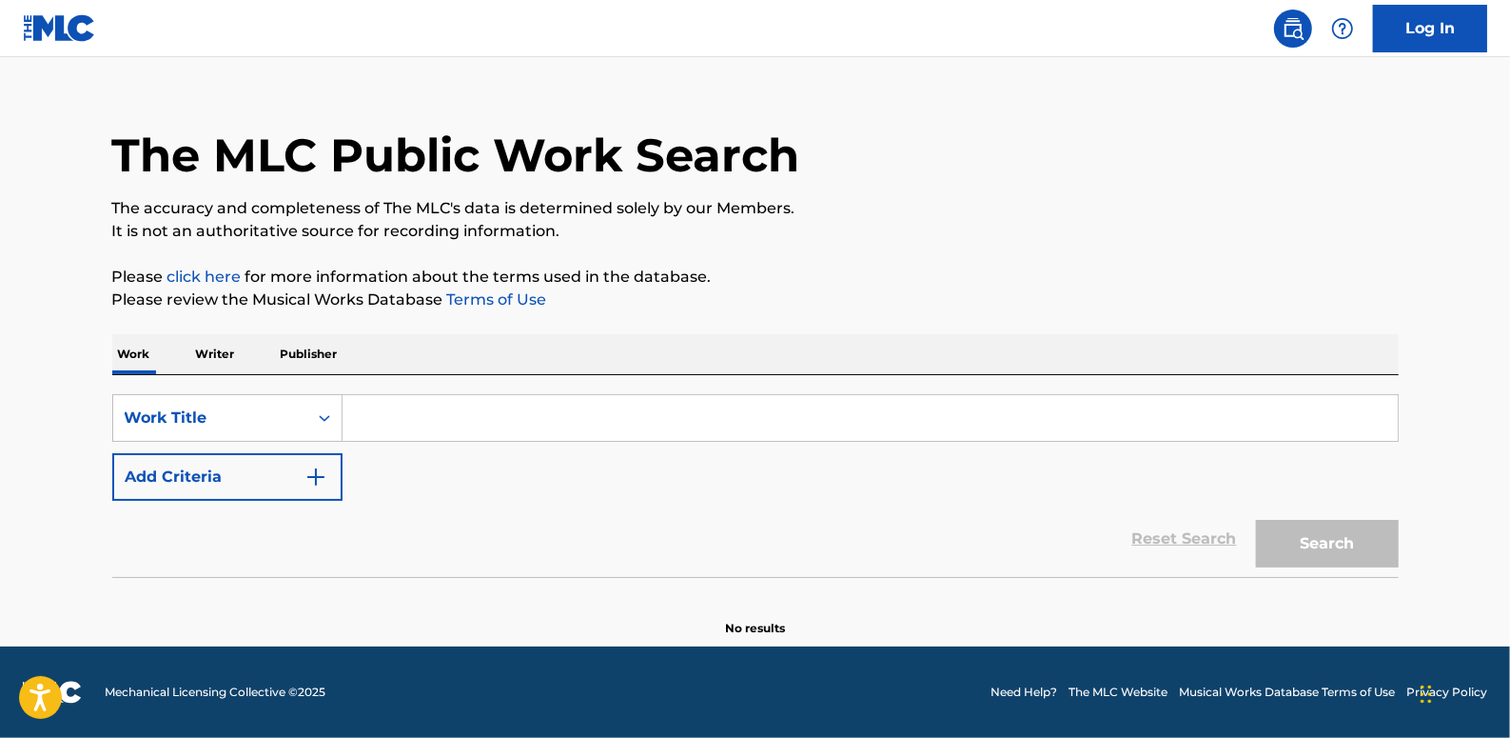
scroll to position [0, 0]
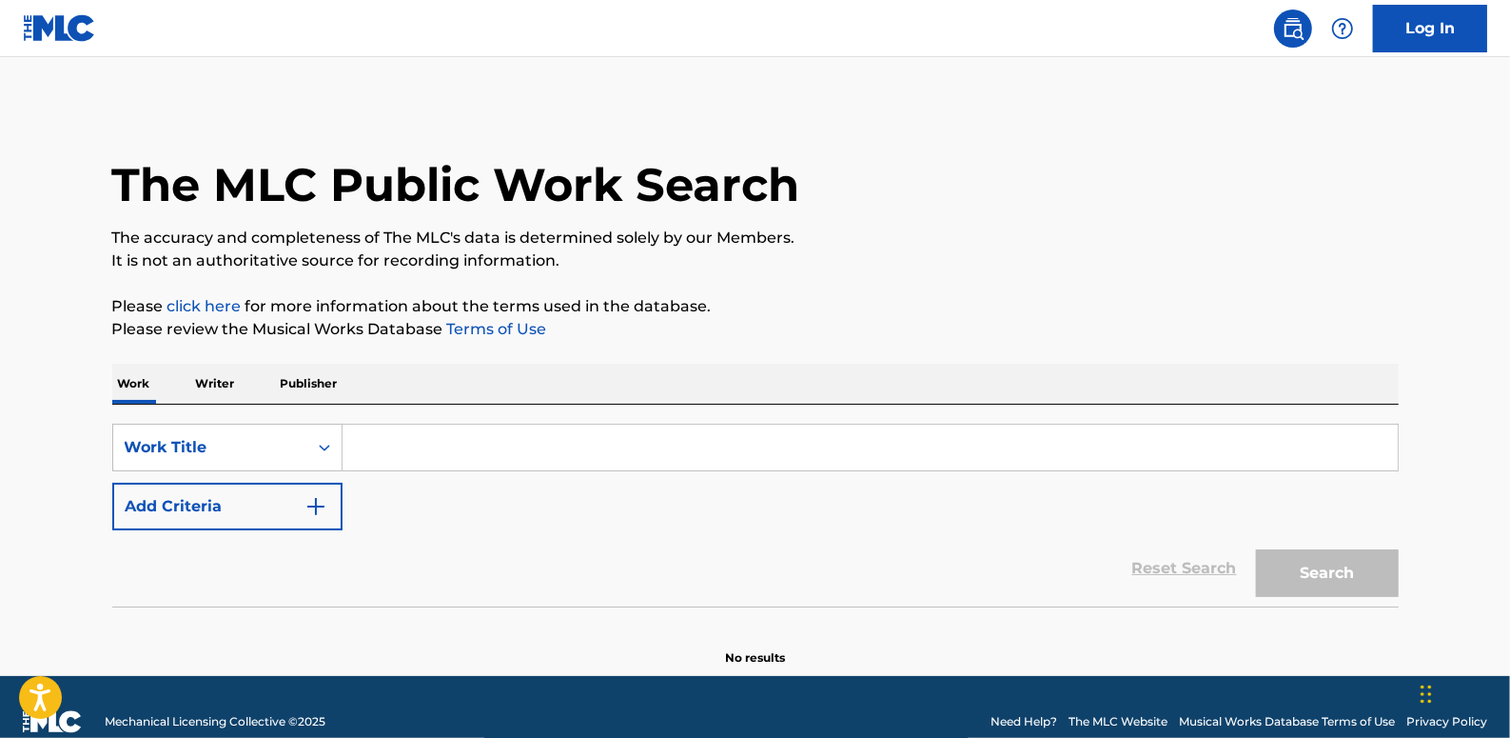
paste input "SILENCE(FEAT.SIK-K)"
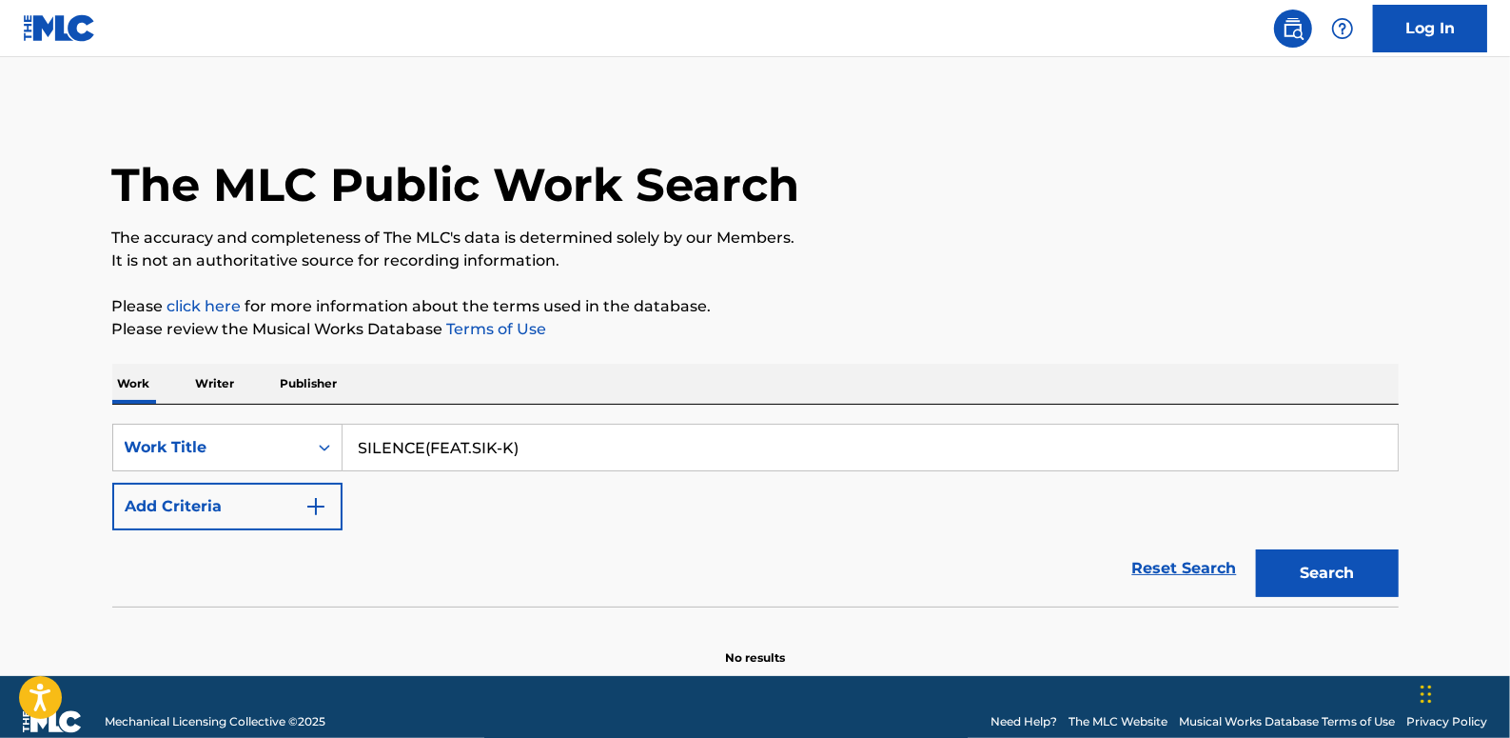
type input "SILENCE(FEAT.SIK-K)"
click at [242, 499] on button "Add Criteria" at bounding box center [227, 507] width 230 height 48
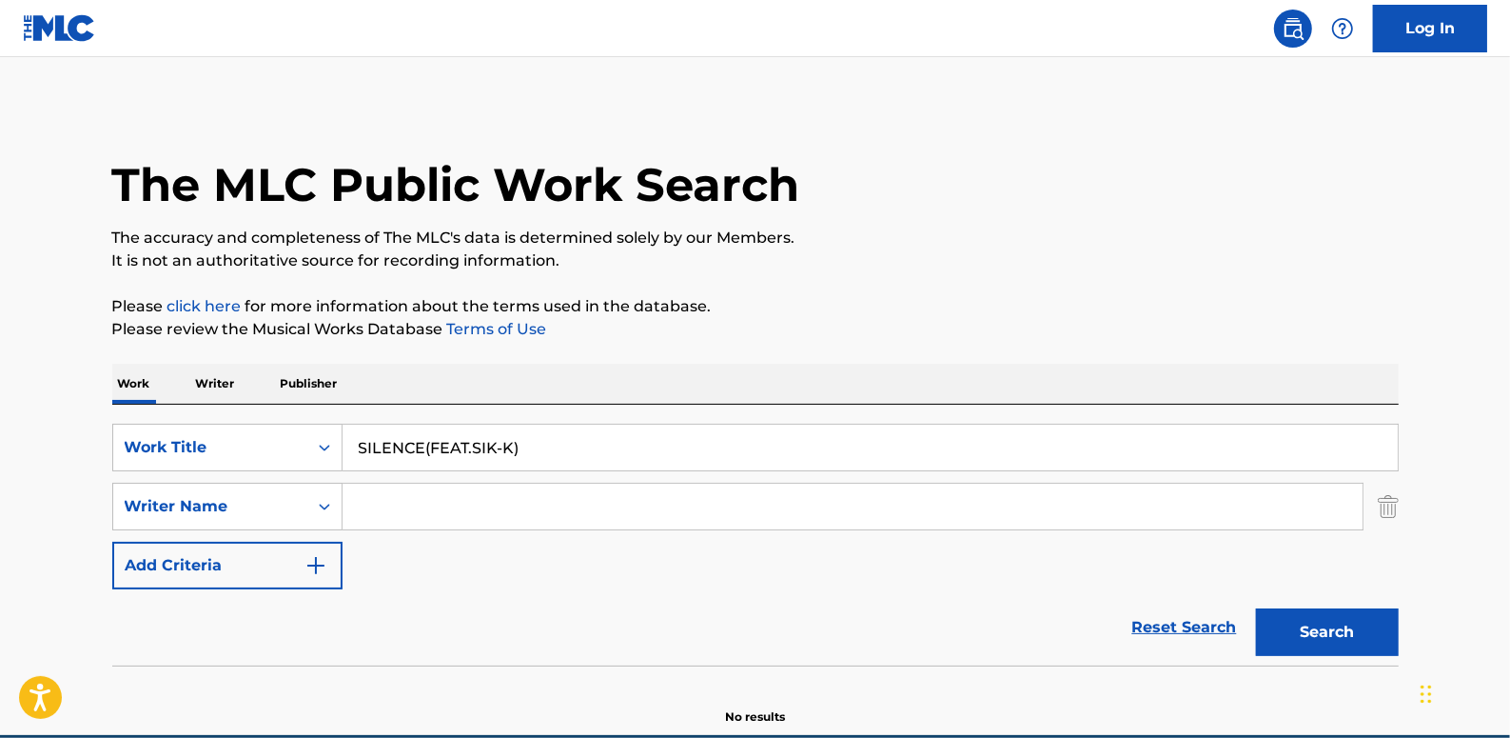
paste input "[PERSON_NAME]"
type input "[PERSON_NAME]"
click at [1360, 640] on button "Search" at bounding box center [1327, 632] width 143 height 48
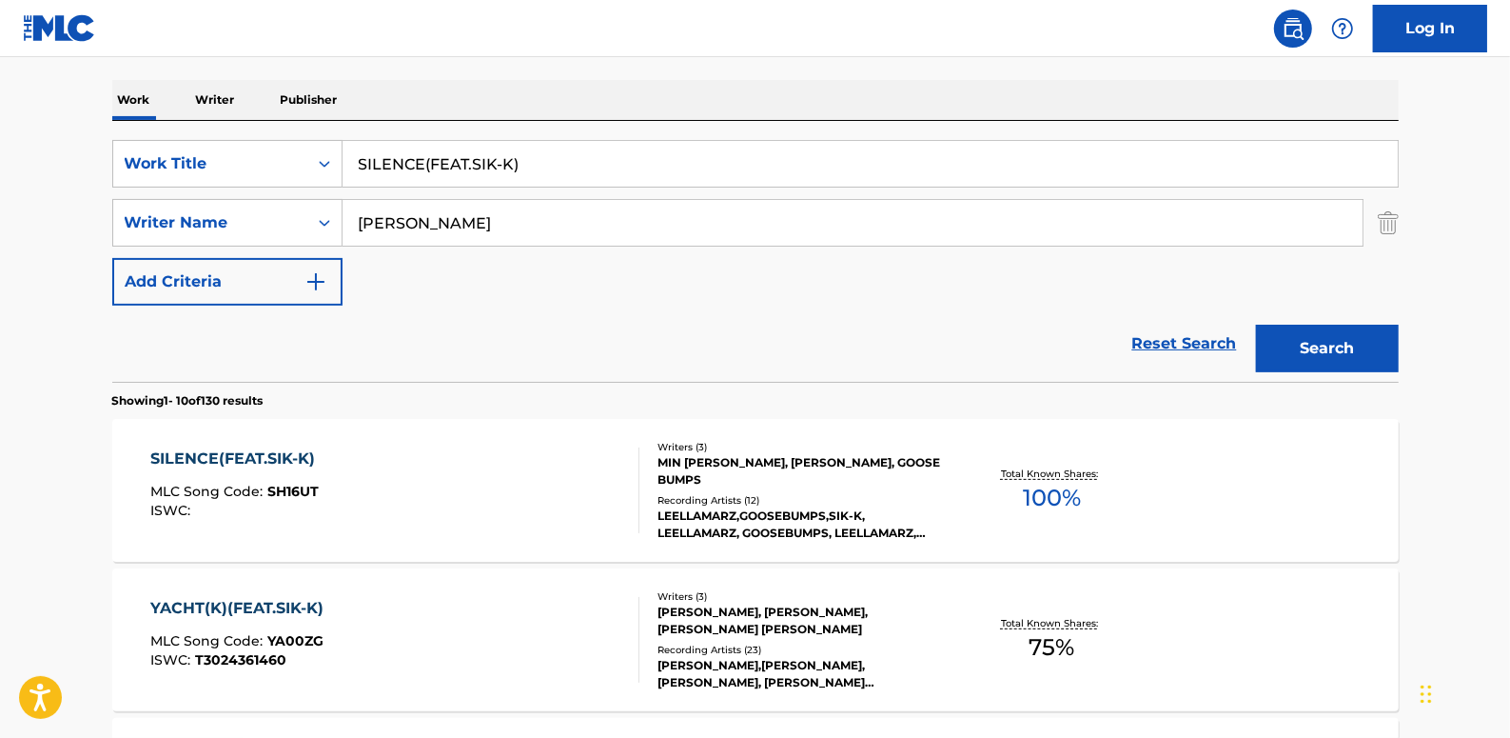
scroll to position [324, 0]
